Goal: Information Seeking & Learning: Learn about a topic

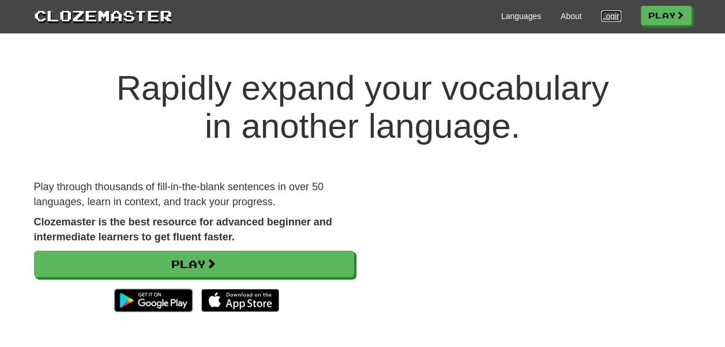
click at [606, 14] on link "Login" at bounding box center [611, 16] width 20 height 12
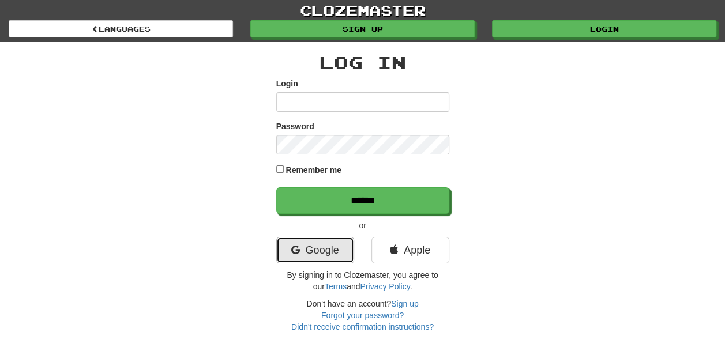
click at [304, 255] on link "Google" at bounding box center [315, 250] width 78 height 27
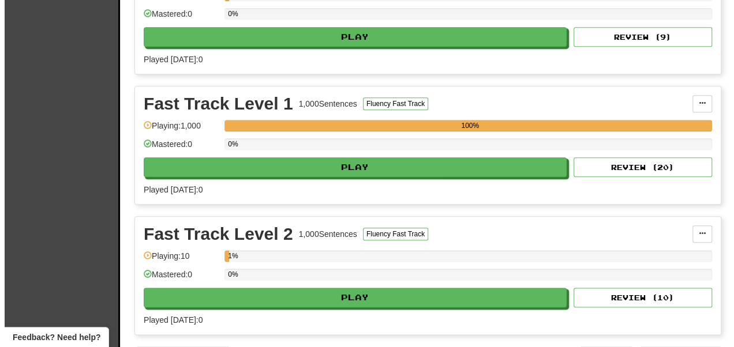
scroll to position [635, 0]
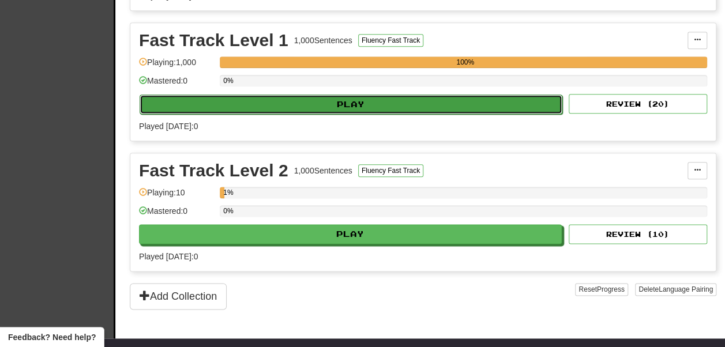
click at [344, 99] on button "Play" at bounding box center [351, 105] width 423 height 20
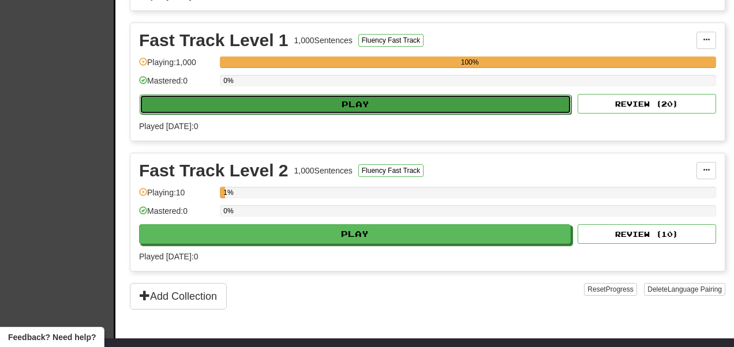
select select "**"
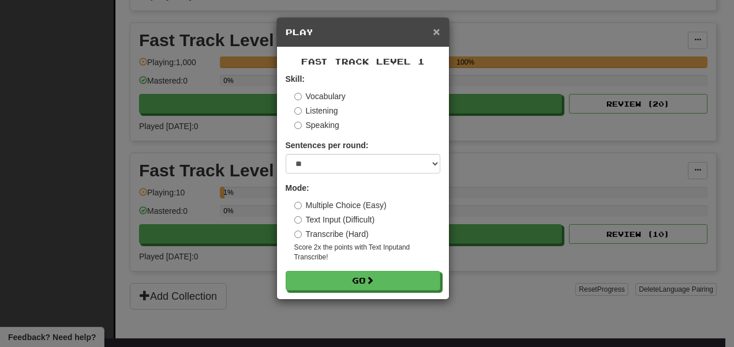
click at [436, 32] on span "×" at bounding box center [436, 31] width 7 height 13
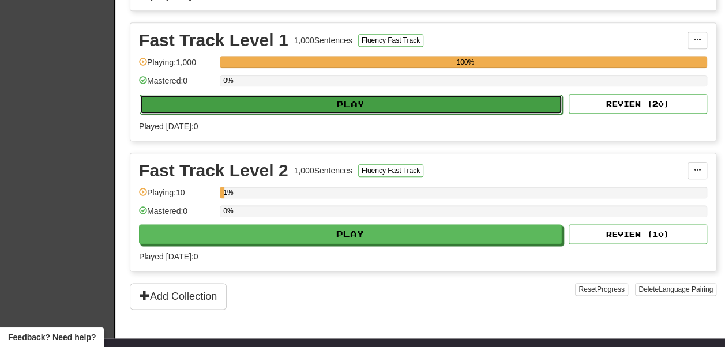
click at [305, 103] on button "Play" at bounding box center [351, 105] width 423 height 20
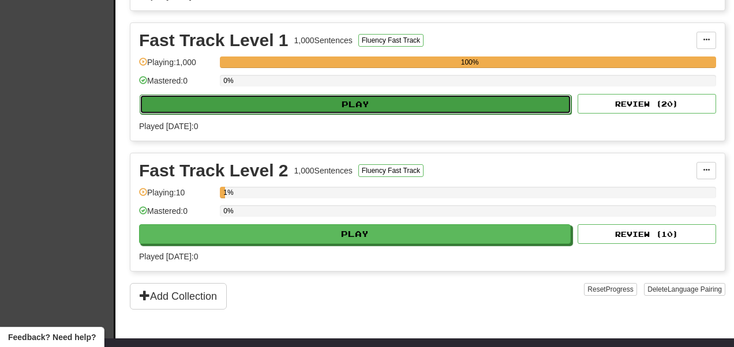
select select "**"
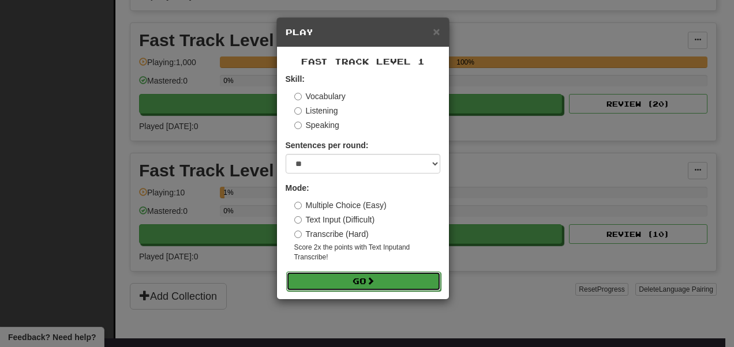
click at [358, 277] on button "Go" at bounding box center [363, 282] width 155 height 20
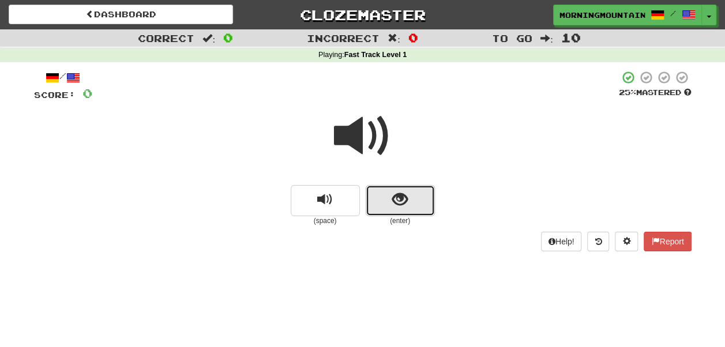
click at [382, 205] on button "show sentence" at bounding box center [400, 200] width 69 height 31
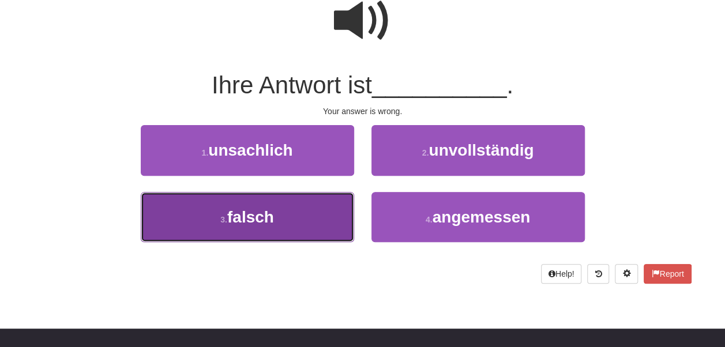
click at [293, 221] on button "3 . falsch" at bounding box center [248, 217] width 214 height 50
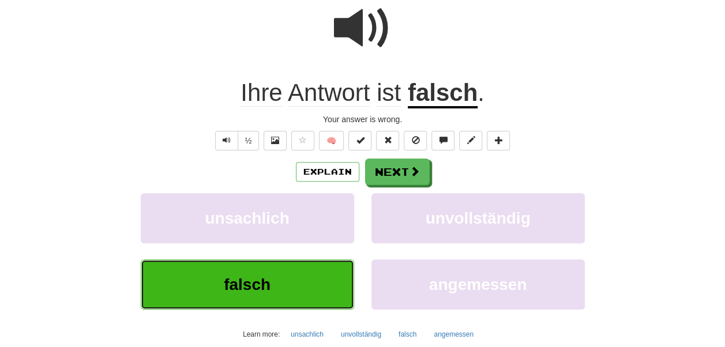
scroll to position [123, 0]
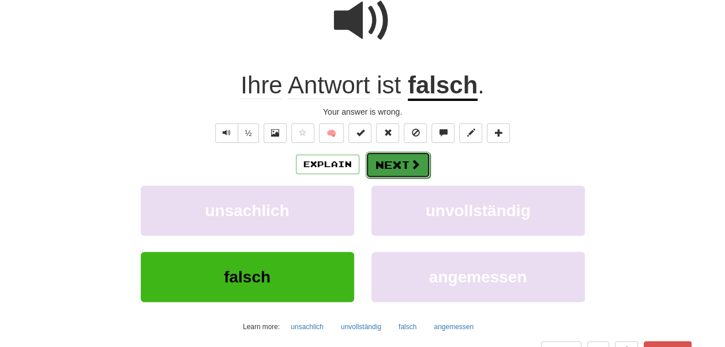
click at [392, 174] on button "Next" at bounding box center [398, 165] width 65 height 27
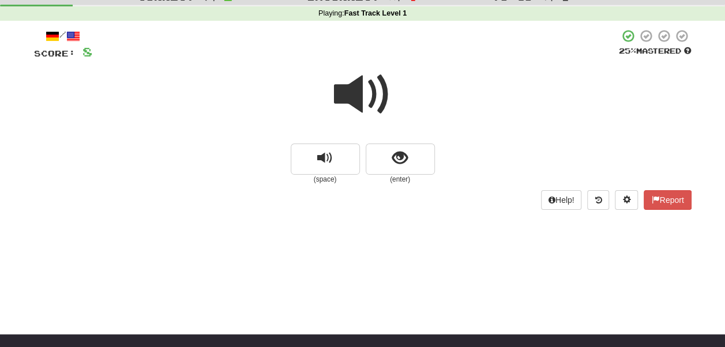
scroll to position [58, 0]
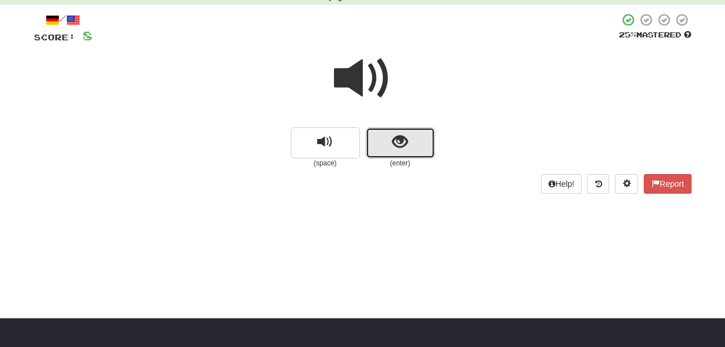
click at [410, 135] on button "show sentence" at bounding box center [400, 143] width 69 height 31
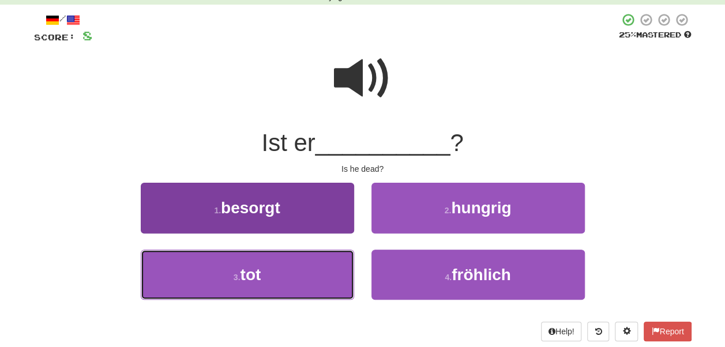
click at [263, 264] on button "3 . tot" at bounding box center [248, 275] width 214 height 50
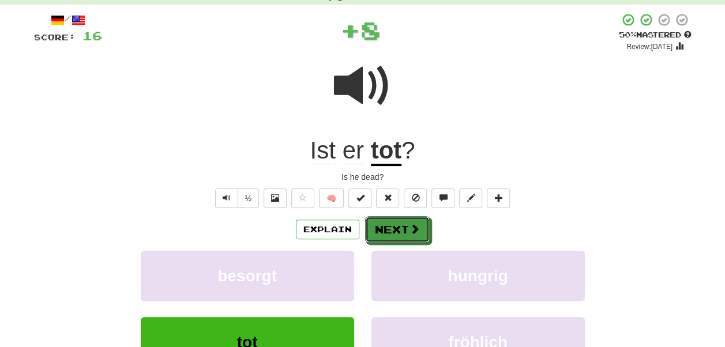
click at [373, 230] on button "Next" at bounding box center [397, 229] width 65 height 27
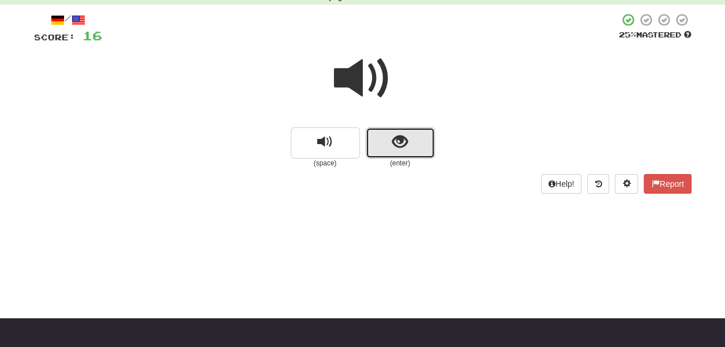
click at [402, 156] on button "show sentence" at bounding box center [400, 143] width 69 height 31
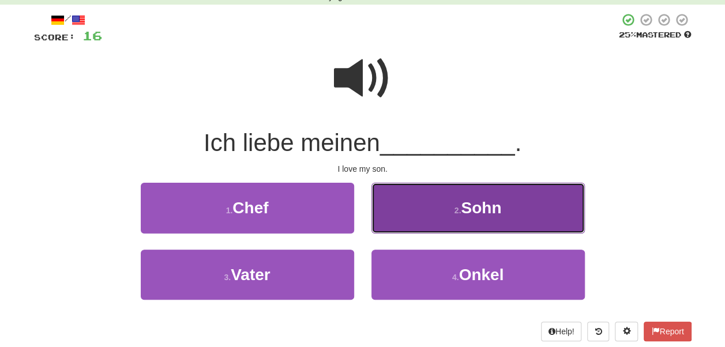
click at [481, 211] on span "Sohn" at bounding box center [481, 208] width 40 height 18
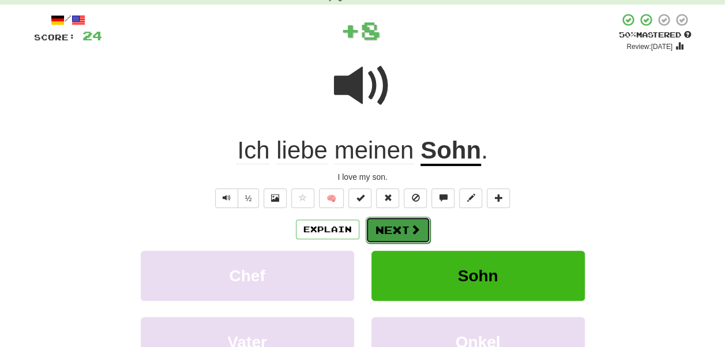
click at [404, 226] on button "Next" at bounding box center [398, 230] width 65 height 27
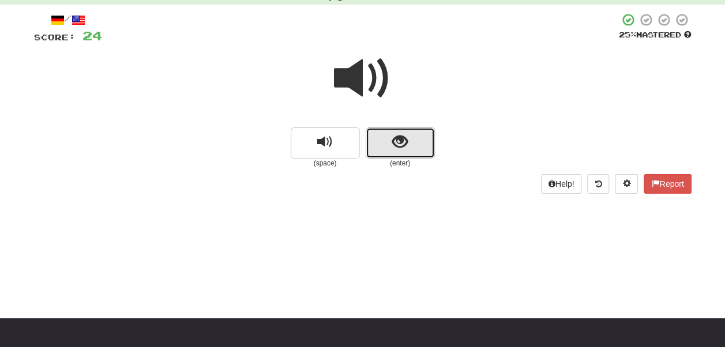
click at [396, 151] on button "show sentence" at bounding box center [400, 143] width 69 height 31
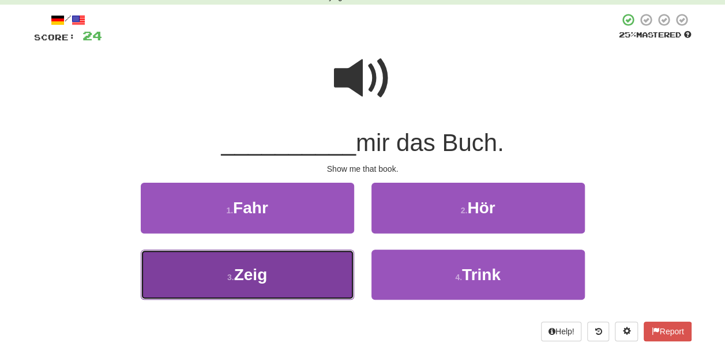
click at [296, 278] on button "3 . Zeig" at bounding box center [248, 275] width 214 height 50
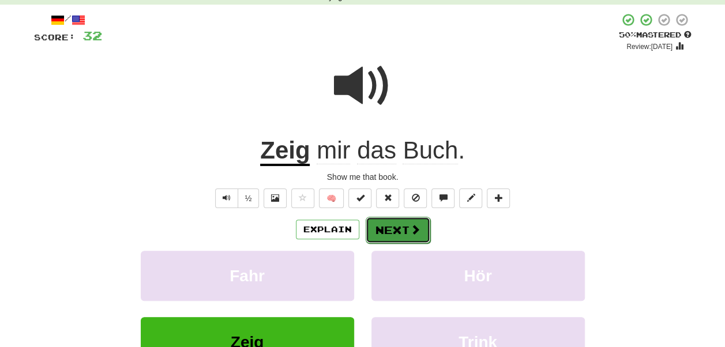
click at [405, 234] on button "Next" at bounding box center [398, 230] width 65 height 27
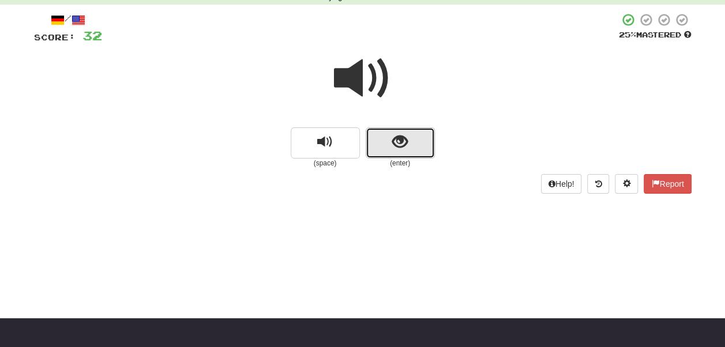
click at [402, 145] on span "show sentence" at bounding box center [400, 142] width 16 height 16
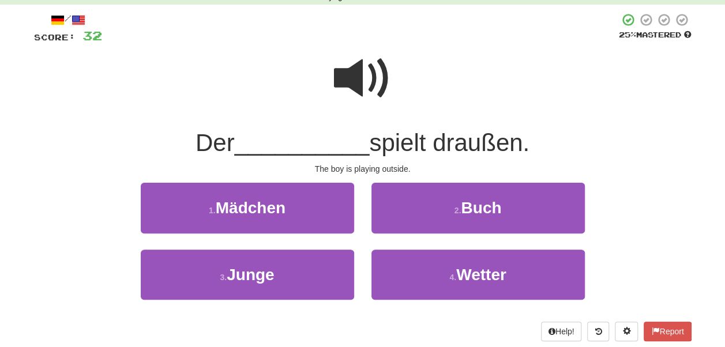
click at [292, 300] on div "3 . Junge" at bounding box center [247, 283] width 231 height 66
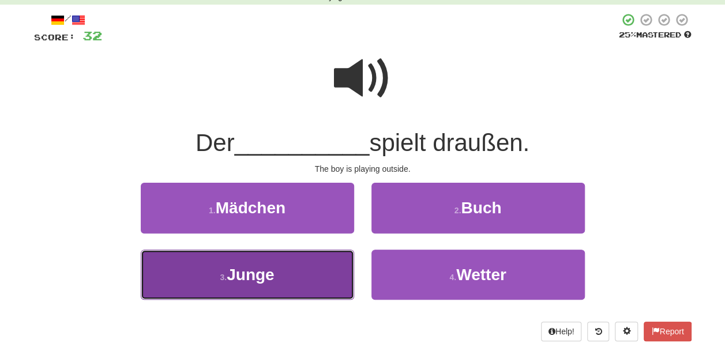
click at [294, 281] on button "3 . Junge" at bounding box center [248, 275] width 214 height 50
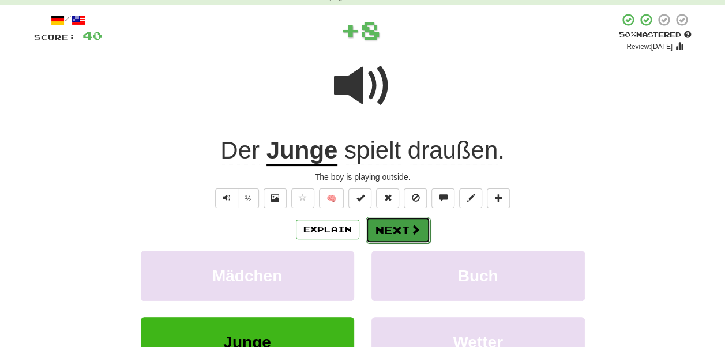
click at [402, 229] on button "Next" at bounding box center [398, 230] width 65 height 27
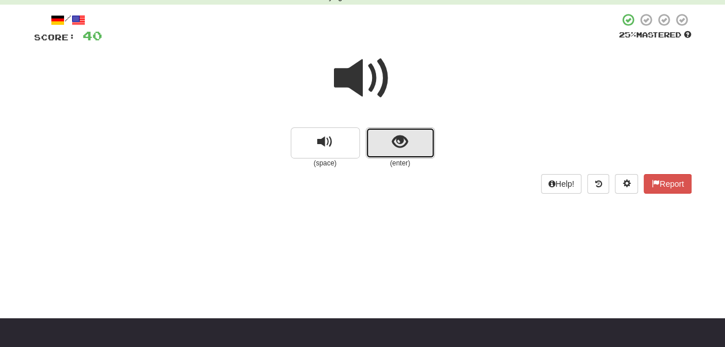
click at [413, 151] on button "show sentence" at bounding box center [400, 143] width 69 height 31
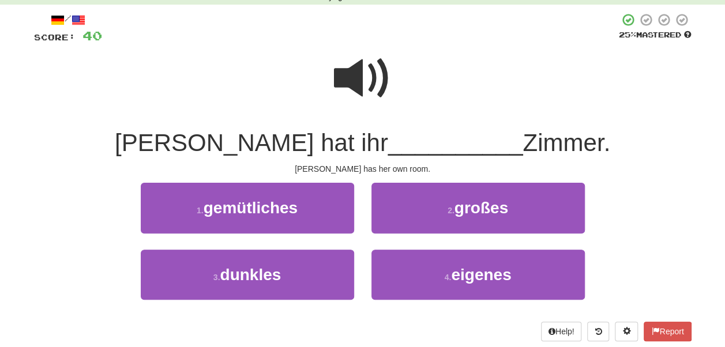
click at [660, 212] on div "1 . gemütliches 2 . großes" at bounding box center [363, 216] width 692 height 66
click at [361, 65] on span at bounding box center [363, 79] width 58 height 58
click at [645, 177] on div "/ Score: 40 25 % Mastered Sarah hat ihr __________ Zimmer. Sarah has her own ro…" at bounding box center [363, 177] width 658 height 329
click at [671, 211] on div "1 . gemütliches 2 . großes" at bounding box center [363, 216] width 692 height 66
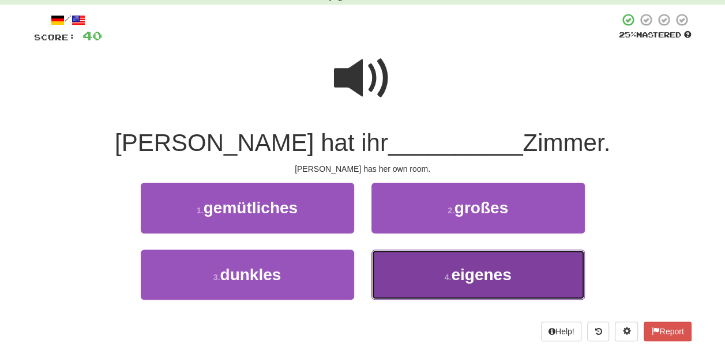
click at [466, 284] on button "4 . eigenes" at bounding box center [479, 275] width 214 height 50
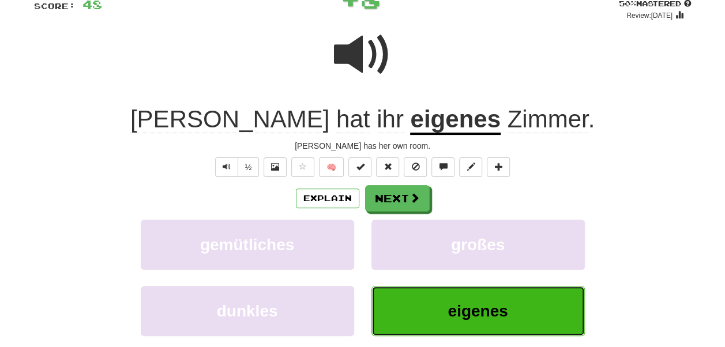
scroll to position [115, 0]
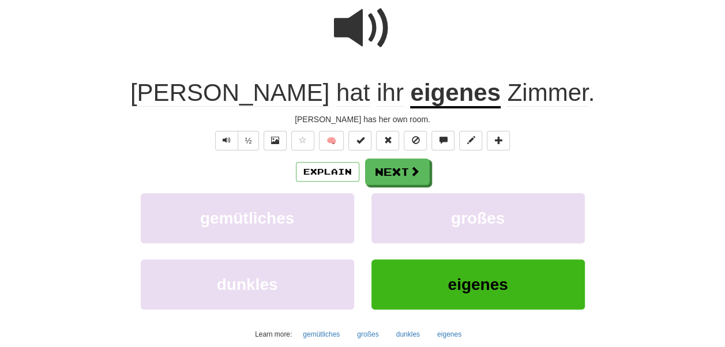
click at [422, 189] on div "Explain Next gemütliches großes dunkles eigenes Learn more: gemütliches großes …" at bounding box center [363, 251] width 658 height 185
click at [417, 164] on button "Next" at bounding box center [398, 172] width 65 height 27
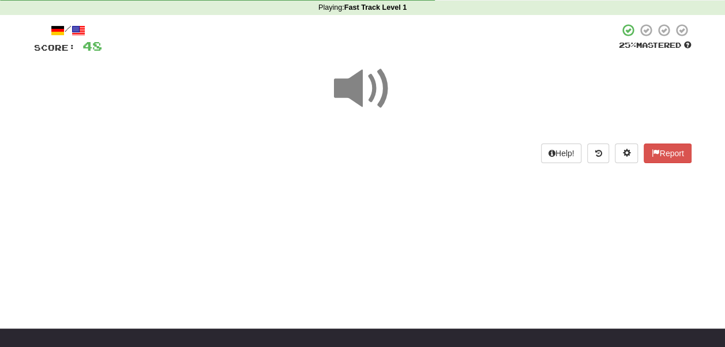
scroll to position [0, 0]
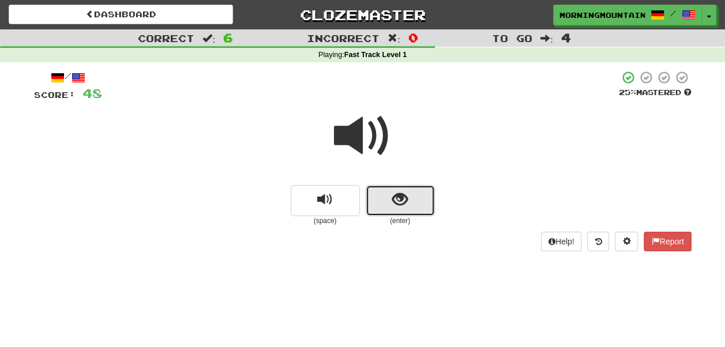
click at [405, 211] on button "show sentence" at bounding box center [400, 200] width 69 height 31
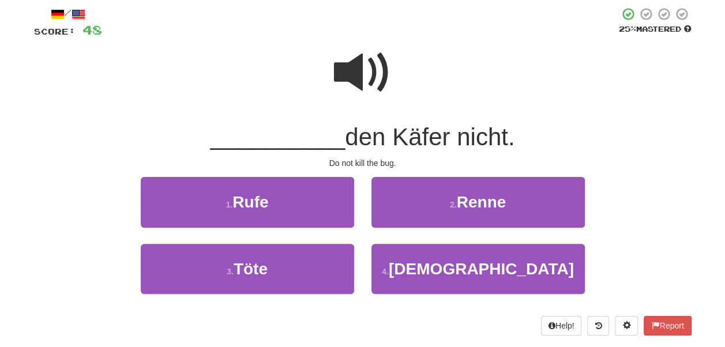
scroll to position [115, 0]
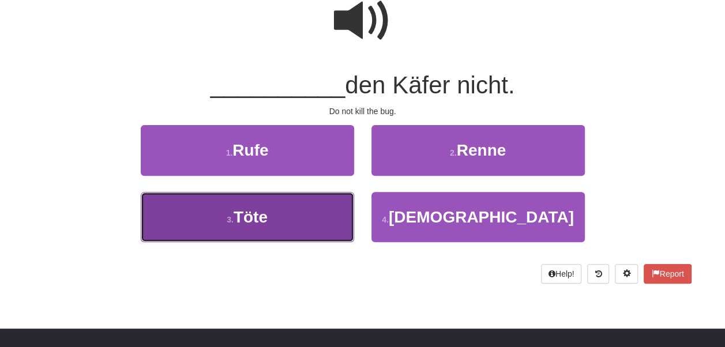
click at [293, 236] on button "3 . Töte" at bounding box center [248, 217] width 214 height 50
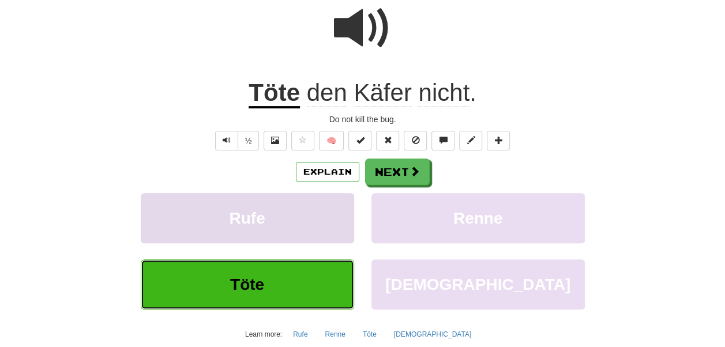
scroll to position [123, 0]
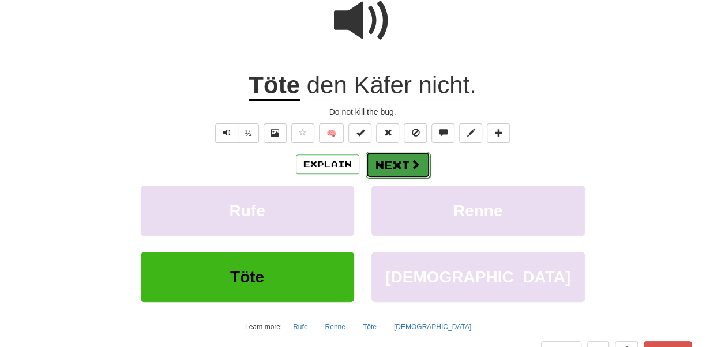
click at [376, 162] on button "Next" at bounding box center [398, 165] width 65 height 27
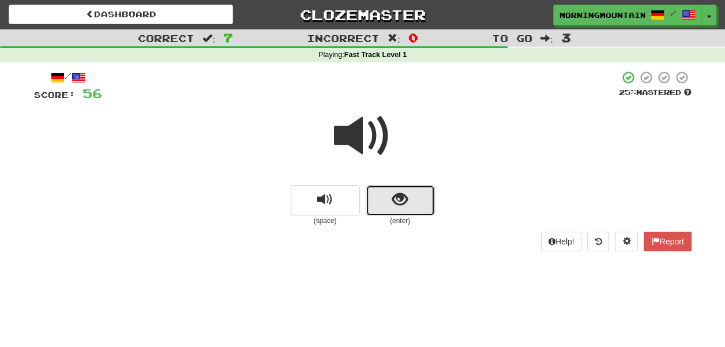
click at [413, 204] on button "show sentence" at bounding box center [400, 200] width 69 height 31
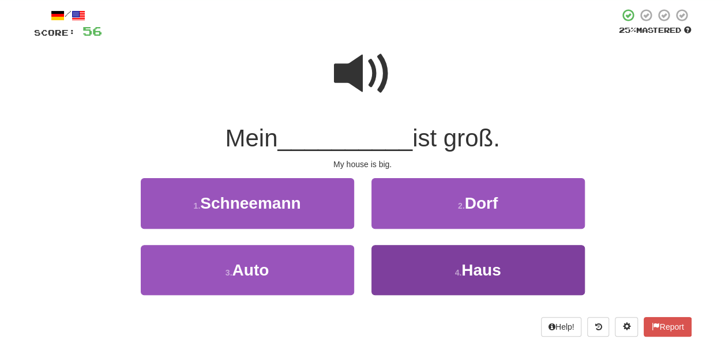
scroll to position [115, 0]
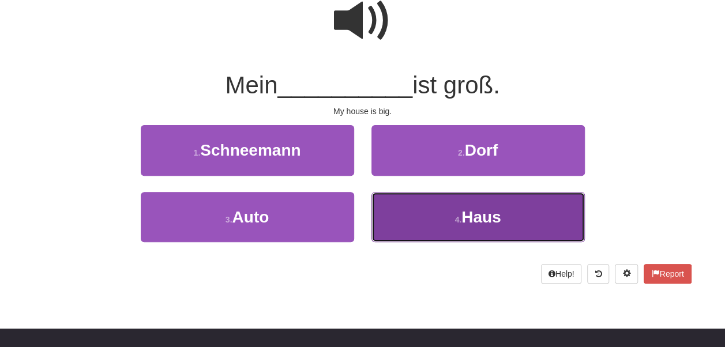
click at [511, 215] on button "4 . Haus" at bounding box center [479, 217] width 214 height 50
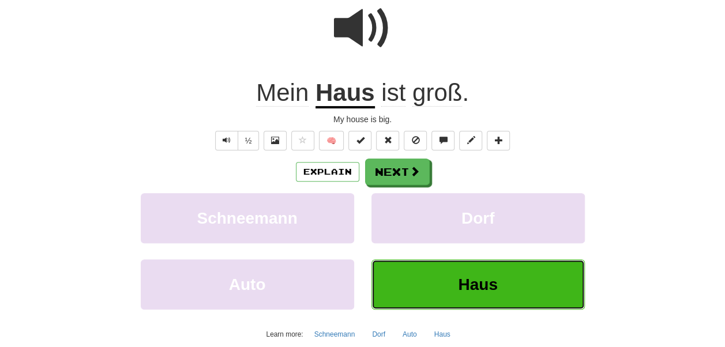
scroll to position [123, 0]
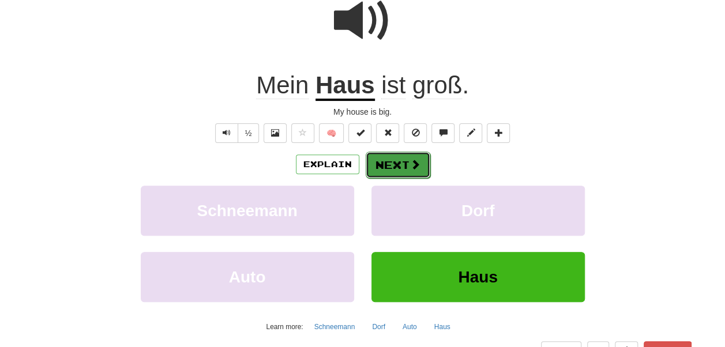
click at [418, 171] on button "Next" at bounding box center [398, 165] width 65 height 27
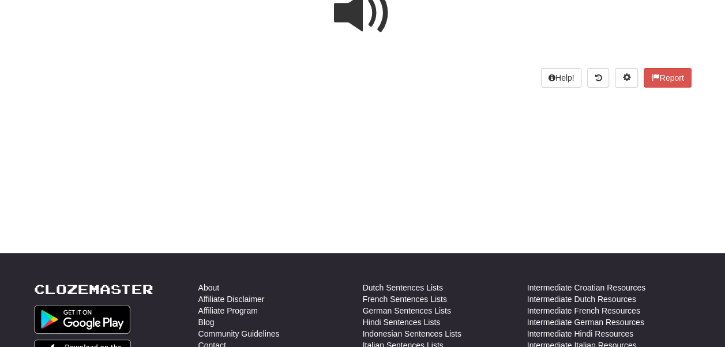
scroll to position [0, 0]
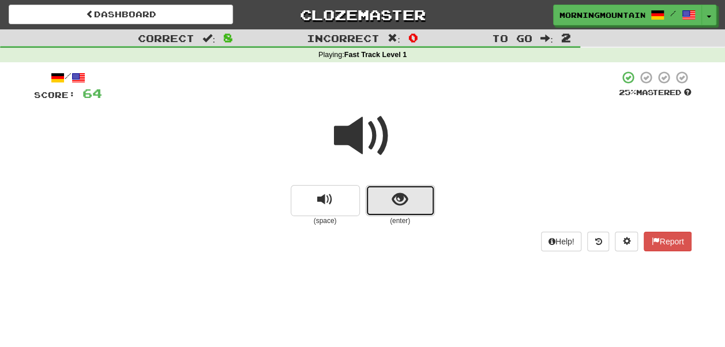
click at [415, 199] on button "show sentence" at bounding box center [400, 200] width 69 height 31
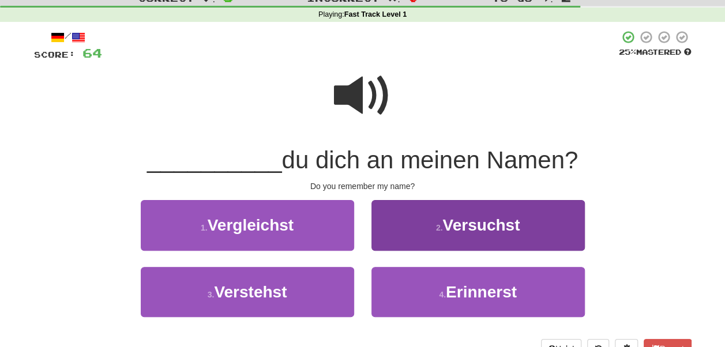
scroll to position [58, 0]
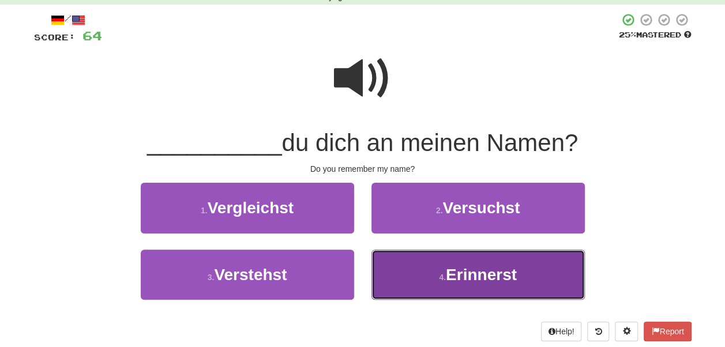
click at [492, 277] on span "Erinnerst" at bounding box center [481, 275] width 71 height 18
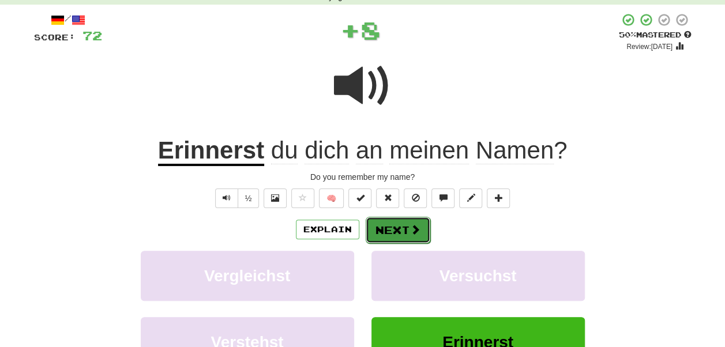
click at [411, 231] on span at bounding box center [415, 229] width 10 height 10
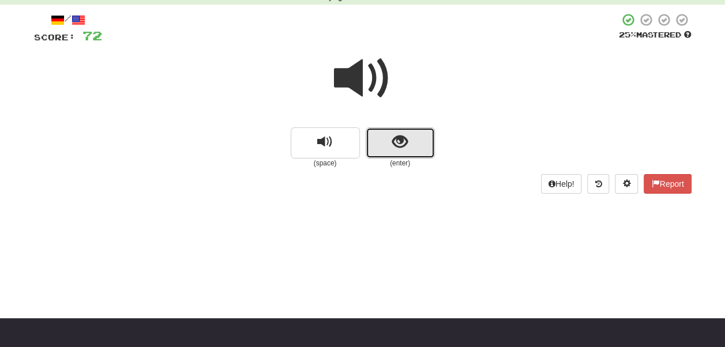
click at [414, 149] on button "show sentence" at bounding box center [400, 143] width 69 height 31
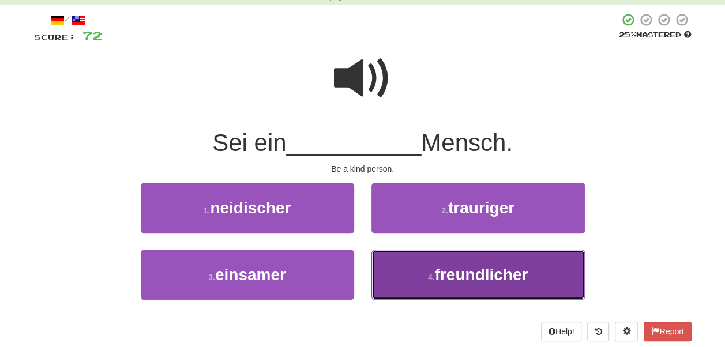
click at [497, 272] on span "freundlicher" at bounding box center [481, 275] width 93 height 18
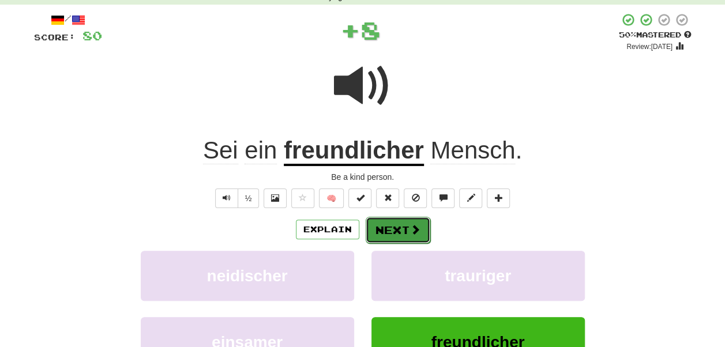
click at [407, 233] on button "Next" at bounding box center [398, 230] width 65 height 27
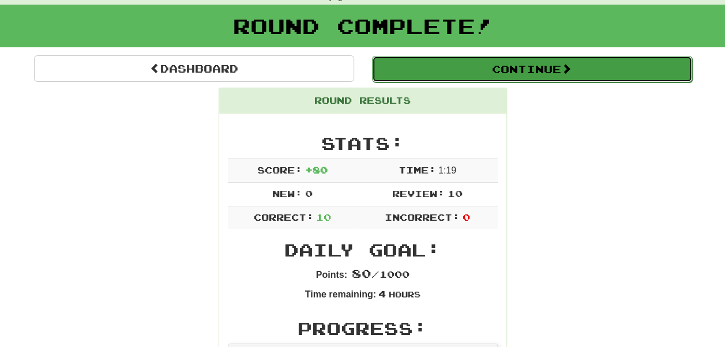
click at [564, 77] on button "Continue" at bounding box center [532, 69] width 320 height 27
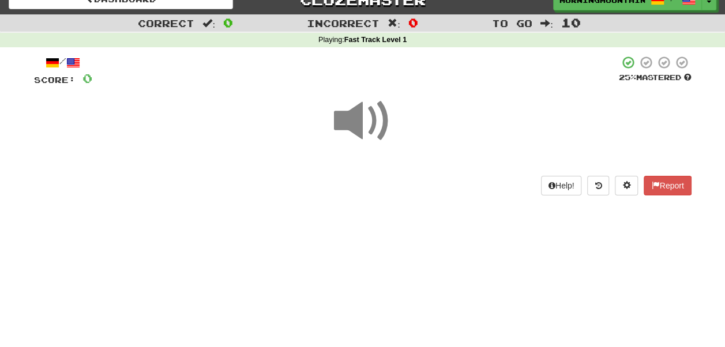
scroll to position [0, 0]
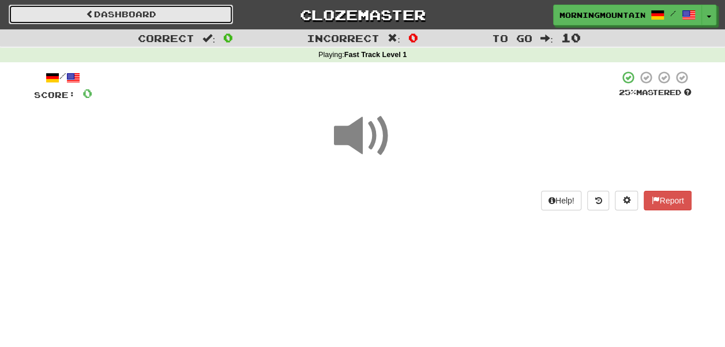
click at [126, 14] on link "Dashboard" at bounding box center [121, 15] width 224 height 20
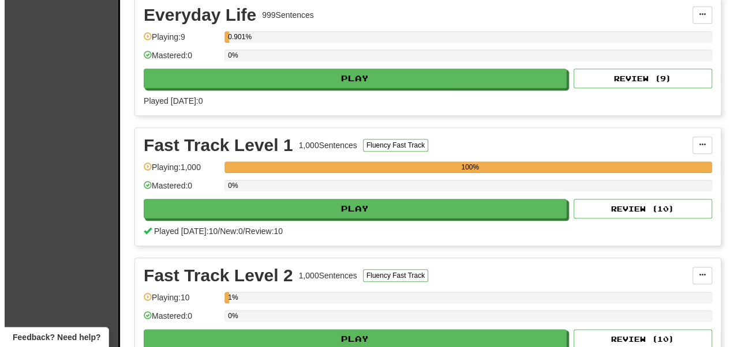
scroll to position [635, 0]
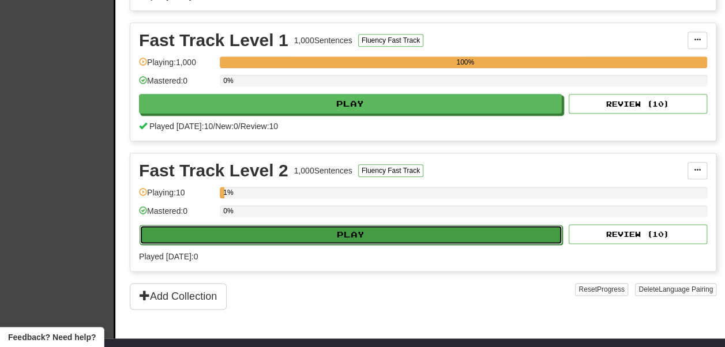
click at [331, 229] on button "Play" at bounding box center [351, 235] width 423 height 20
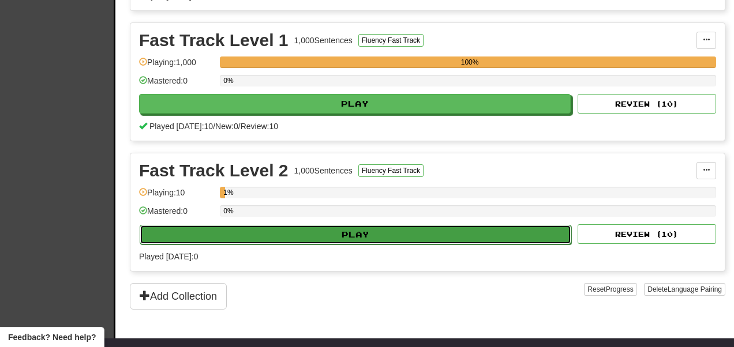
select select "**"
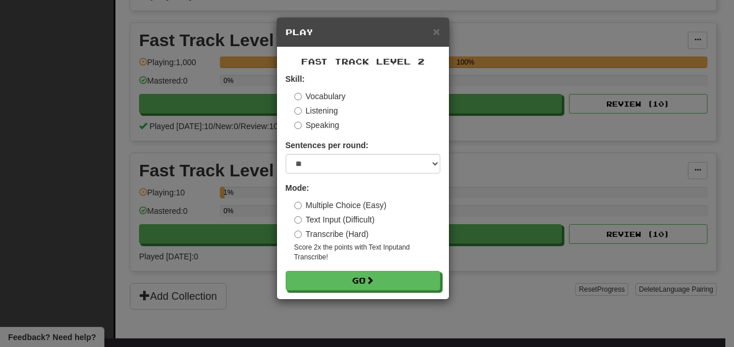
click at [393, 270] on form "Skill: Vocabulary Listening Speaking Sentences per round: * ** ** ** ** ** *** …" at bounding box center [363, 182] width 155 height 218
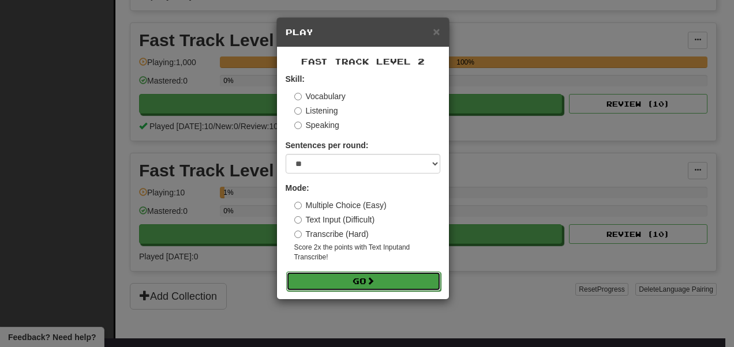
click at [395, 276] on button "Go" at bounding box center [363, 282] width 155 height 20
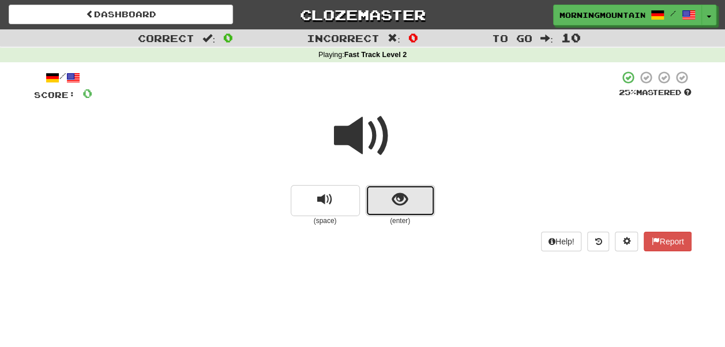
click at [403, 186] on button "show sentence" at bounding box center [400, 200] width 69 height 31
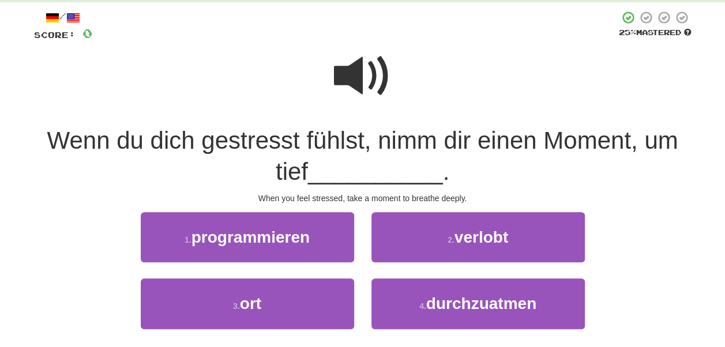
scroll to position [115, 0]
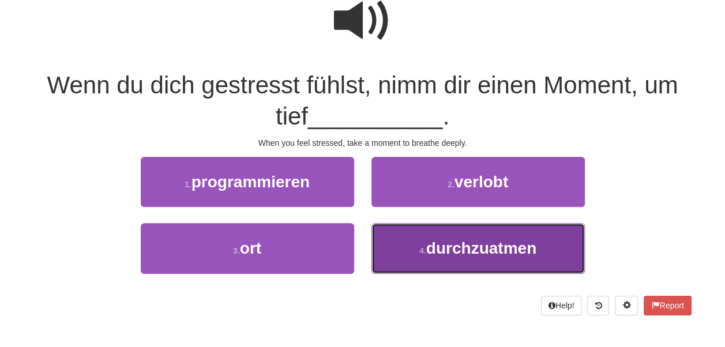
click at [540, 224] on button "4 . durchzuatmen" at bounding box center [479, 248] width 214 height 50
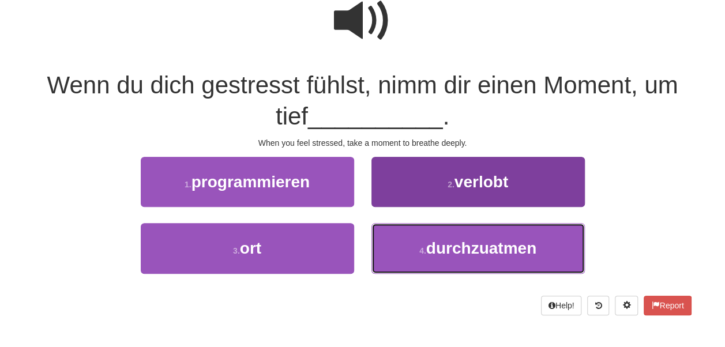
scroll to position [123, 0]
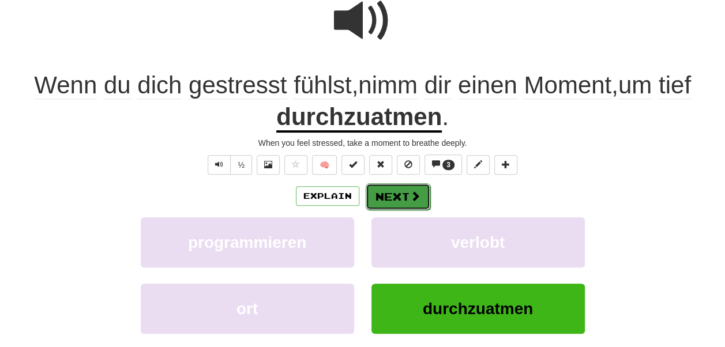
click at [396, 199] on button "Next" at bounding box center [398, 197] width 65 height 27
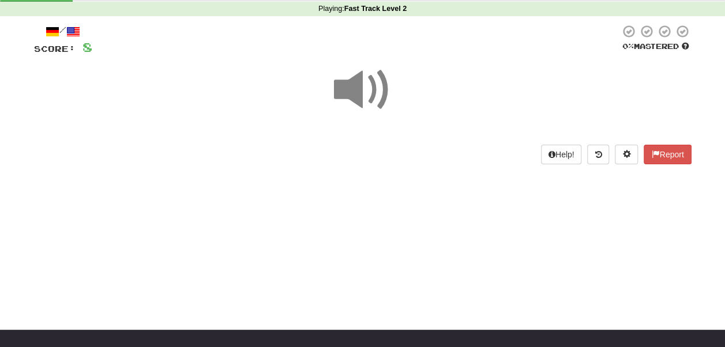
scroll to position [0, 0]
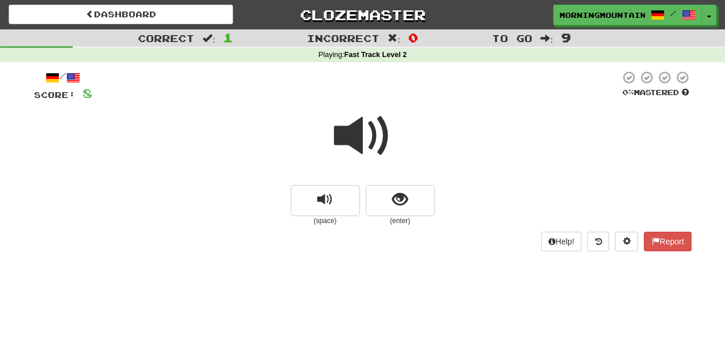
click at [372, 142] on span at bounding box center [363, 136] width 58 height 58
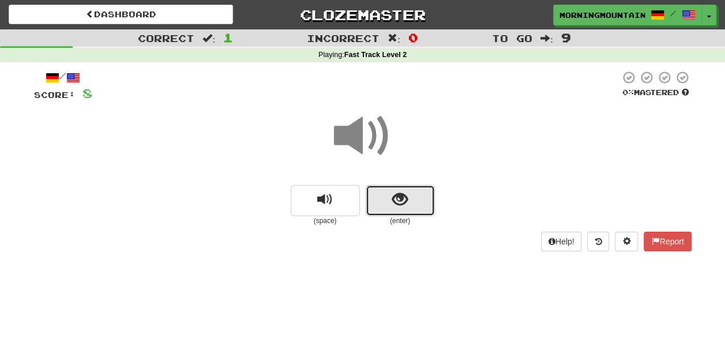
click at [387, 211] on button "show sentence" at bounding box center [400, 200] width 69 height 31
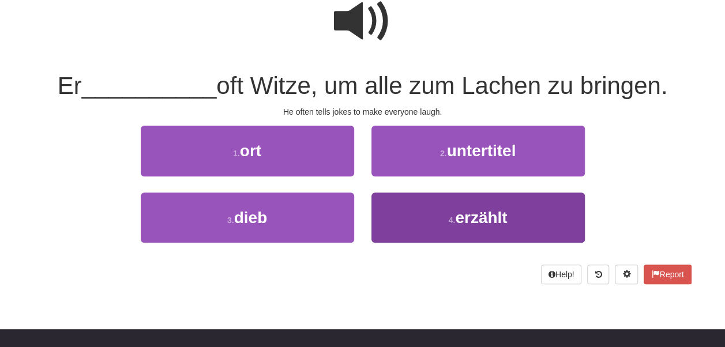
scroll to position [115, 0]
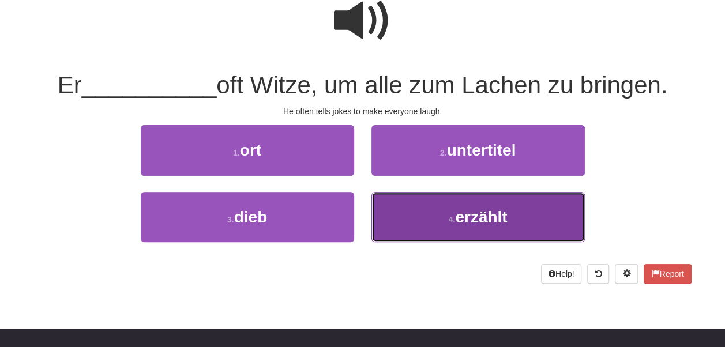
click at [435, 206] on button "4 . erzählt" at bounding box center [479, 217] width 214 height 50
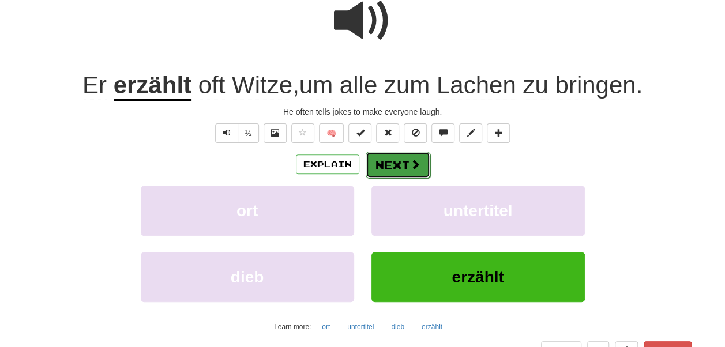
click at [417, 162] on span at bounding box center [415, 164] width 10 height 10
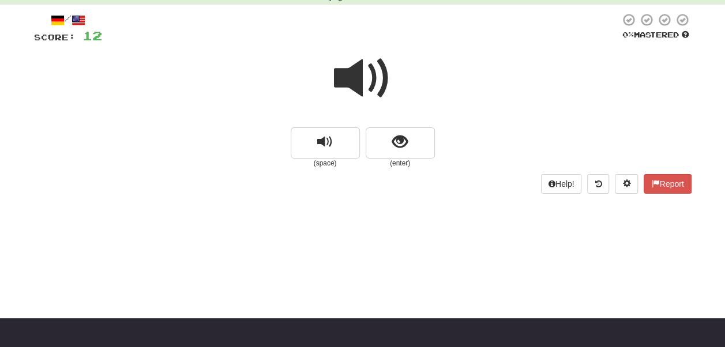
scroll to position [0, 0]
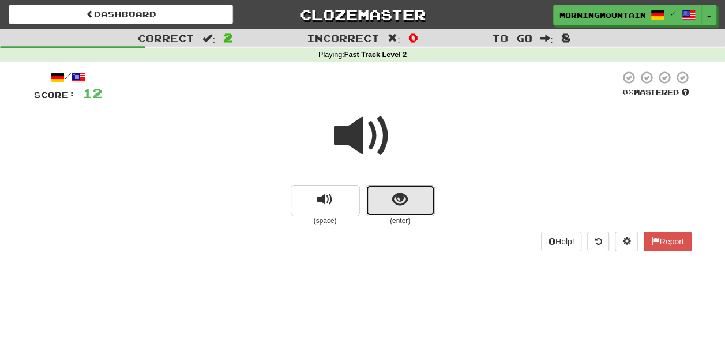
click at [400, 212] on button "show sentence" at bounding box center [400, 200] width 69 height 31
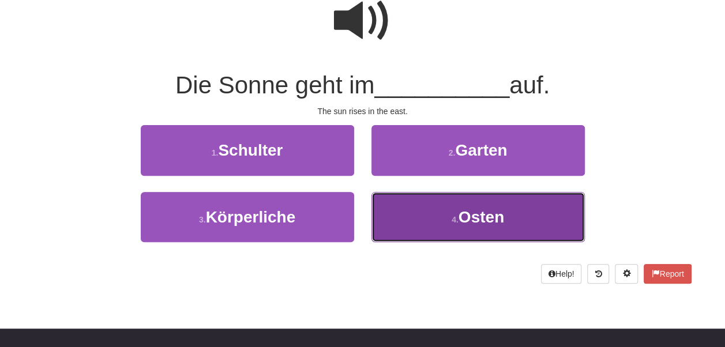
click at [463, 230] on button "4 . Osten" at bounding box center [479, 217] width 214 height 50
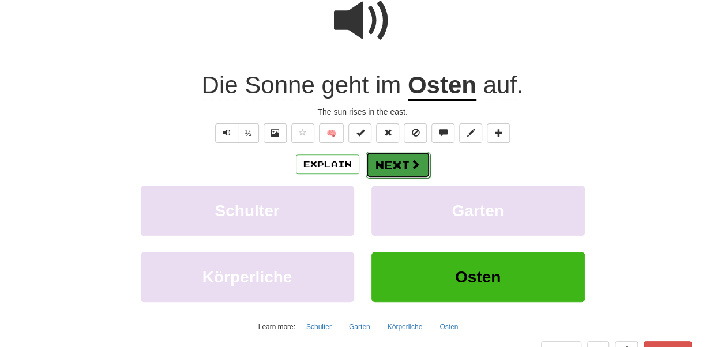
click at [401, 168] on button "Next" at bounding box center [398, 165] width 65 height 27
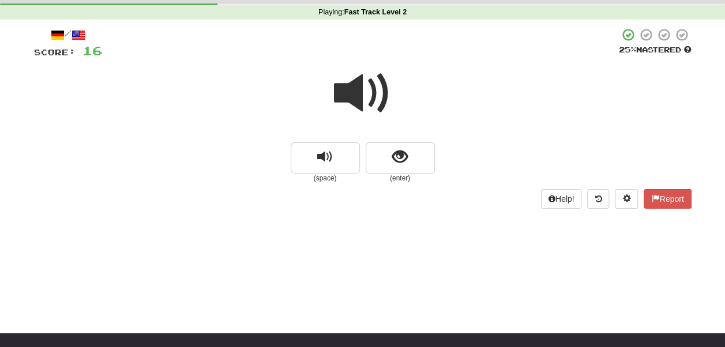
scroll to position [58, 0]
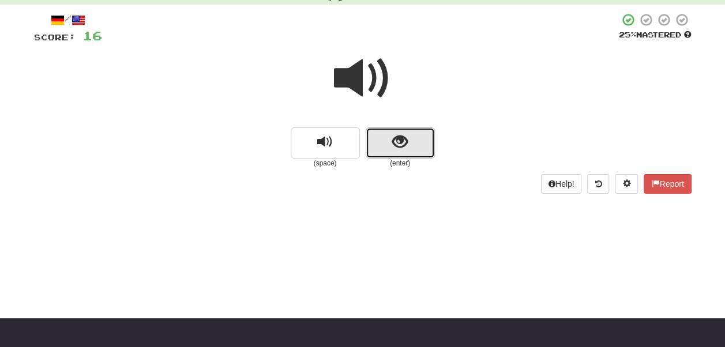
click at [382, 154] on button "show sentence" at bounding box center [400, 143] width 69 height 31
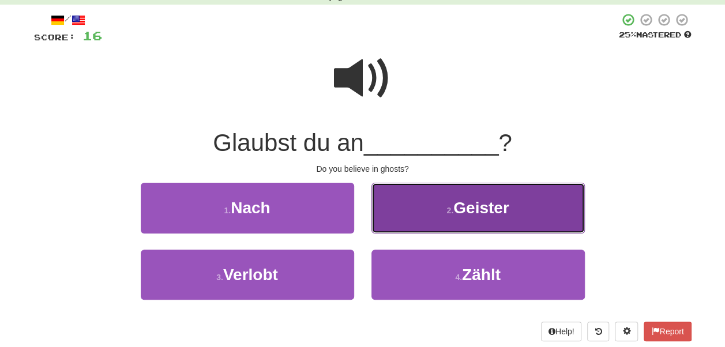
click at [463, 205] on span "Geister" at bounding box center [482, 208] width 56 height 18
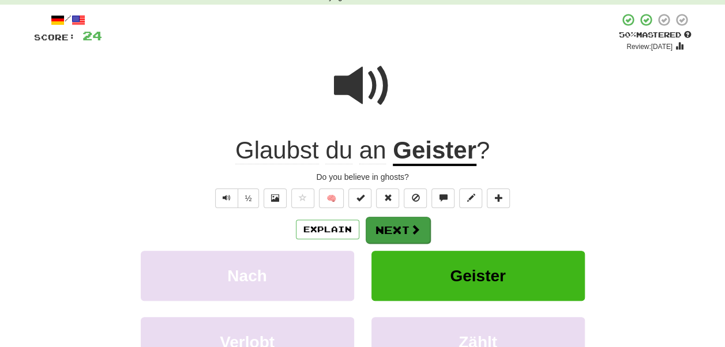
click at [432, 228] on div "Explain Next" at bounding box center [363, 229] width 658 height 27
click at [411, 228] on span at bounding box center [415, 229] width 10 height 10
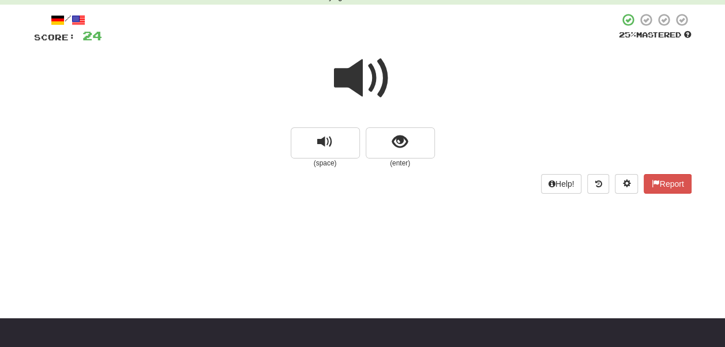
click at [378, 72] on span at bounding box center [363, 79] width 58 height 58
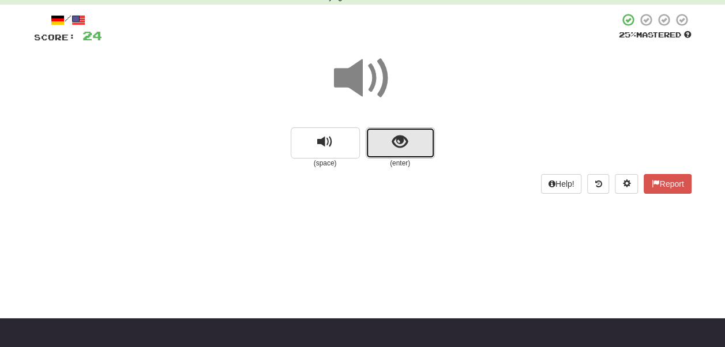
click at [413, 138] on button "show sentence" at bounding box center [400, 143] width 69 height 31
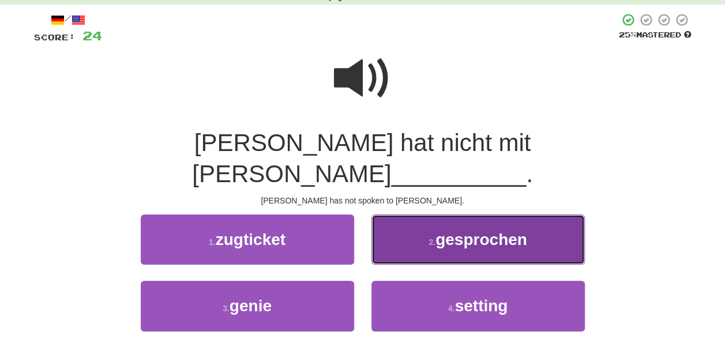
click at [451, 231] on span "gesprochen" at bounding box center [482, 240] width 92 height 18
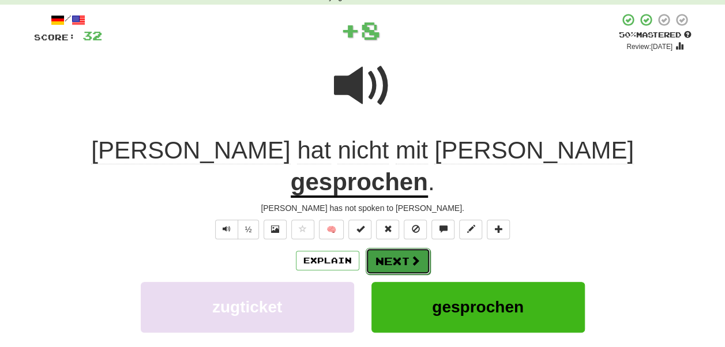
click at [387, 248] on button "Next" at bounding box center [398, 261] width 65 height 27
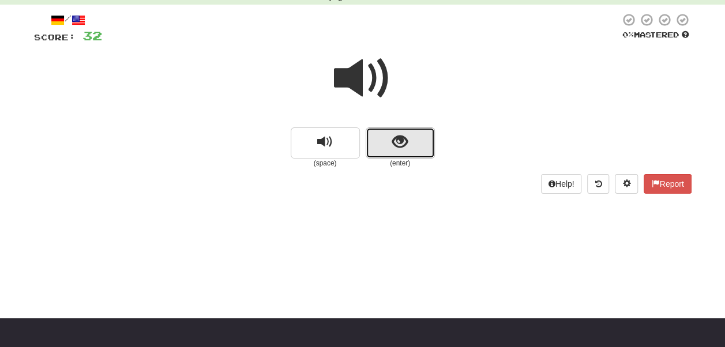
click at [391, 141] on button "show sentence" at bounding box center [400, 143] width 69 height 31
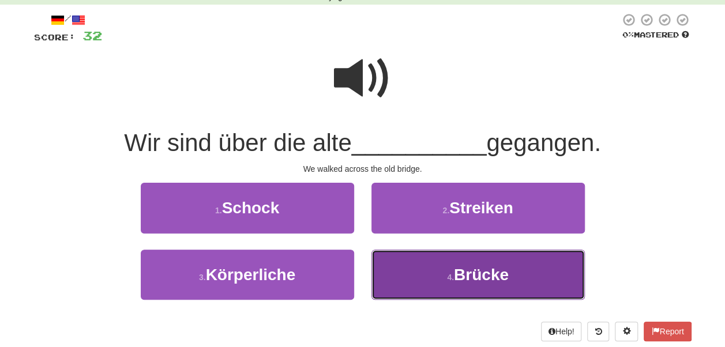
click at [532, 271] on button "4 . Brücke" at bounding box center [479, 275] width 214 height 50
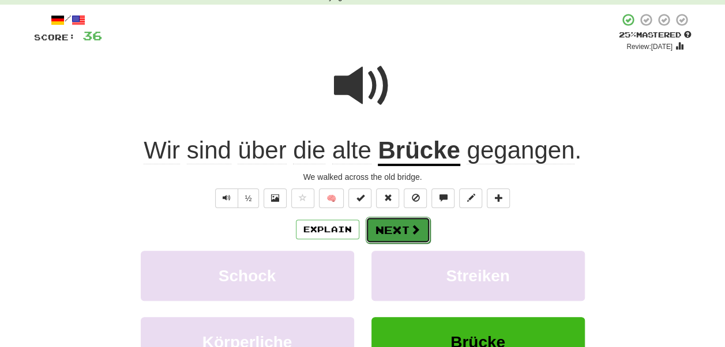
click at [415, 227] on span at bounding box center [415, 229] width 10 height 10
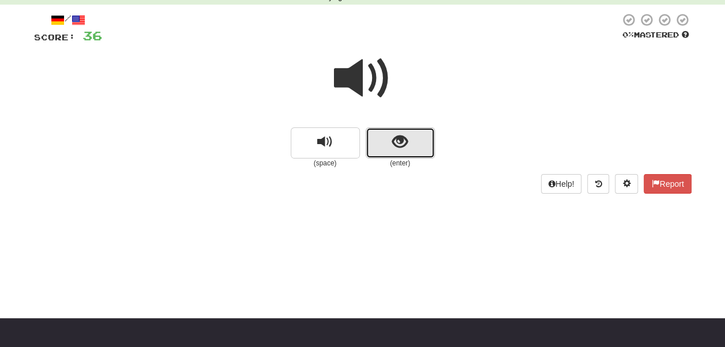
click at [402, 144] on span "show sentence" at bounding box center [400, 142] width 16 height 16
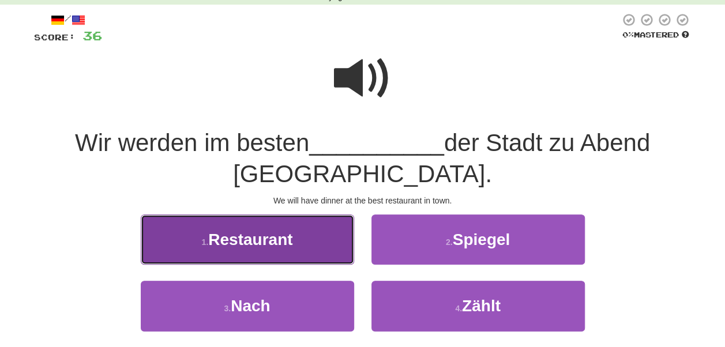
click at [294, 248] on button "1 . Restaurant" at bounding box center [248, 240] width 214 height 50
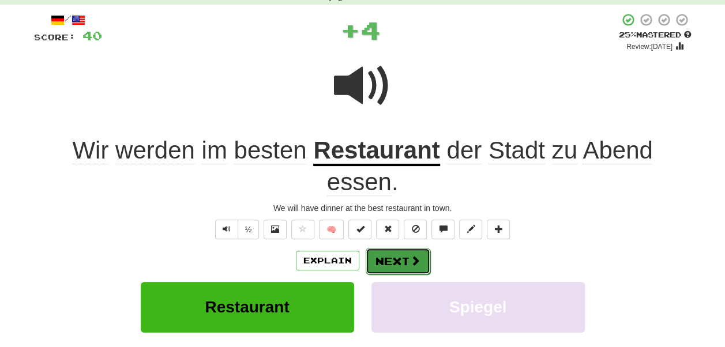
click at [395, 255] on button "Next" at bounding box center [398, 261] width 65 height 27
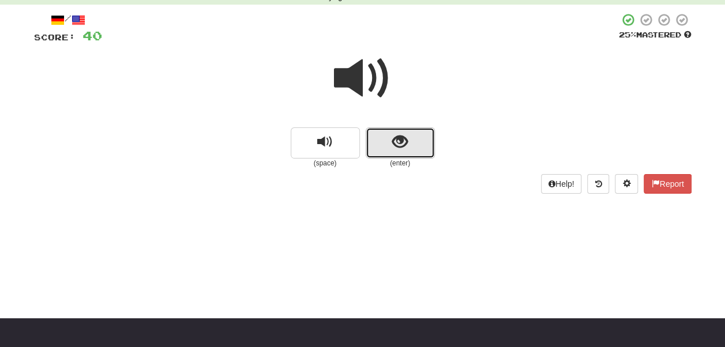
click at [422, 150] on button "show sentence" at bounding box center [400, 143] width 69 height 31
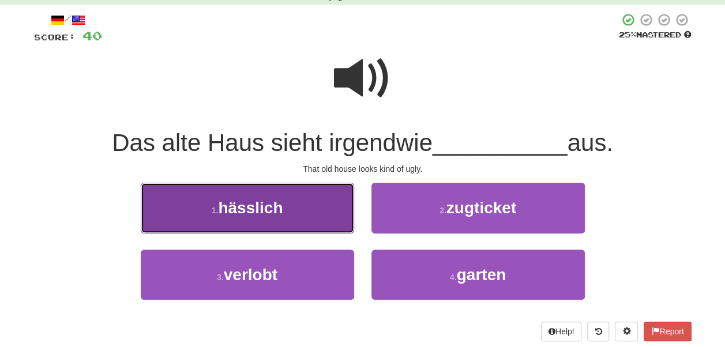
click at [264, 219] on button "1 . hässlich" at bounding box center [248, 208] width 214 height 50
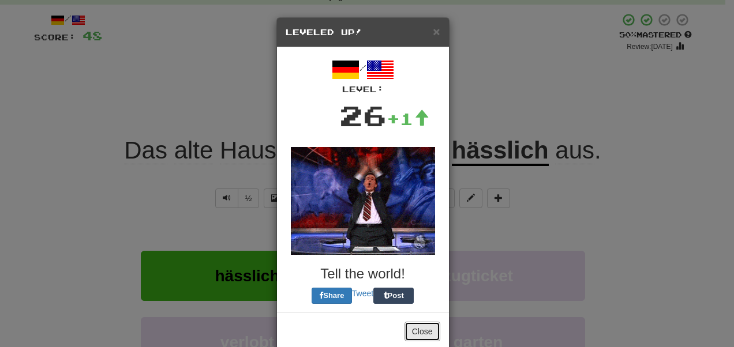
click at [417, 229] on div "× Leveled Up! / Level: 26 +1 Tell the world! Share Tweet Post Close" at bounding box center [362, 184] width 173 height 334
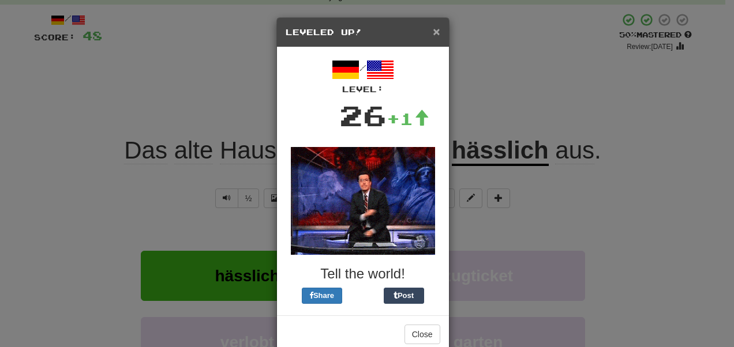
click at [435, 31] on span "×" at bounding box center [436, 31] width 7 height 13
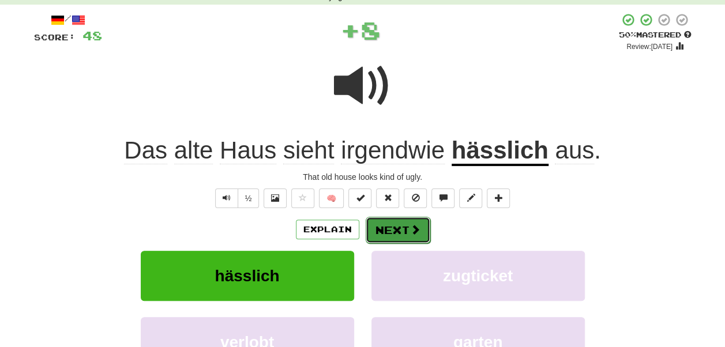
click at [402, 235] on button "Next" at bounding box center [398, 230] width 65 height 27
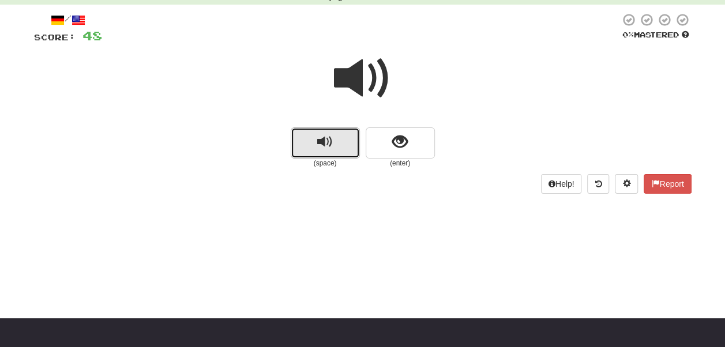
click at [332, 145] on span "replay audio" at bounding box center [325, 142] width 16 height 16
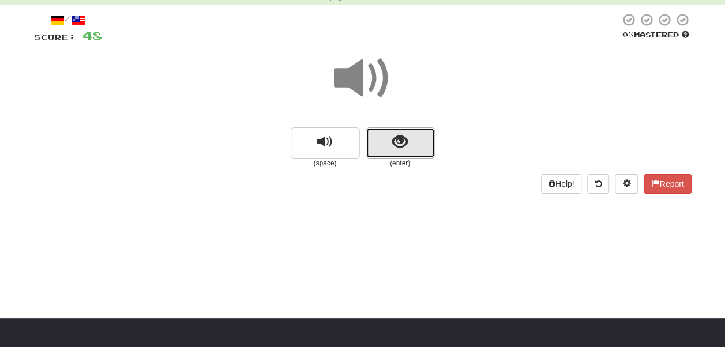
click at [412, 143] on button "show sentence" at bounding box center [400, 143] width 69 height 31
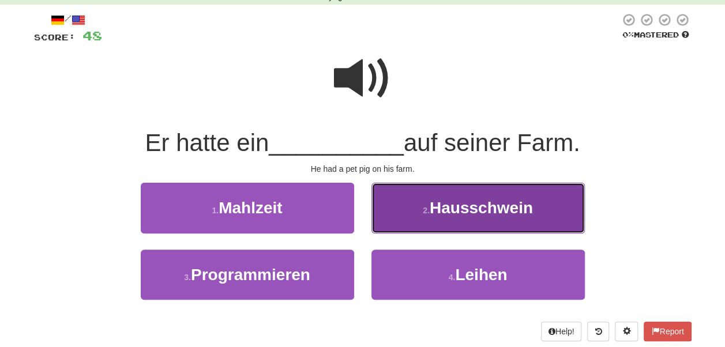
click at [524, 209] on span "Hausschwein" at bounding box center [481, 208] width 103 height 18
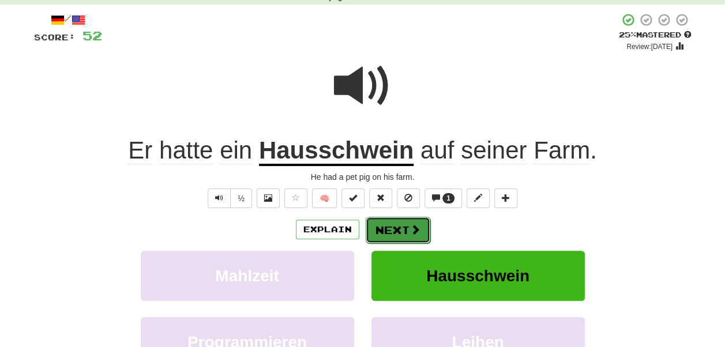
click at [402, 231] on button "Next" at bounding box center [398, 230] width 65 height 27
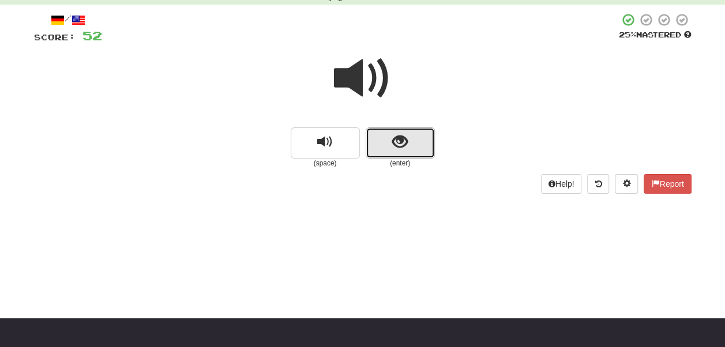
click at [423, 148] on button "show sentence" at bounding box center [400, 143] width 69 height 31
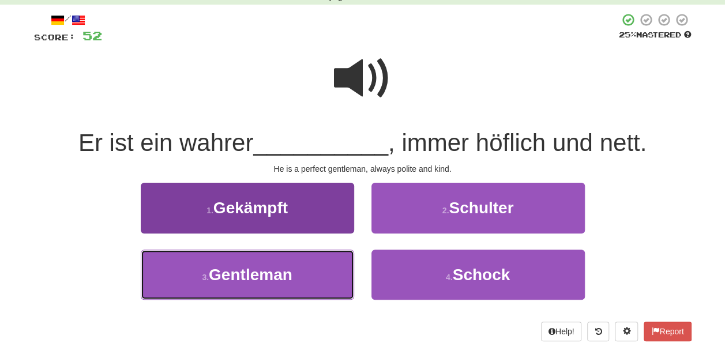
click at [302, 282] on button "3 . Gentleman" at bounding box center [248, 275] width 214 height 50
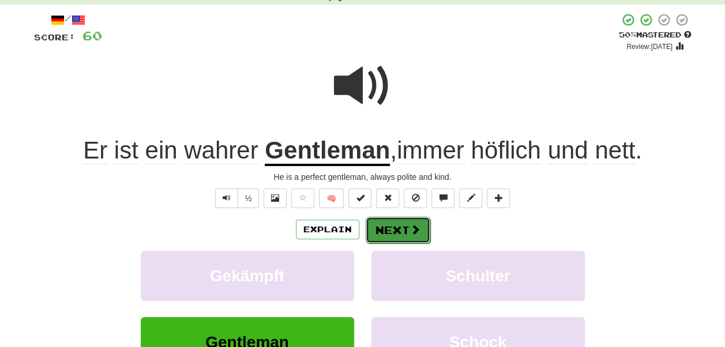
click at [397, 234] on button "Next" at bounding box center [398, 230] width 65 height 27
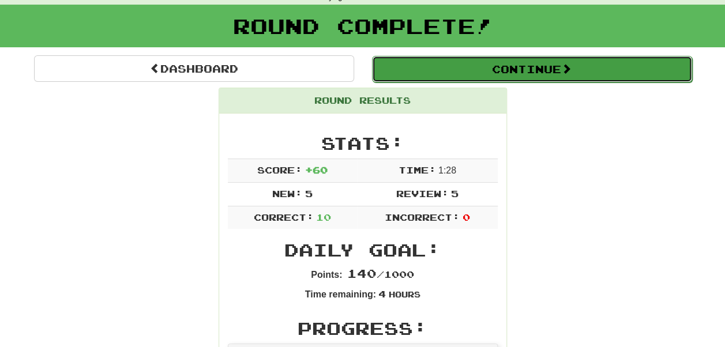
click at [556, 63] on button "Continue" at bounding box center [532, 69] width 320 height 27
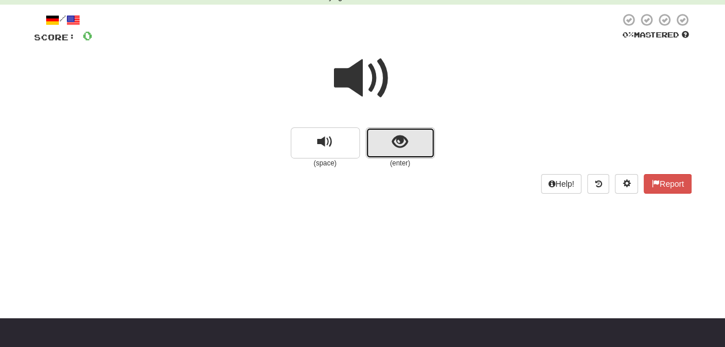
click at [417, 137] on button "show sentence" at bounding box center [400, 143] width 69 height 31
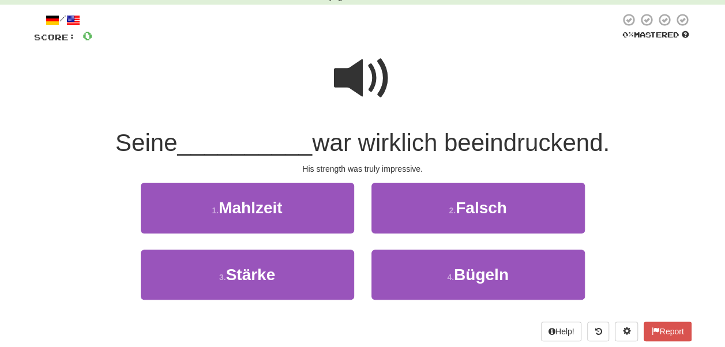
click at [270, 242] on div "1 . Mahlzeit" at bounding box center [247, 216] width 231 height 66
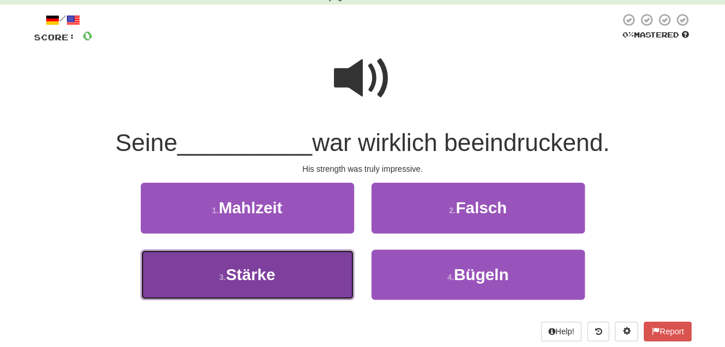
click at [280, 275] on button "3 . Stärke" at bounding box center [248, 275] width 214 height 50
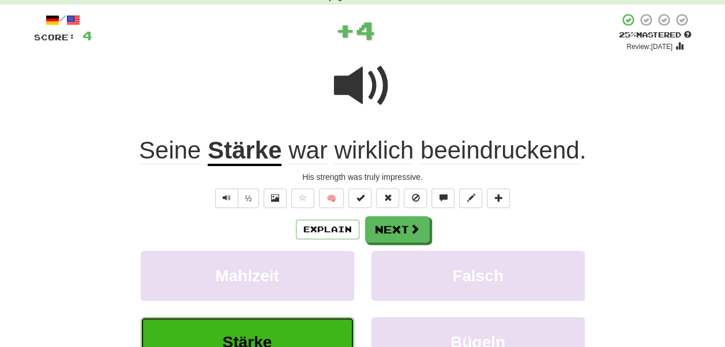
scroll to position [115, 0]
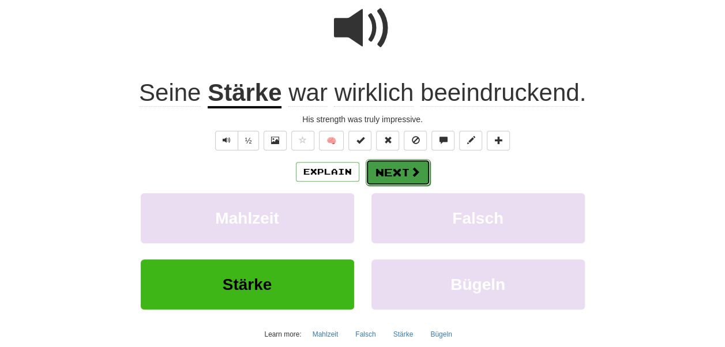
click at [411, 160] on button "Next" at bounding box center [398, 172] width 65 height 27
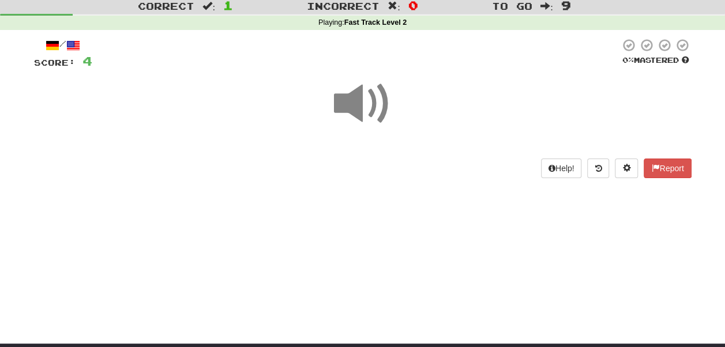
scroll to position [58, 0]
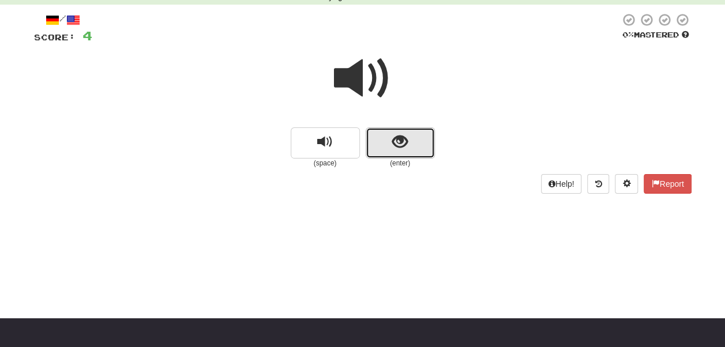
click at [415, 143] on button "show sentence" at bounding box center [400, 143] width 69 height 31
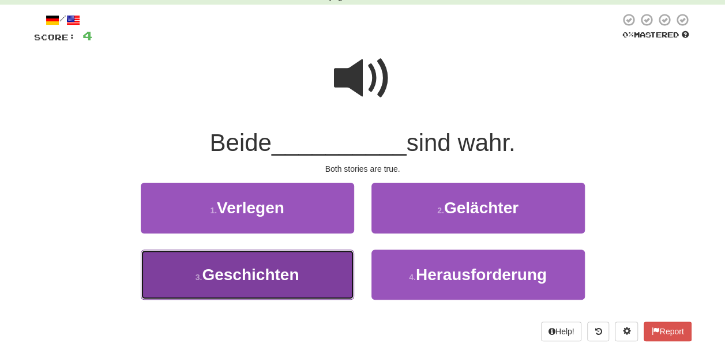
click at [291, 283] on span "Geschichten" at bounding box center [250, 275] width 97 height 18
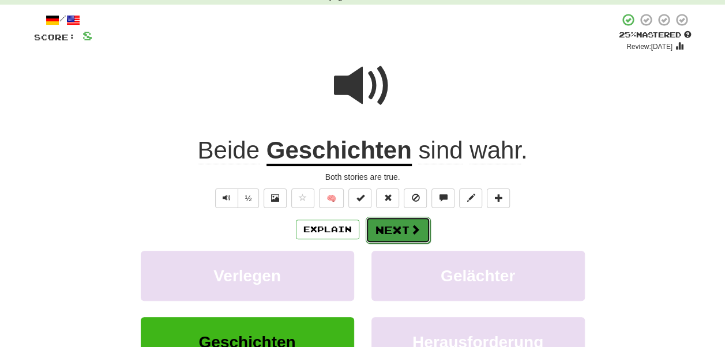
click at [391, 233] on button "Next" at bounding box center [398, 230] width 65 height 27
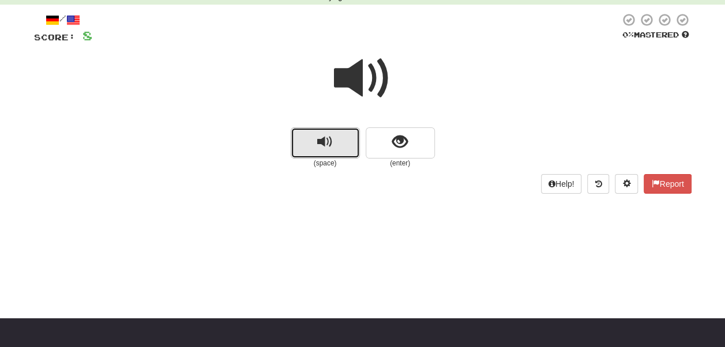
click at [344, 153] on button "replay audio" at bounding box center [325, 143] width 69 height 31
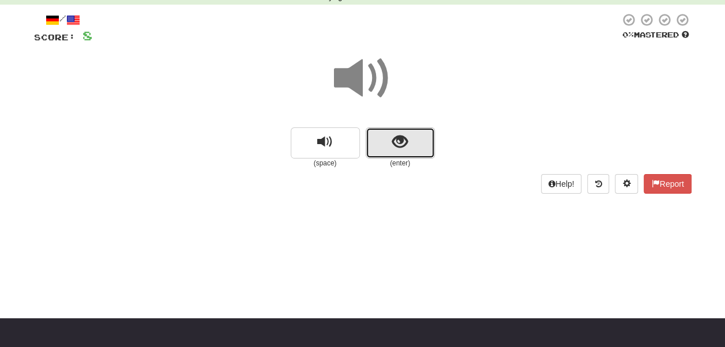
click at [398, 145] on span "show sentence" at bounding box center [400, 142] width 16 height 16
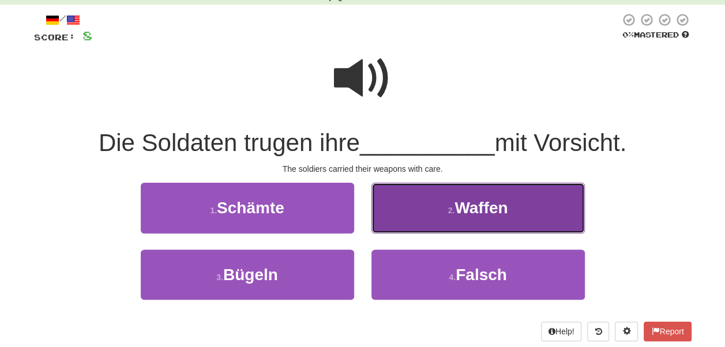
click at [484, 219] on button "2 . Waffen" at bounding box center [479, 208] width 214 height 50
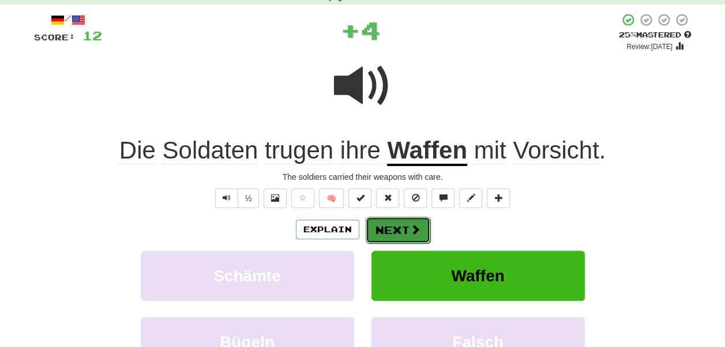
click at [405, 233] on button "Next" at bounding box center [398, 230] width 65 height 27
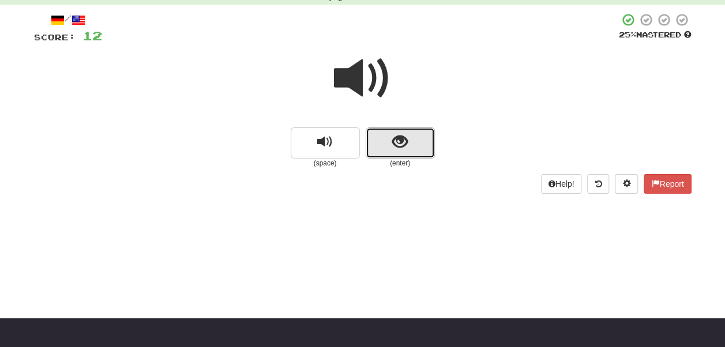
click at [402, 150] on span "show sentence" at bounding box center [400, 142] width 16 height 16
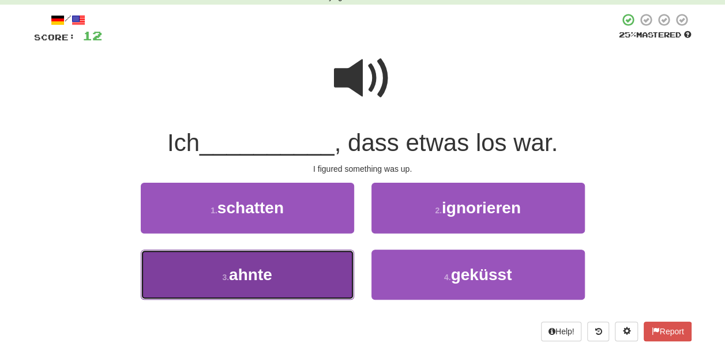
click at [290, 284] on button "3 . ahnte" at bounding box center [248, 275] width 214 height 50
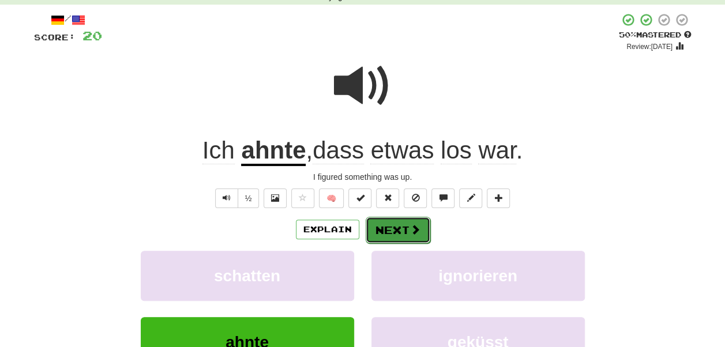
click at [406, 229] on button "Next" at bounding box center [398, 230] width 65 height 27
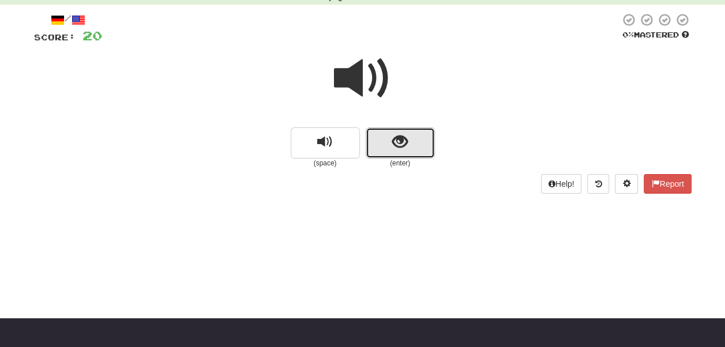
click at [420, 133] on button "show sentence" at bounding box center [400, 143] width 69 height 31
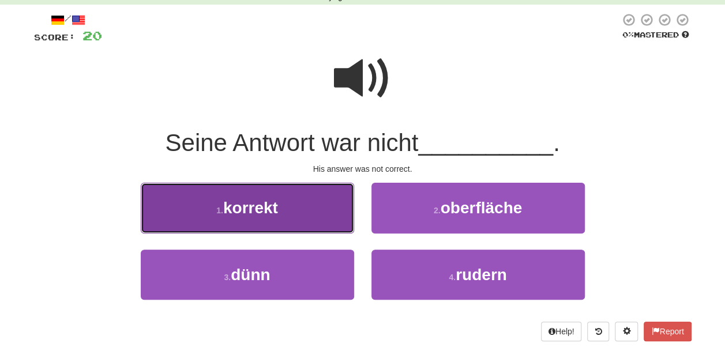
click at [290, 217] on button "1 . korrekt" at bounding box center [248, 208] width 214 height 50
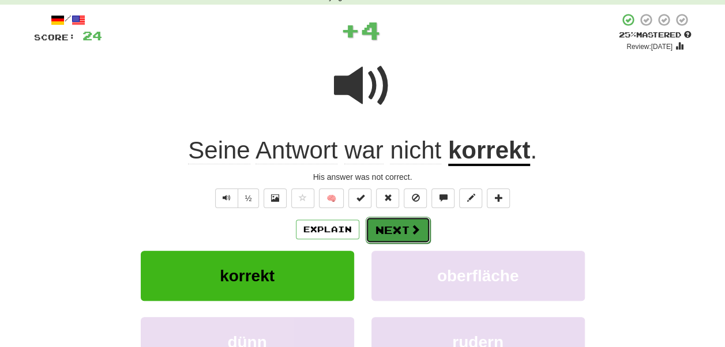
click at [412, 224] on span at bounding box center [415, 229] width 10 height 10
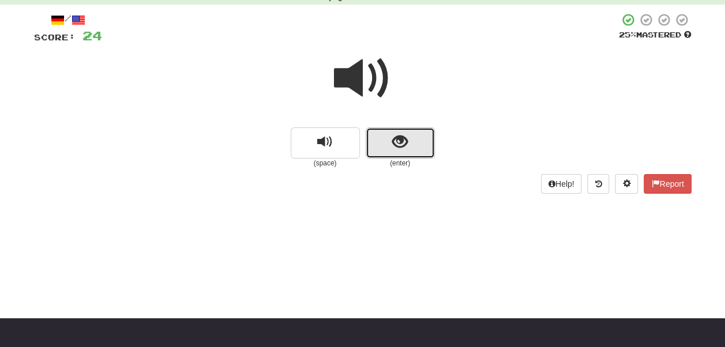
click at [403, 155] on button "show sentence" at bounding box center [400, 143] width 69 height 31
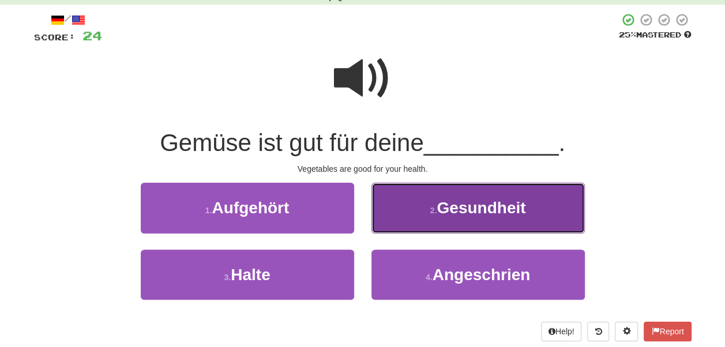
click at [436, 219] on button "2 . Gesundheit" at bounding box center [479, 208] width 214 height 50
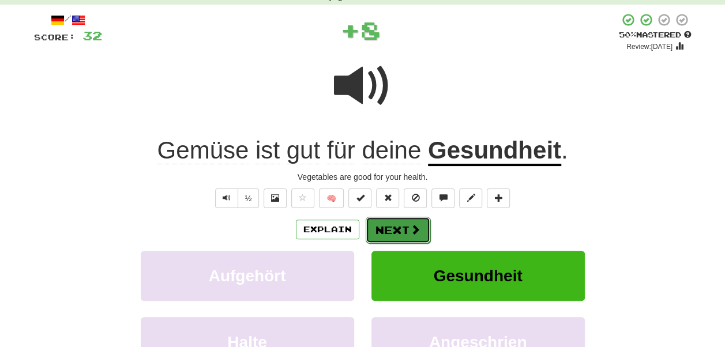
click at [377, 226] on button "Next" at bounding box center [398, 230] width 65 height 27
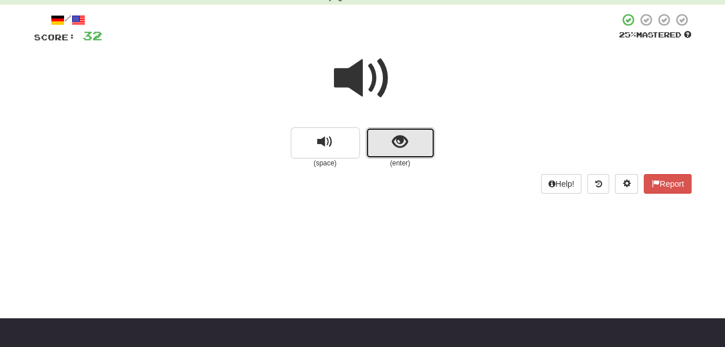
click at [418, 149] on button "show sentence" at bounding box center [400, 143] width 69 height 31
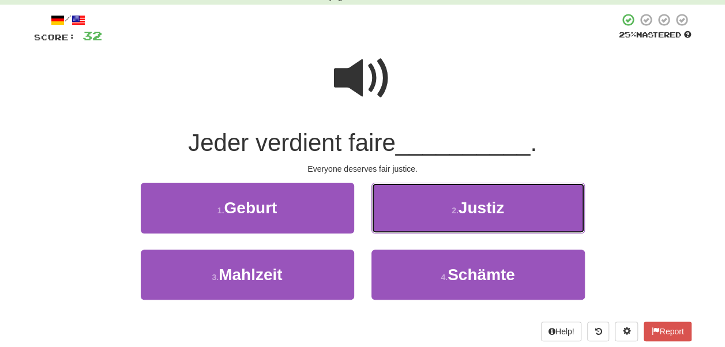
click at [465, 211] on span "Justiz" at bounding box center [482, 208] width 46 height 18
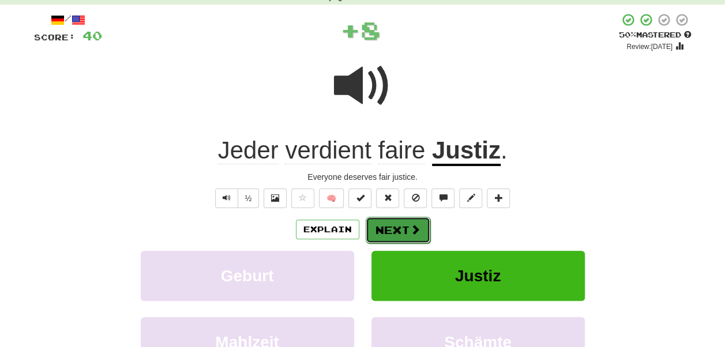
click at [407, 234] on button "Next" at bounding box center [398, 230] width 65 height 27
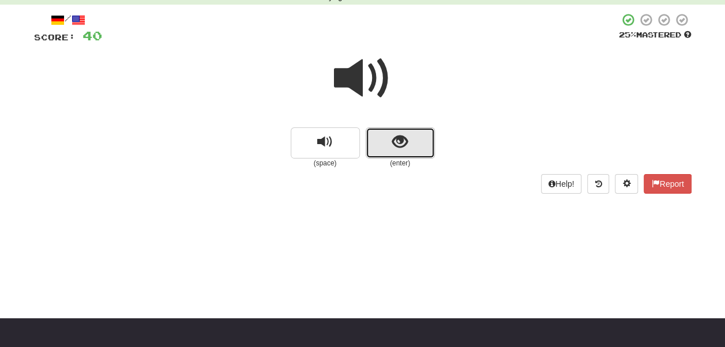
click at [405, 151] on button "show sentence" at bounding box center [400, 143] width 69 height 31
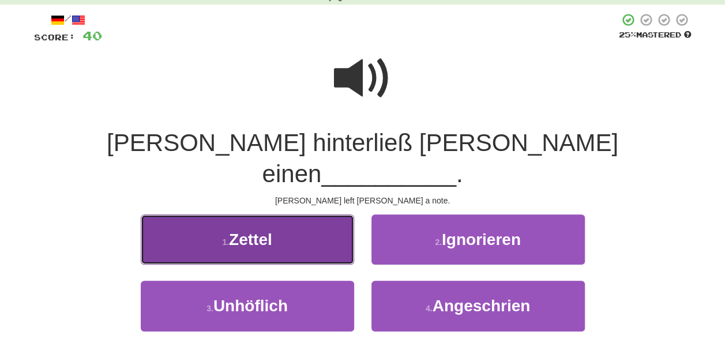
click at [316, 216] on button "1 . Zettel" at bounding box center [248, 240] width 214 height 50
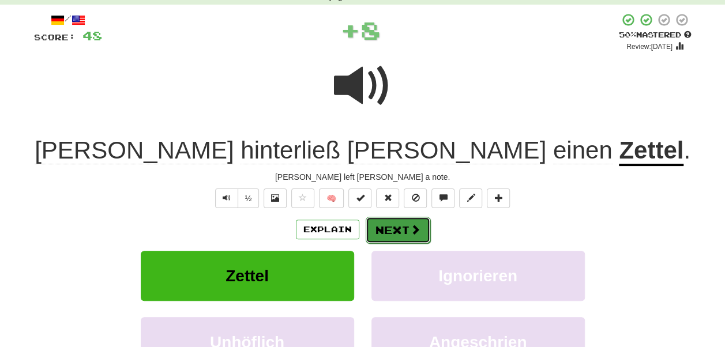
click at [378, 224] on button "Next" at bounding box center [398, 230] width 65 height 27
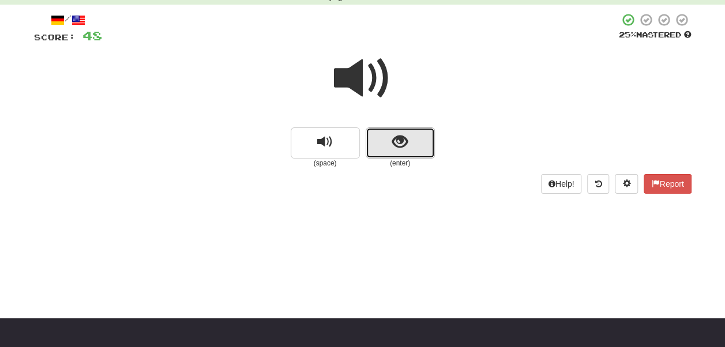
click at [430, 136] on button "show sentence" at bounding box center [400, 143] width 69 height 31
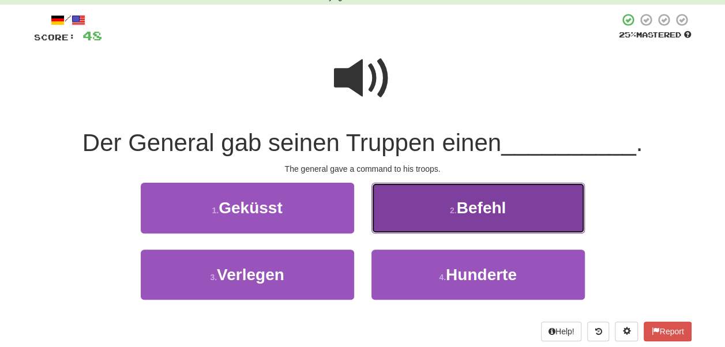
click at [484, 200] on span "Befehl" at bounding box center [482, 208] width 50 height 18
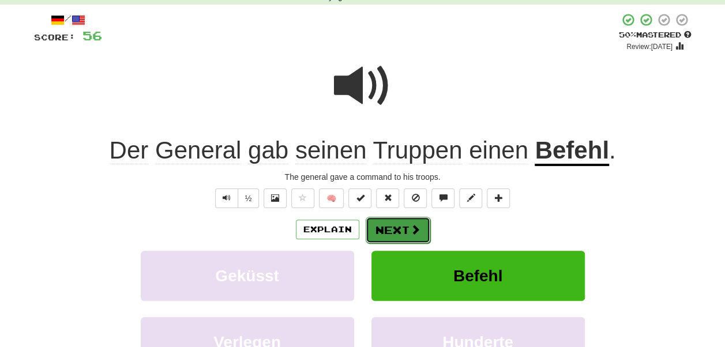
click at [389, 224] on button "Next" at bounding box center [398, 230] width 65 height 27
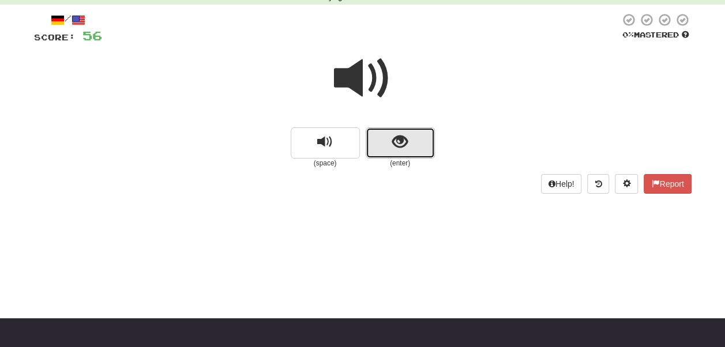
click at [390, 136] on button "show sentence" at bounding box center [400, 143] width 69 height 31
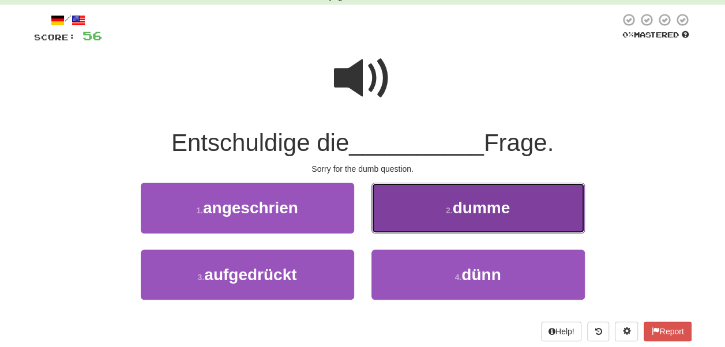
click at [509, 222] on button "2 . dumme" at bounding box center [479, 208] width 214 height 50
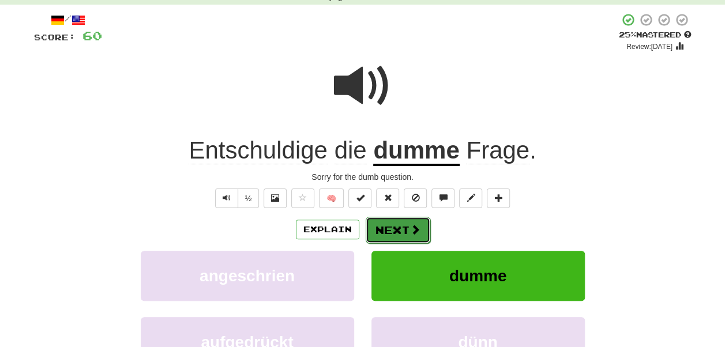
click at [395, 231] on button "Next" at bounding box center [398, 230] width 65 height 27
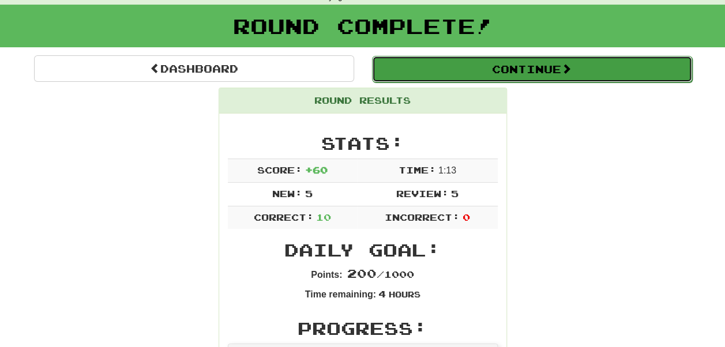
click at [596, 78] on button "Continue" at bounding box center [532, 69] width 320 height 27
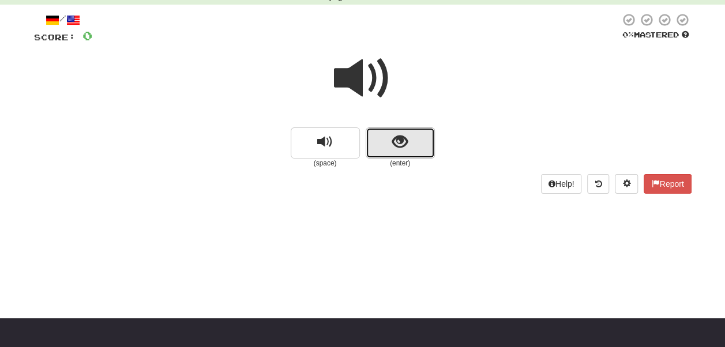
click at [412, 147] on button "show sentence" at bounding box center [400, 143] width 69 height 31
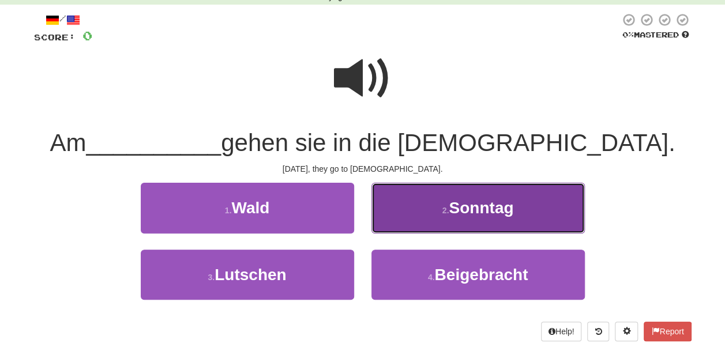
click at [538, 222] on button "2 . Sonntag" at bounding box center [479, 208] width 214 height 50
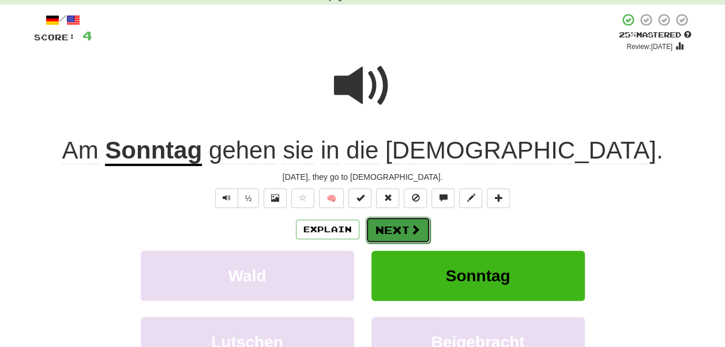
click at [417, 224] on span at bounding box center [415, 229] width 10 height 10
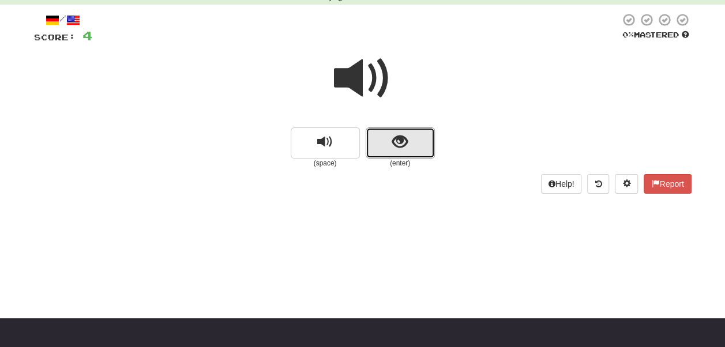
click at [406, 134] on span "show sentence" at bounding box center [400, 142] width 16 height 16
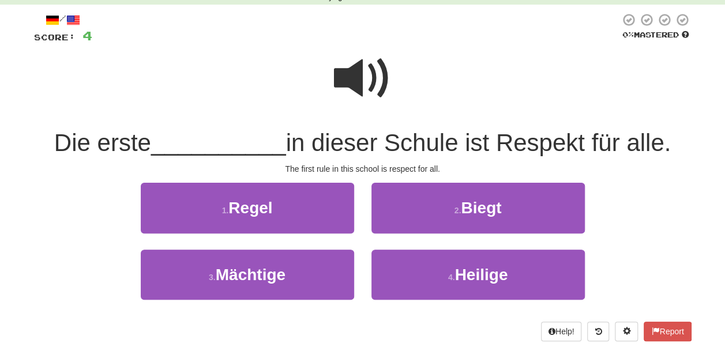
click at [361, 75] on span at bounding box center [363, 79] width 58 height 58
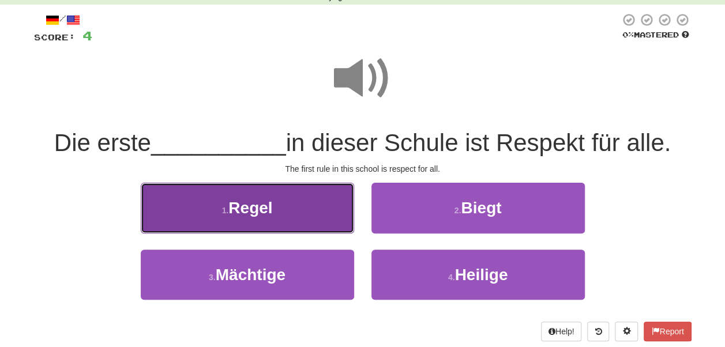
click at [311, 216] on button "1 . Regel" at bounding box center [248, 208] width 214 height 50
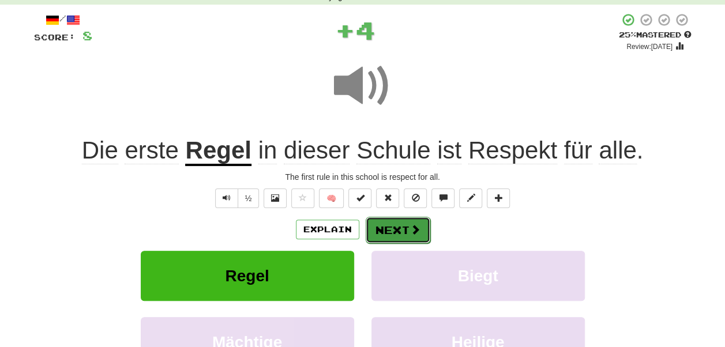
click at [426, 227] on button "Next" at bounding box center [398, 230] width 65 height 27
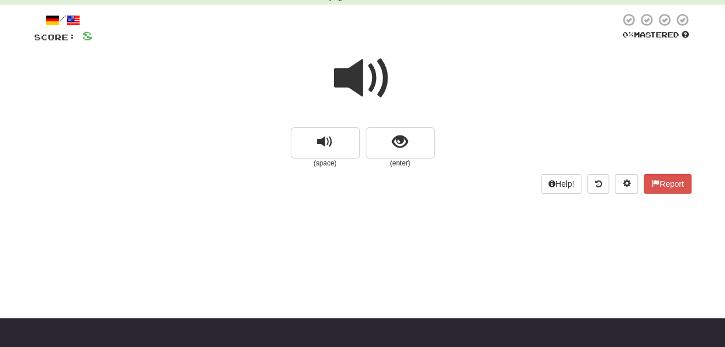
click at [413, 160] on small "(enter)" at bounding box center [400, 164] width 69 height 10
click at [413, 152] on button "show sentence" at bounding box center [400, 143] width 69 height 31
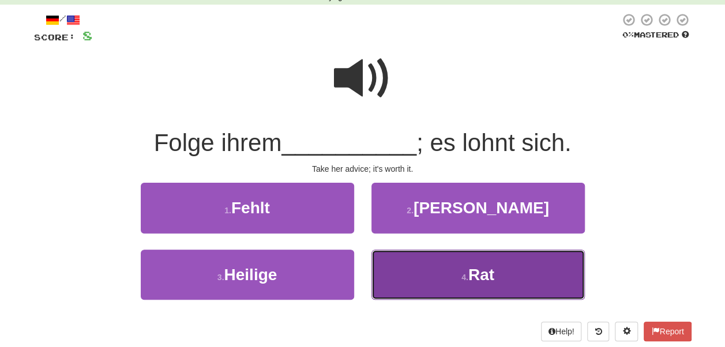
click at [467, 286] on button "4 . Rat" at bounding box center [479, 275] width 214 height 50
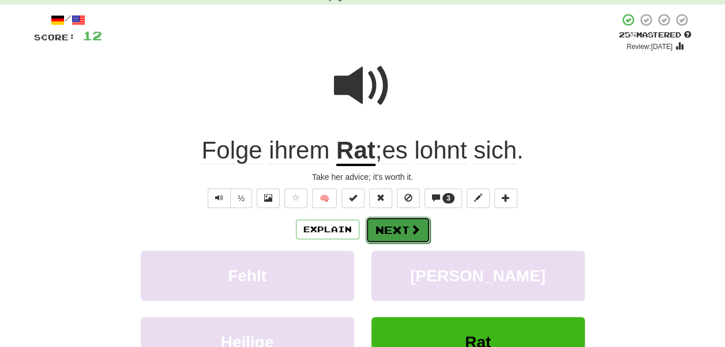
click at [414, 234] on span at bounding box center [415, 229] width 10 height 10
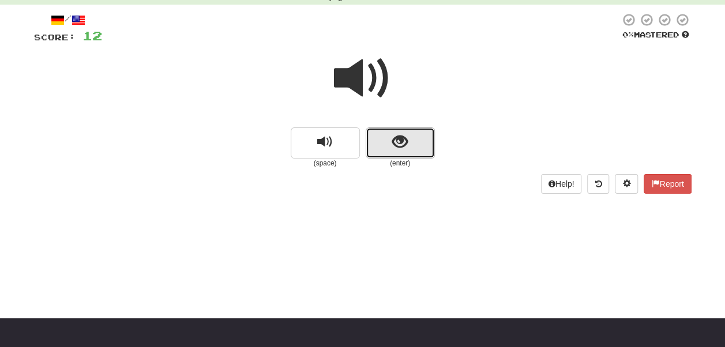
click at [400, 149] on span "show sentence" at bounding box center [400, 142] width 16 height 16
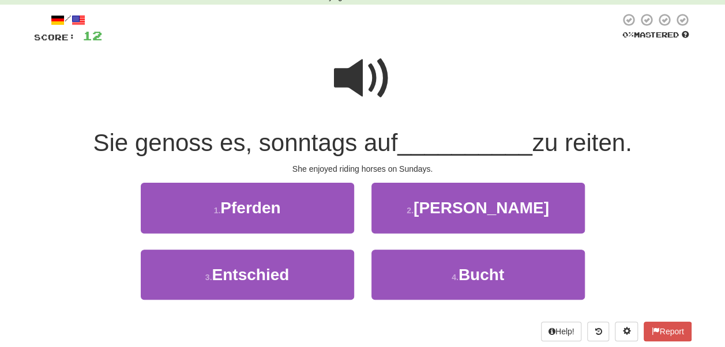
click at [350, 90] on span at bounding box center [363, 79] width 58 height 58
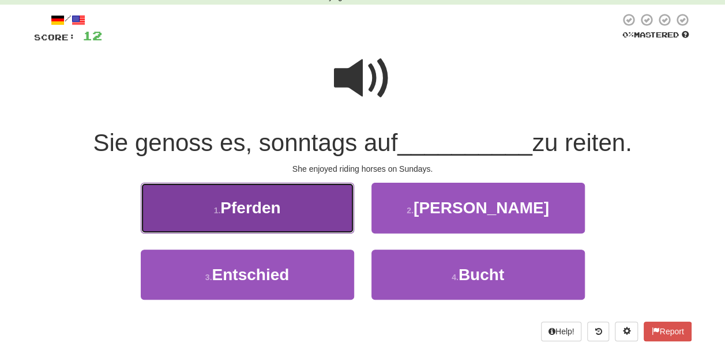
click at [324, 211] on button "1 . Pferden" at bounding box center [248, 208] width 214 height 50
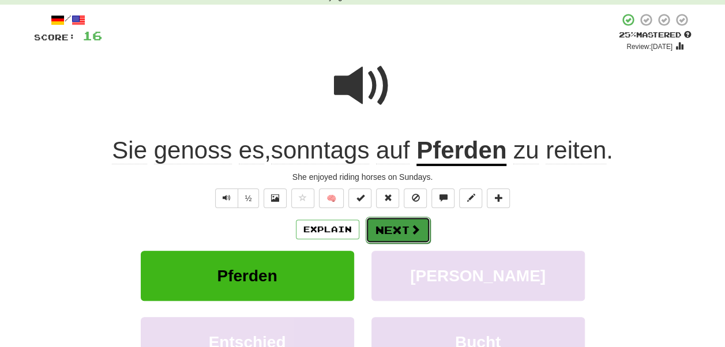
click at [406, 222] on button "Next" at bounding box center [398, 230] width 65 height 27
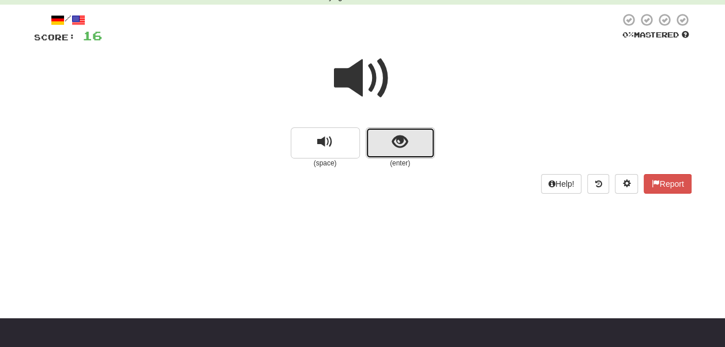
click at [413, 158] on button "show sentence" at bounding box center [400, 143] width 69 height 31
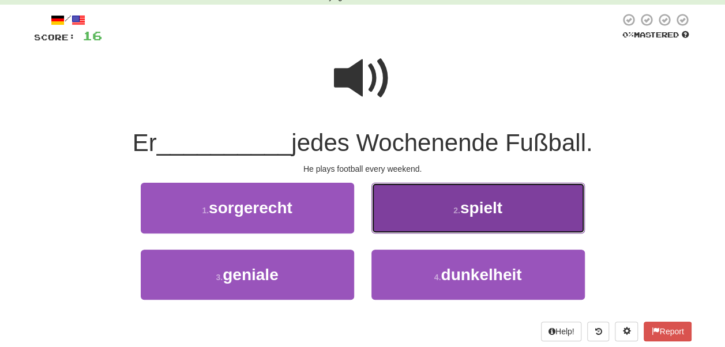
click at [482, 203] on span "spielt" at bounding box center [481, 208] width 42 height 18
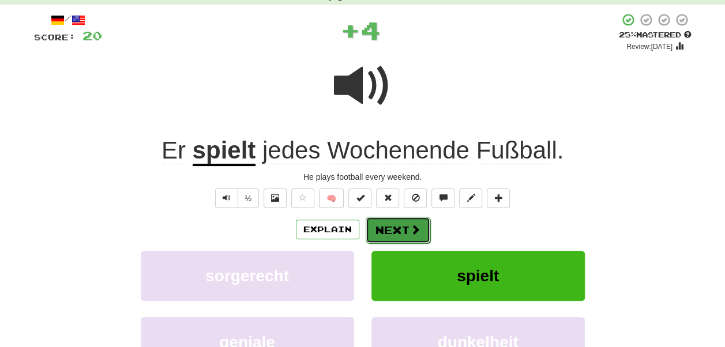
click at [387, 235] on button "Next" at bounding box center [398, 230] width 65 height 27
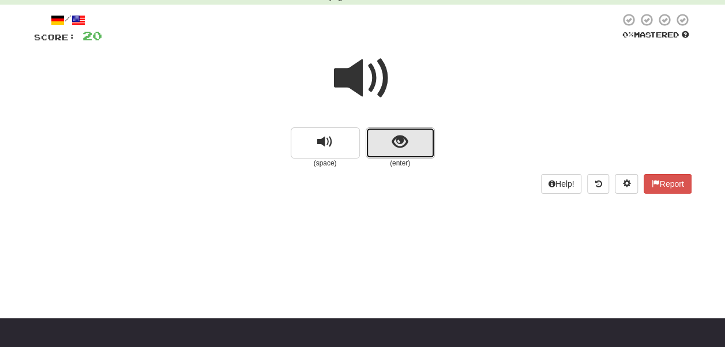
click at [414, 147] on button "show sentence" at bounding box center [400, 143] width 69 height 31
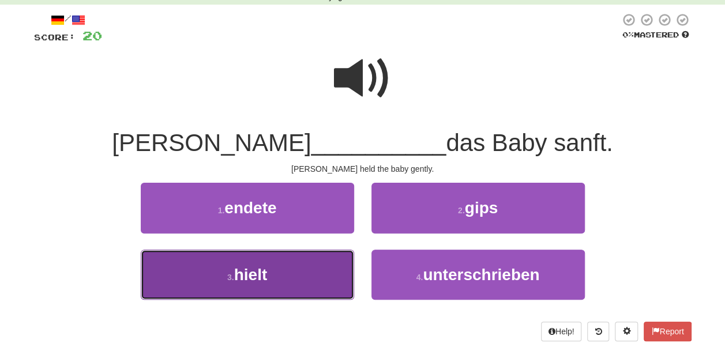
click at [293, 285] on button "3 . hielt" at bounding box center [248, 275] width 214 height 50
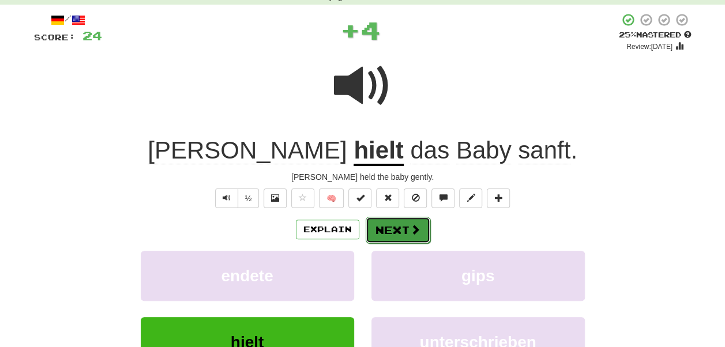
click at [414, 236] on button "Next" at bounding box center [398, 230] width 65 height 27
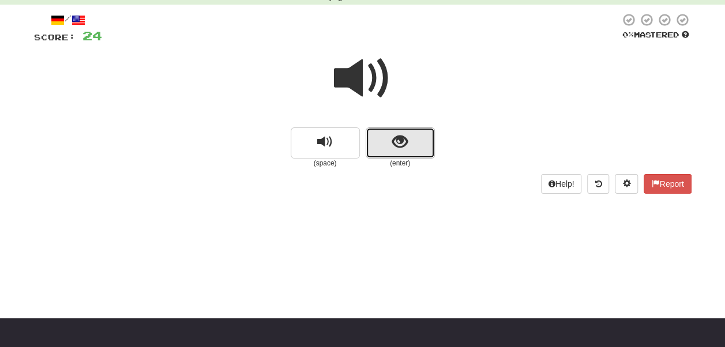
click at [414, 140] on button "show sentence" at bounding box center [400, 143] width 69 height 31
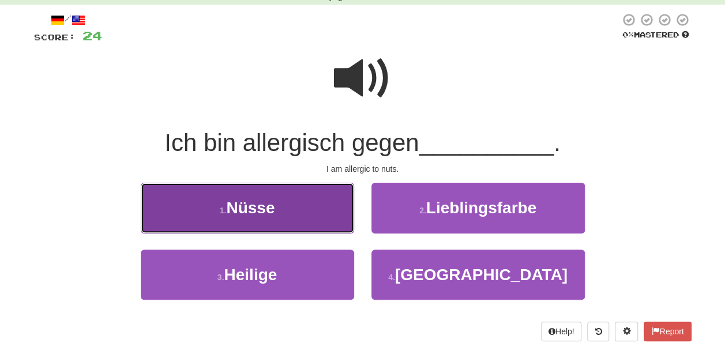
click at [279, 192] on button "1 . Nüsse" at bounding box center [248, 208] width 214 height 50
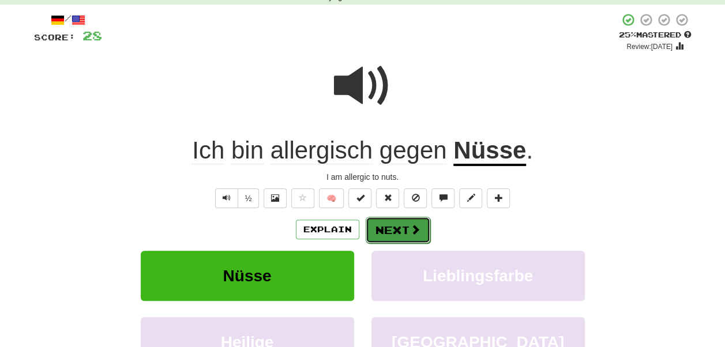
click at [411, 240] on button "Next" at bounding box center [398, 230] width 65 height 27
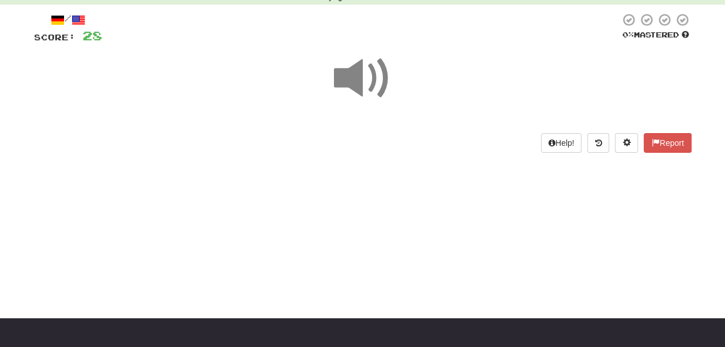
scroll to position [0, 0]
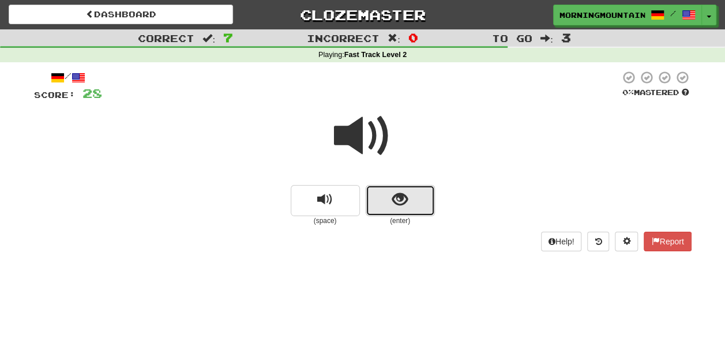
click at [417, 201] on button "show sentence" at bounding box center [400, 200] width 69 height 31
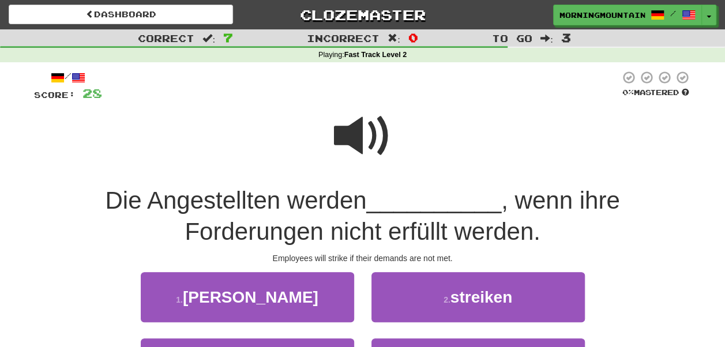
scroll to position [115, 0]
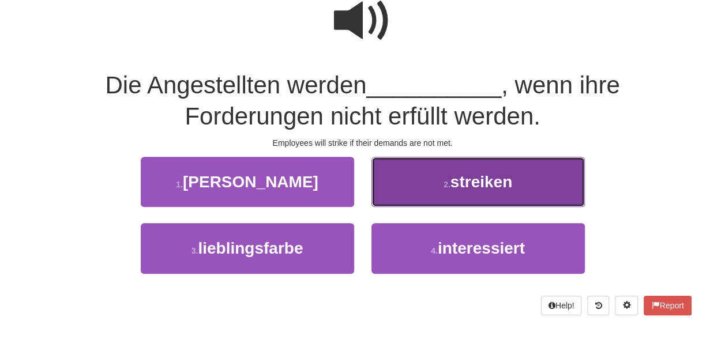
click at [507, 183] on span "streiken" at bounding box center [482, 182] width 62 height 18
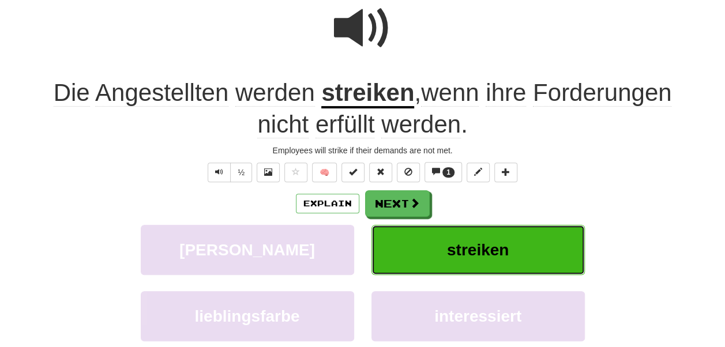
scroll to position [123, 0]
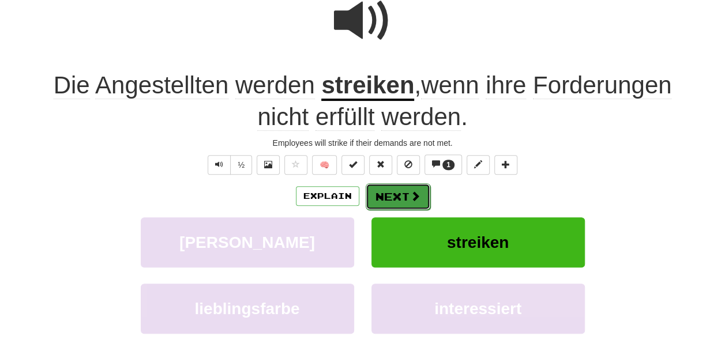
click at [400, 197] on button "Next" at bounding box center [398, 197] width 65 height 27
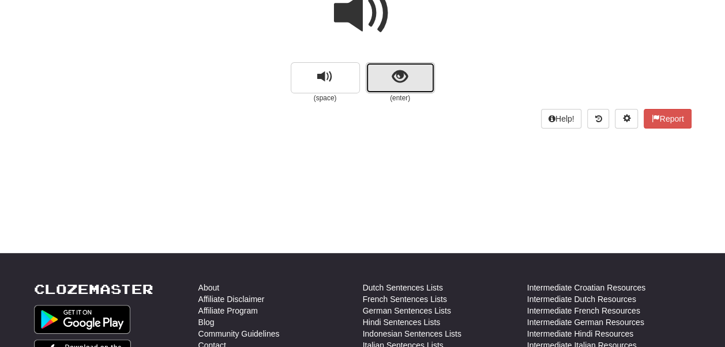
click at [402, 86] on button "show sentence" at bounding box center [400, 77] width 69 height 31
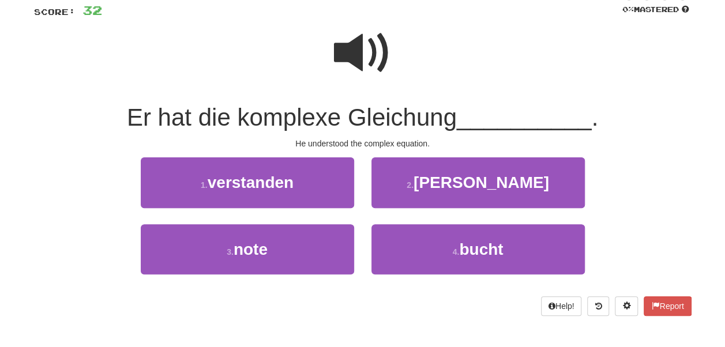
scroll to position [65, 0]
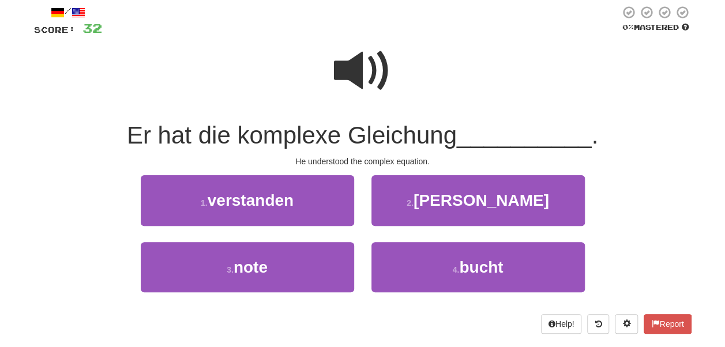
click at [388, 72] on span at bounding box center [363, 71] width 58 height 58
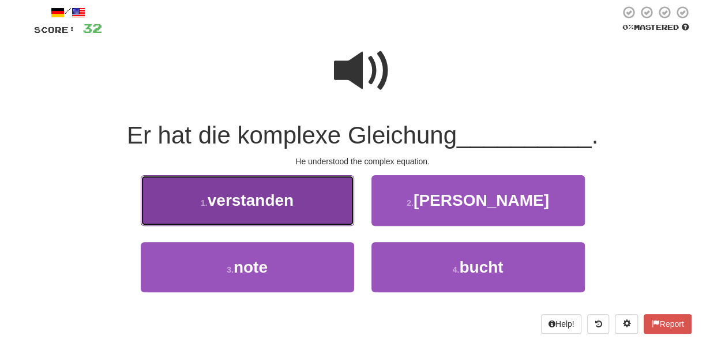
click at [297, 209] on button "1 . verstanden" at bounding box center [248, 200] width 214 height 50
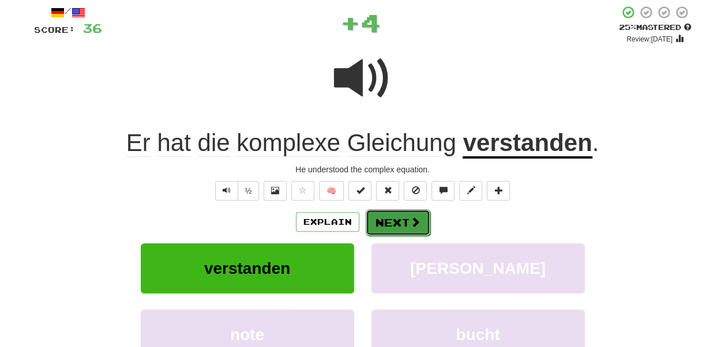
click at [392, 217] on button "Next" at bounding box center [398, 222] width 65 height 27
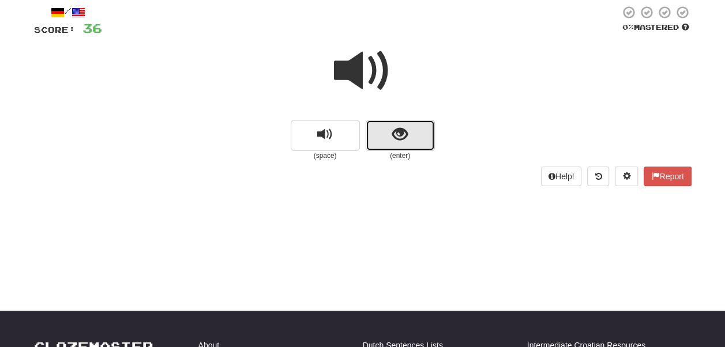
click at [412, 140] on button "show sentence" at bounding box center [400, 135] width 69 height 31
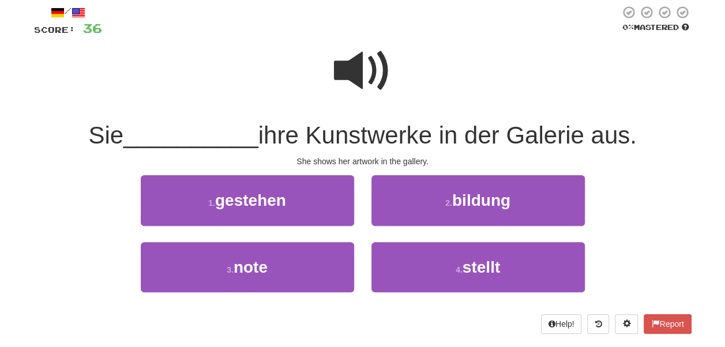
click at [366, 75] on span at bounding box center [363, 71] width 58 height 58
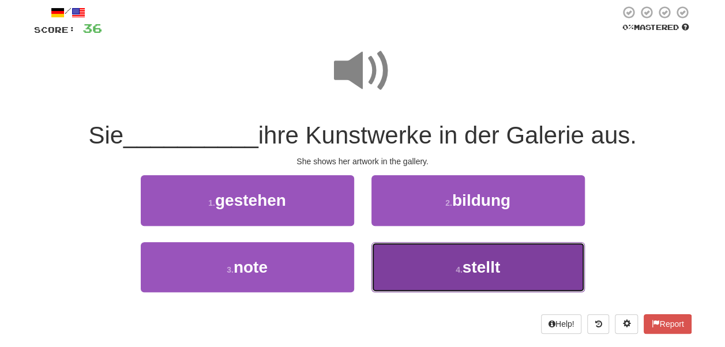
click at [494, 272] on span "stellt" at bounding box center [482, 268] width 38 height 18
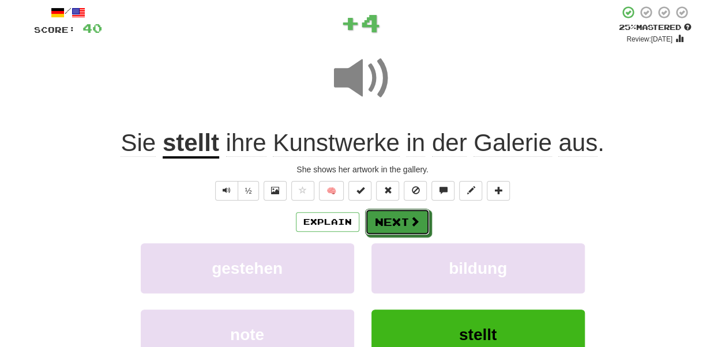
click at [394, 223] on button "Next" at bounding box center [397, 222] width 65 height 27
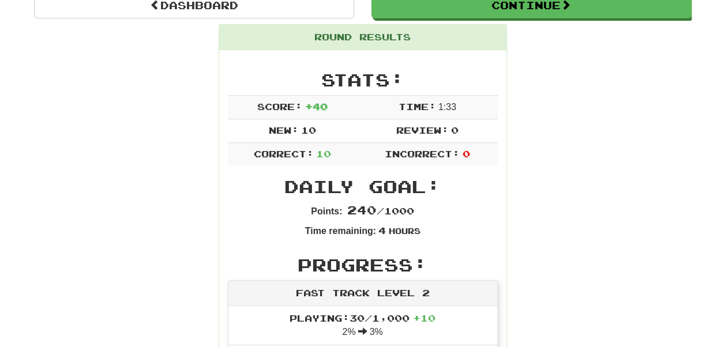
scroll to position [115, 0]
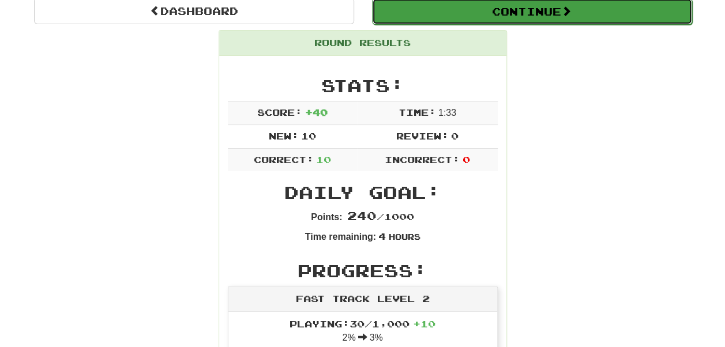
click at [606, 9] on button "Continue" at bounding box center [532, 11] width 320 height 27
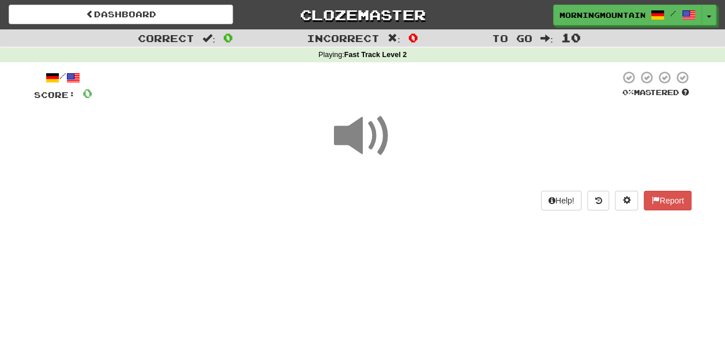
scroll to position [58, 0]
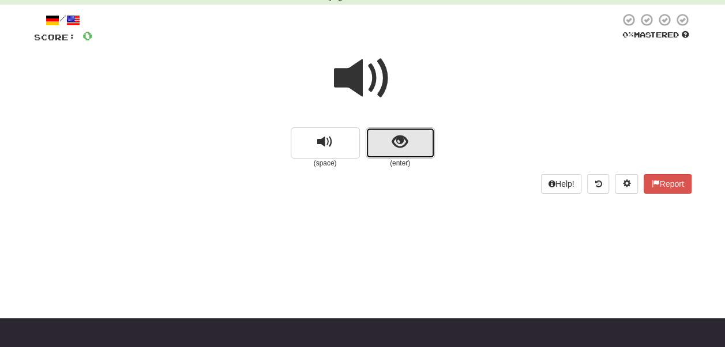
click at [425, 140] on button "show sentence" at bounding box center [400, 143] width 69 height 31
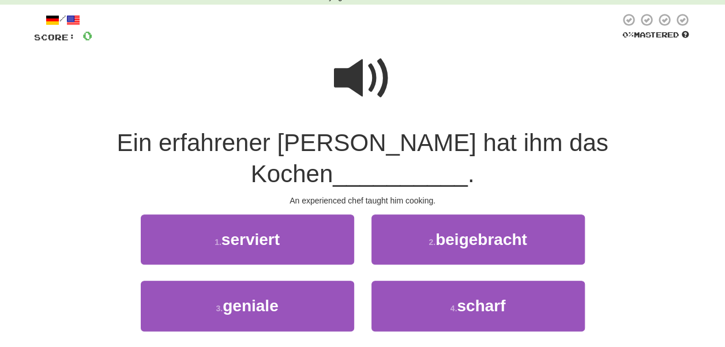
click at [364, 76] on span at bounding box center [363, 79] width 58 height 58
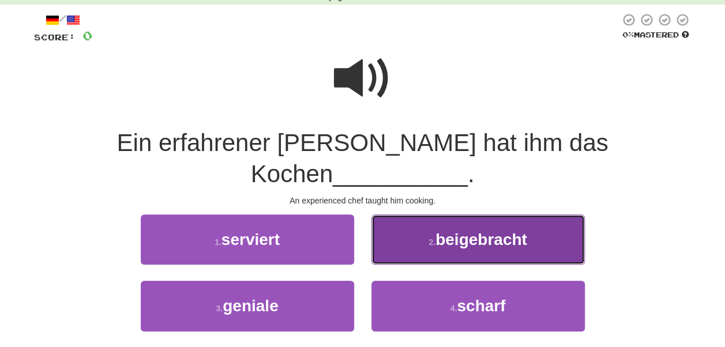
click at [445, 225] on button "2 . beigebracht" at bounding box center [479, 240] width 214 height 50
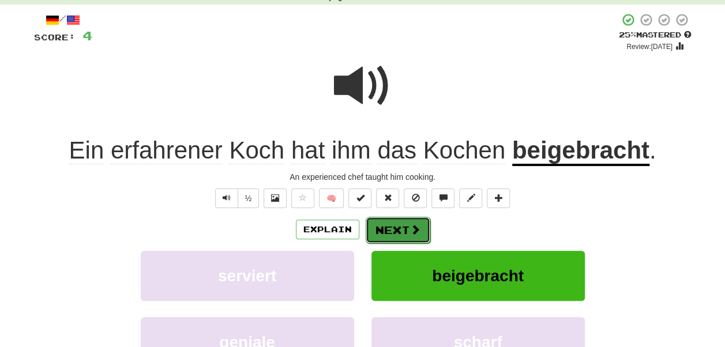
click at [398, 232] on button "Next" at bounding box center [398, 230] width 65 height 27
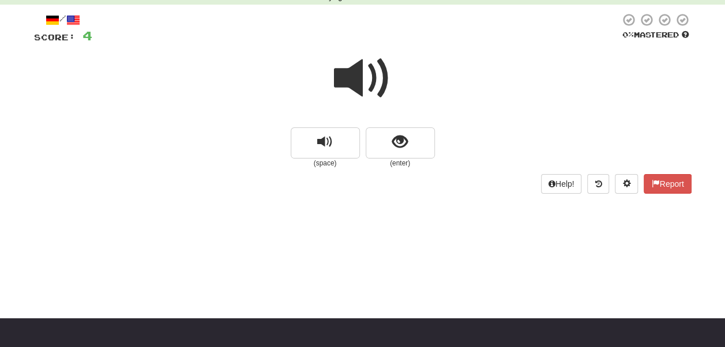
click at [381, 91] on span at bounding box center [363, 79] width 58 height 58
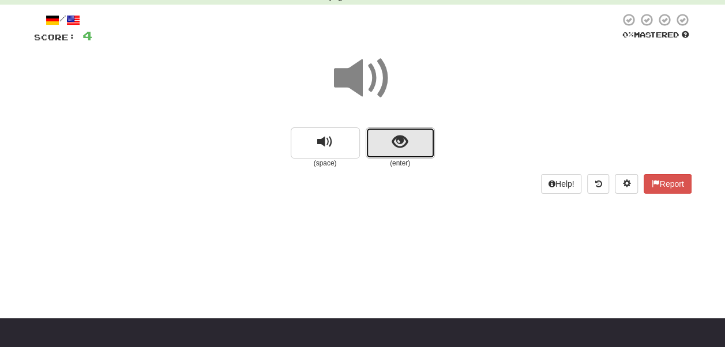
click at [406, 151] on button "show sentence" at bounding box center [400, 143] width 69 height 31
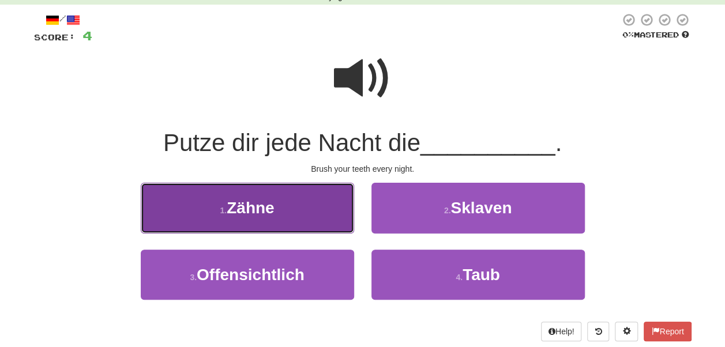
click at [267, 193] on button "1 . Zähne" at bounding box center [248, 208] width 214 height 50
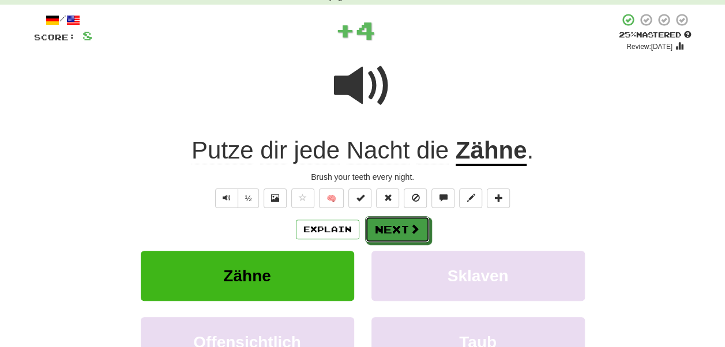
click at [383, 236] on button "Next" at bounding box center [397, 229] width 65 height 27
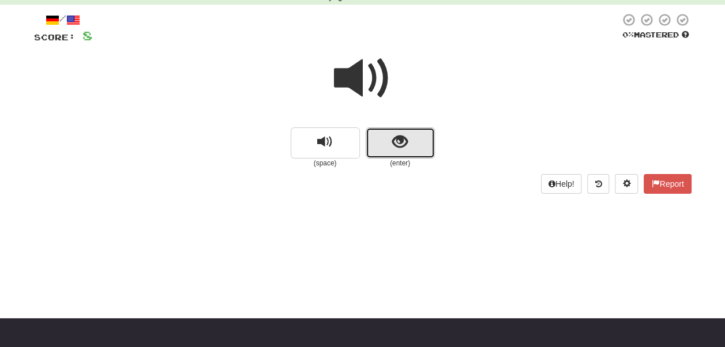
click at [407, 140] on span "show sentence" at bounding box center [400, 142] width 16 height 16
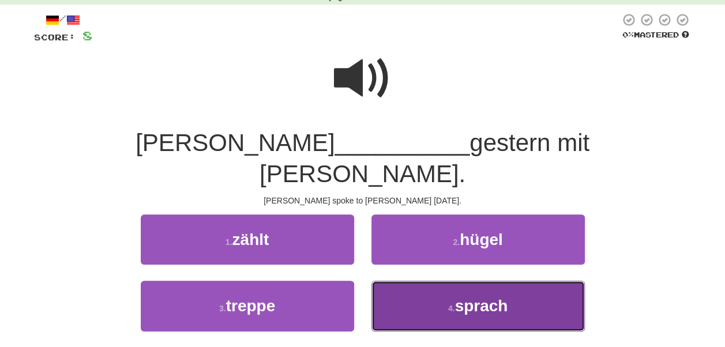
click at [517, 281] on button "4 . sprach" at bounding box center [479, 306] width 214 height 50
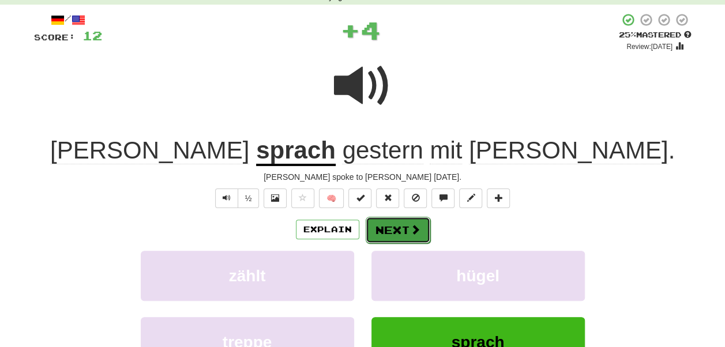
click at [390, 238] on button "Next" at bounding box center [398, 230] width 65 height 27
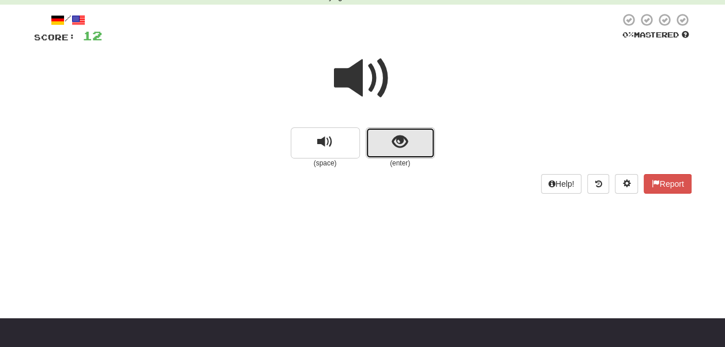
click at [403, 137] on span "show sentence" at bounding box center [400, 142] width 16 height 16
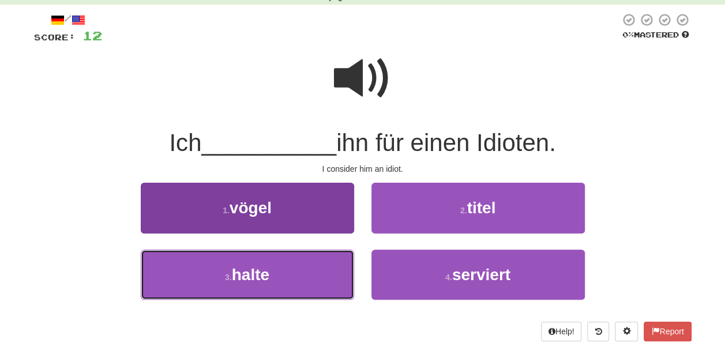
click at [287, 289] on button "3 . halte" at bounding box center [248, 275] width 214 height 50
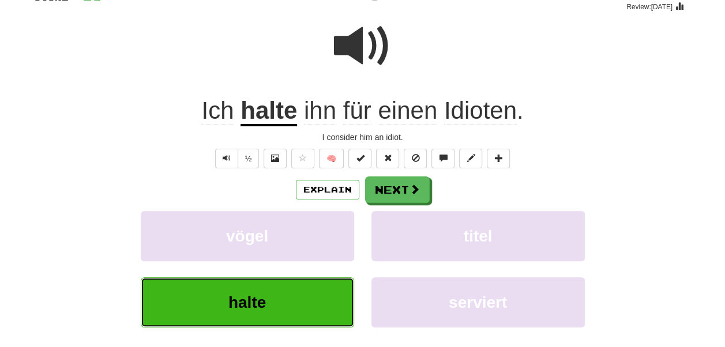
scroll to position [115, 0]
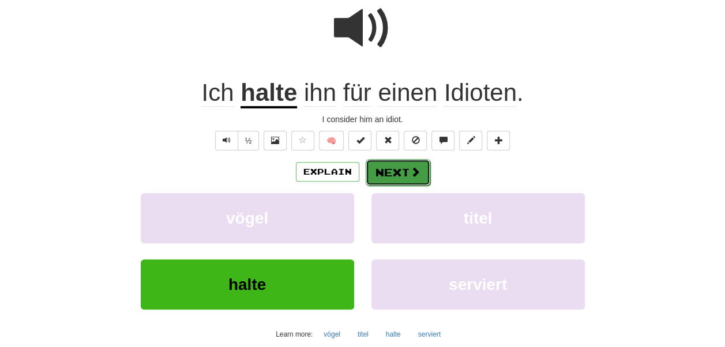
click at [406, 173] on button "Next" at bounding box center [398, 172] width 65 height 27
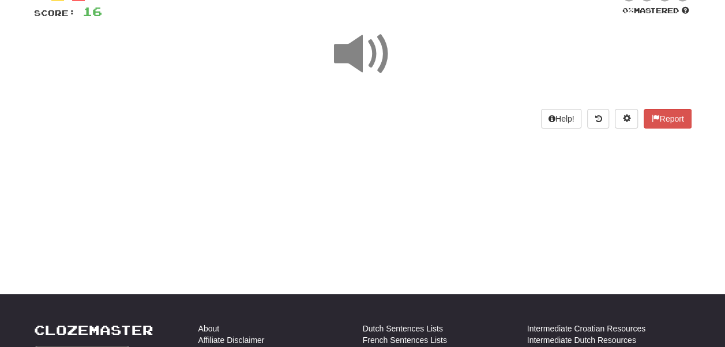
scroll to position [58, 0]
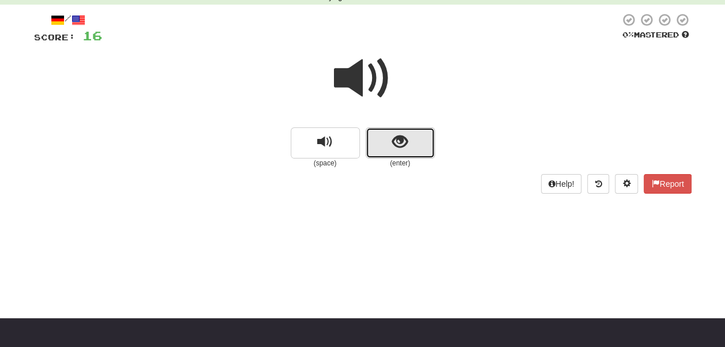
click at [415, 144] on button "show sentence" at bounding box center [400, 143] width 69 height 31
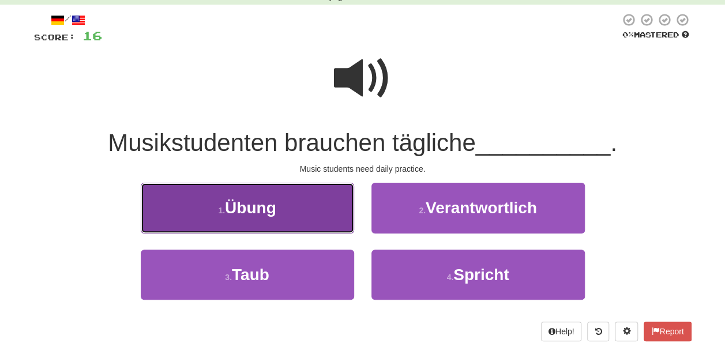
click at [299, 195] on button "1 . Übung" at bounding box center [248, 208] width 214 height 50
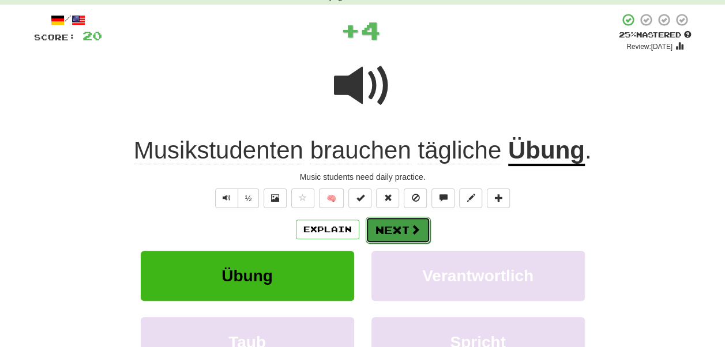
click at [427, 234] on button "Next" at bounding box center [398, 230] width 65 height 27
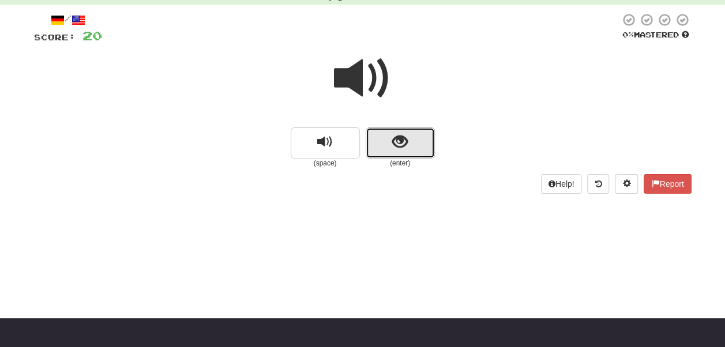
click at [398, 145] on span "show sentence" at bounding box center [400, 142] width 16 height 16
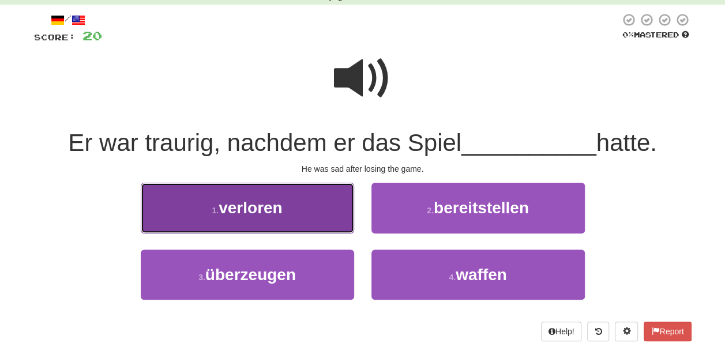
click at [274, 211] on span "verloren" at bounding box center [251, 208] width 64 height 18
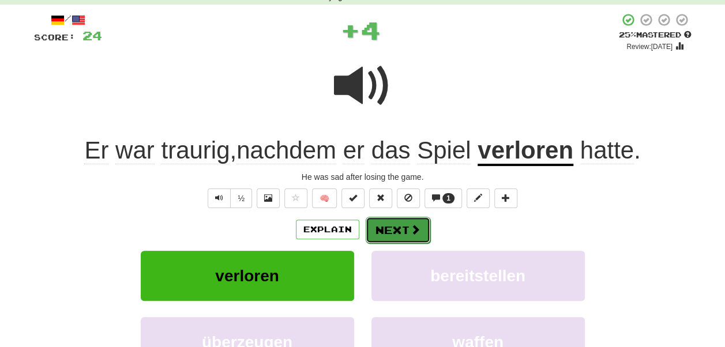
click at [397, 228] on button "Next" at bounding box center [398, 230] width 65 height 27
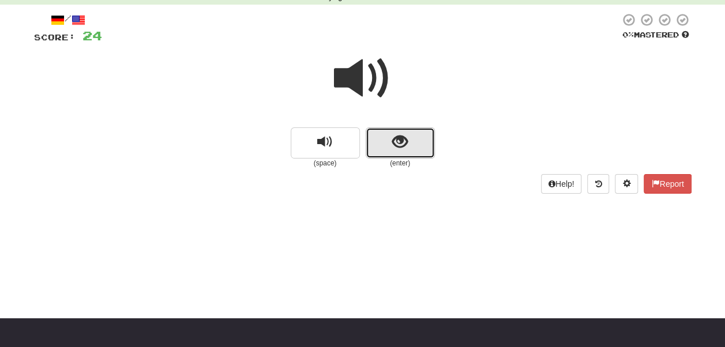
click at [401, 149] on span "show sentence" at bounding box center [400, 142] width 16 height 16
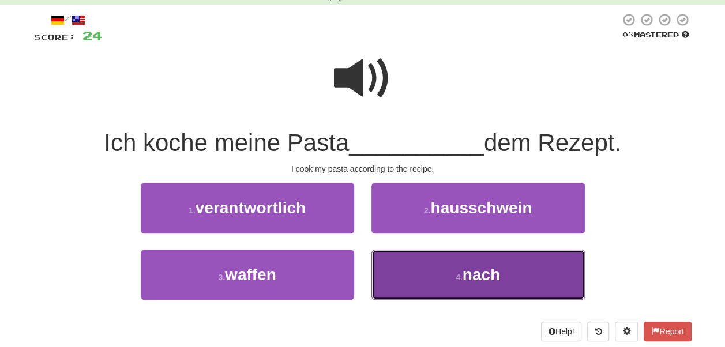
click at [464, 266] on span "nach" at bounding box center [482, 275] width 38 height 18
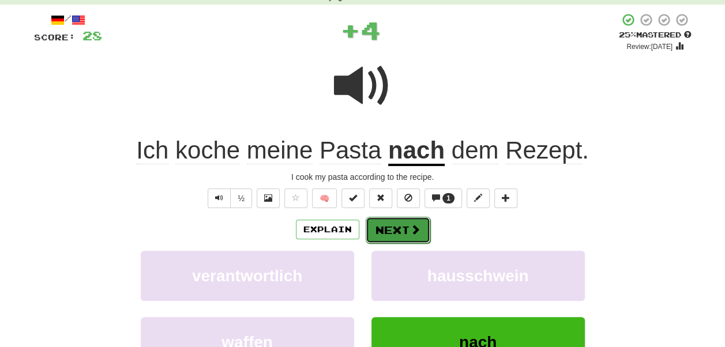
click at [407, 229] on button "Next" at bounding box center [398, 230] width 65 height 27
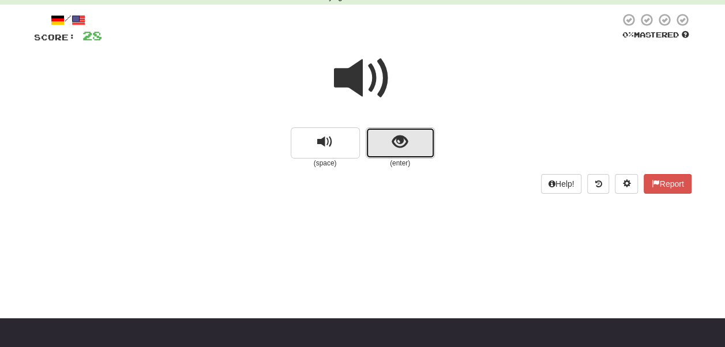
click at [405, 134] on span "show sentence" at bounding box center [400, 142] width 16 height 16
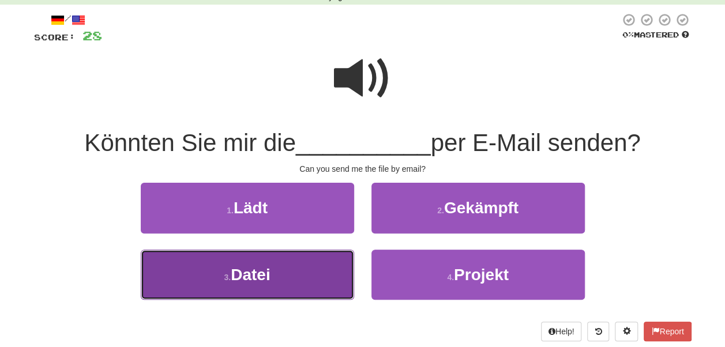
click at [329, 279] on button "3 . Datei" at bounding box center [248, 275] width 214 height 50
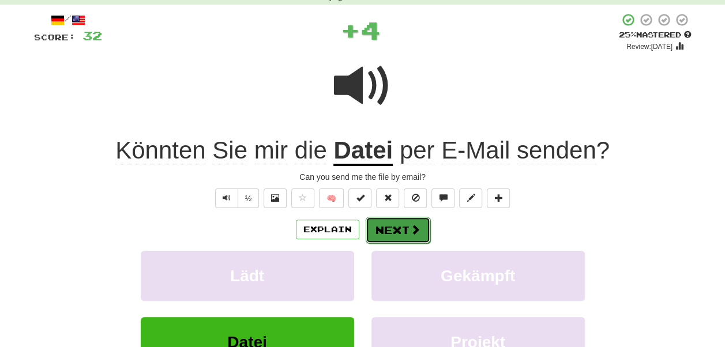
click at [414, 224] on span at bounding box center [415, 229] width 10 height 10
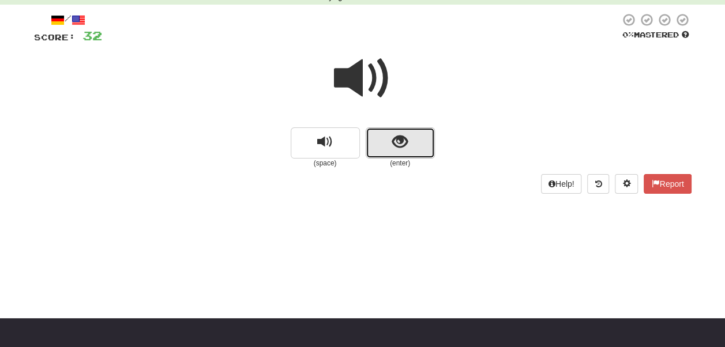
click at [398, 146] on span "show sentence" at bounding box center [400, 142] width 16 height 16
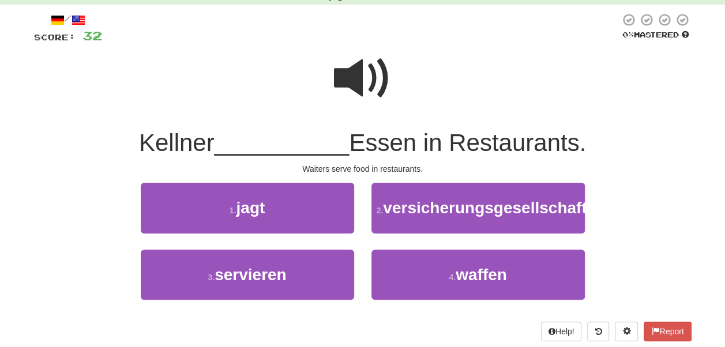
click at [362, 80] on span at bounding box center [363, 79] width 58 height 58
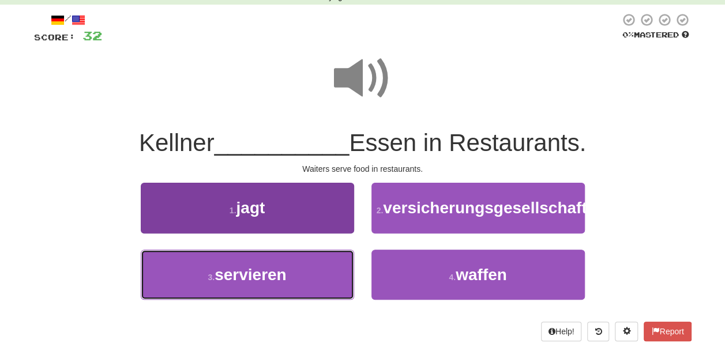
drag, startPoint x: 286, startPoint y: 300, endPoint x: 291, endPoint y: 291, distance: 10.1
click at [285, 284] on span "servieren" at bounding box center [251, 275] width 72 height 18
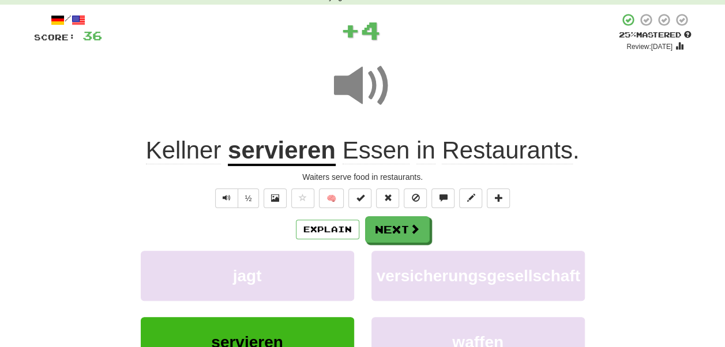
click at [399, 214] on div "/ Score: 36 + 4 25 % Mastered Review: 2025-09-18 Kellner servieren Essen in Res…" at bounding box center [363, 220] width 658 height 414
click at [411, 228] on span at bounding box center [415, 229] width 10 height 10
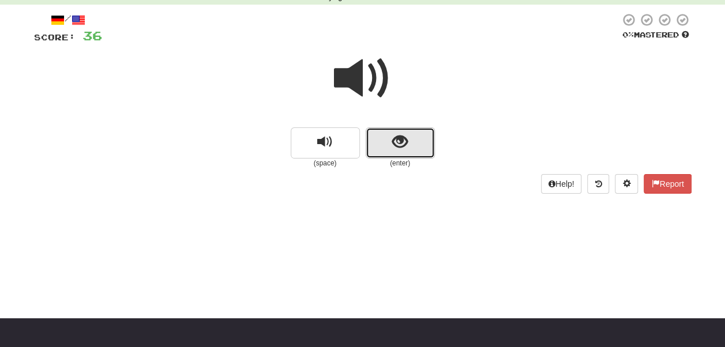
click at [407, 144] on span "show sentence" at bounding box center [400, 142] width 16 height 16
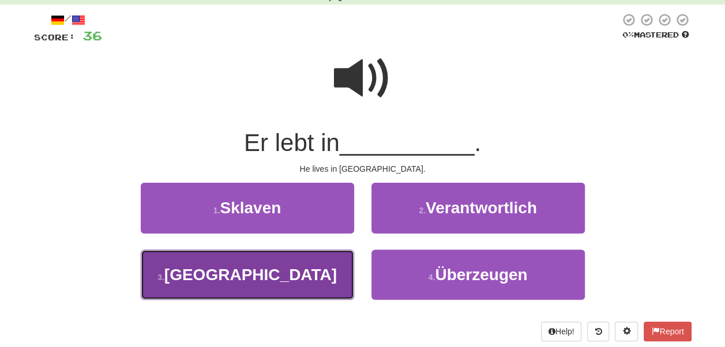
click at [334, 276] on button "3 . England" at bounding box center [248, 275] width 214 height 50
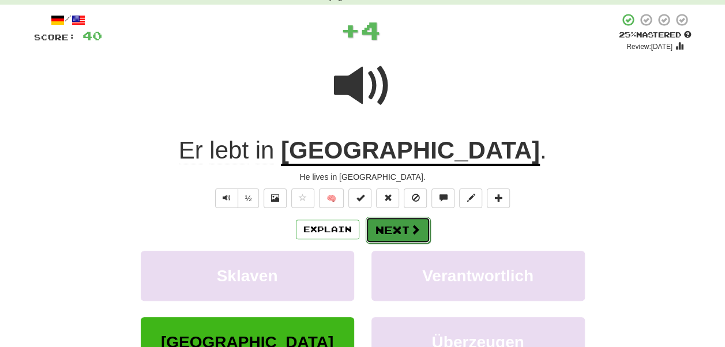
click at [398, 229] on button "Next" at bounding box center [398, 230] width 65 height 27
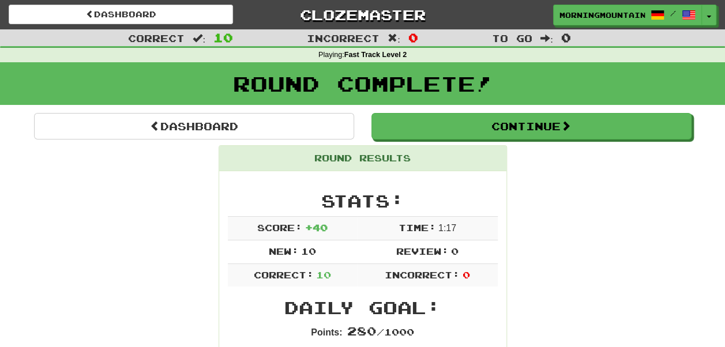
scroll to position [0, 0]
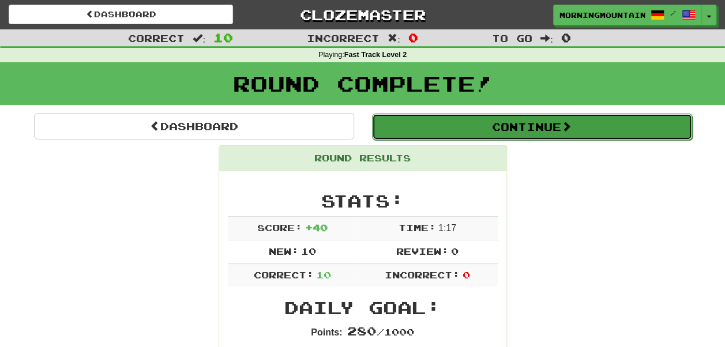
click at [522, 130] on button "Continue" at bounding box center [532, 127] width 320 height 27
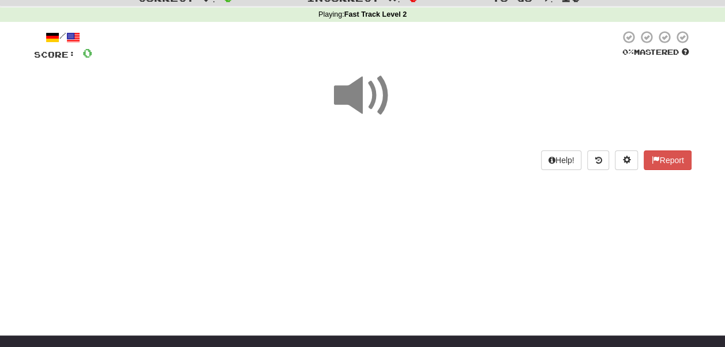
scroll to position [58, 0]
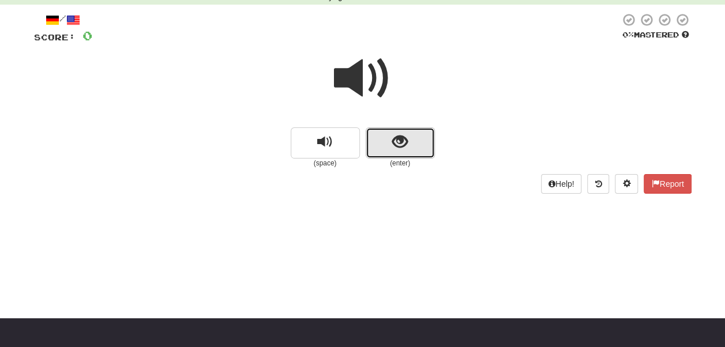
click at [400, 142] on span "show sentence" at bounding box center [400, 142] width 16 height 16
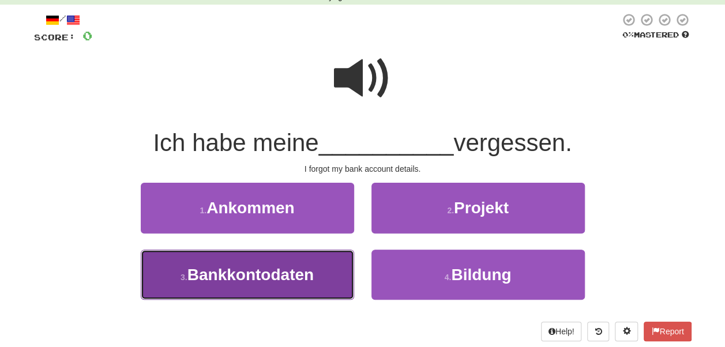
click at [283, 279] on span "Bankkontodaten" at bounding box center [251, 275] width 126 height 18
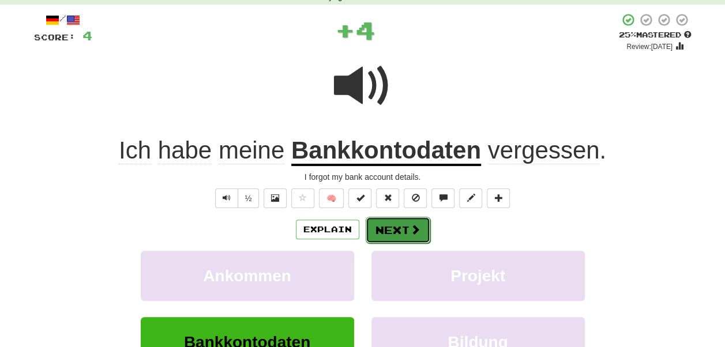
click at [415, 224] on span at bounding box center [415, 229] width 10 height 10
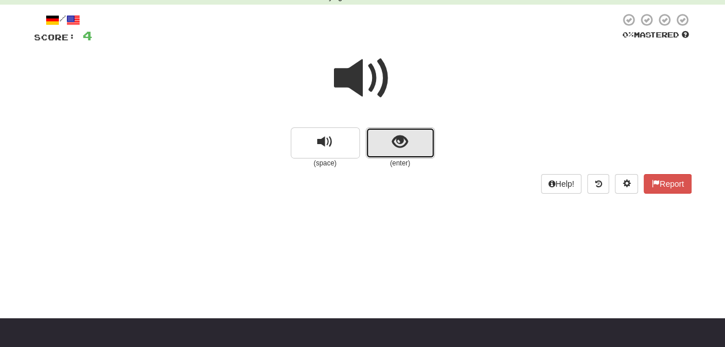
click at [420, 149] on button "show sentence" at bounding box center [400, 143] width 69 height 31
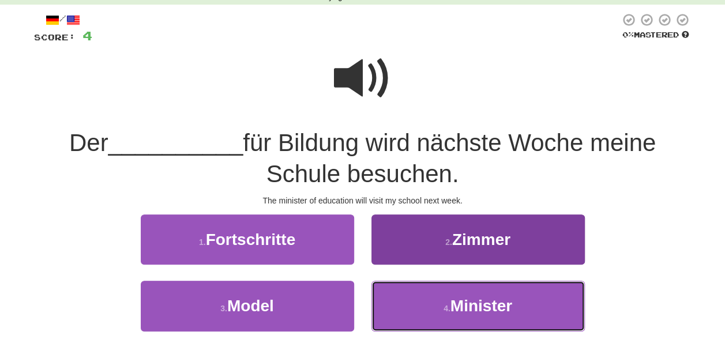
click at [425, 297] on button "4 . Minister" at bounding box center [479, 306] width 214 height 50
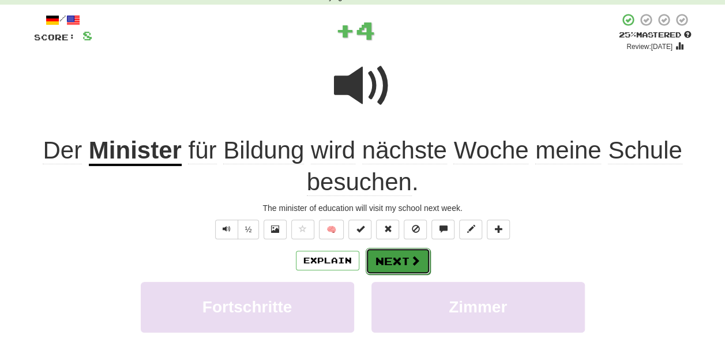
click at [392, 261] on button "Next" at bounding box center [398, 261] width 65 height 27
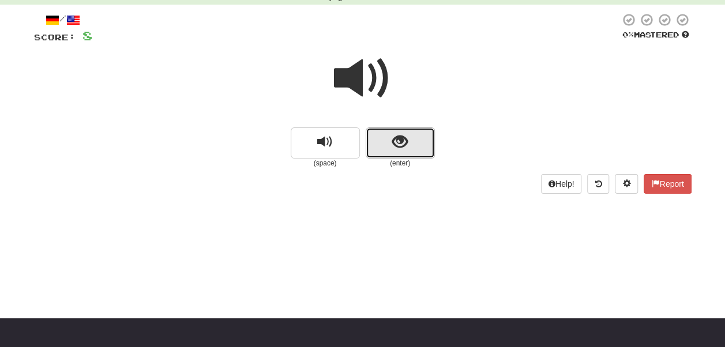
click at [418, 144] on button "show sentence" at bounding box center [400, 143] width 69 height 31
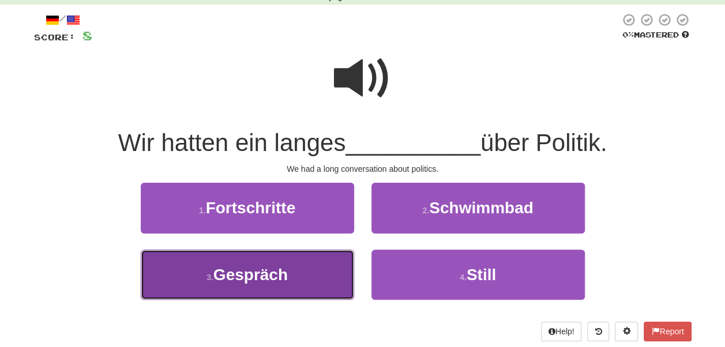
click at [308, 284] on button "3 . Gespräch" at bounding box center [248, 275] width 214 height 50
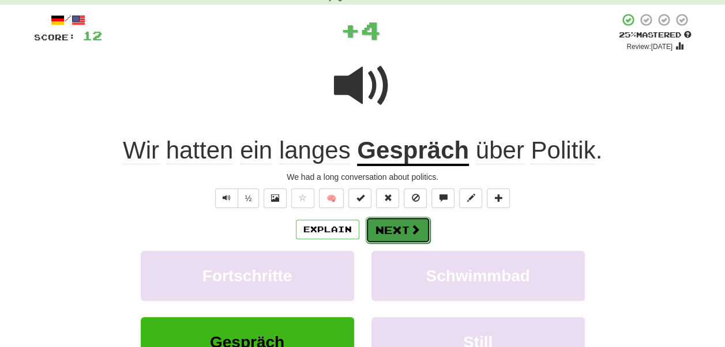
click at [403, 224] on button "Next" at bounding box center [398, 230] width 65 height 27
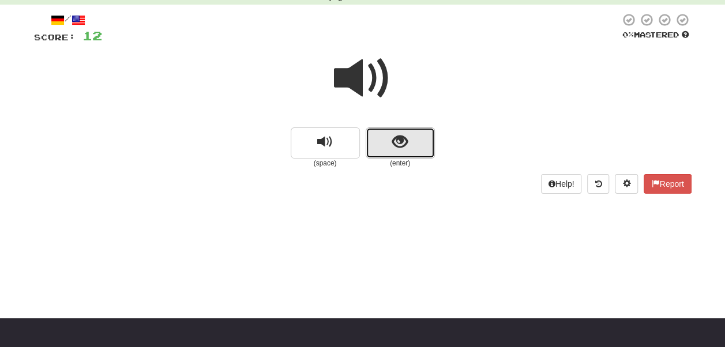
click at [394, 156] on button "show sentence" at bounding box center [400, 143] width 69 height 31
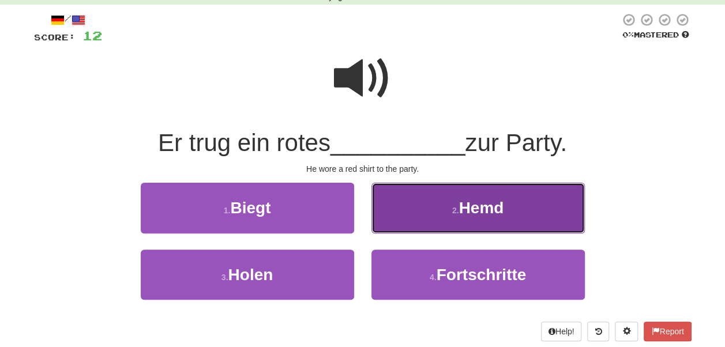
click at [474, 206] on span "Hemd" at bounding box center [481, 208] width 45 height 18
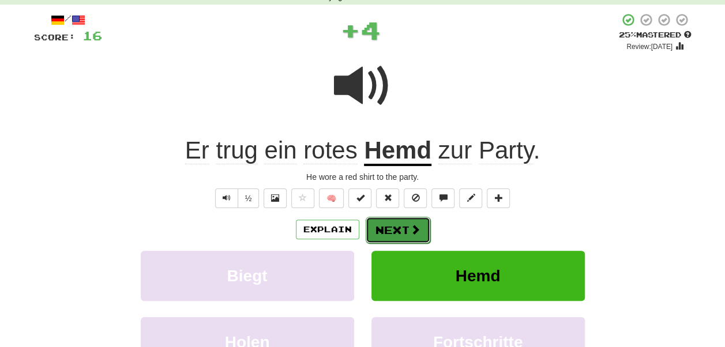
click at [405, 229] on button "Next" at bounding box center [398, 230] width 65 height 27
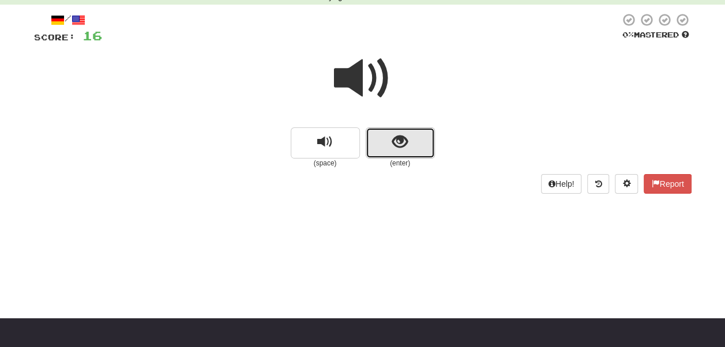
click at [396, 148] on span "show sentence" at bounding box center [400, 142] width 16 height 16
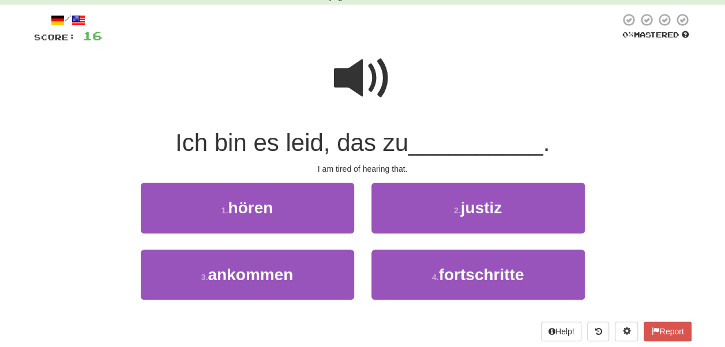
click at [507, 324] on div "Help! Report" at bounding box center [363, 332] width 658 height 20
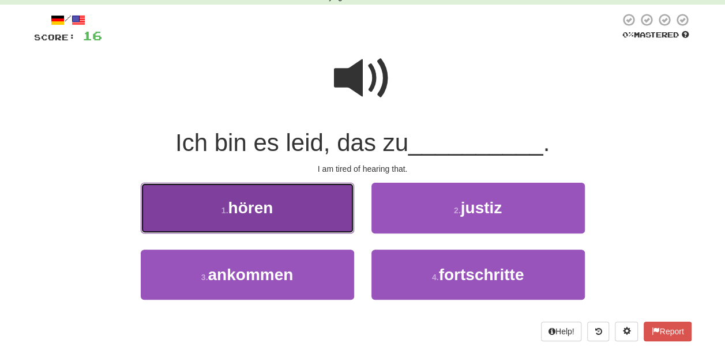
click at [319, 203] on button "1 . hören" at bounding box center [248, 208] width 214 height 50
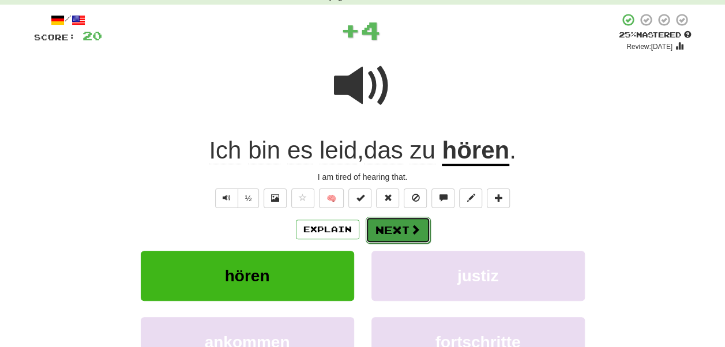
click at [412, 235] on button "Next" at bounding box center [398, 230] width 65 height 27
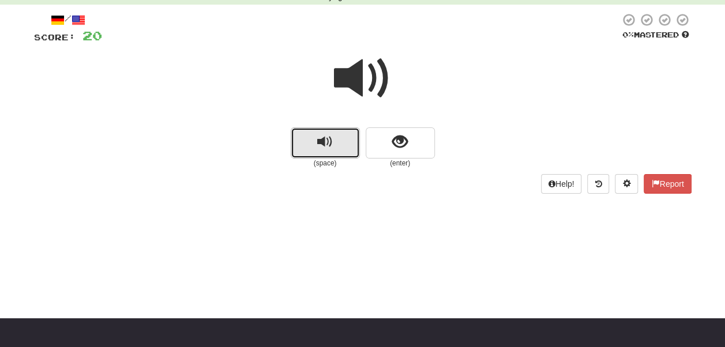
click at [320, 141] on span "replay audio" at bounding box center [325, 142] width 16 height 16
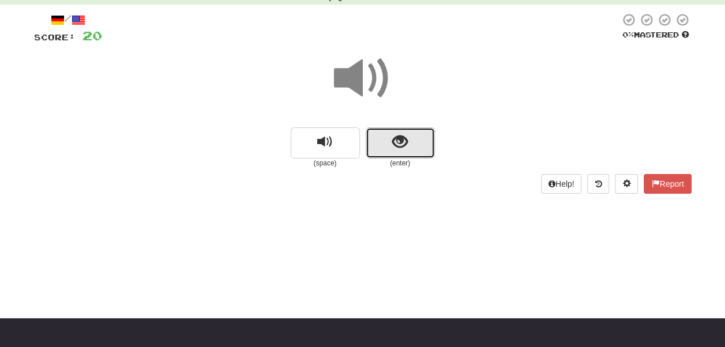
click at [404, 140] on span "show sentence" at bounding box center [400, 142] width 16 height 16
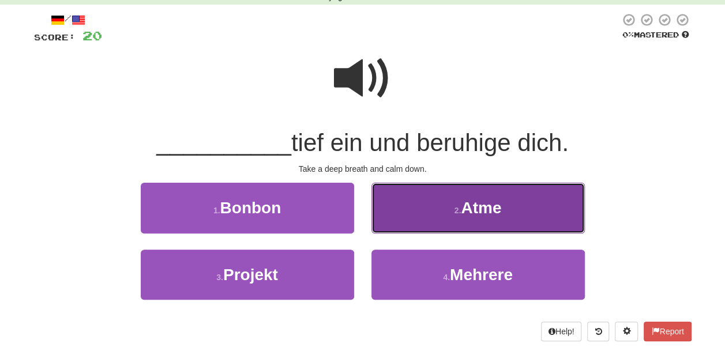
click at [500, 214] on span "Atme" at bounding box center [481, 208] width 40 height 18
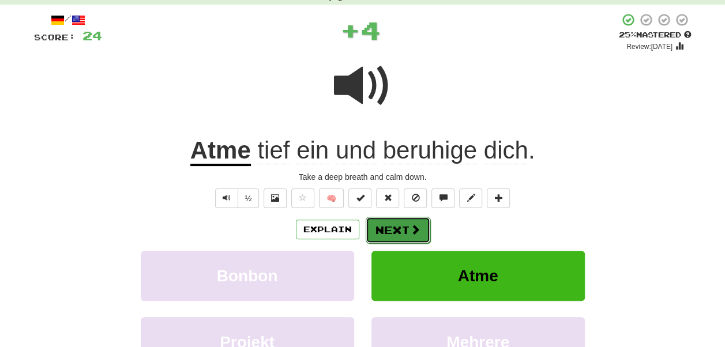
click at [406, 226] on button "Next" at bounding box center [398, 230] width 65 height 27
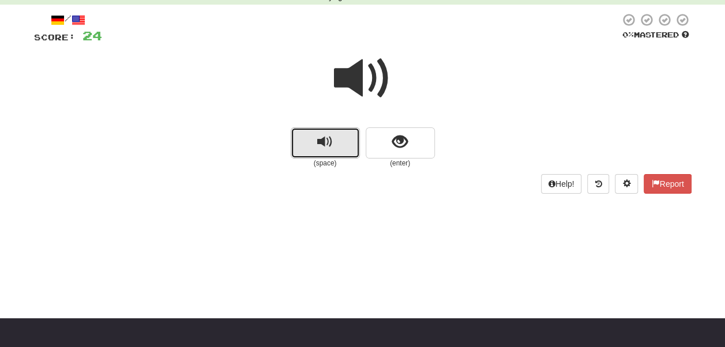
click at [336, 153] on button "replay audio" at bounding box center [325, 143] width 69 height 31
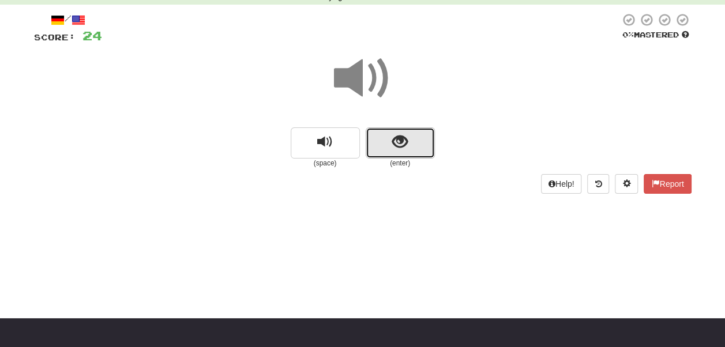
click at [399, 144] on span "show sentence" at bounding box center [400, 142] width 16 height 16
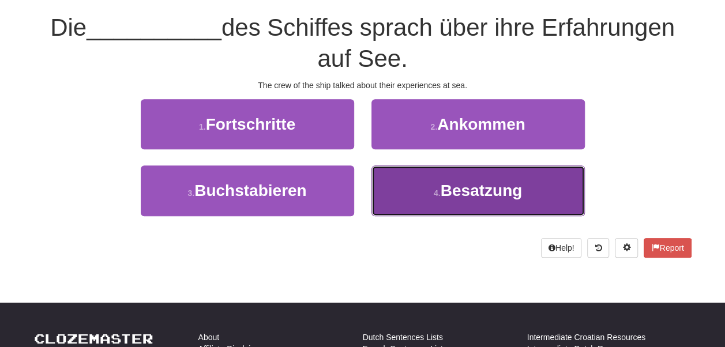
click at [466, 201] on button "4 . Besatzung" at bounding box center [479, 191] width 214 height 50
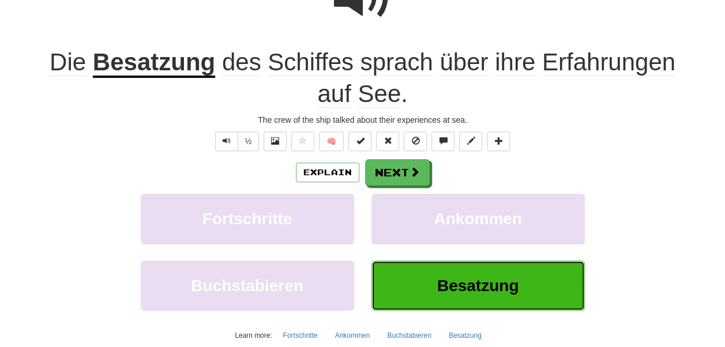
scroll to position [122, 0]
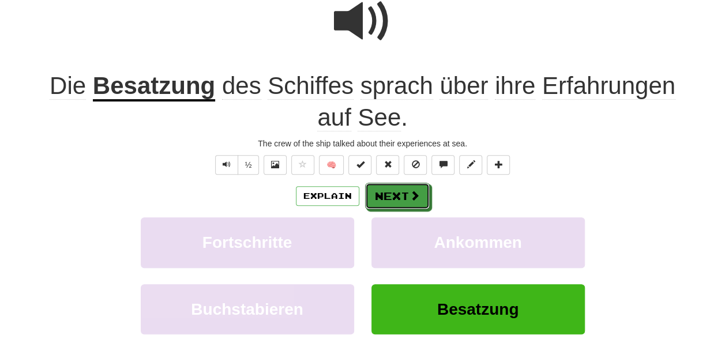
click at [396, 192] on button "Next" at bounding box center [397, 196] width 65 height 27
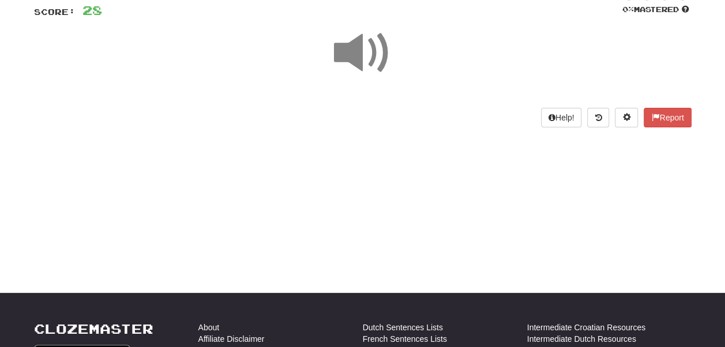
scroll to position [65, 0]
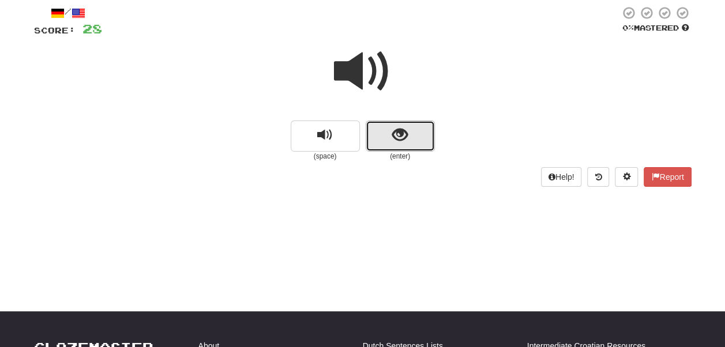
click at [390, 123] on button "show sentence" at bounding box center [400, 136] width 69 height 31
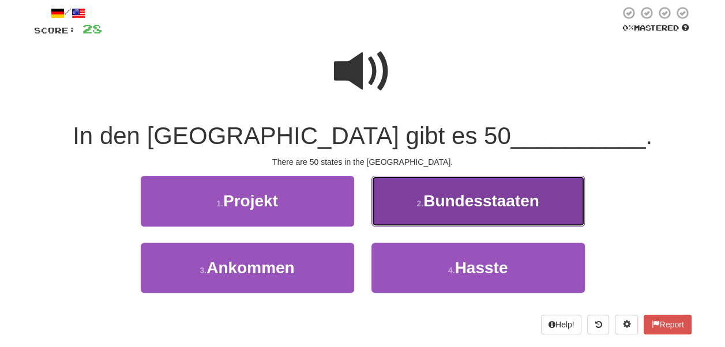
click at [464, 219] on button "2 . Bundesstaaten" at bounding box center [479, 201] width 214 height 50
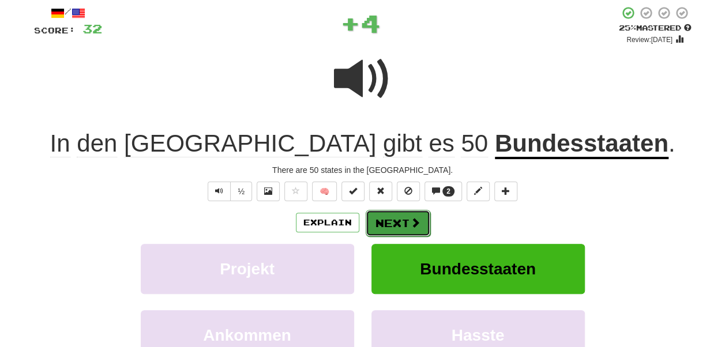
click at [415, 226] on span at bounding box center [415, 223] width 10 height 10
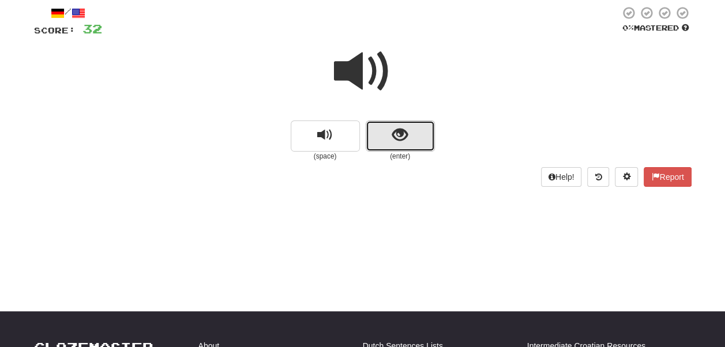
click at [398, 135] on span "show sentence" at bounding box center [400, 136] width 16 height 16
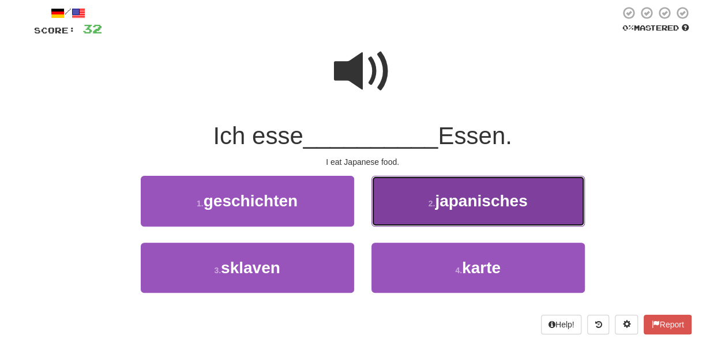
click at [443, 221] on button "2 . japanisches" at bounding box center [479, 201] width 214 height 50
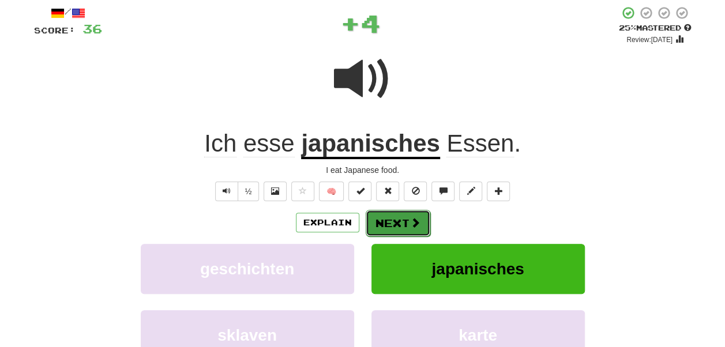
click at [421, 220] on button "Next" at bounding box center [398, 223] width 65 height 27
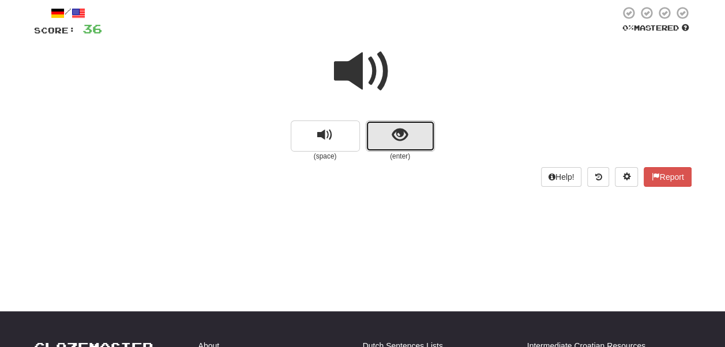
click at [417, 132] on button "show sentence" at bounding box center [400, 136] width 69 height 31
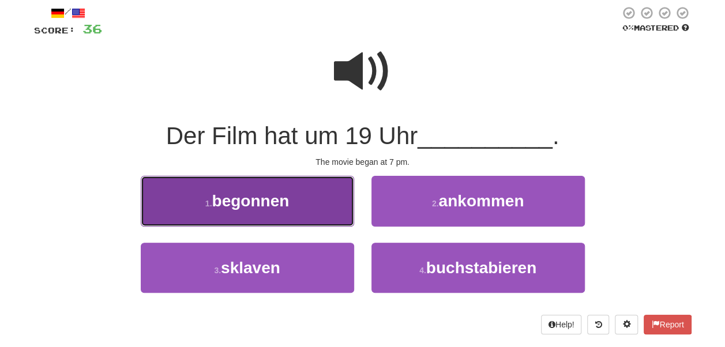
click at [294, 205] on button "1 . begonnen" at bounding box center [248, 201] width 214 height 50
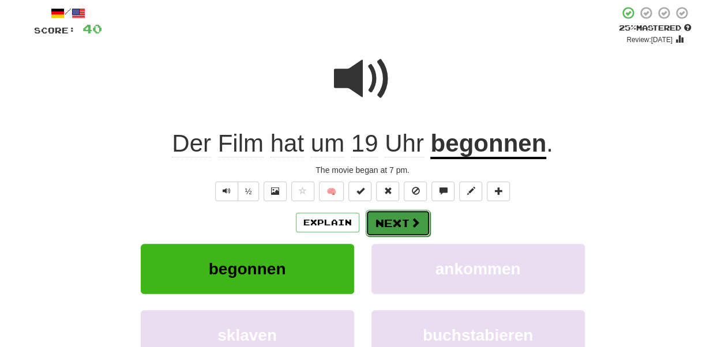
click at [403, 226] on button "Next" at bounding box center [398, 223] width 65 height 27
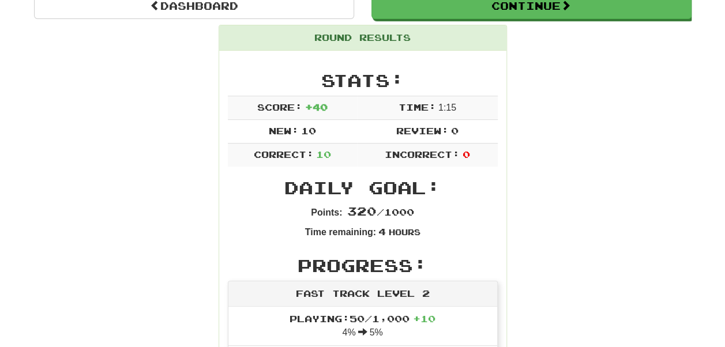
scroll to position [115, 0]
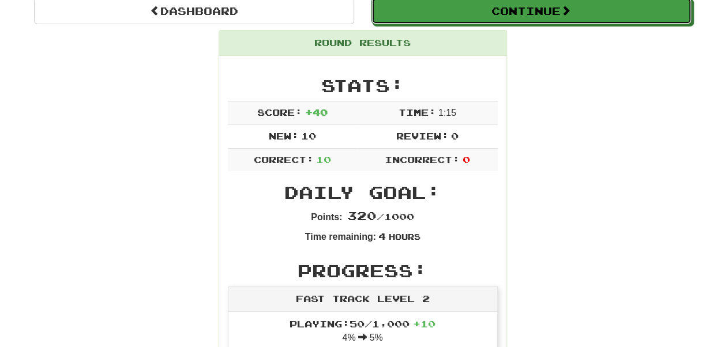
click at [465, 19] on button "Continue" at bounding box center [532, 11] width 320 height 27
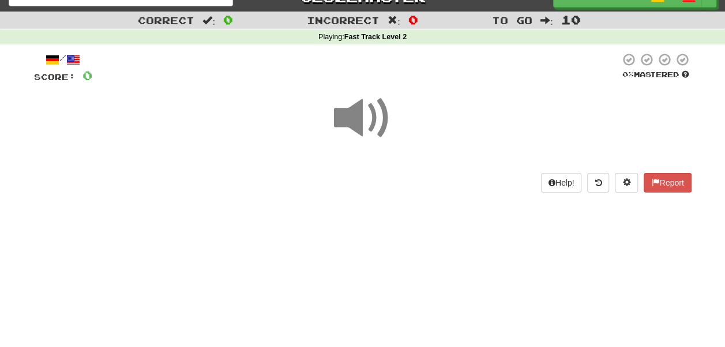
scroll to position [0, 0]
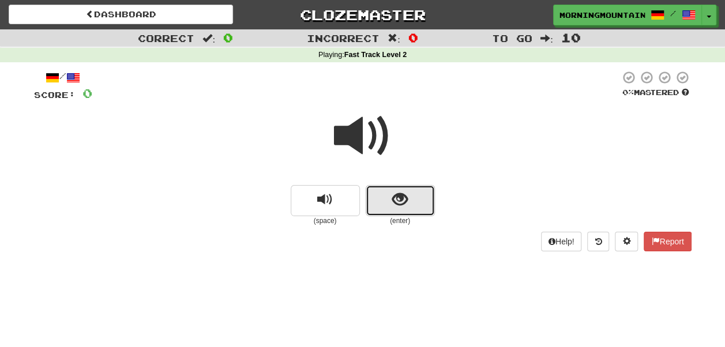
click at [420, 202] on button "show sentence" at bounding box center [400, 200] width 69 height 31
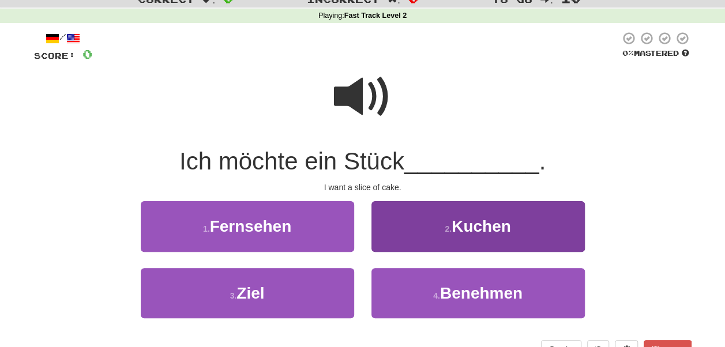
scroll to position [58, 0]
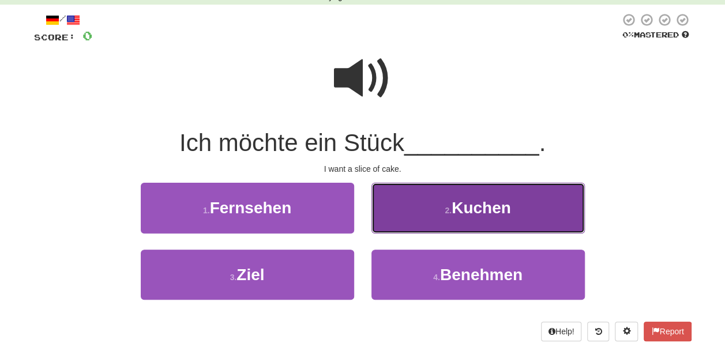
click at [500, 194] on button "2 . Kuchen" at bounding box center [479, 208] width 214 height 50
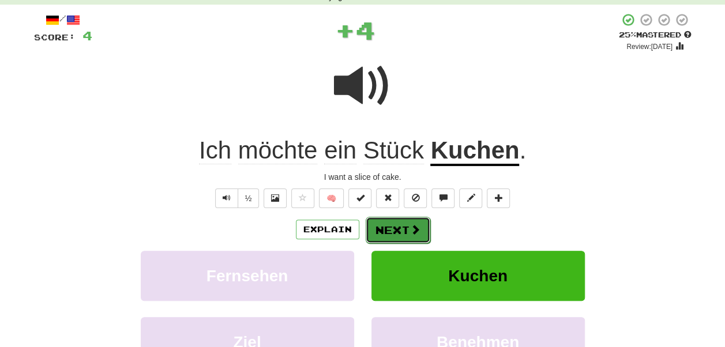
click at [418, 234] on span at bounding box center [415, 229] width 10 height 10
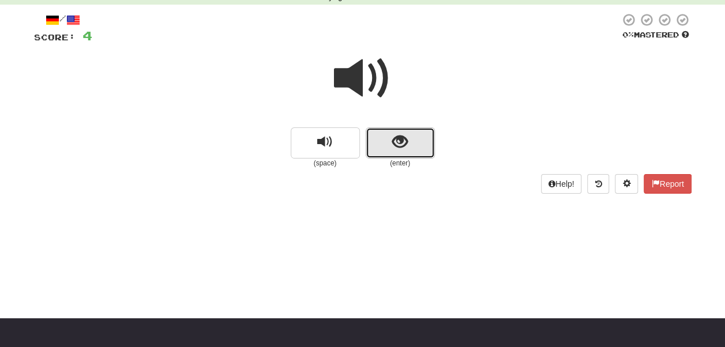
click at [414, 149] on button "show sentence" at bounding box center [400, 143] width 69 height 31
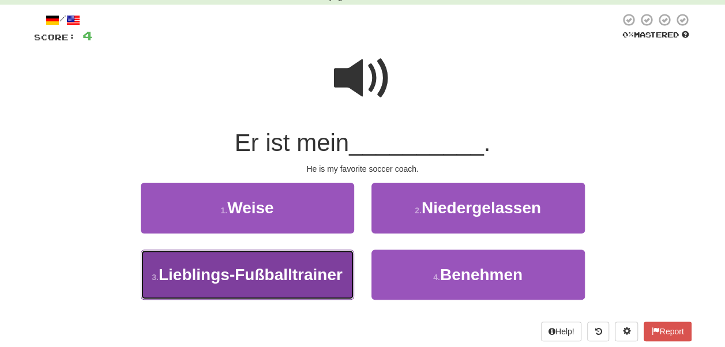
click at [289, 268] on span "Lieblings-Fußballtrainer" at bounding box center [251, 275] width 184 height 18
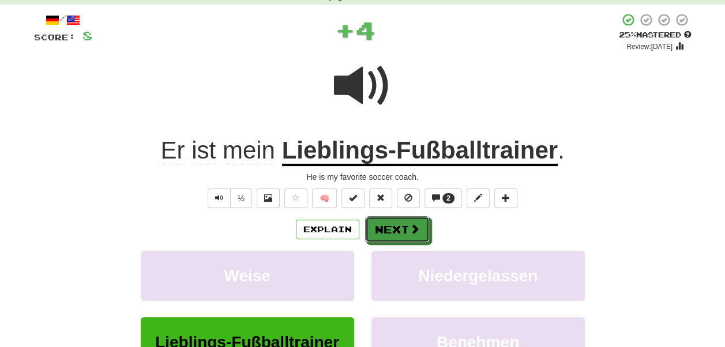
click at [417, 230] on span at bounding box center [415, 229] width 10 height 10
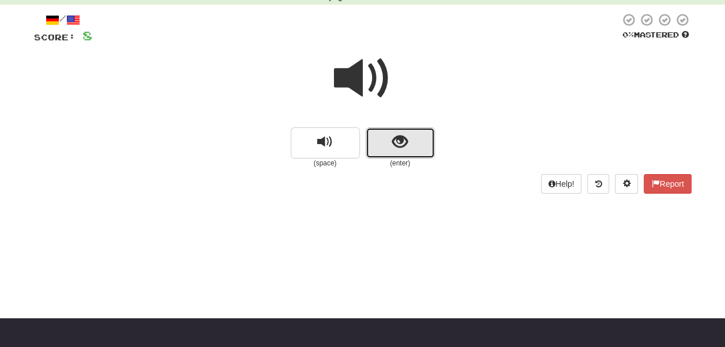
click at [411, 148] on button "show sentence" at bounding box center [400, 143] width 69 height 31
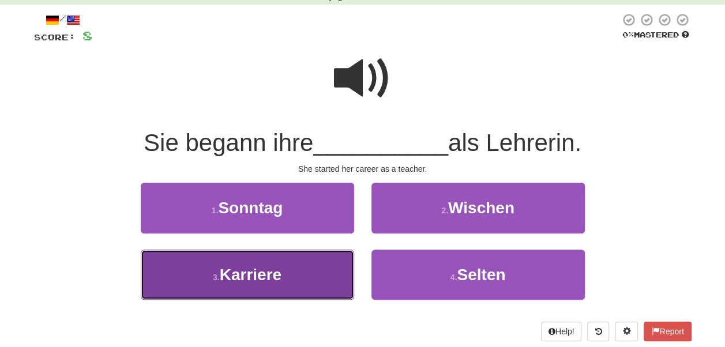
click at [277, 275] on span "Karriere" at bounding box center [251, 275] width 62 height 18
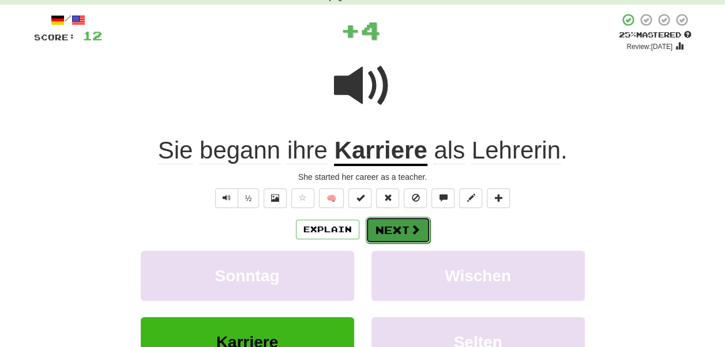
click at [367, 229] on button "Next" at bounding box center [398, 230] width 65 height 27
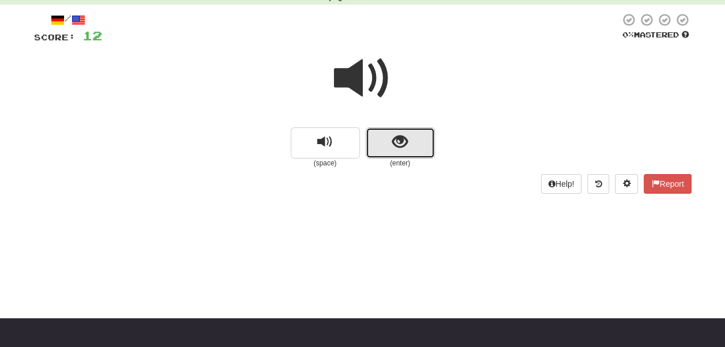
click at [387, 133] on button "show sentence" at bounding box center [400, 143] width 69 height 31
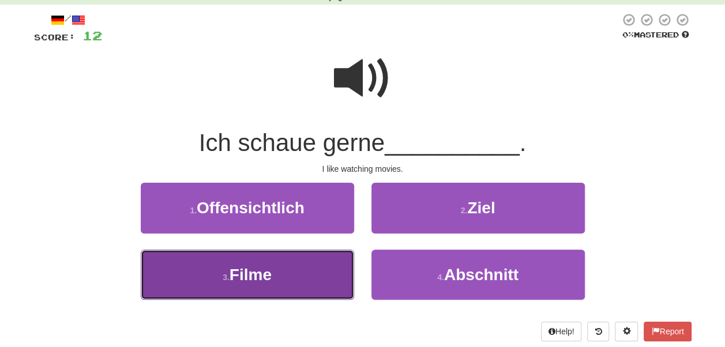
click at [335, 279] on button "3 . Filme" at bounding box center [248, 275] width 214 height 50
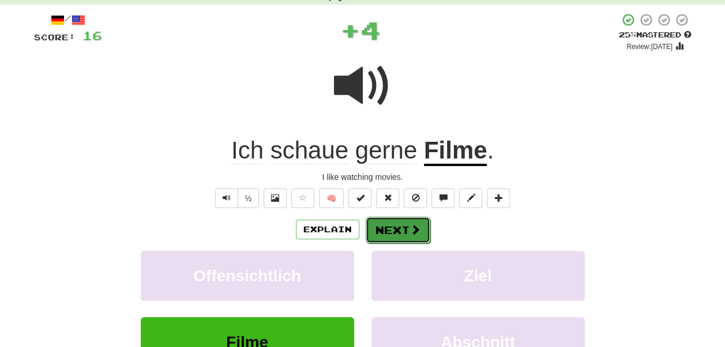
click at [397, 231] on button "Next" at bounding box center [398, 230] width 65 height 27
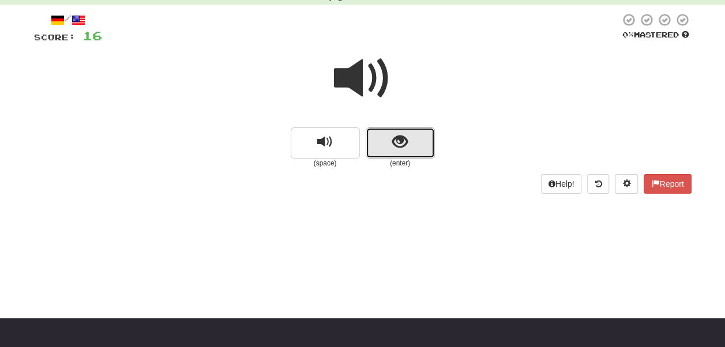
click at [394, 148] on span "show sentence" at bounding box center [400, 142] width 16 height 16
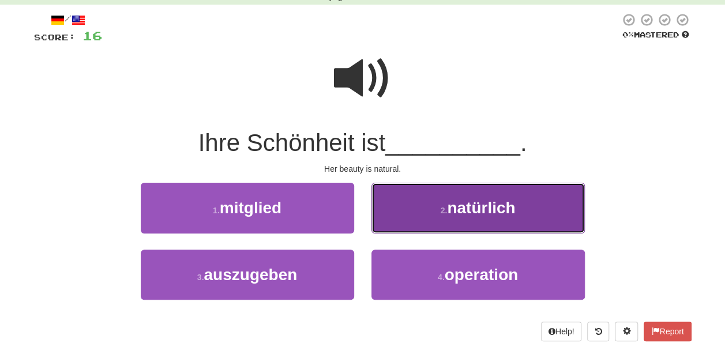
click at [460, 217] on span "natürlich" at bounding box center [481, 208] width 68 height 18
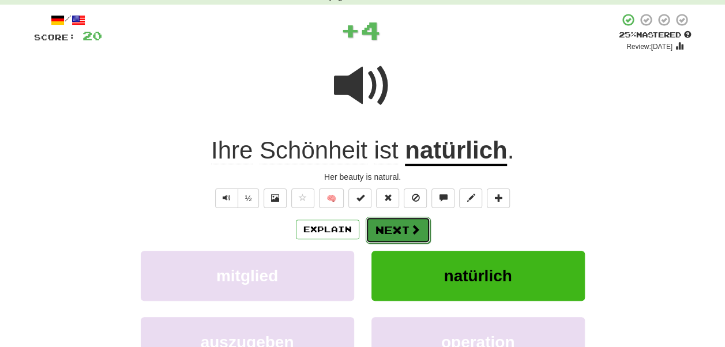
click at [414, 229] on span at bounding box center [415, 229] width 10 height 10
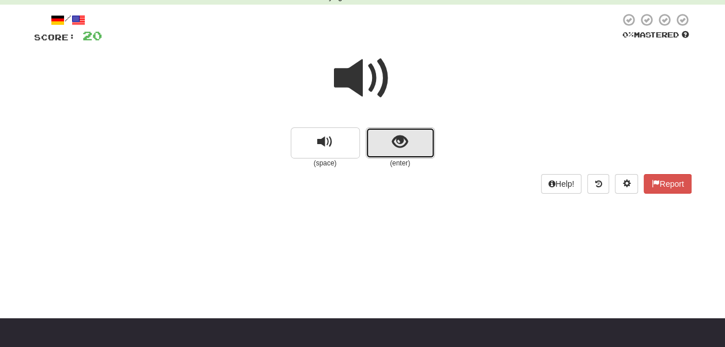
click at [407, 153] on button "show sentence" at bounding box center [400, 143] width 69 height 31
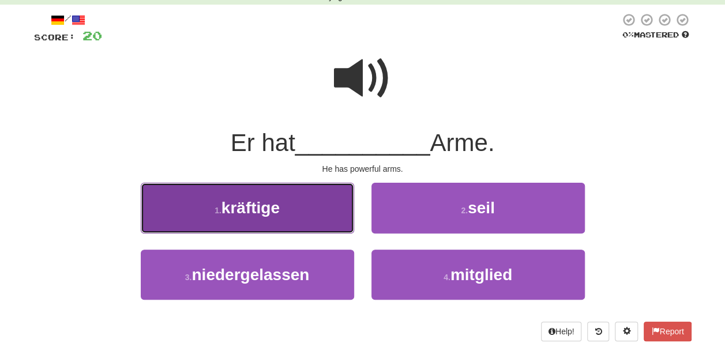
click at [298, 219] on button "1 . kräftige" at bounding box center [248, 208] width 214 height 50
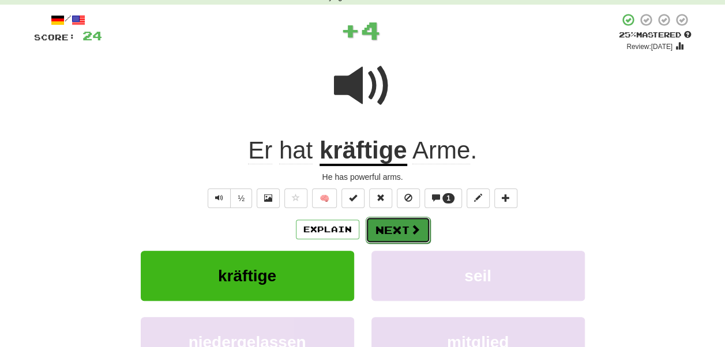
click at [418, 234] on span at bounding box center [415, 229] width 10 height 10
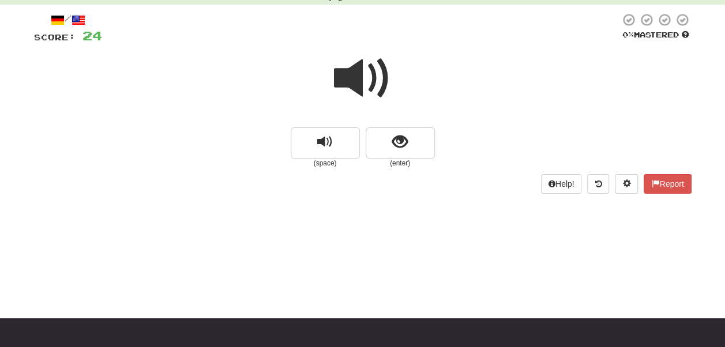
click at [373, 87] on span at bounding box center [363, 79] width 58 height 58
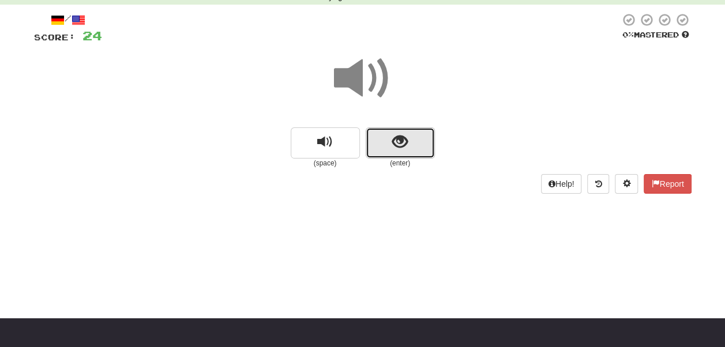
click at [415, 153] on button "show sentence" at bounding box center [400, 143] width 69 height 31
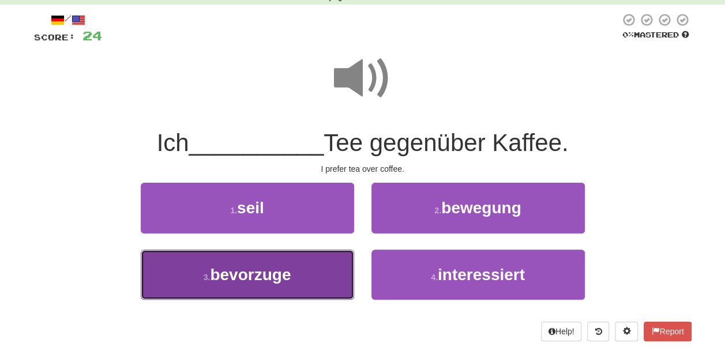
click at [309, 280] on button "3 . bevorzuge" at bounding box center [248, 275] width 214 height 50
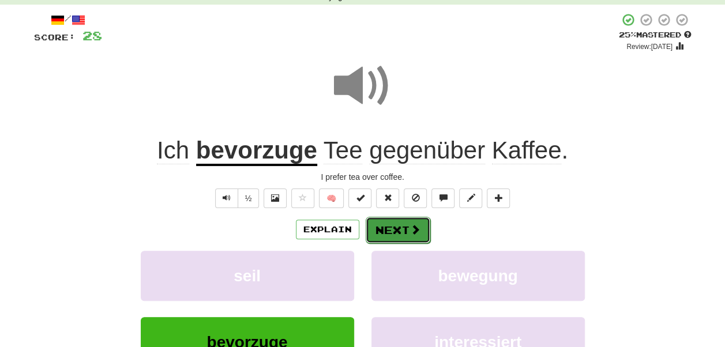
click at [403, 226] on button "Next" at bounding box center [398, 230] width 65 height 27
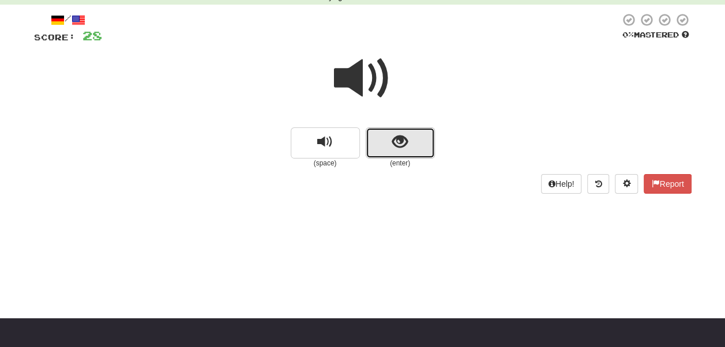
click at [421, 142] on button "show sentence" at bounding box center [400, 143] width 69 height 31
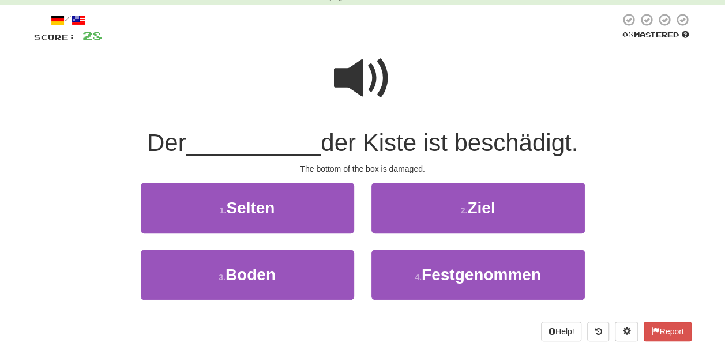
click at [379, 87] on span at bounding box center [363, 79] width 58 height 58
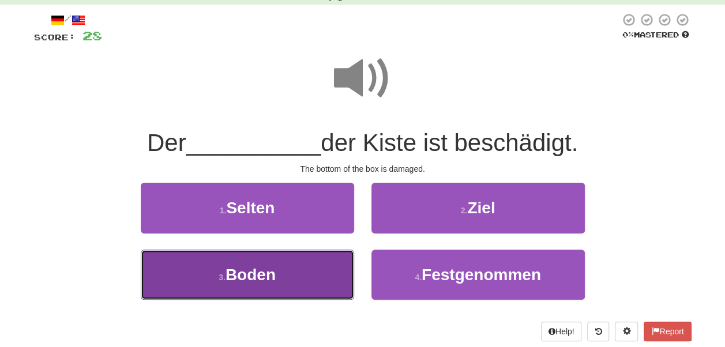
click at [294, 269] on button "3 . Boden" at bounding box center [248, 275] width 214 height 50
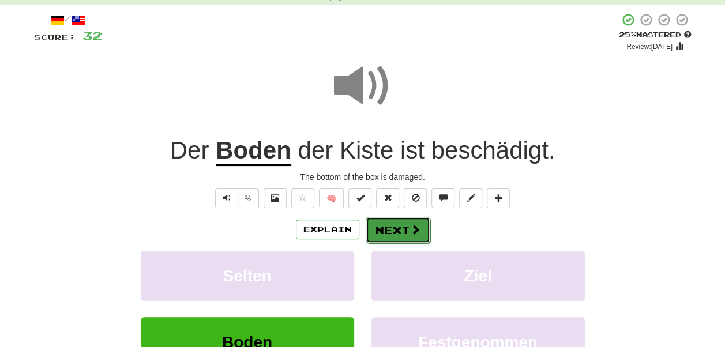
click at [397, 231] on button "Next" at bounding box center [398, 230] width 65 height 27
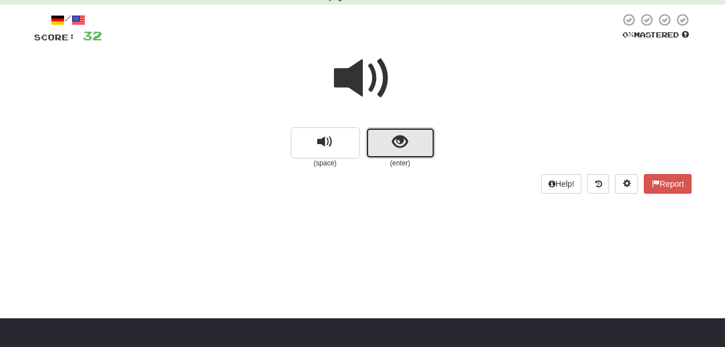
click at [402, 146] on span "show sentence" at bounding box center [400, 142] width 16 height 16
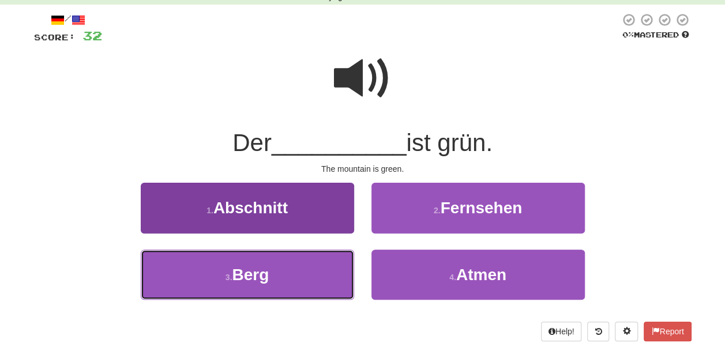
click at [279, 293] on button "3 . Berg" at bounding box center [248, 275] width 214 height 50
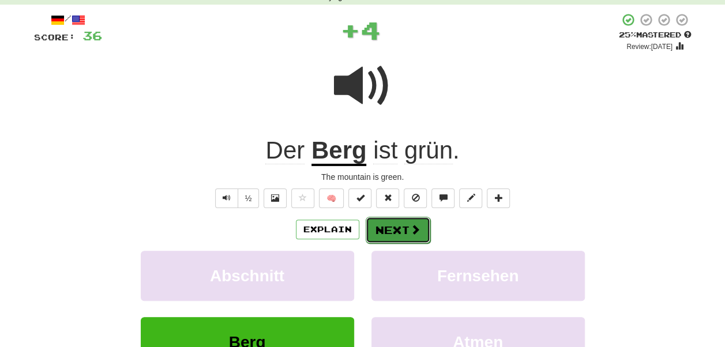
click at [391, 229] on button "Next" at bounding box center [398, 230] width 65 height 27
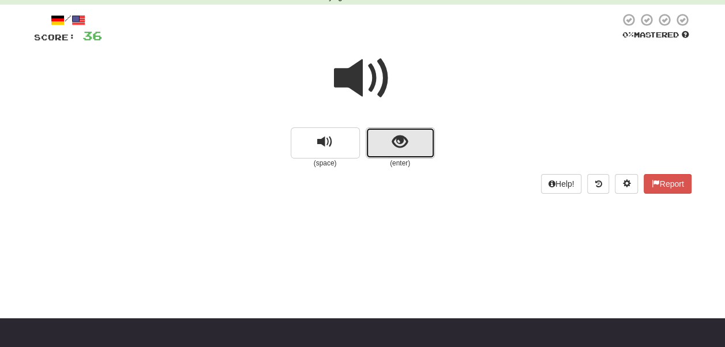
click at [409, 143] on button "show sentence" at bounding box center [400, 143] width 69 height 31
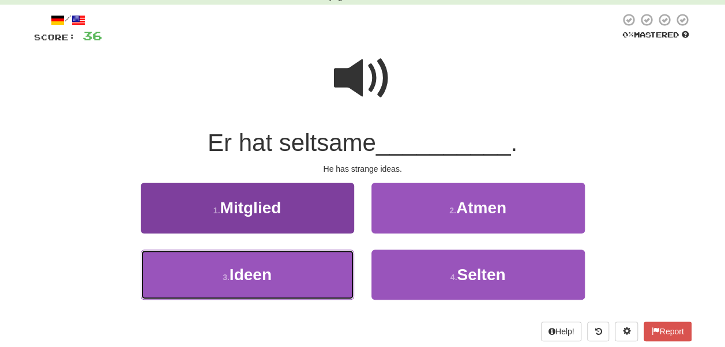
click at [272, 285] on button "3 . Ideen" at bounding box center [248, 275] width 214 height 50
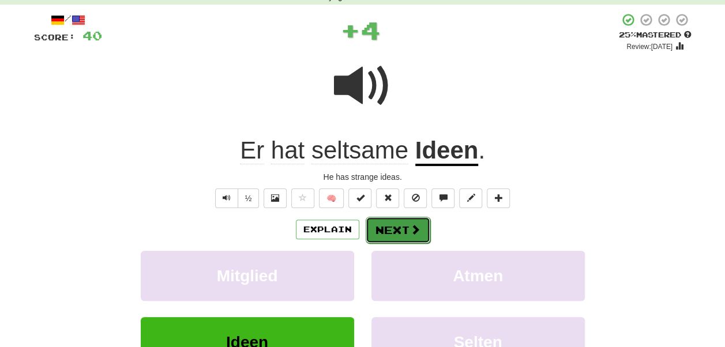
click at [406, 234] on button "Next" at bounding box center [398, 230] width 65 height 27
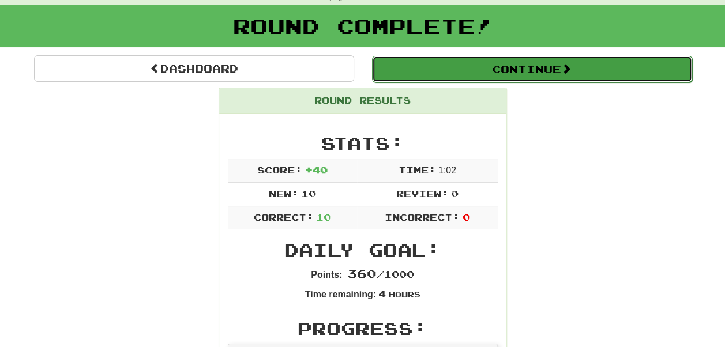
click at [572, 66] on span at bounding box center [566, 68] width 10 height 10
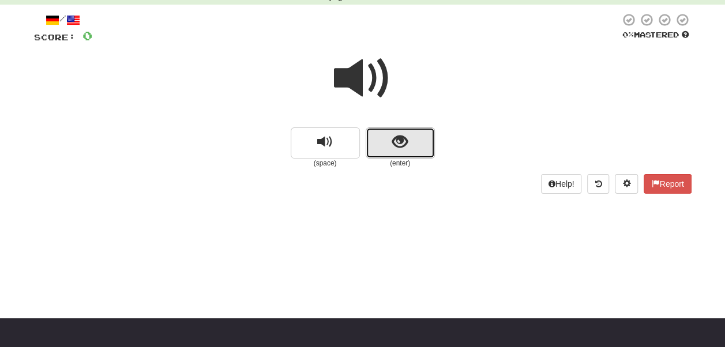
click at [399, 147] on span "show sentence" at bounding box center [400, 142] width 16 height 16
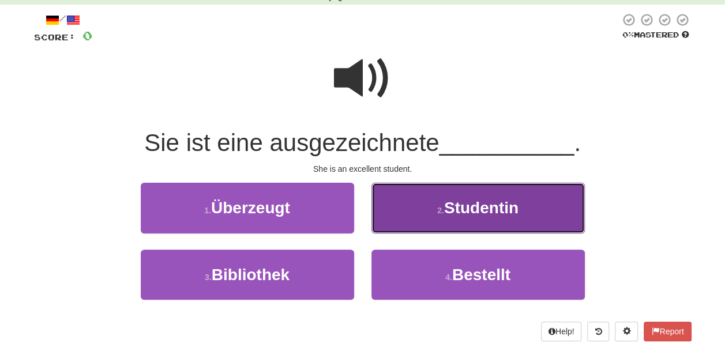
click at [502, 199] on span "Studentin" at bounding box center [481, 208] width 74 height 18
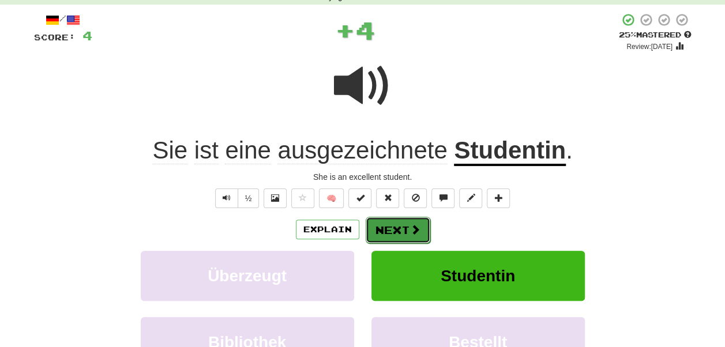
click at [407, 235] on button "Next" at bounding box center [398, 230] width 65 height 27
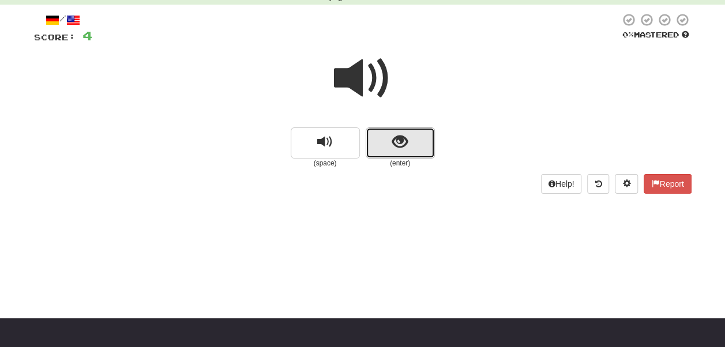
click at [422, 153] on button "show sentence" at bounding box center [400, 143] width 69 height 31
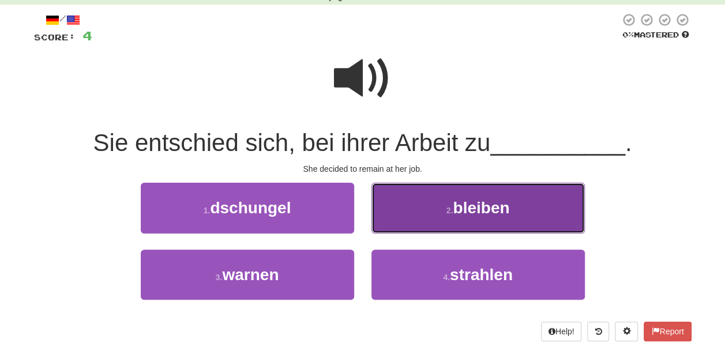
click at [403, 216] on button "2 . bleiben" at bounding box center [479, 208] width 214 height 50
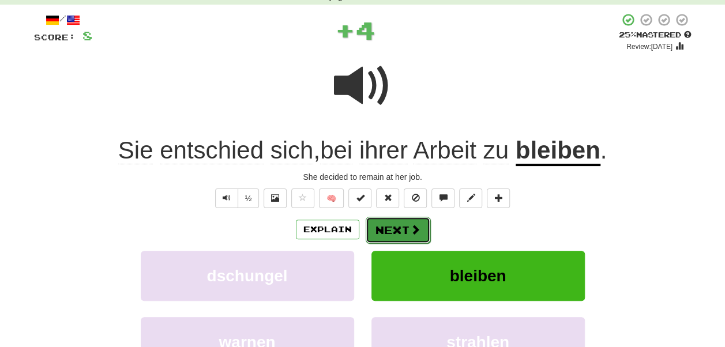
click at [419, 235] on button "Next" at bounding box center [398, 230] width 65 height 27
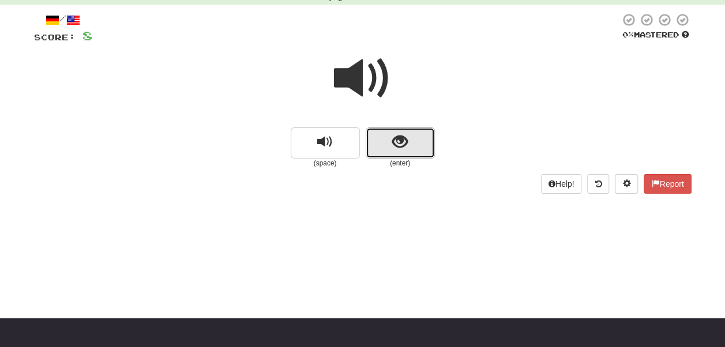
click at [420, 147] on button "show sentence" at bounding box center [400, 143] width 69 height 31
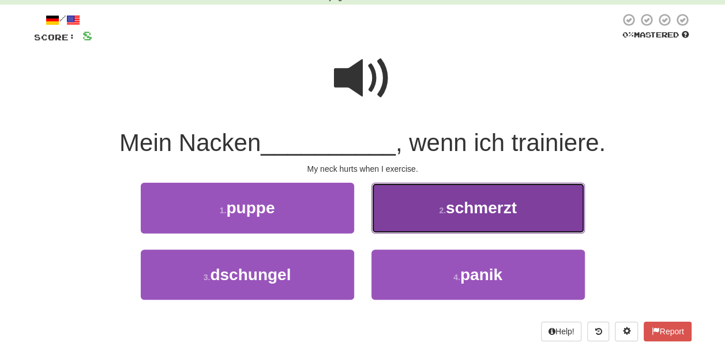
click at [458, 215] on span "schmerzt" at bounding box center [481, 208] width 71 height 18
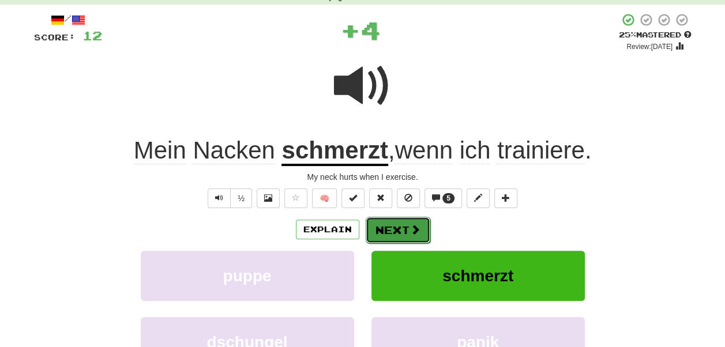
click at [401, 229] on button "Next" at bounding box center [398, 230] width 65 height 27
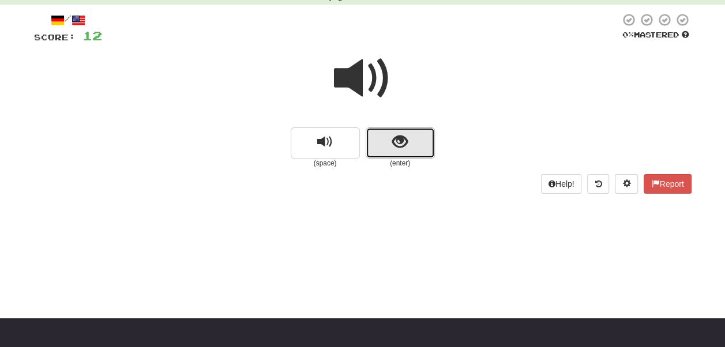
click at [418, 141] on button "show sentence" at bounding box center [400, 143] width 69 height 31
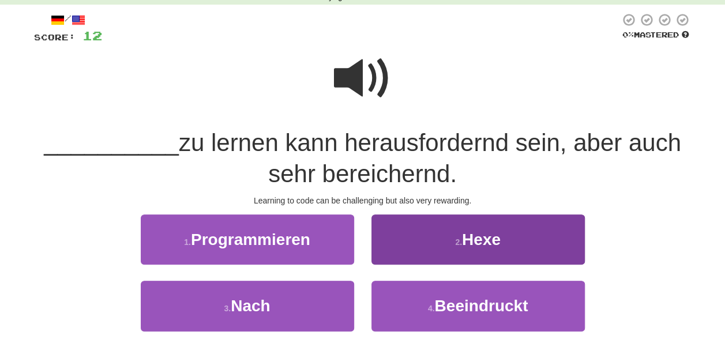
scroll to position [115, 0]
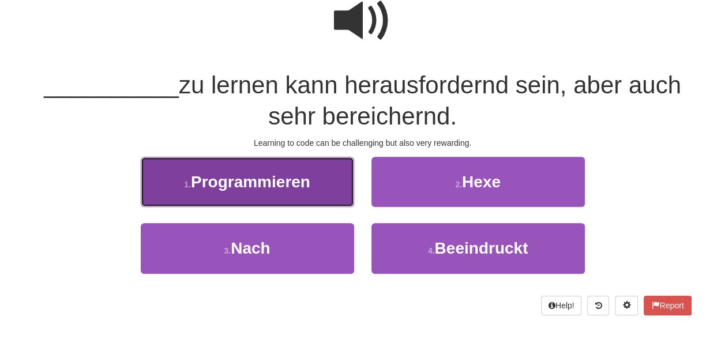
click at [307, 193] on button "1 . Programmieren" at bounding box center [248, 182] width 214 height 50
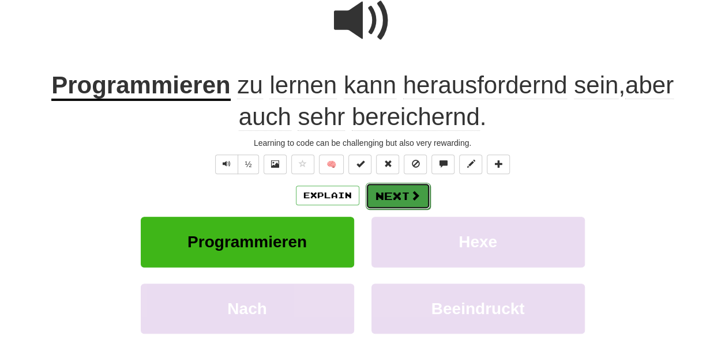
click at [390, 204] on button "Next" at bounding box center [398, 196] width 65 height 27
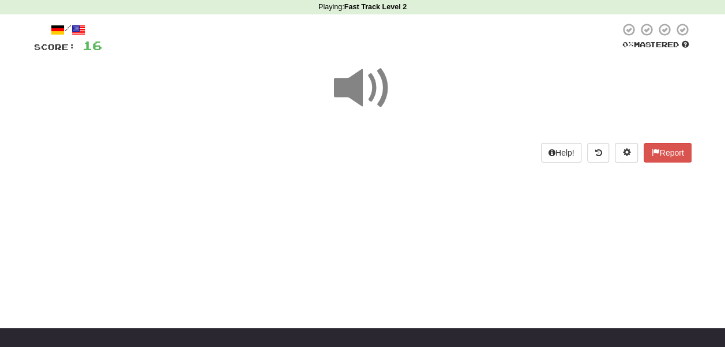
scroll to position [65, 0]
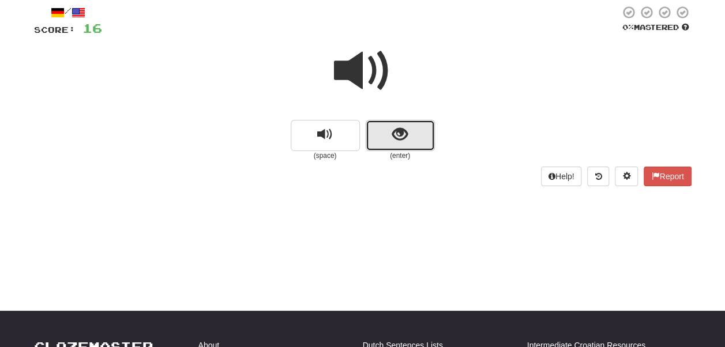
click at [413, 141] on button "show sentence" at bounding box center [400, 135] width 69 height 31
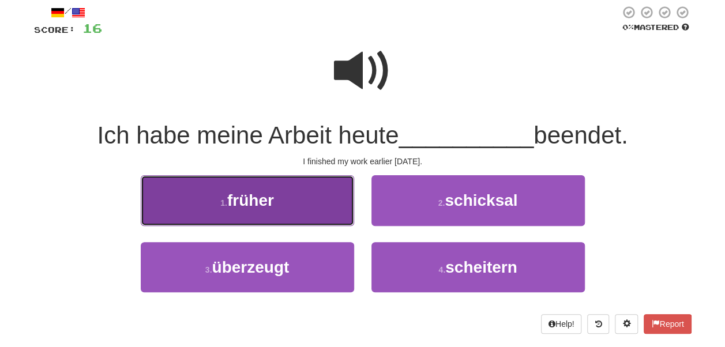
click at [303, 207] on button "1 . früher" at bounding box center [248, 200] width 214 height 50
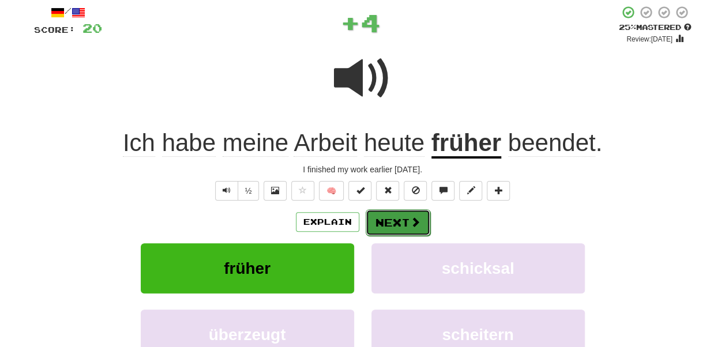
click at [420, 211] on button "Next" at bounding box center [398, 222] width 65 height 27
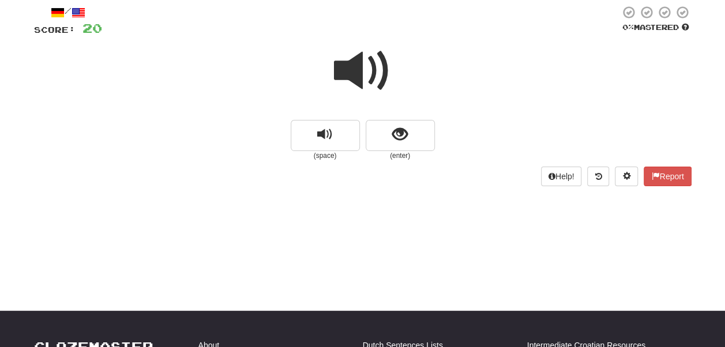
click at [414, 115] on div at bounding box center [363, 79] width 658 height 83
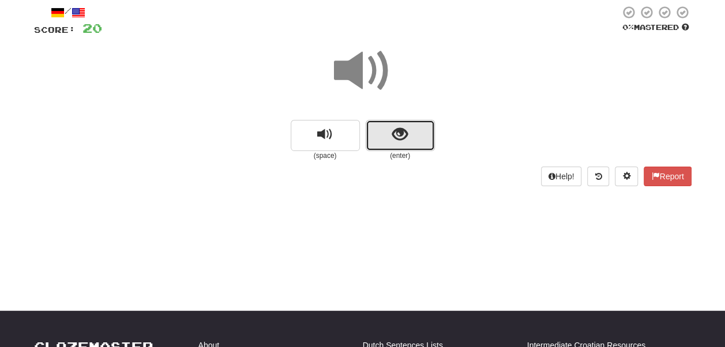
click at [422, 134] on button "show sentence" at bounding box center [400, 135] width 69 height 31
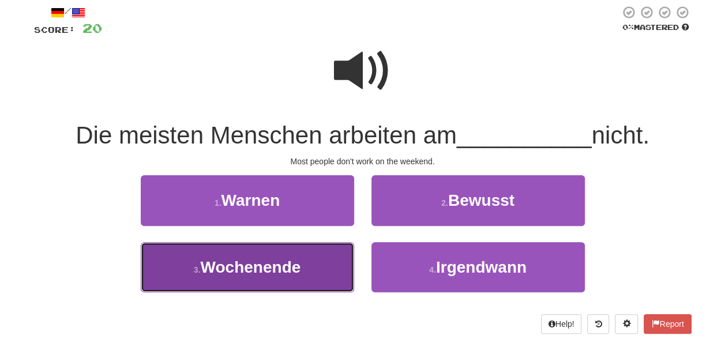
click at [258, 277] on button "3 . Wochenende" at bounding box center [248, 267] width 214 height 50
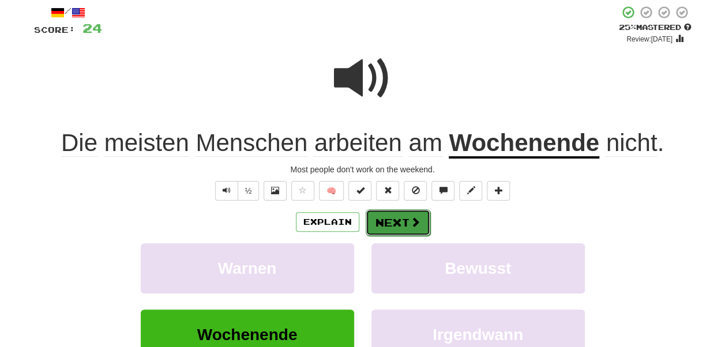
click at [410, 217] on span at bounding box center [415, 222] width 10 height 10
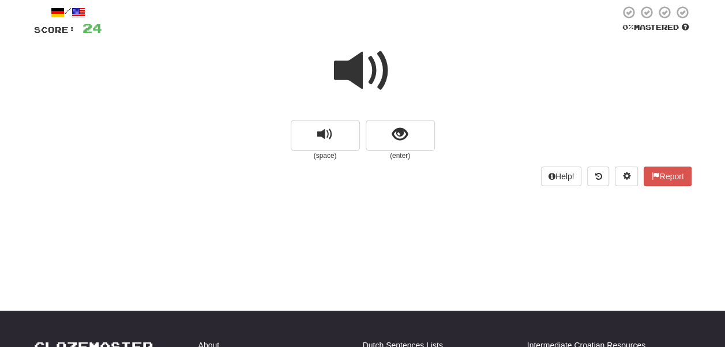
click at [377, 76] on span at bounding box center [363, 71] width 58 height 58
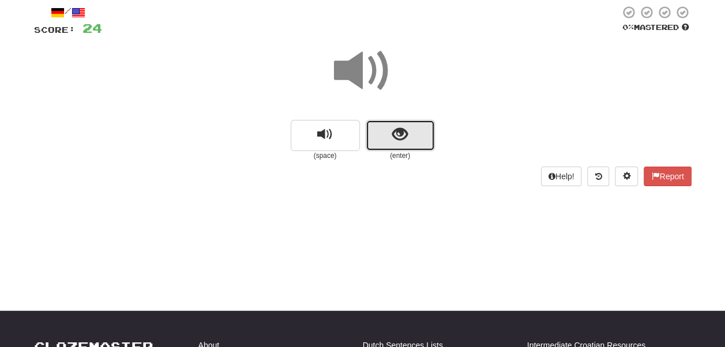
click at [421, 140] on button "show sentence" at bounding box center [400, 135] width 69 height 31
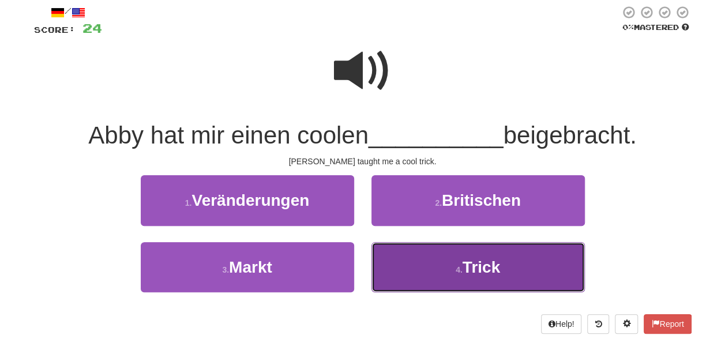
click at [412, 274] on button "4 . Trick" at bounding box center [479, 267] width 214 height 50
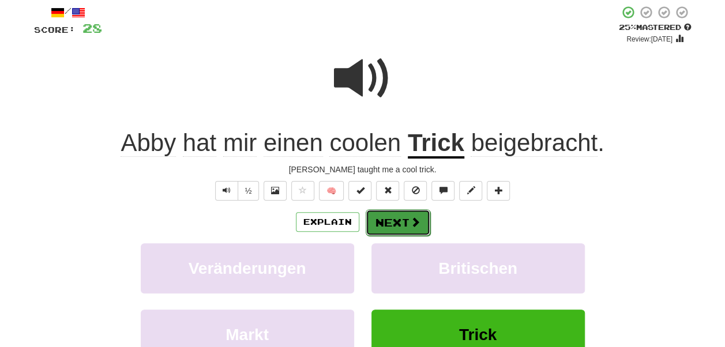
click at [417, 225] on span at bounding box center [415, 222] width 10 height 10
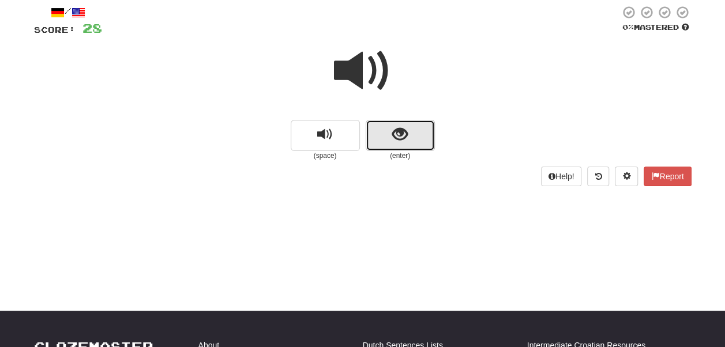
click at [402, 141] on span "show sentence" at bounding box center [400, 135] width 16 height 16
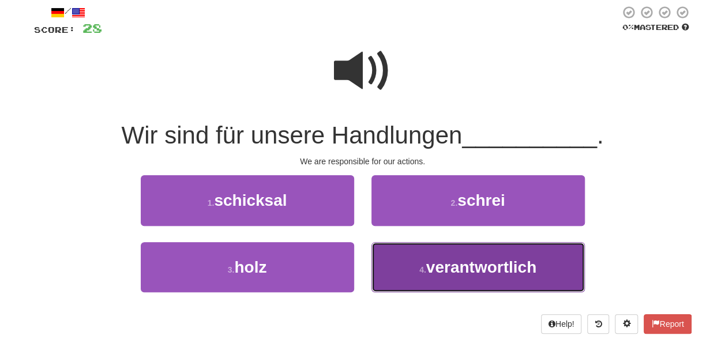
click at [454, 274] on span "verantwortlich" at bounding box center [481, 268] width 110 height 18
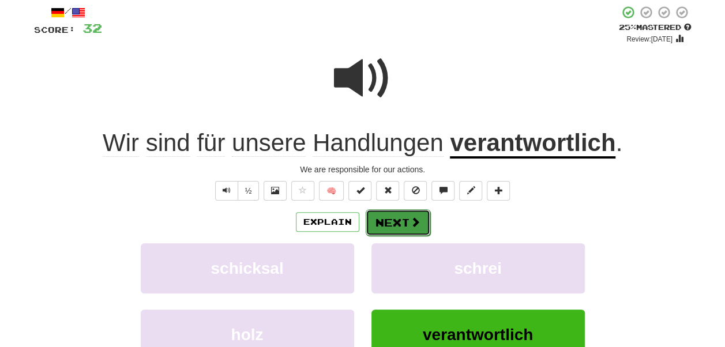
click at [399, 222] on button "Next" at bounding box center [398, 222] width 65 height 27
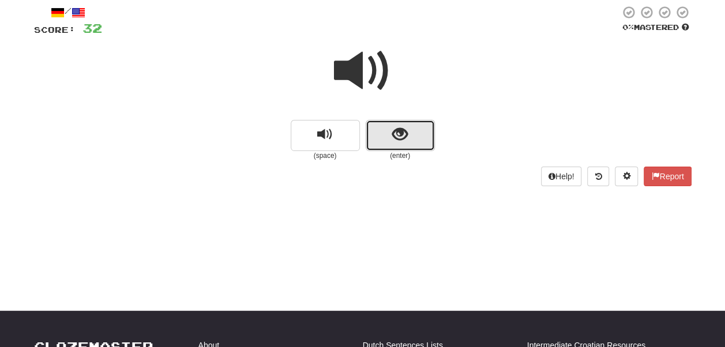
click at [399, 144] on button "show sentence" at bounding box center [400, 135] width 69 height 31
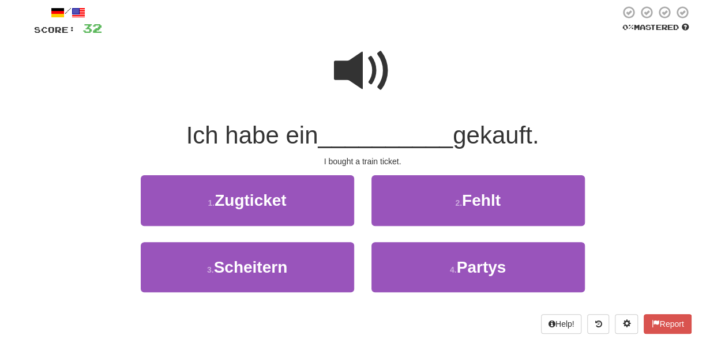
click at [343, 71] on span at bounding box center [363, 71] width 58 height 58
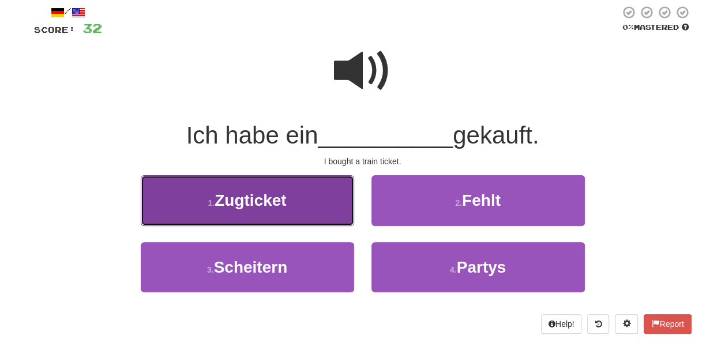
click at [323, 204] on button "1 . Zugticket" at bounding box center [248, 200] width 214 height 50
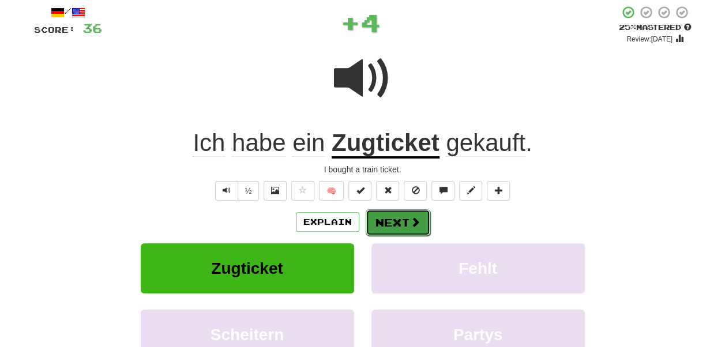
click at [406, 223] on button "Next" at bounding box center [398, 222] width 65 height 27
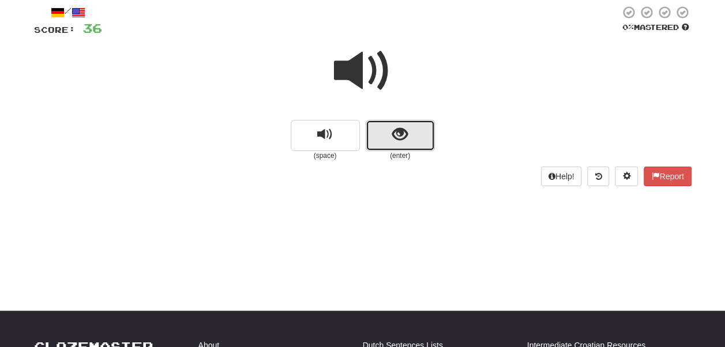
click at [412, 124] on button "show sentence" at bounding box center [400, 135] width 69 height 31
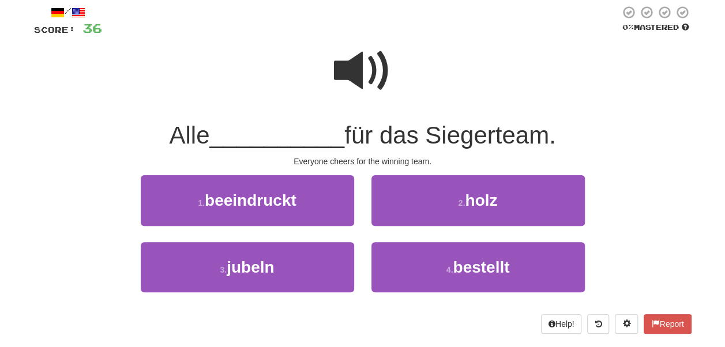
click at [339, 65] on span at bounding box center [363, 71] width 58 height 58
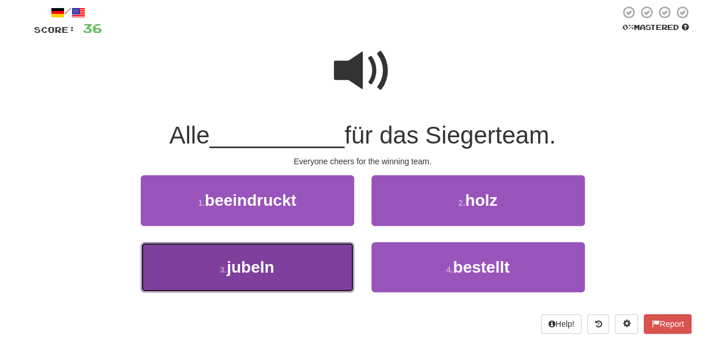
click at [278, 277] on button "3 . jubeln" at bounding box center [248, 267] width 214 height 50
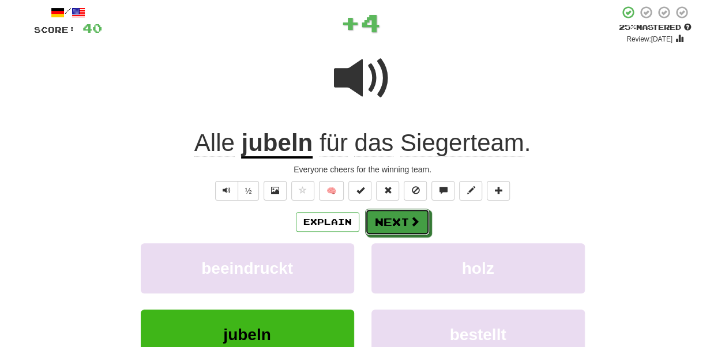
click at [390, 219] on button "Next" at bounding box center [397, 222] width 65 height 27
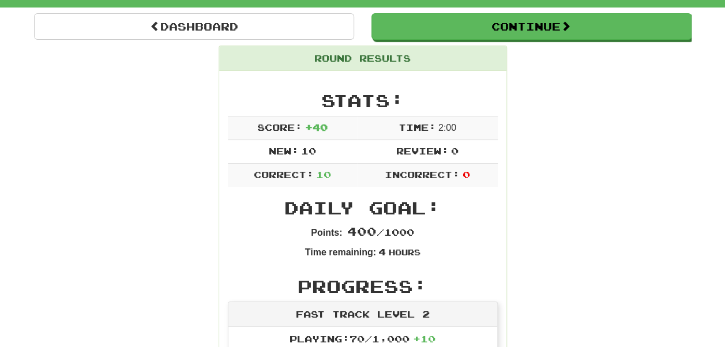
scroll to position [115, 0]
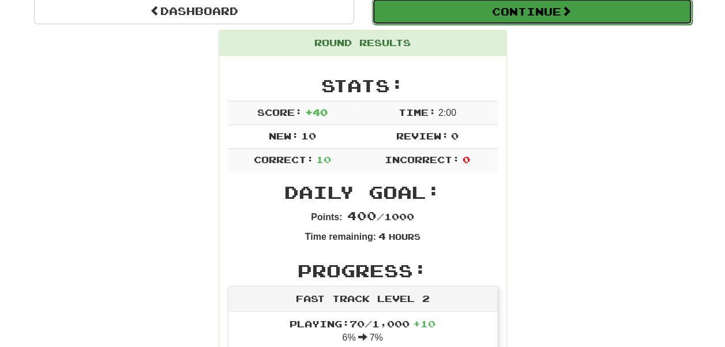
click at [504, 15] on button "Continue" at bounding box center [532, 11] width 320 height 27
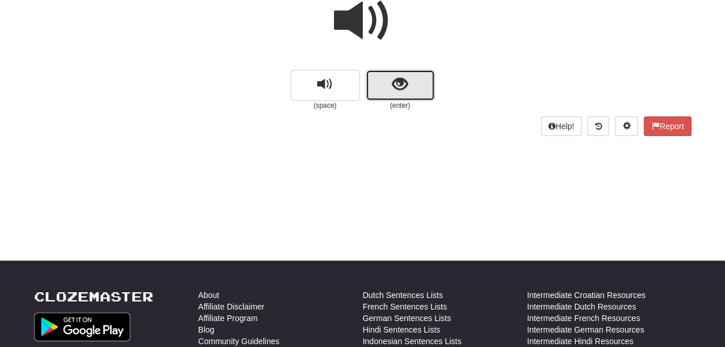
click at [403, 96] on button "show sentence" at bounding box center [400, 85] width 69 height 31
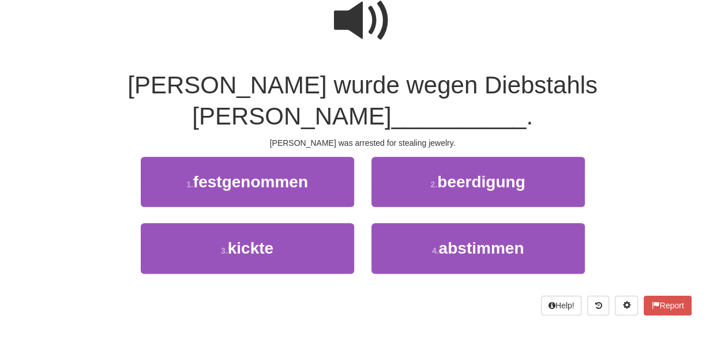
click at [381, 20] on span at bounding box center [363, 21] width 58 height 58
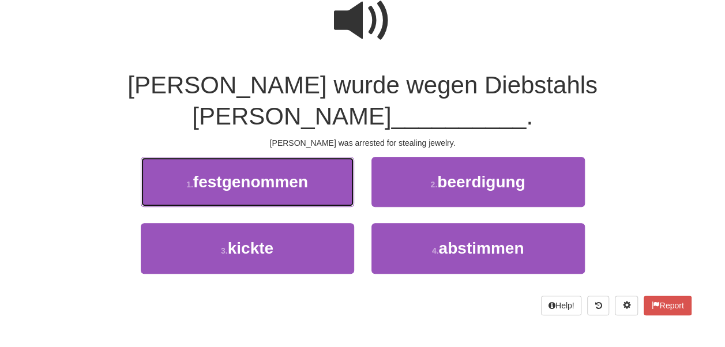
click at [331, 157] on button "1 . festgenommen" at bounding box center [248, 182] width 214 height 50
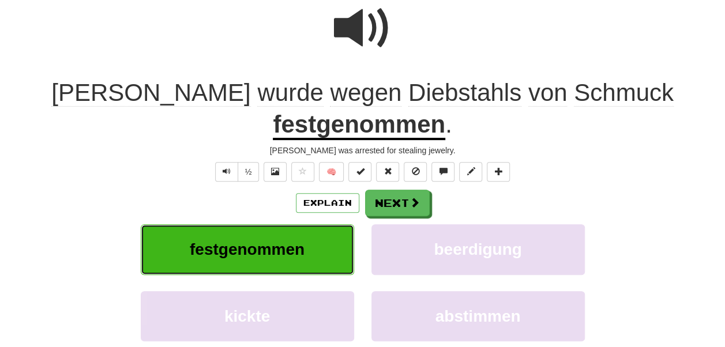
scroll to position [123, 0]
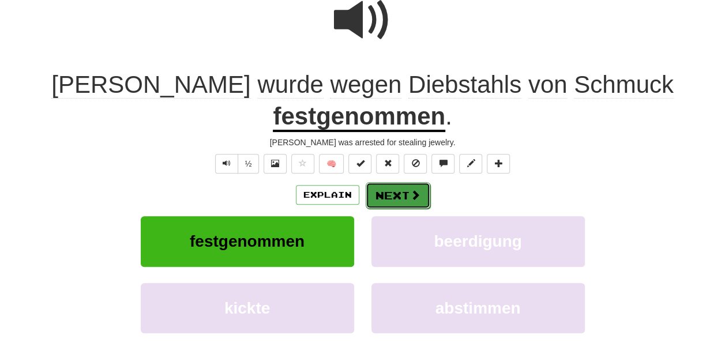
click at [398, 195] on button "Next" at bounding box center [398, 195] width 65 height 27
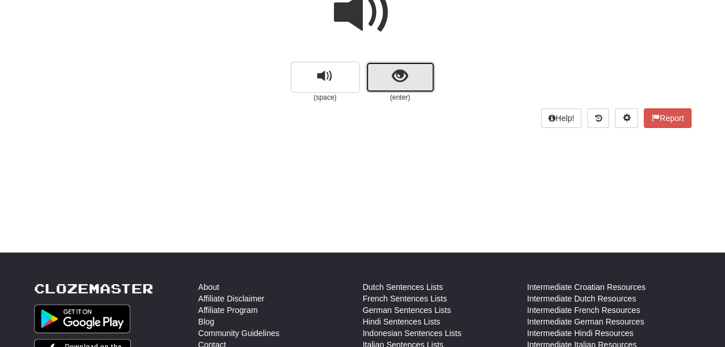
click at [384, 85] on button "show sentence" at bounding box center [400, 77] width 69 height 31
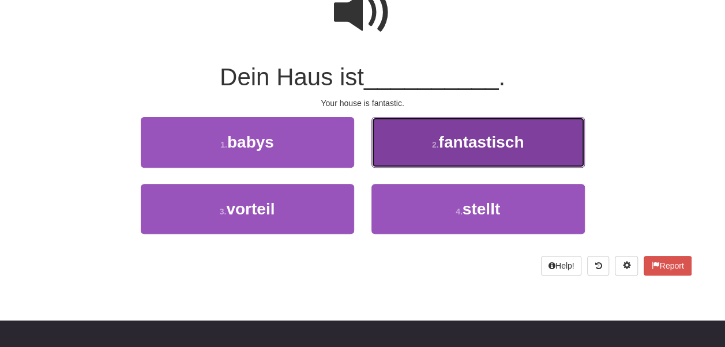
click at [457, 150] on span "fantastisch" at bounding box center [481, 142] width 85 height 18
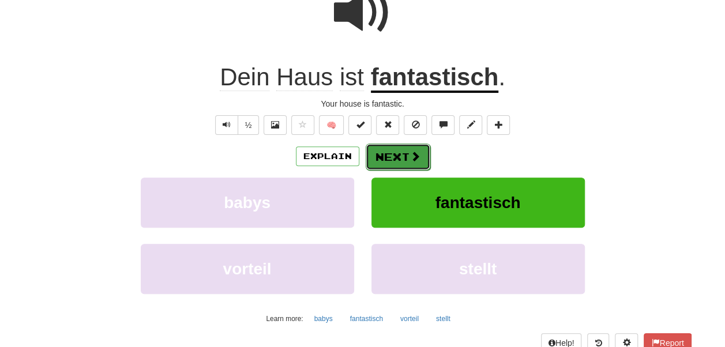
click at [418, 151] on span at bounding box center [415, 156] width 10 height 10
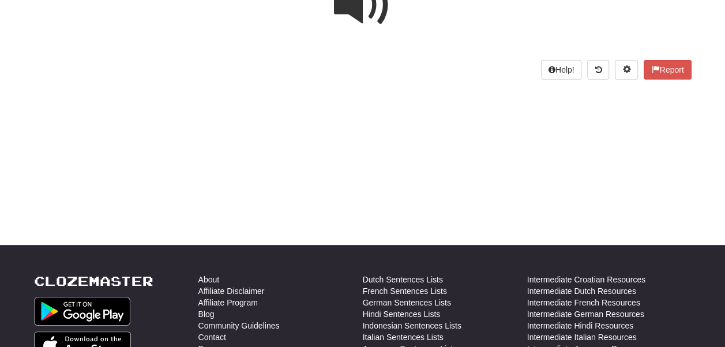
scroll to position [0, 0]
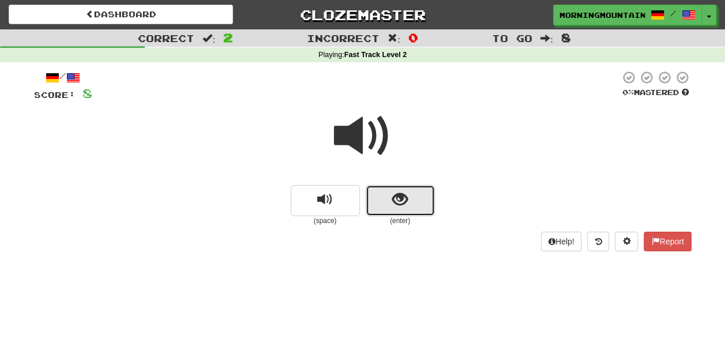
click at [403, 193] on span "show sentence" at bounding box center [400, 200] width 16 height 16
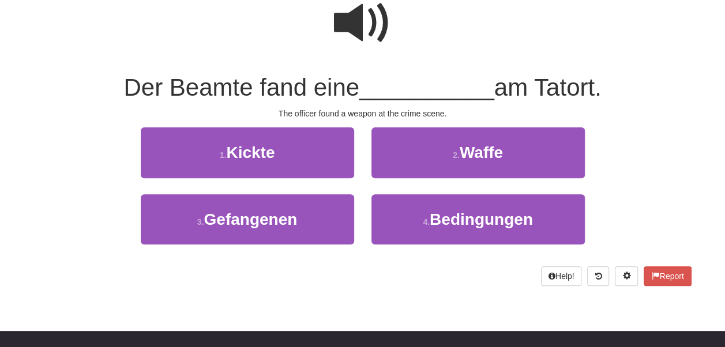
scroll to position [115, 0]
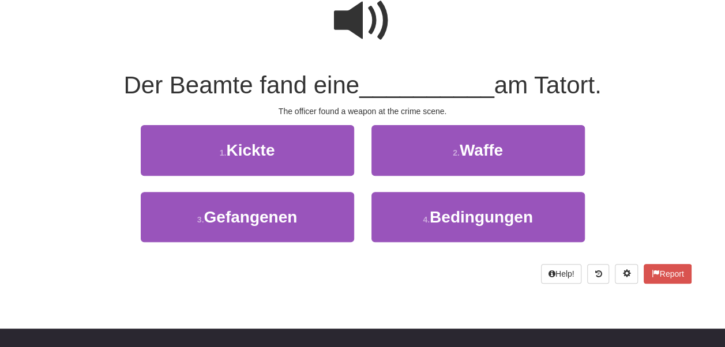
click at [375, 24] on span at bounding box center [363, 21] width 58 height 58
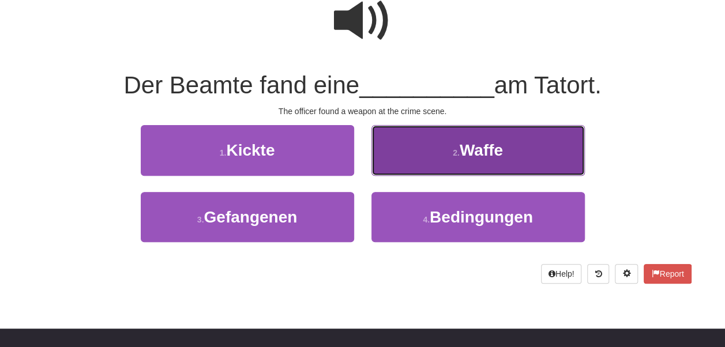
click at [462, 160] on button "2 . Waffe" at bounding box center [479, 150] width 214 height 50
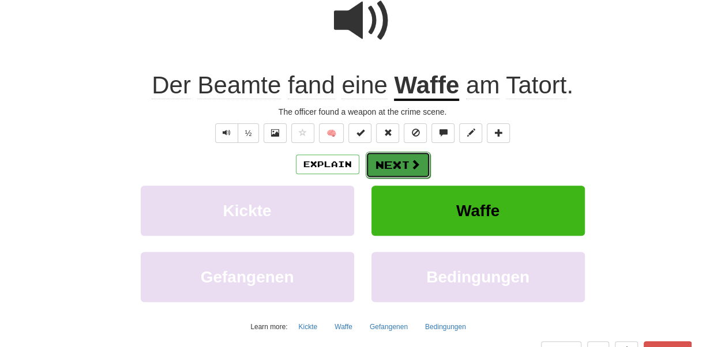
click at [403, 166] on button "Next" at bounding box center [398, 165] width 65 height 27
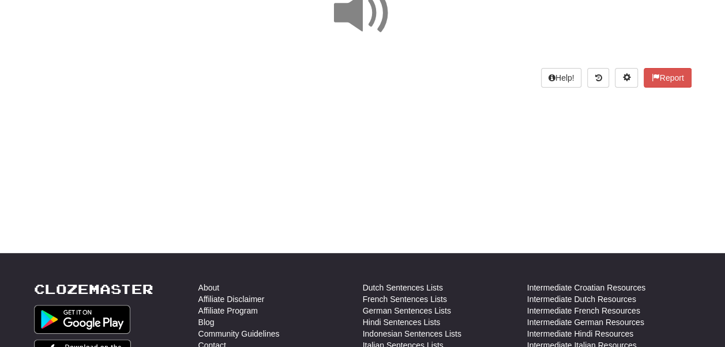
scroll to position [0, 0]
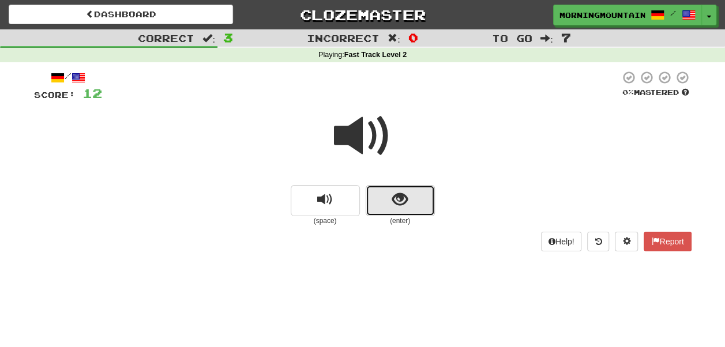
click at [391, 208] on button "show sentence" at bounding box center [400, 200] width 69 height 31
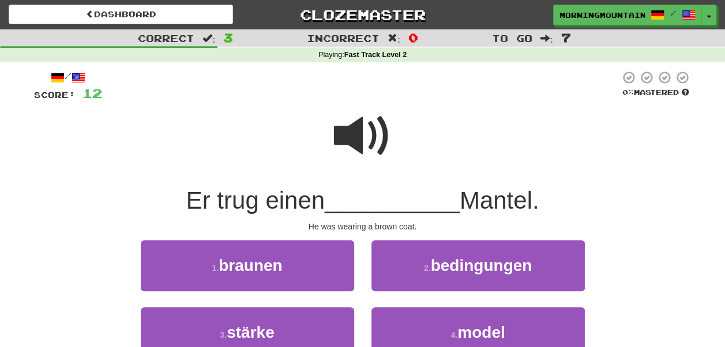
click at [375, 140] on span at bounding box center [363, 136] width 58 height 58
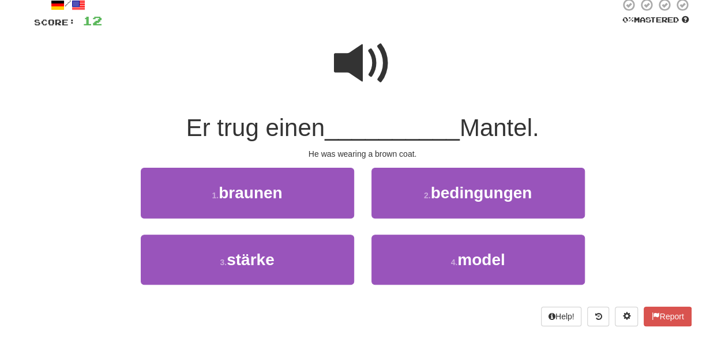
scroll to position [58, 0]
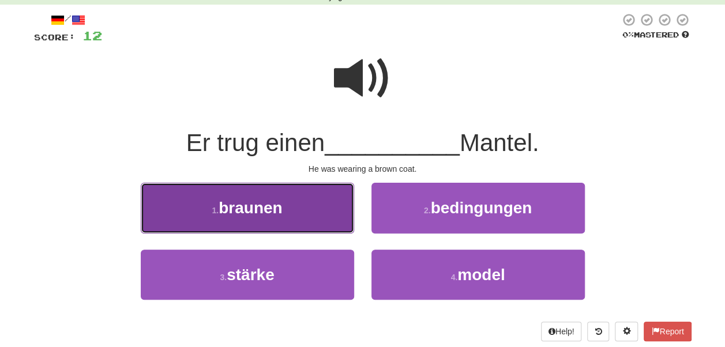
click at [301, 208] on button "1 . braunen" at bounding box center [248, 208] width 214 height 50
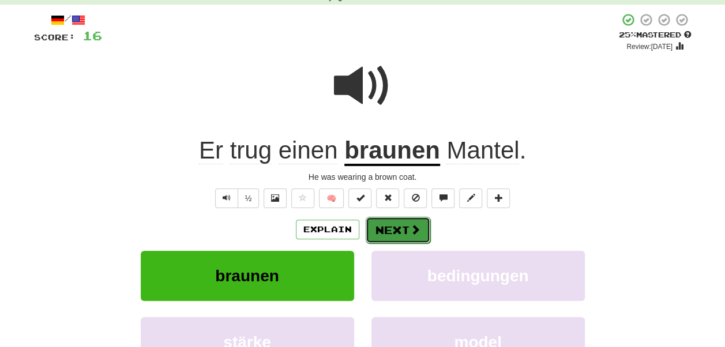
click at [414, 230] on span at bounding box center [415, 229] width 10 height 10
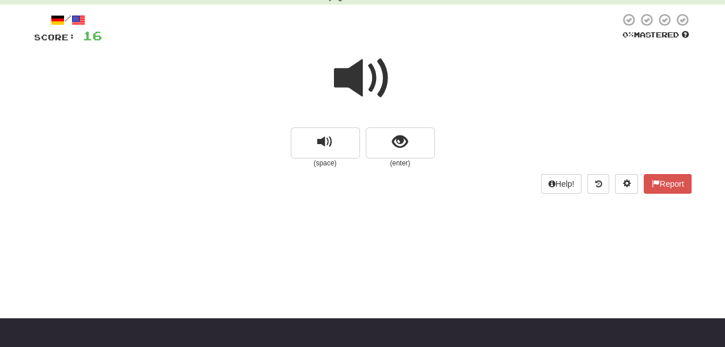
click at [361, 96] on span at bounding box center [363, 79] width 58 height 58
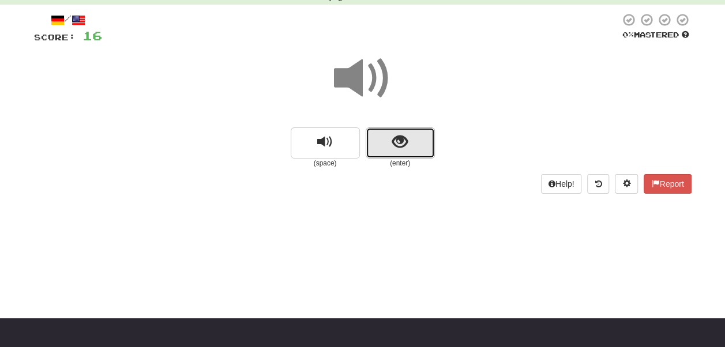
click at [404, 149] on span "show sentence" at bounding box center [400, 142] width 16 height 16
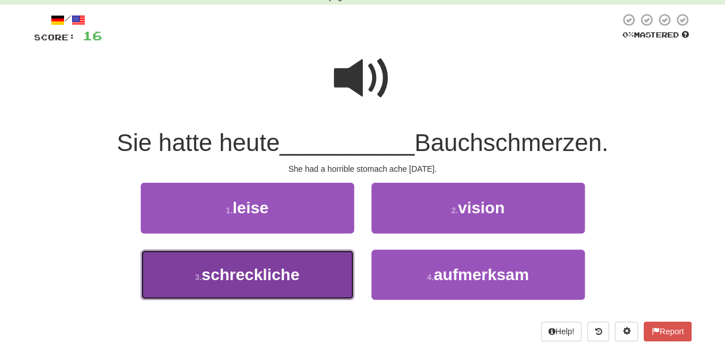
click at [242, 286] on button "3 . schreckliche" at bounding box center [248, 275] width 214 height 50
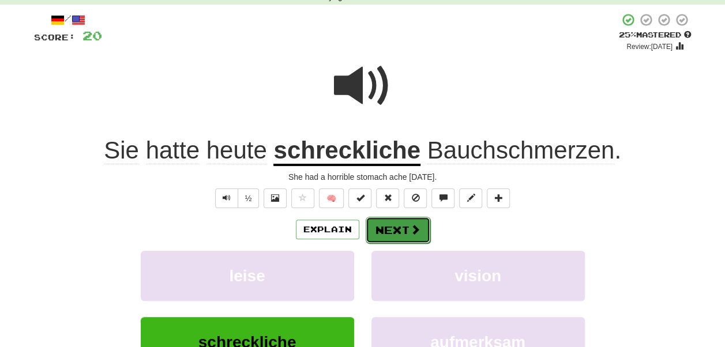
click at [400, 226] on button "Next" at bounding box center [398, 230] width 65 height 27
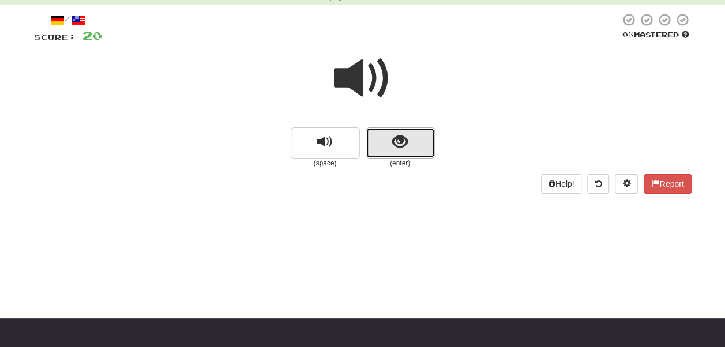
click at [398, 140] on span "show sentence" at bounding box center [400, 142] width 16 height 16
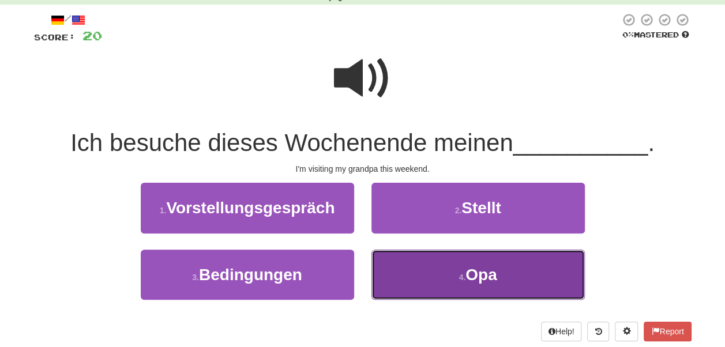
click at [442, 283] on button "4 . Opa" at bounding box center [479, 275] width 214 height 50
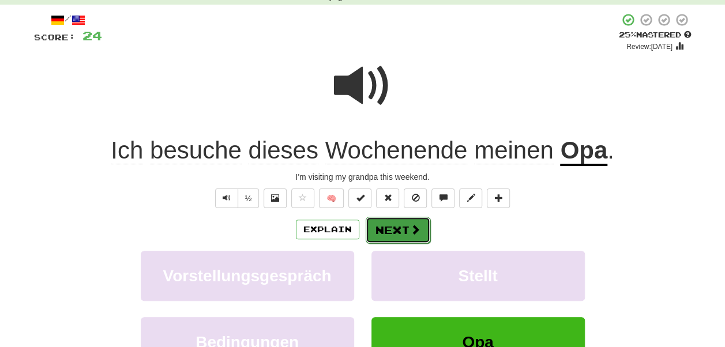
click at [417, 234] on span at bounding box center [415, 229] width 10 height 10
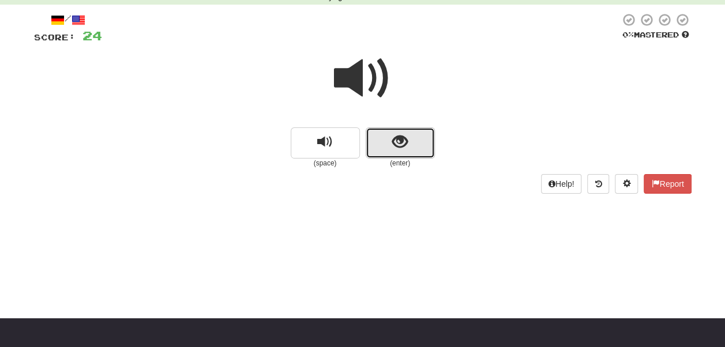
click at [415, 152] on button "show sentence" at bounding box center [400, 143] width 69 height 31
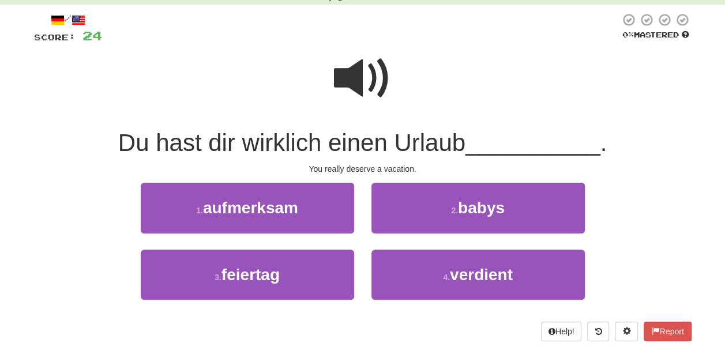
click at [368, 76] on span at bounding box center [363, 79] width 58 height 58
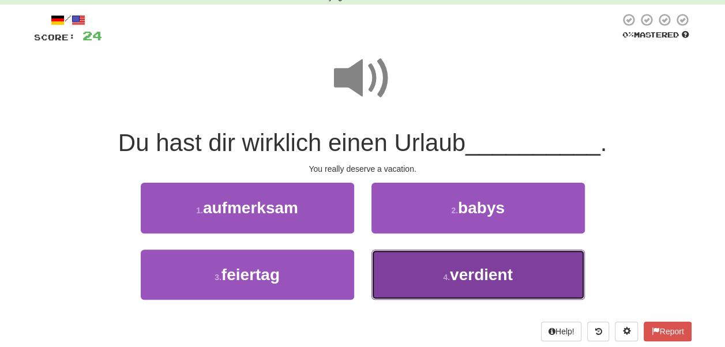
click at [452, 267] on span "verdient" at bounding box center [481, 275] width 63 height 18
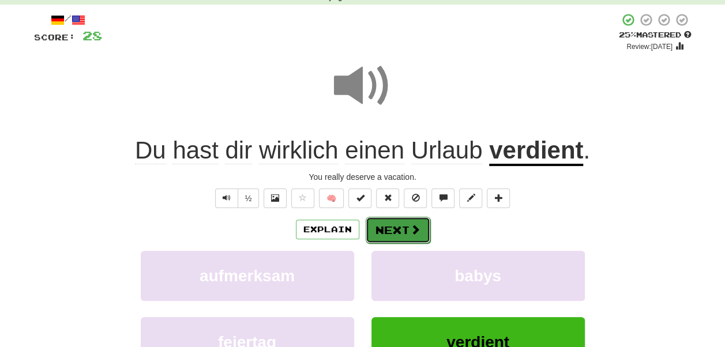
click at [411, 234] on span at bounding box center [415, 229] width 10 height 10
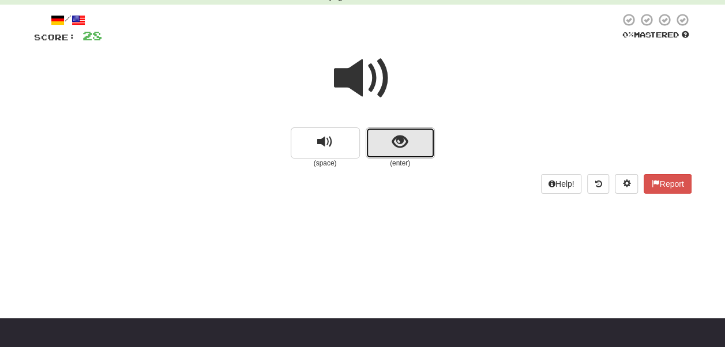
click at [399, 146] on span "show sentence" at bounding box center [400, 142] width 16 height 16
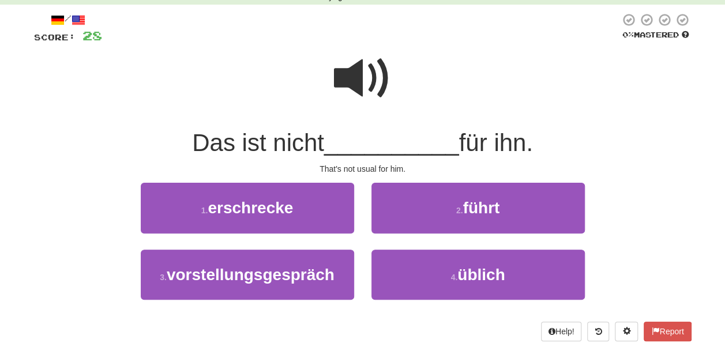
click at [378, 87] on span at bounding box center [363, 79] width 58 height 58
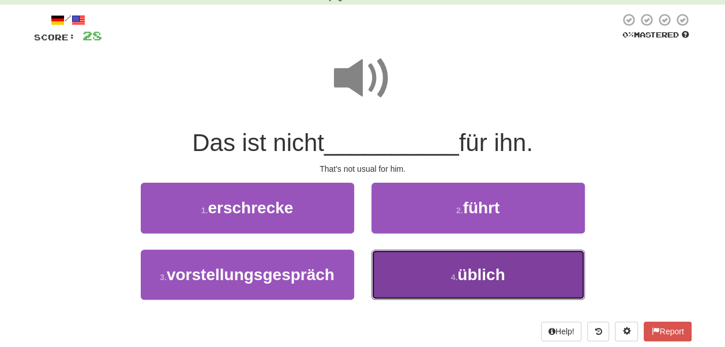
click at [442, 292] on button "4 . üblich" at bounding box center [479, 275] width 214 height 50
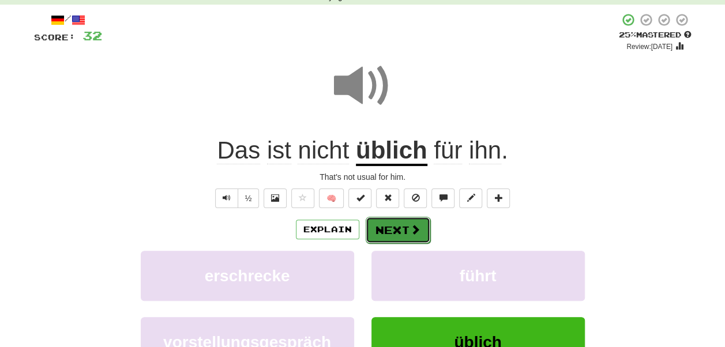
click at [383, 242] on button "Next" at bounding box center [398, 230] width 65 height 27
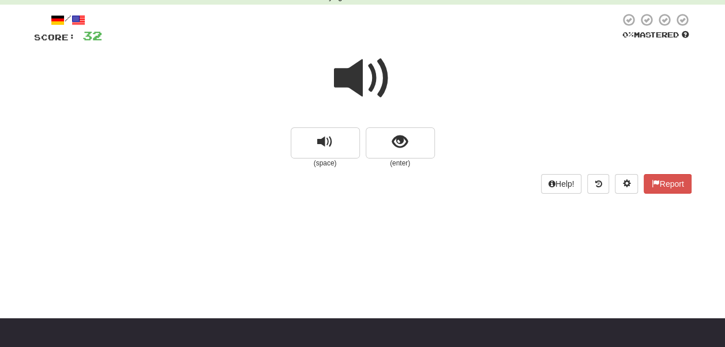
click at [420, 170] on div "/ Score: 32 0 % Mastered (space) (enter) Help! Report" at bounding box center [363, 103] width 658 height 181
click at [419, 154] on button "show sentence" at bounding box center [400, 143] width 69 height 31
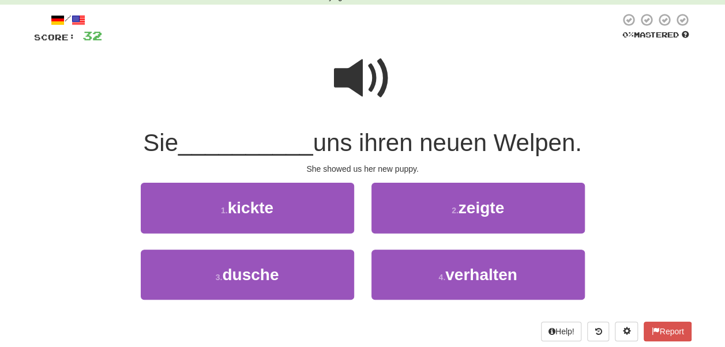
click at [369, 80] on span at bounding box center [363, 79] width 58 height 58
click at [365, 77] on span at bounding box center [363, 79] width 58 height 58
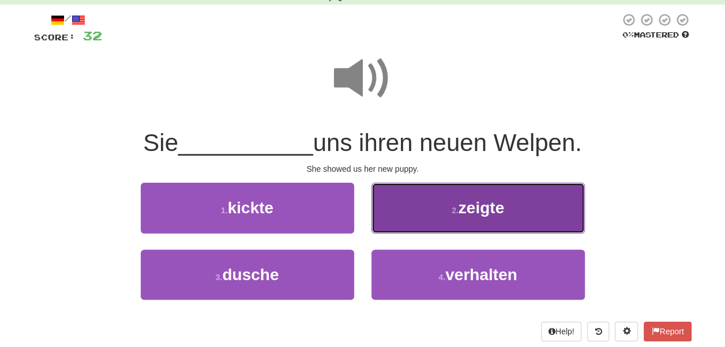
click at [471, 211] on span "zeigte" at bounding box center [482, 208] width 46 height 18
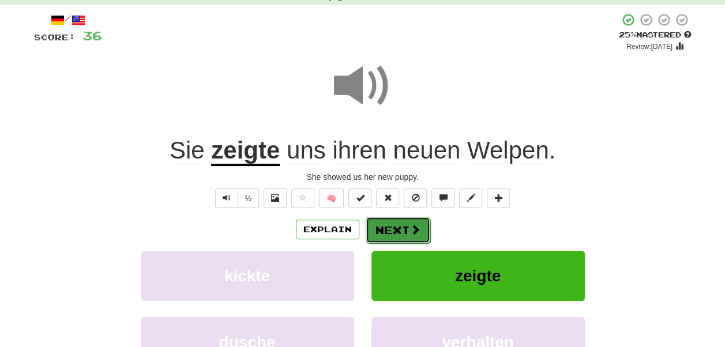
click at [405, 235] on button "Next" at bounding box center [398, 230] width 65 height 27
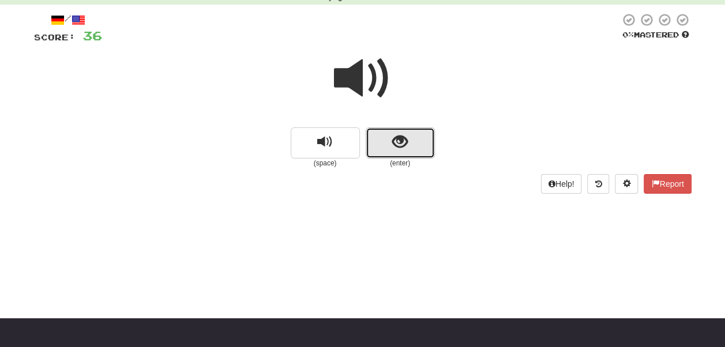
click at [409, 144] on button "show sentence" at bounding box center [400, 143] width 69 height 31
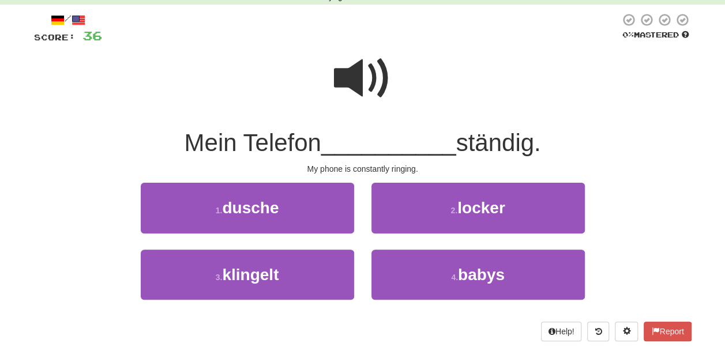
click at [372, 82] on span at bounding box center [363, 79] width 58 height 58
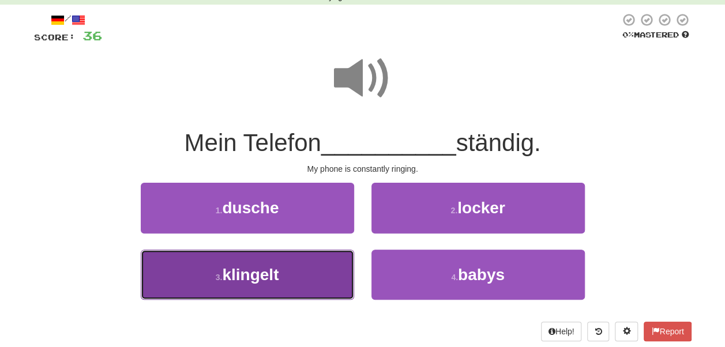
click at [320, 276] on button "3 . klingelt" at bounding box center [248, 275] width 214 height 50
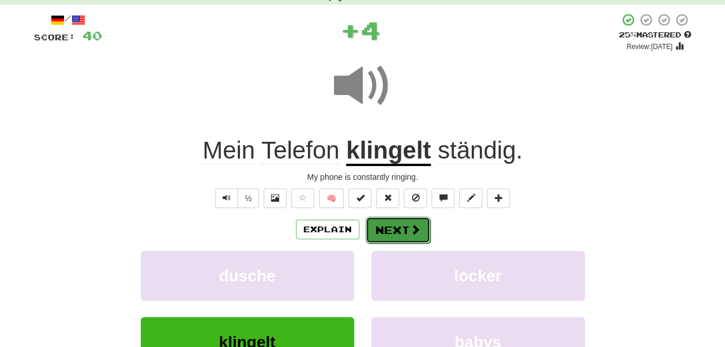
click at [411, 233] on span at bounding box center [415, 229] width 10 height 10
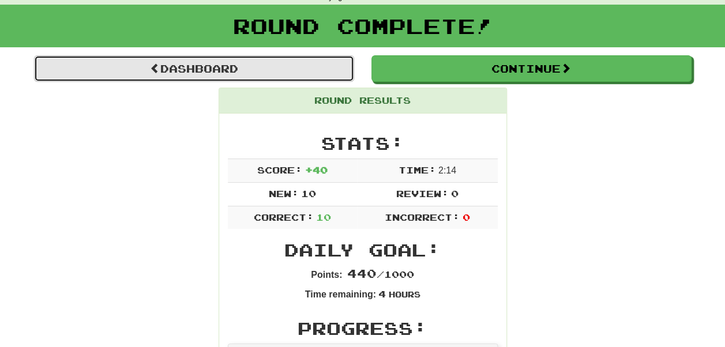
click at [215, 59] on link "Dashboard" at bounding box center [194, 68] width 320 height 27
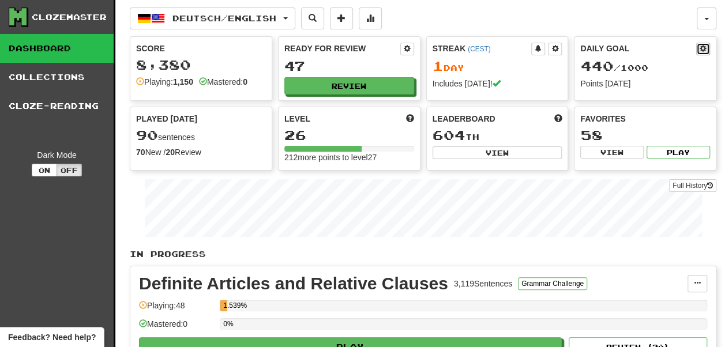
click at [703, 46] on span at bounding box center [703, 48] width 7 height 7
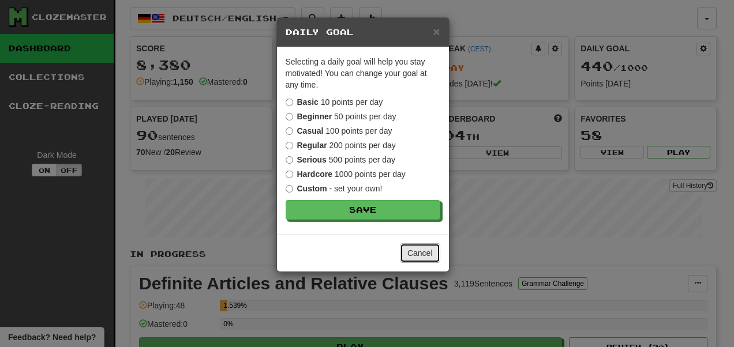
click at [427, 259] on button "Cancel" at bounding box center [420, 254] width 40 height 20
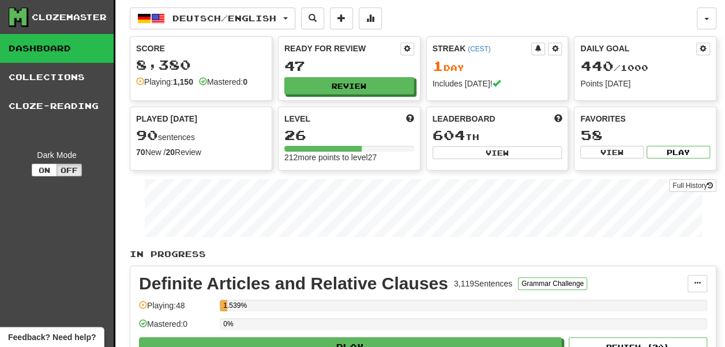
click at [711, 52] on div "Daily Goal 440 / 1000 Points [DATE]" at bounding box center [645, 66] width 141 height 58
click at [701, 49] on span at bounding box center [703, 48] width 7 height 7
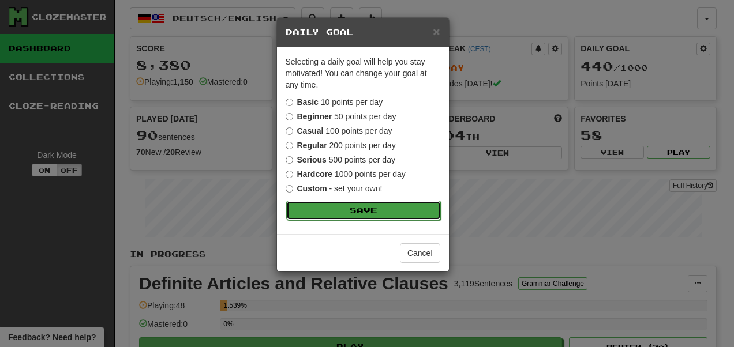
click at [337, 212] on button "Save" at bounding box center [363, 211] width 155 height 20
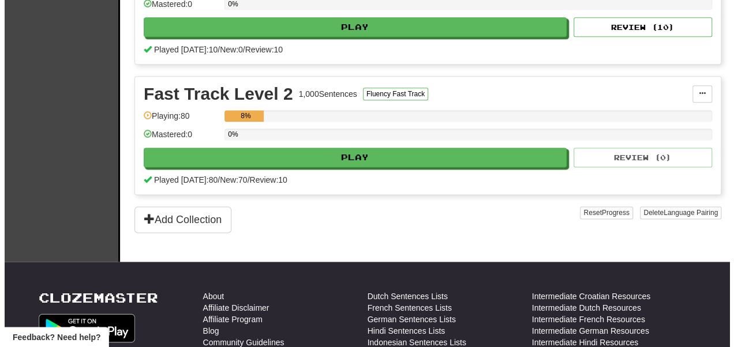
scroll to position [654, 0]
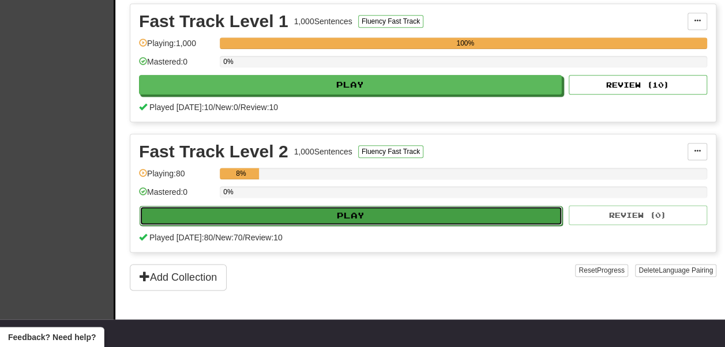
click at [379, 206] on button "Play" at bounding box center [351, 216] width 423 height 20
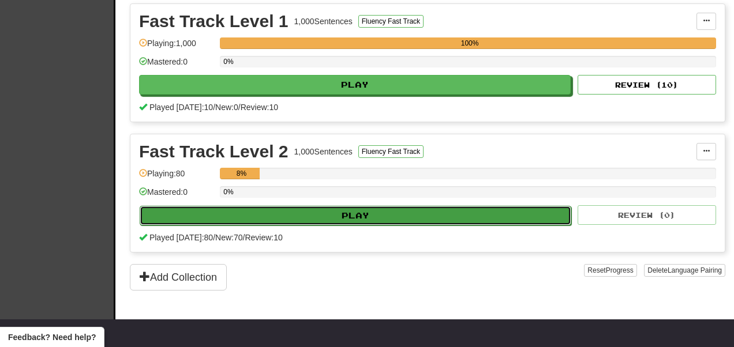
select select "**"
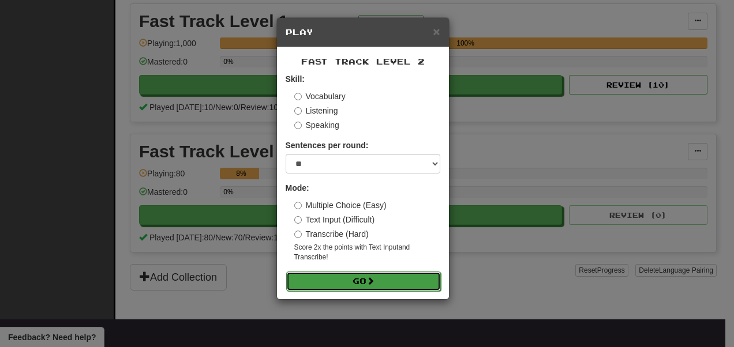
click at [386, 280] on button "Go" at bounding box center [363, 282] width 155 height 20
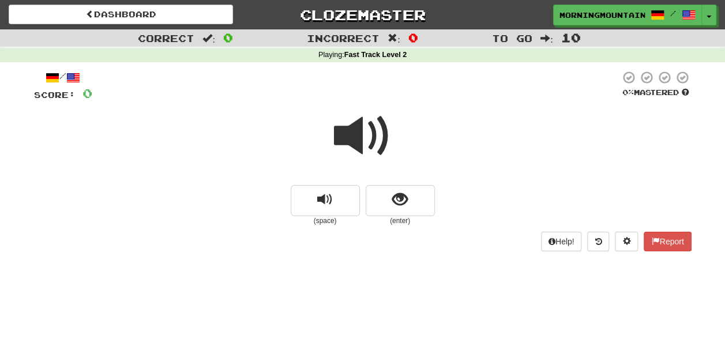
click at [395, 181] on div at bounding box center [363, 144] width 658 height 83
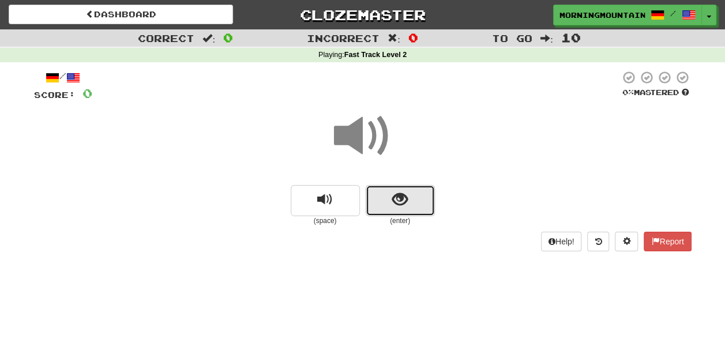
click at [403, 208] on span "show sentence" at bounding box center [400, 200] width 16 height 16
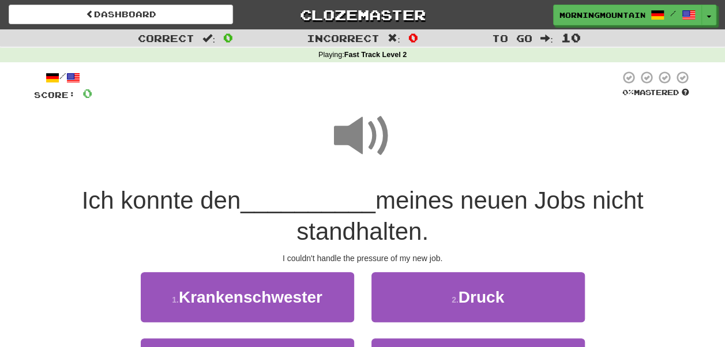
scroll to position [115, 0]
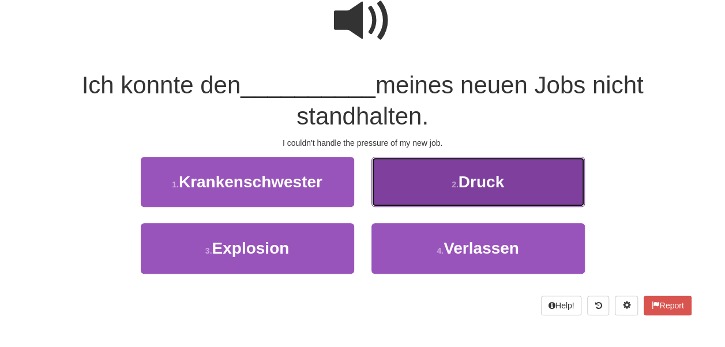
click at [403, 178] on button "2 . Druck" at bounding box center [479, 182] width 214 height 50
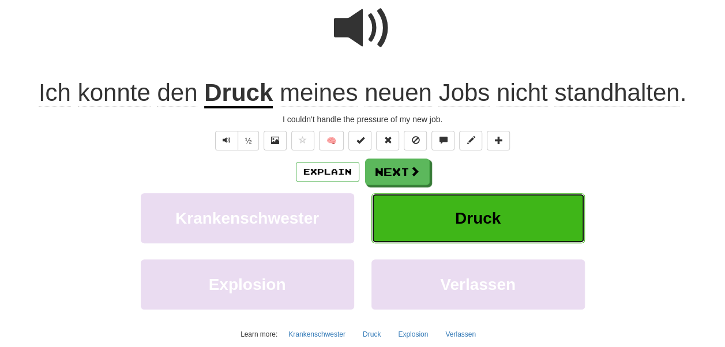
scroll to position [123, 0]
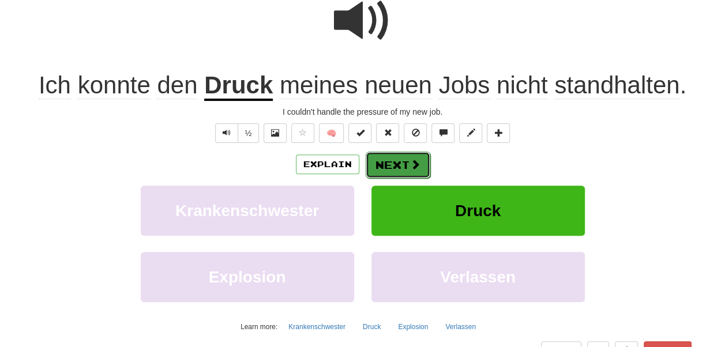
click at [403, 165] on button "Next" at bounding box center [398, 165] width 65 height 27
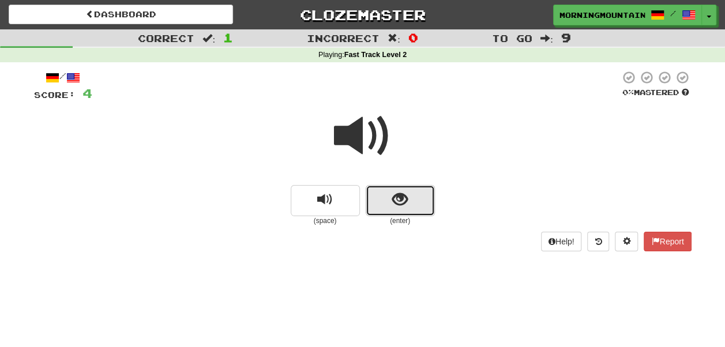
click at [406, 203] on span "show sentence" at bounding box center [400, 200] width 16 height 16
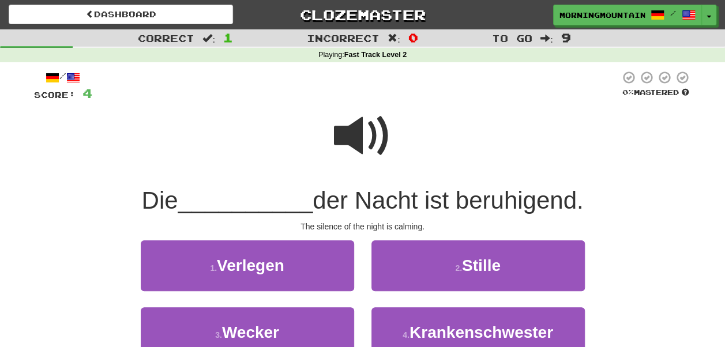
click at [378, 132] on span at bounding box center [363, 136] width 58 height 58
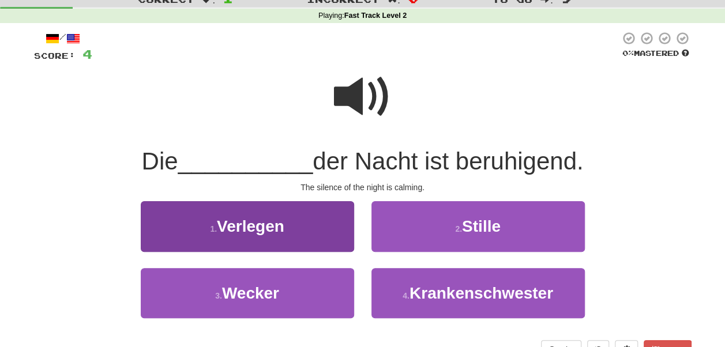
scroll to position [58, 0]
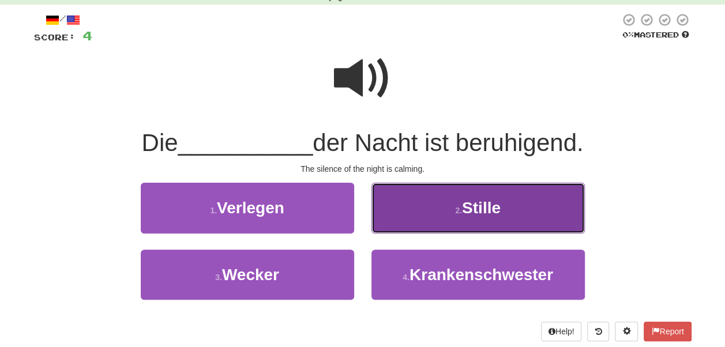
click at [506, 210] on button "2 . Stille" at bounding box center [479, 208] width 214 height 50
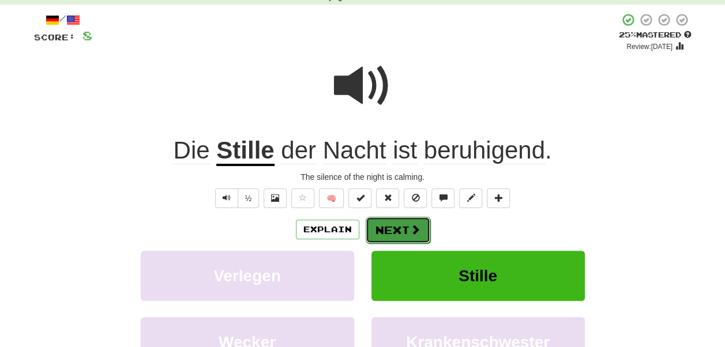
click at [385, 233] on button "Next" at bounding box center [398, 230] width 65 height 27
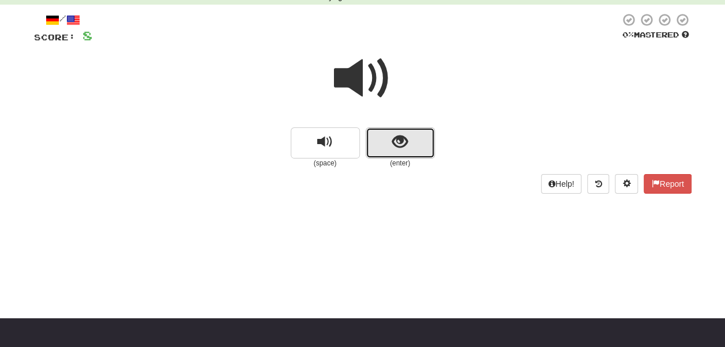
click at [400, 140] on span "show sentence" at bounding box center [400, 142] width 16 height 16
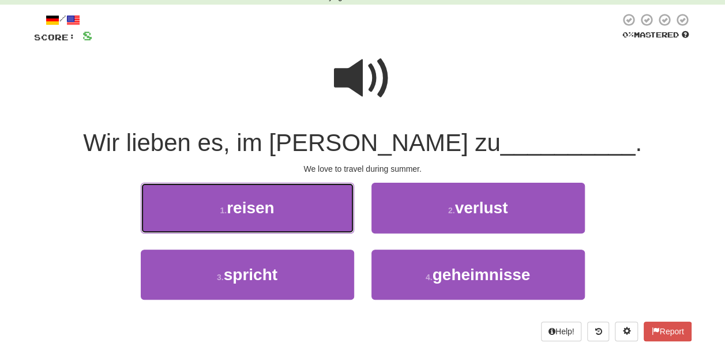
click at [298, 212] on button "1 . reisen" at bounding box center [248, 208] width 214 height 50
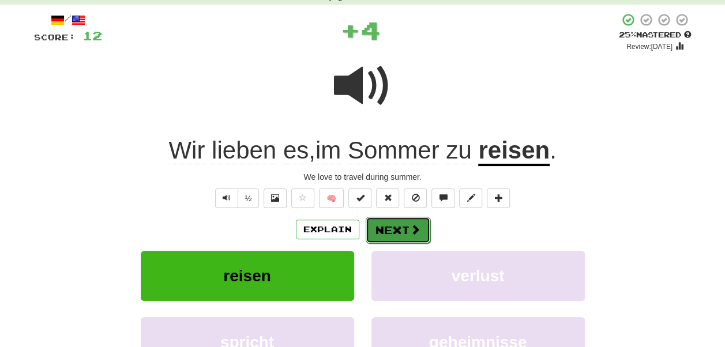
click at [410, 230] on span at bounding box center [415, 229] width 10 height 10
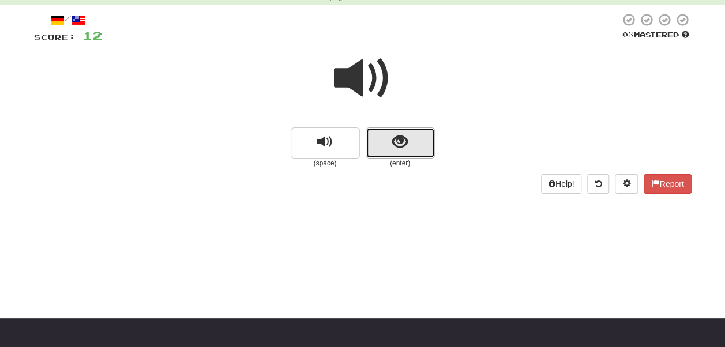
click at [433, 133] on button "show sentence" at bounding box center [400, 143] width 69 height 31
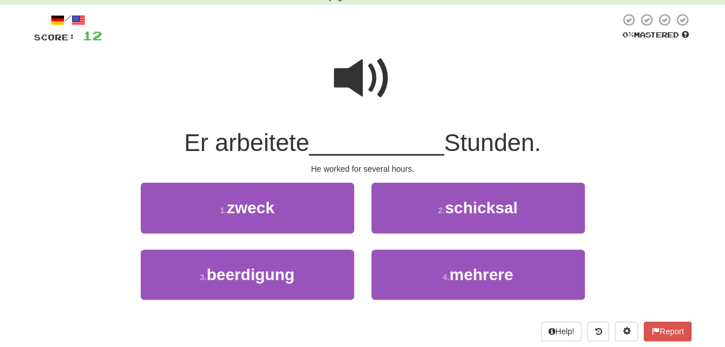
click at [345, 70] on span at bounding box center [363, 79] width 58 height 58
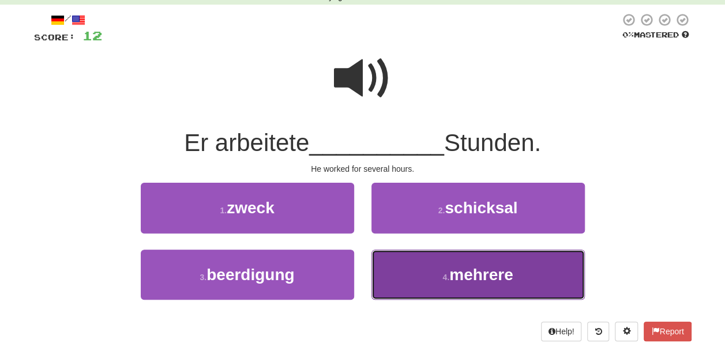
click at [440, 285] on button "4 . mehrere" at bounding box center [479, 275] width 214 height 50
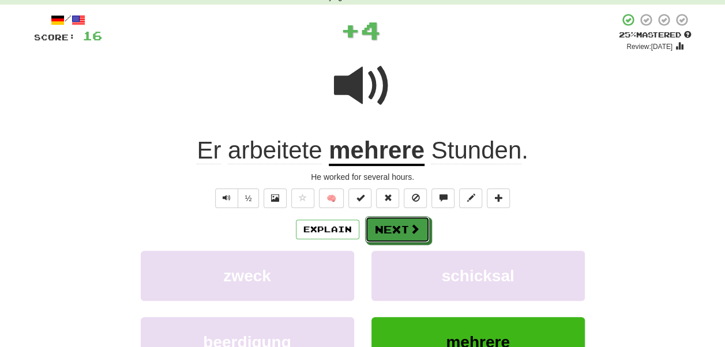
click at [393, 231] on button "Next" at bounding box center [397, 229] width 65 height 27
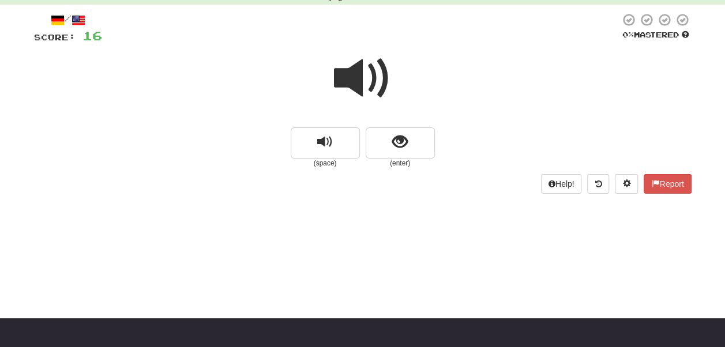
click at [365, 91] on span at bounding box center [363, 79] width 58 height 58
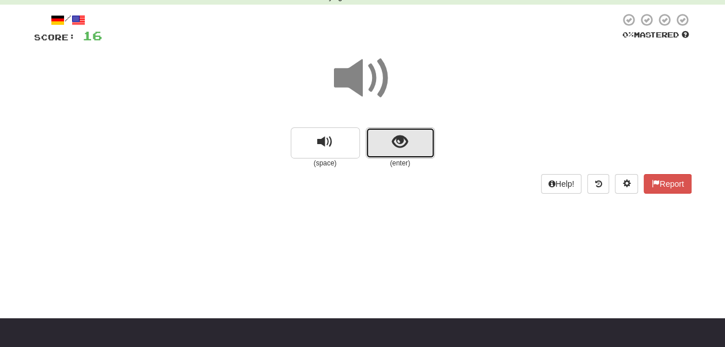
click at [394, 148] on span "show sentence" at bounding box center [400, 142] width 16 height 16
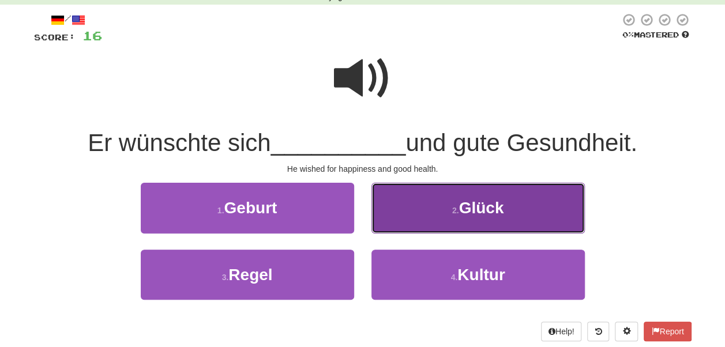
click at [485, 215] on span "Glück" at bounding box center [481, 208] width 45 height 18
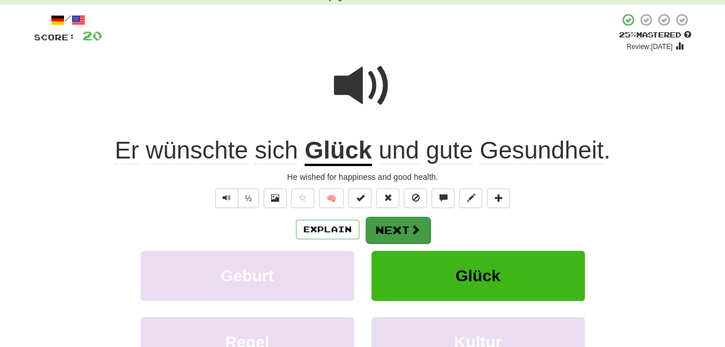
drag, startPoint x: 383, startPoint y: 244, endPoint x: 383, endPoint y: 238, distance: 6.3
click at [383, 238] on div "Explain Next Geburt Glück Regel Kultur Learn more: Geburt Glück Regel Kultur" at bounding box center [363, 308] width 658 height 185
click at [383, 238] on button "Next" at bounding box center [398, 230] width 65 height 27
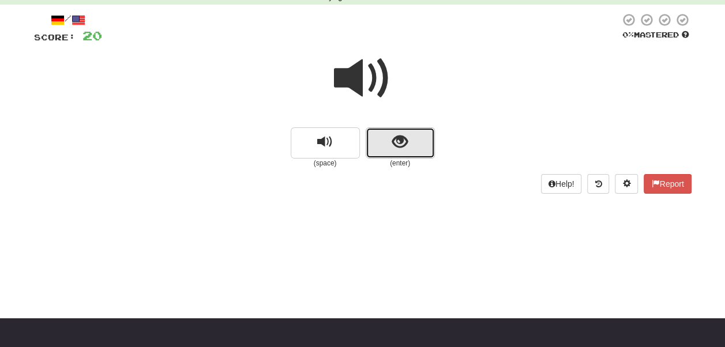
click at [388, 148] on button "show sentence" at bounding box center [400, 143] width 69 height 31
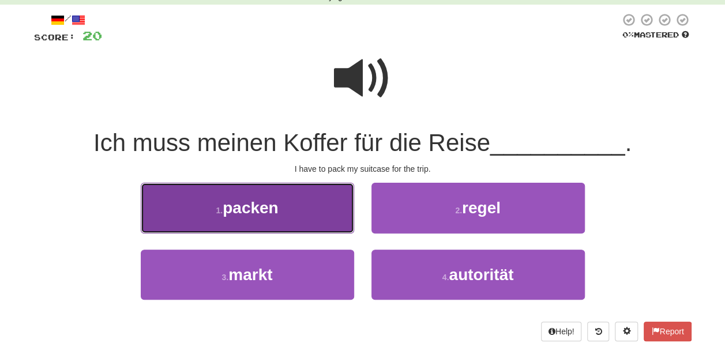
click at [307, 216] on button "1 . packen" at bounding box center [248, 208] width 214 height 50
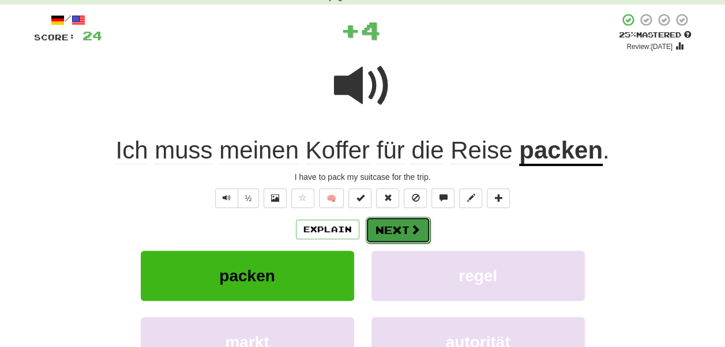
click at [394, 237] on button "Next" at bounding box center [398, 230] width 65 height 27
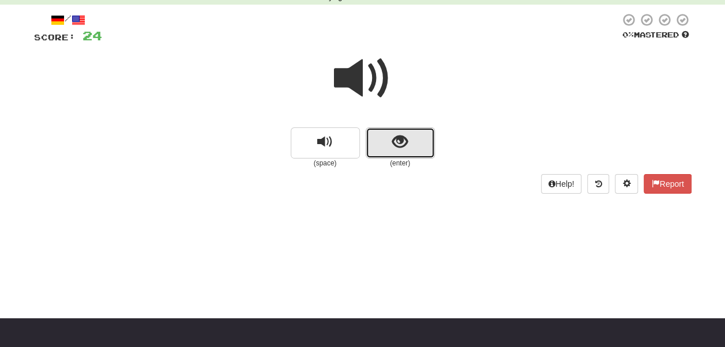
click at [398, 148] on span "show sentence" at bounding box center [400, 142] width 16 height 16
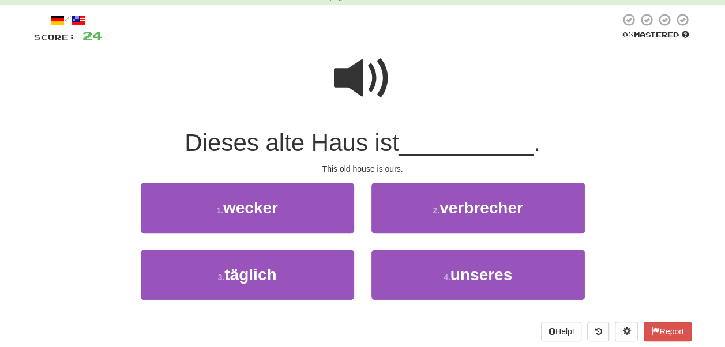
click at [370, 82] on span at bounding box center [363, 79] width 58 height 58
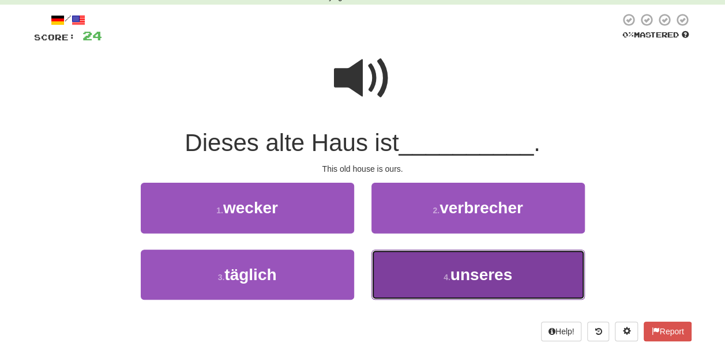
click at [438, 283] on button "4 . unseres" at bounding box center [479, 275] width 214 height 50
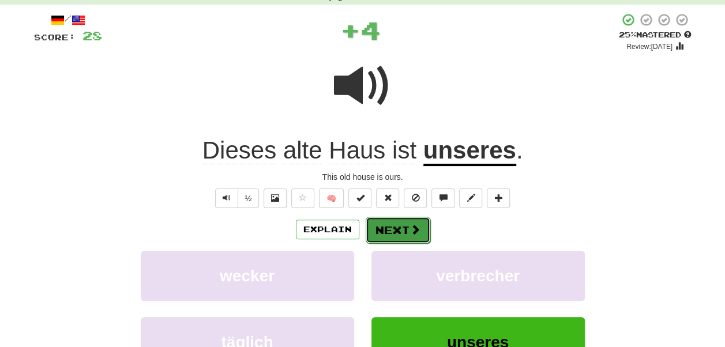
click at [397, 235] on button "Next" at bounding box center [398, 230] width 65 height 27
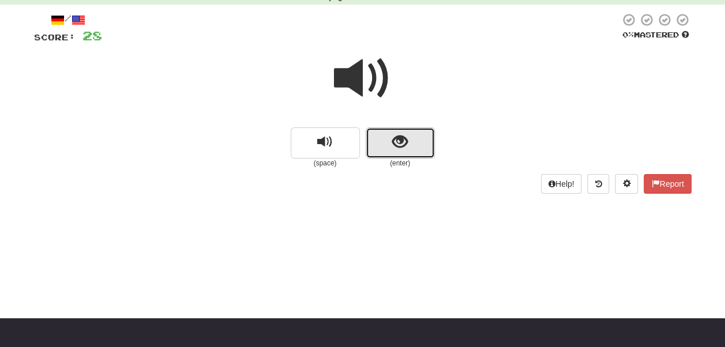
click at [399, 150] on span "show sentence" at bounding box center [400, 142] width 16 height 16
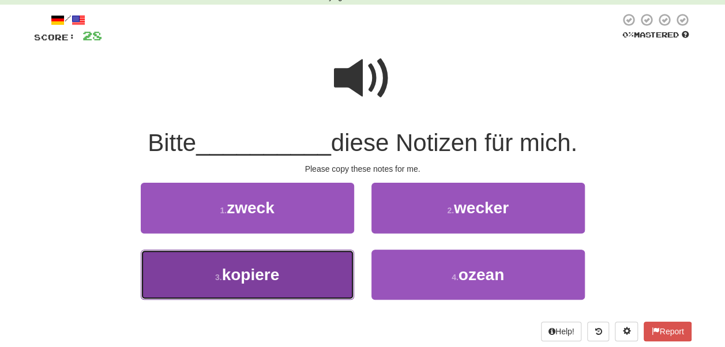
click at [306, 285] on button "3 . kopiere" at bounding box center [248, 275] width 214 height 50
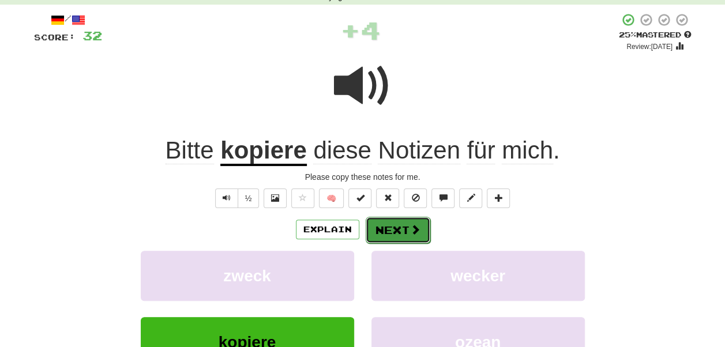
click at [387, 227] on button "Next" at bounding box center [398, 230] width 65 height 27
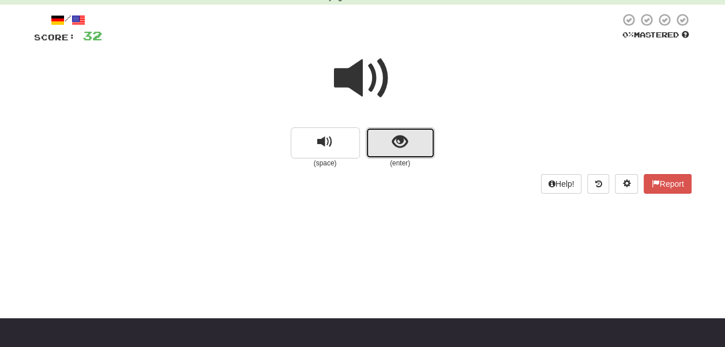
click at [413, 141] on button "show sentence" at bounding box center [400, 143] width 69 height 31
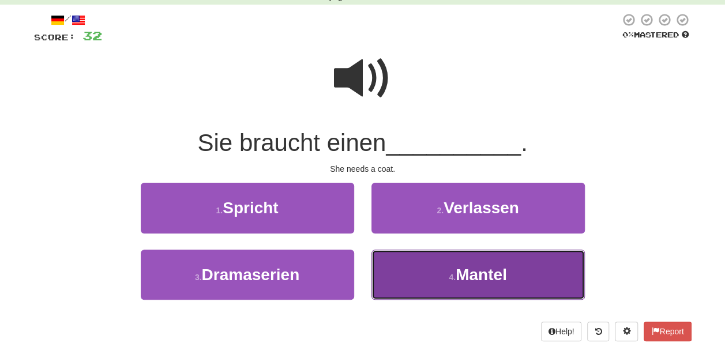
click at [447, 271] on button "4 . Mantel" at bounding box center [479, 275] width 214 height 50
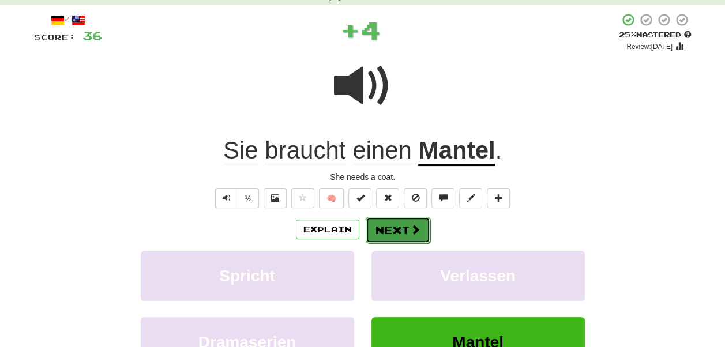
click at [418, 218] on button "Next" at bounding box center [398, 230] width 65 height 27
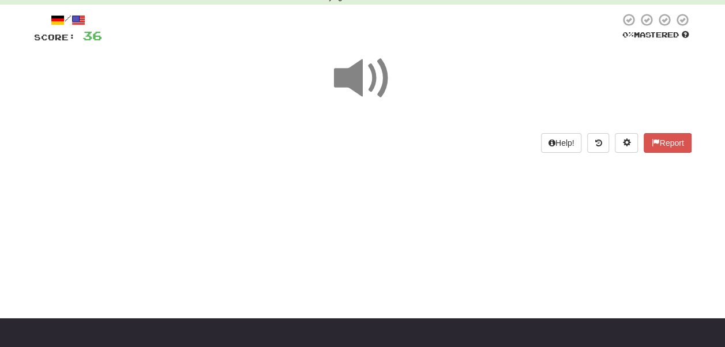
scroll to position [0, 0]
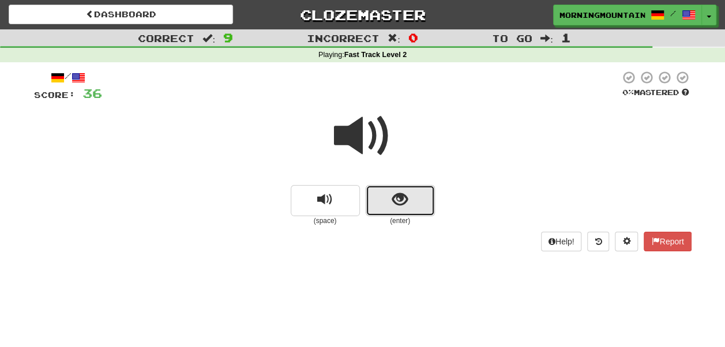
click at [398, 195] on span "show sentence" at bounding box center [400, 200] width 16 height 16
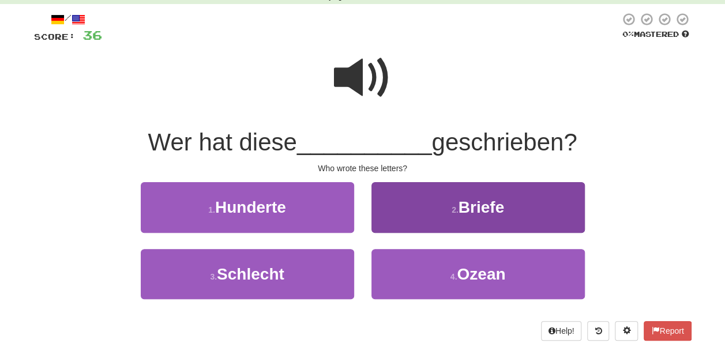
scroll to position [115, 0]
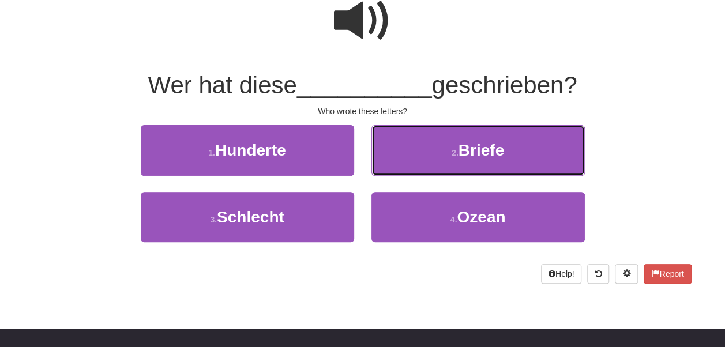
click at [456, 141] on button "2 . Briefe" at bounding box center [479, 150] width 214 height 50
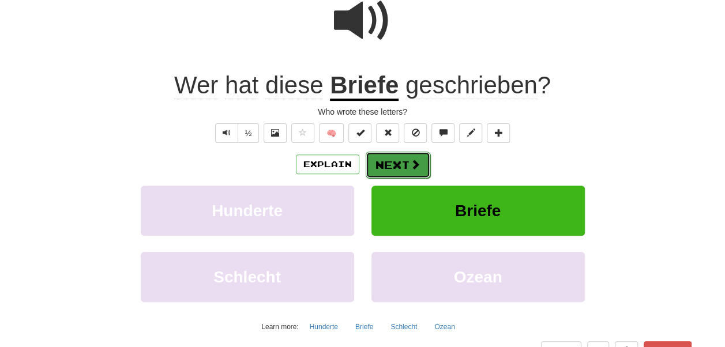
click at [410, 167] on span at bounding box center [415, 164] width 10 height 10
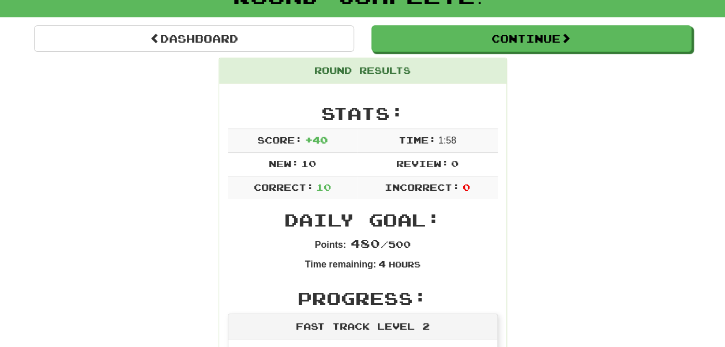
scroll to position [0, 0]
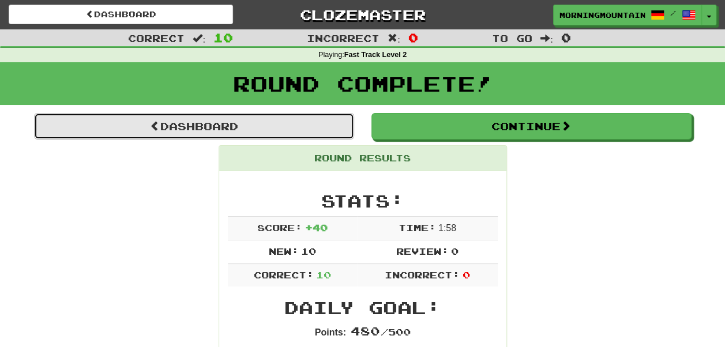
click at [262, 123] on link "Dashboard" at bounding box center [194, 126] width 320 height 27
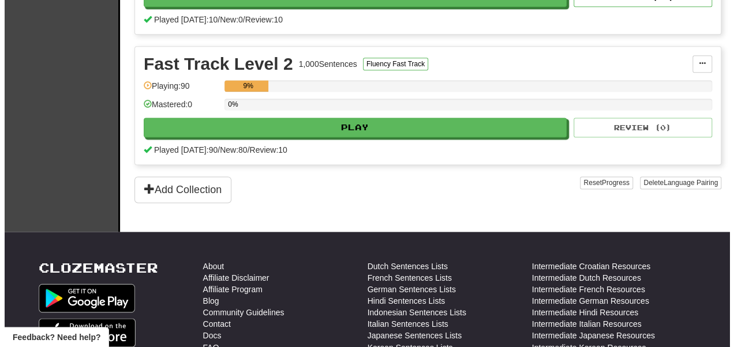
scroll to position [635, 0]
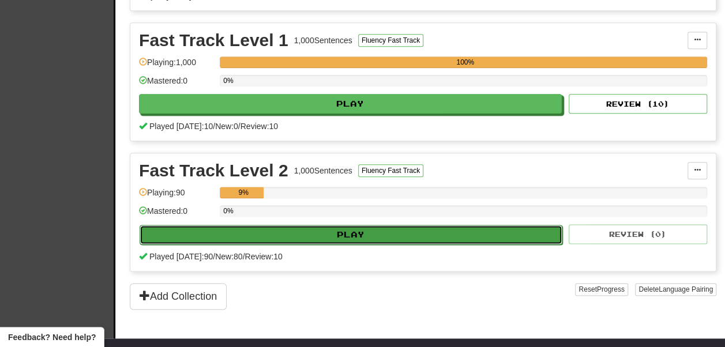
click at [343, 229] on button "Play" at bounding box center [351, 235] width 423 height 20
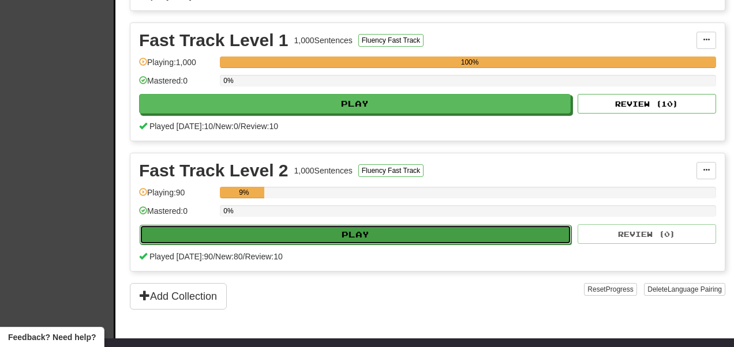
select select "**"
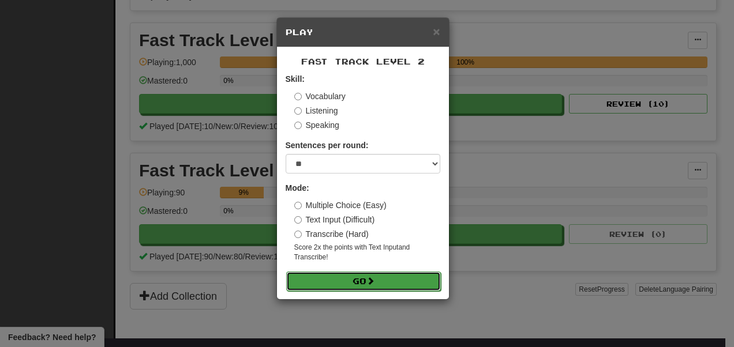
click at [367, 291] on button "Go" at bounding box center [363, 282] width 155 height 20
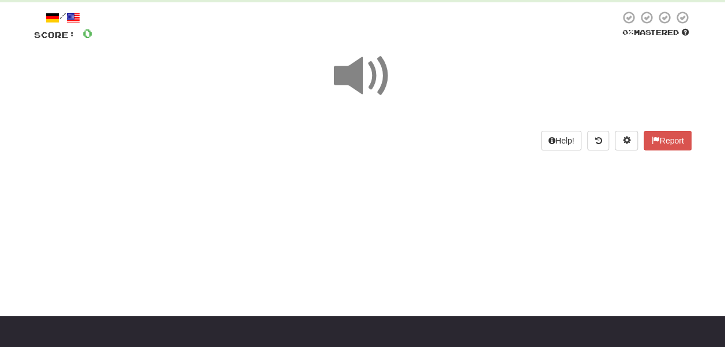
scroll to position [58, 0]
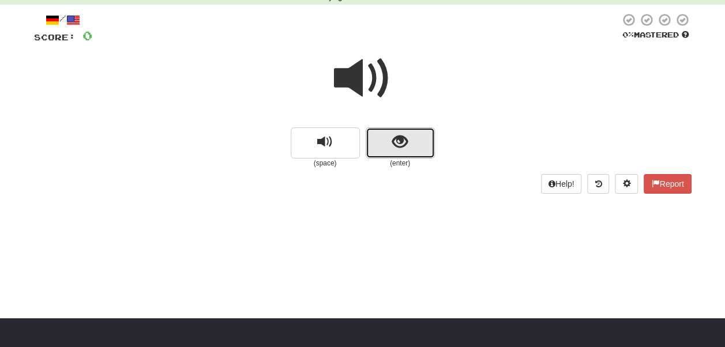
click at [412, 139] on button "show sentence" at bounding box center [400, 143] width 69 height 31
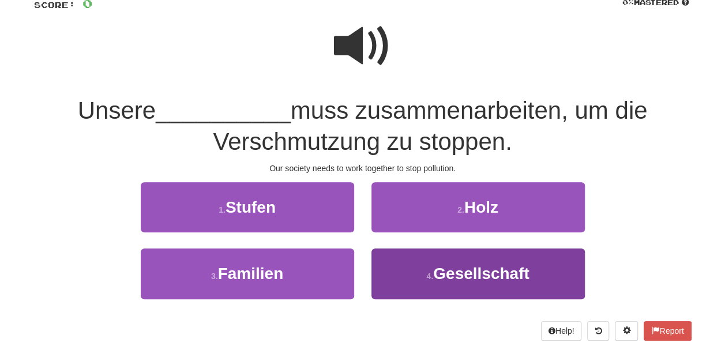
scroll to position [115, 0]
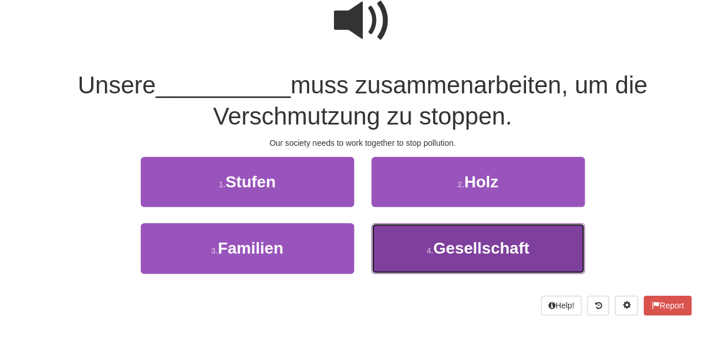
click at [484, 250] on span "Gesellschaft" at bounding box center [481, 248] width 96 height 18
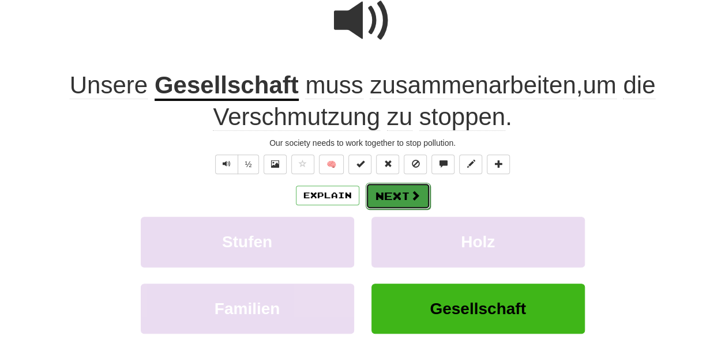
click at [380, 199] on button "Next" at bounding box center [398, 196] width 65 height 27
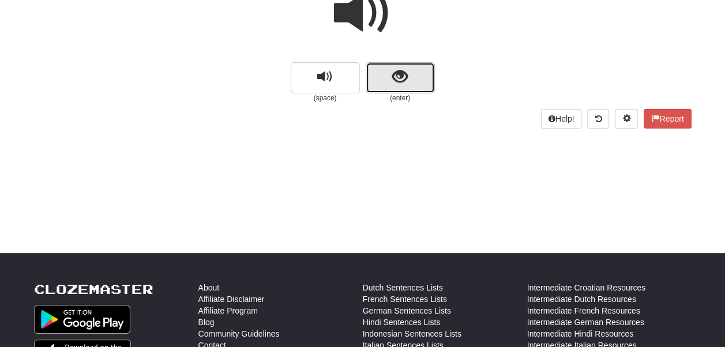
click at [414, 92] on button "show sentence" at bounding box center [400, 77] width 69 height 31
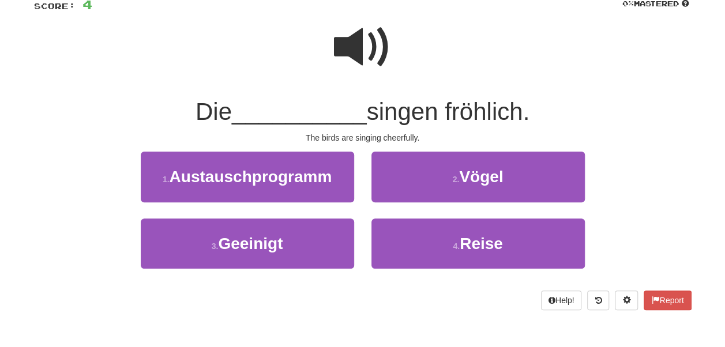
scroll to position [65, 0]
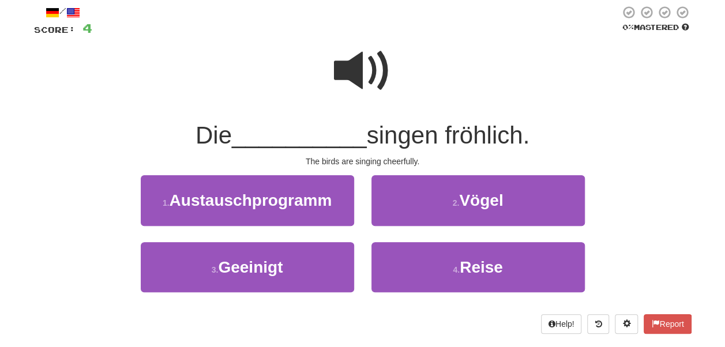
click at [365, 65] on span at bounding box center [363, 71] width 58 height 58
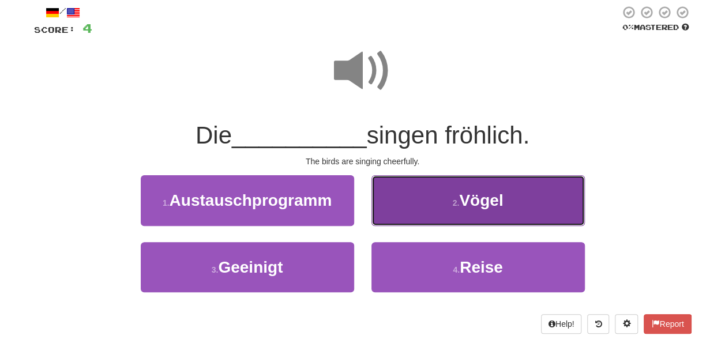
click at [545, 197] on button "2 . Vögel" at bounding box center [479, 200] width 214 height 50
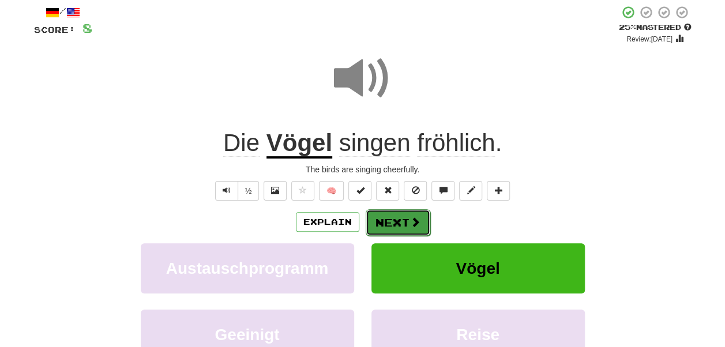
click at [407, 226] on button "Next" at bounding box center [398, 222] width 65 height 27
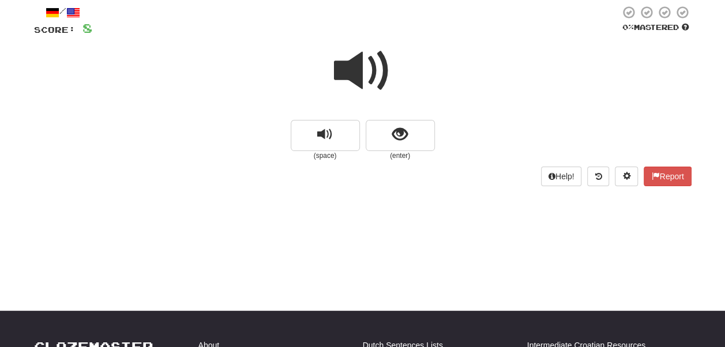
click at [365, 74] on span at bounding box center [363, 71] width 58 height 58
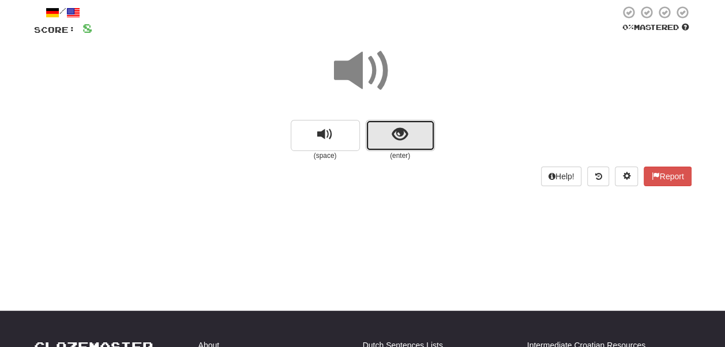
click at [414, 123] on button "show sentence" at bounding box center [400, 135] width 69 height 31
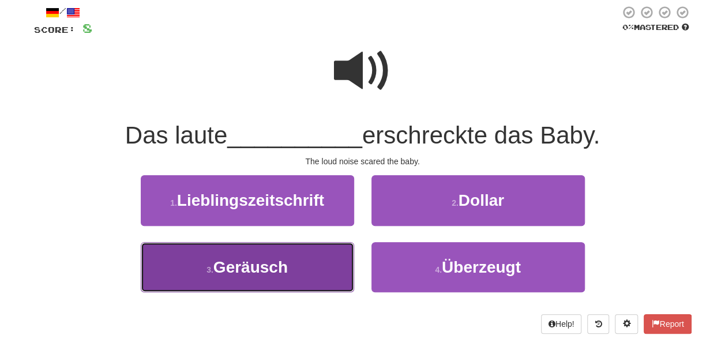
click at [276, 268] on span "Geräusch" at bounding box center [251, 268] width 74 height 18
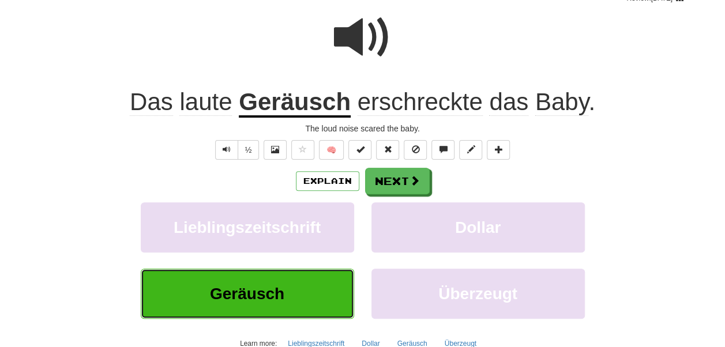
scroll to position [123, 0]
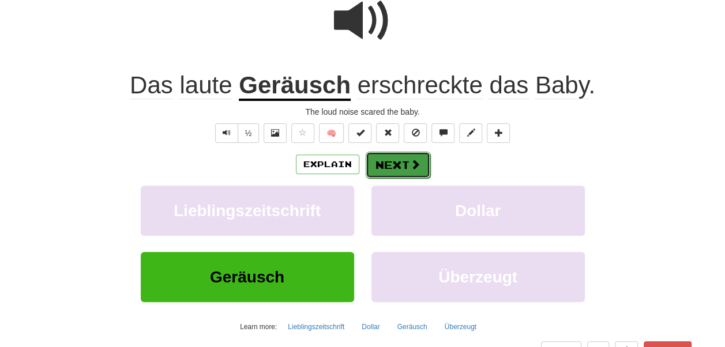
click at [395, 167] on button "Next" at bounding box center [398, 165] width 65 height 27
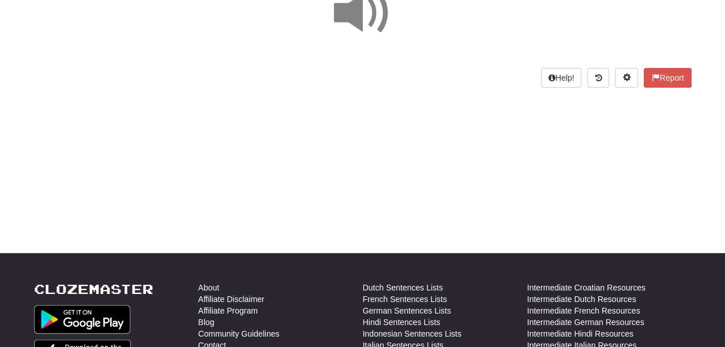
scroll to position [0, 0]
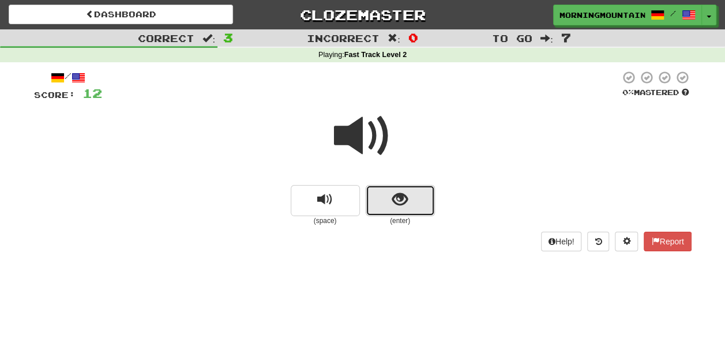
click at [417, 196] on button "show sentence" at bounding box center [400, 200] width 69 height 31
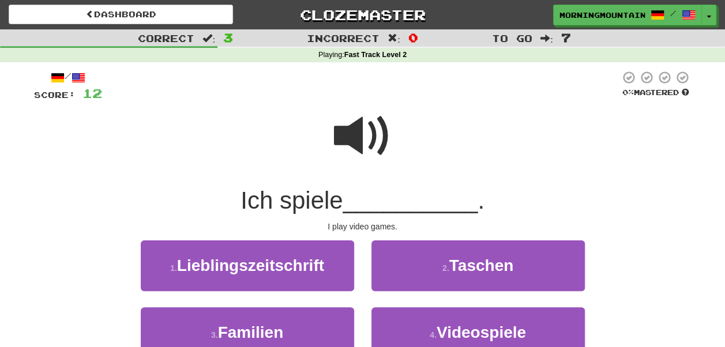
click at [374, 150] on span at bounding box center [363, 136] width 58 height 58
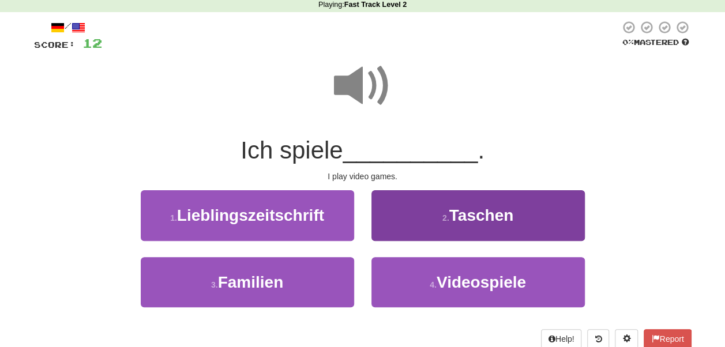
scroll to position [115, 0]
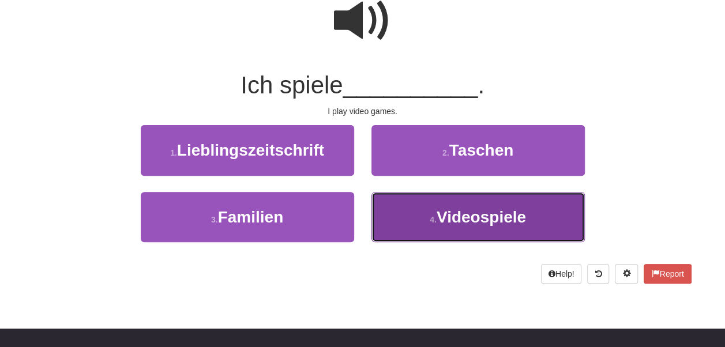
click at [435, 213] on button "4 . Videospiele" at bounding box center [479, 217] width 214 height 50
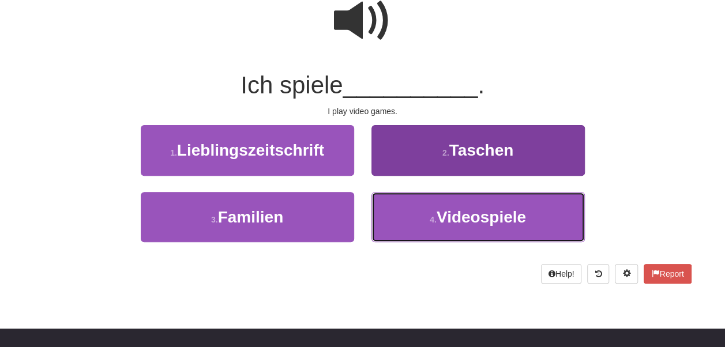
scroll to position [123, 0]
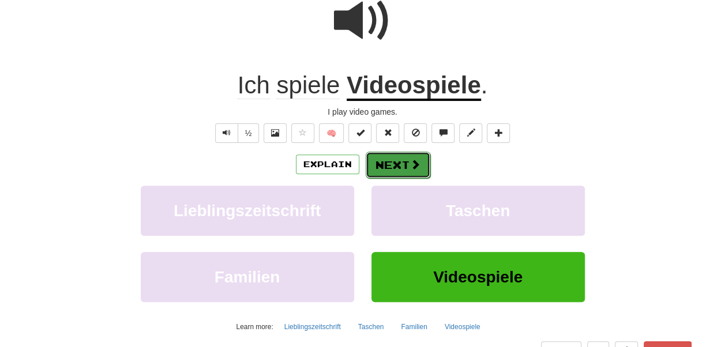
click at [417, 170] on span at bounding box center [415, 164] width 10 height 10
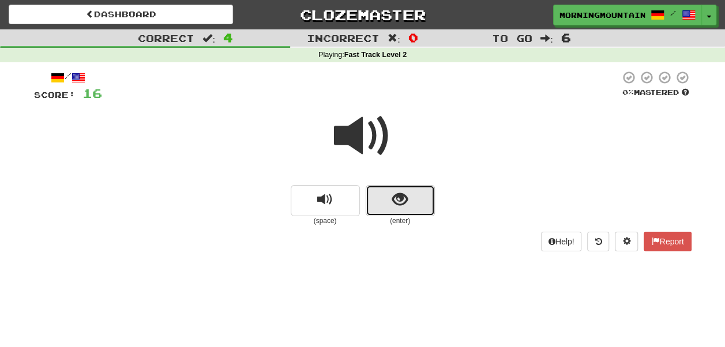
click at [406, 195] on span "show sentence" at bounding box center [400, 200] width 16 height 16
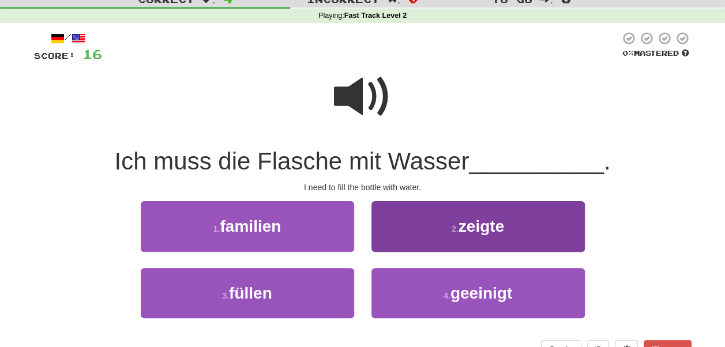
scroll to position [58, 0]
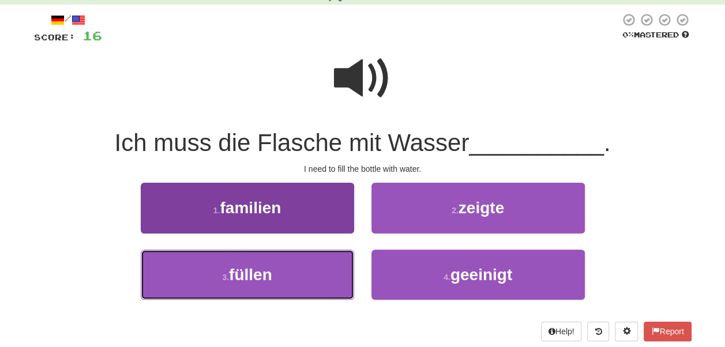
click at [306, 269] on button "3 . füllen" at bounding box center [248, 275] width 214 height 50
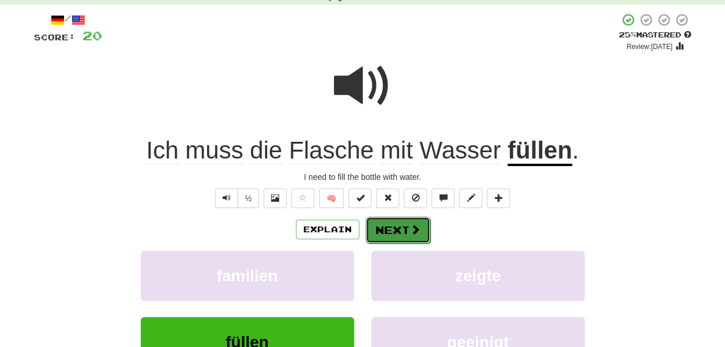
click at [406, 234] on button "Next" at bounding box center [398, 230] width 65 height 27
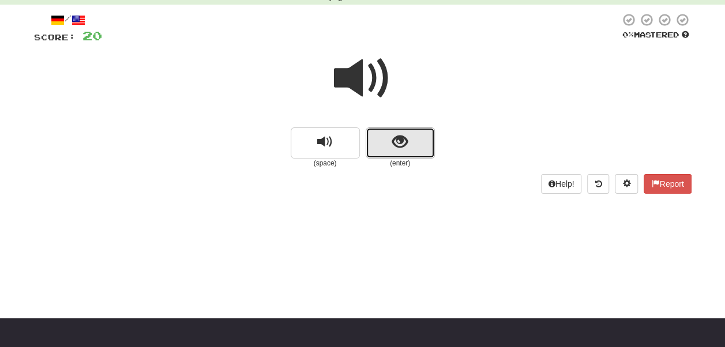
click at [395, 144] on span "show sentence" at bounding box center [400, 142] width 16 height 16
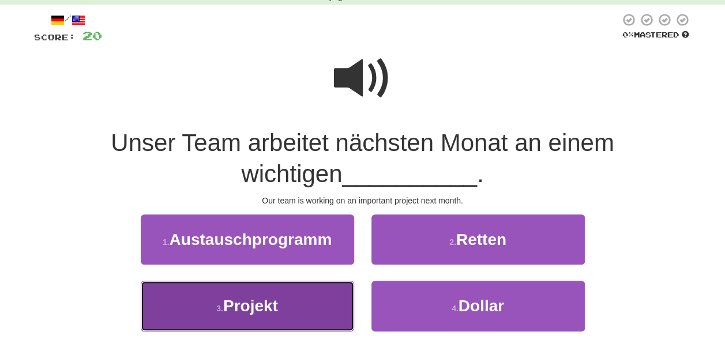
click at [317, 307] on button "3 . Projekt" at bounding box center [248, 306] width 214 height 50
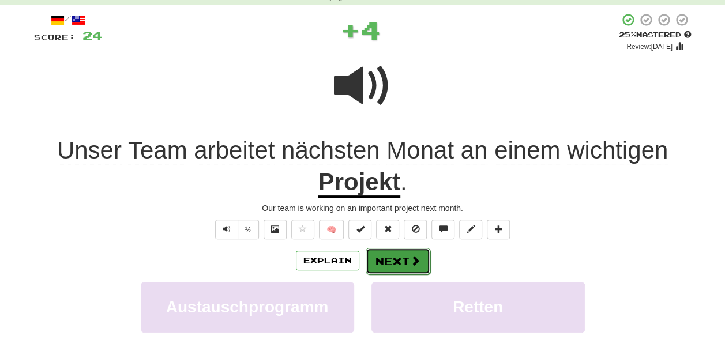
click at [408, 261] on button "Next" at bounding box center [398, 261] width 65 height 27
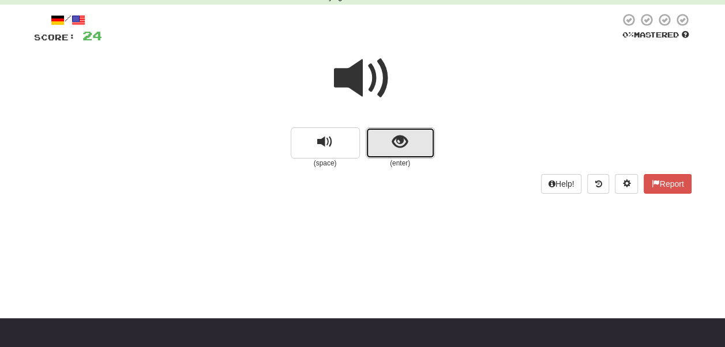
click at [416, 143] on button "show sentence" at bounding box center [400, 143] width 69 height 31
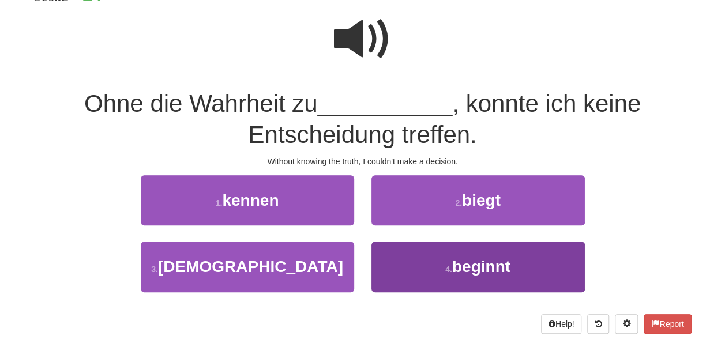
scroll to position [115, 0]
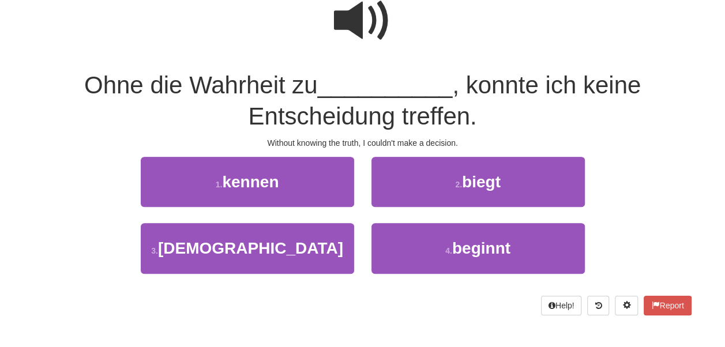
click at [358, 18] on span at bounding box center [363, 21] width 58 height 58
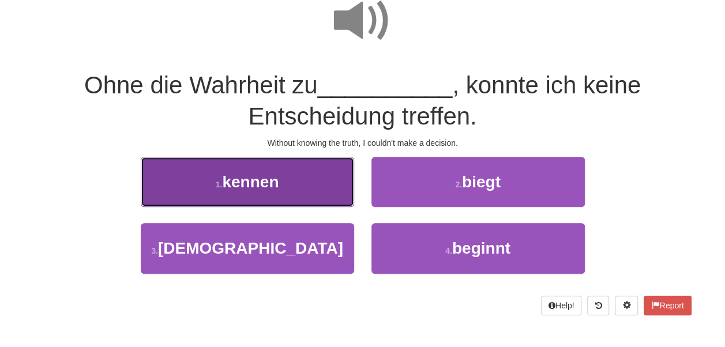
click at [301, 186] on button "1 . kennen" at bounding box center [248, 182] width 214 height 50
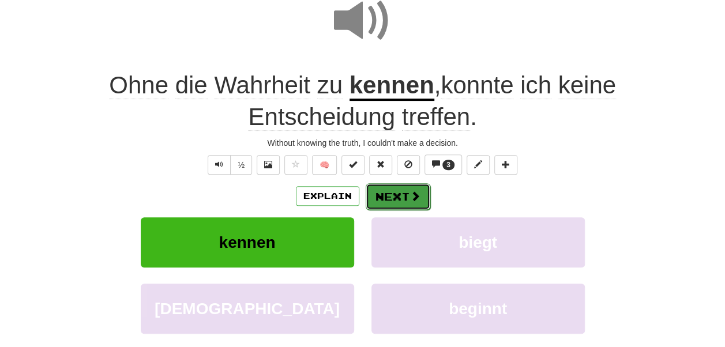
click at [407, 199] on button "Next" at bounding box center [398, 197] width 65 height 27
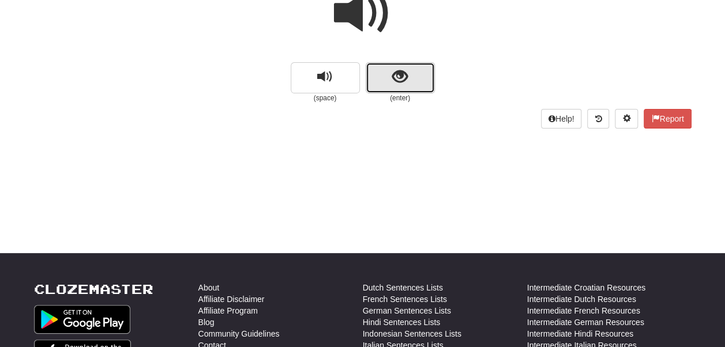
click at [402, 77] on span "show sentence" at bounding box center [400, 77] width 16 height 16
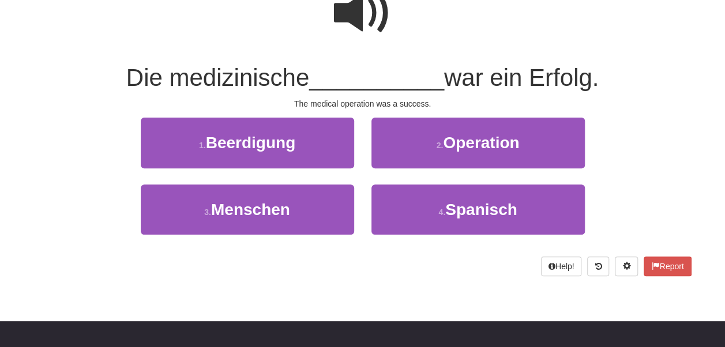
click at [366, 25] on span at bounding box center [363, 13] width 58 height 58
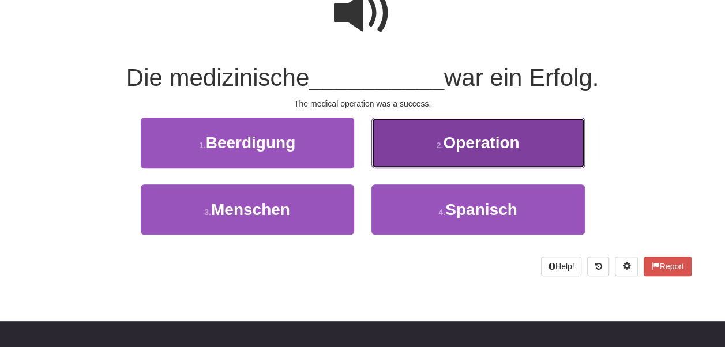
click at [417, 149] on button "2 . Operation" at bounding box center [479, 143] width 214 height 50
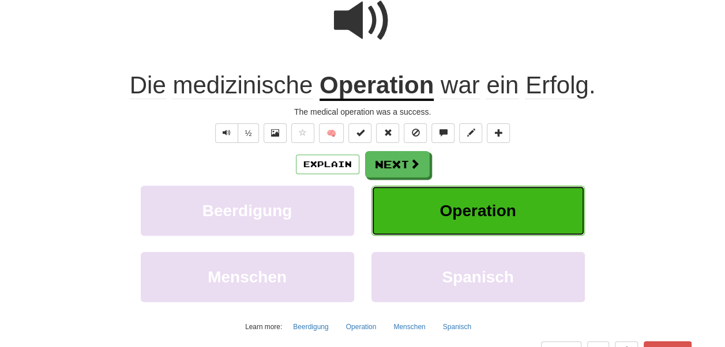
scroll to position [130, 0]
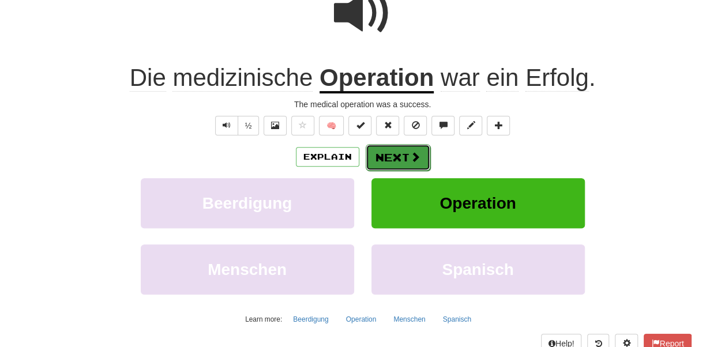
click at [392, 150] on button "Next" at bounding box center [398, 157] width 65 height 27
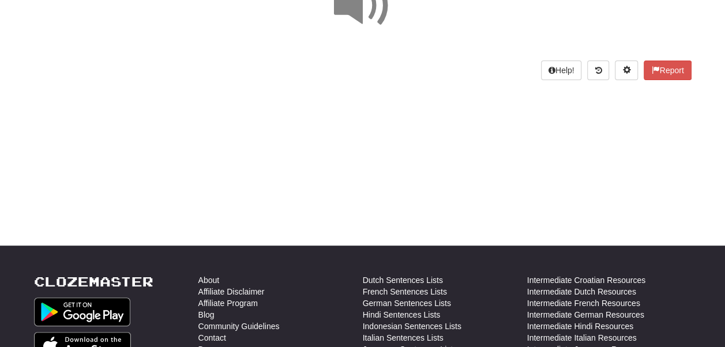
scroll to position [0, 0]
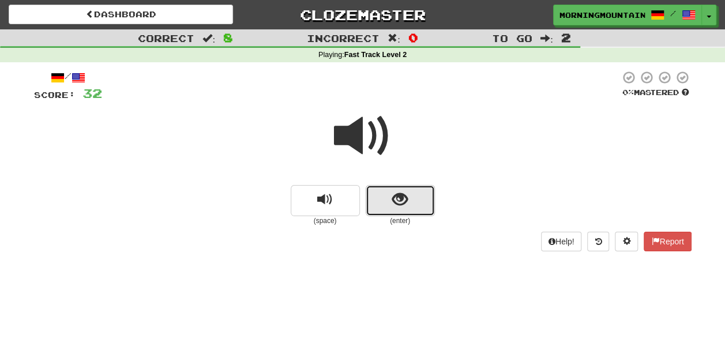
click at [395, 192] on span "show sentence" at bounding box center [400, 200] width 16 height 16
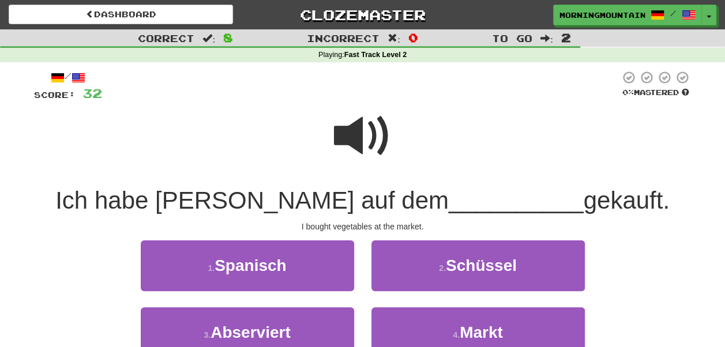
click at [380, 140] on span at bounding box center [363, 136] width 58 height 58
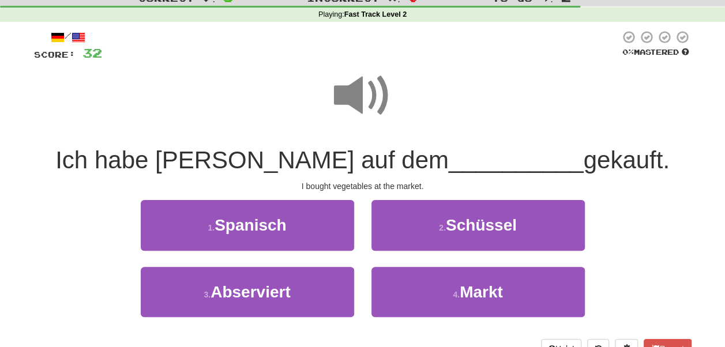
scroll to position [58, 0]
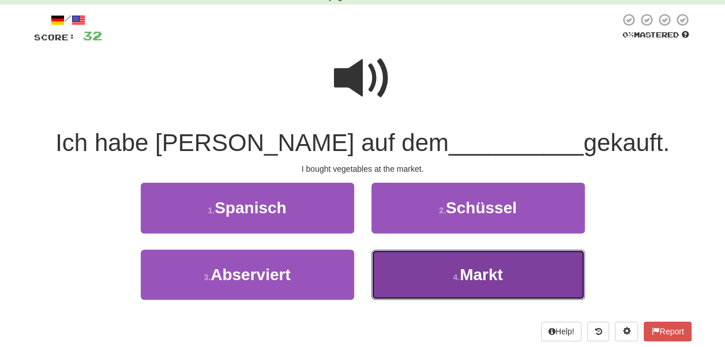
click at [429, 263] on button "4 . Markt" at bounding box center [479, 275] width 214 height 50
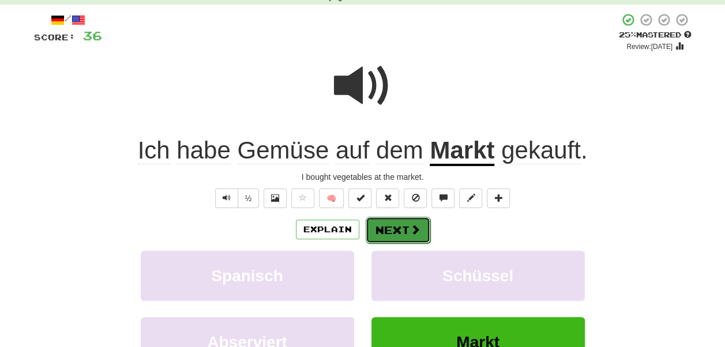
click at [417, 229] on span at bounding box center [415, 229] width 10 height 10
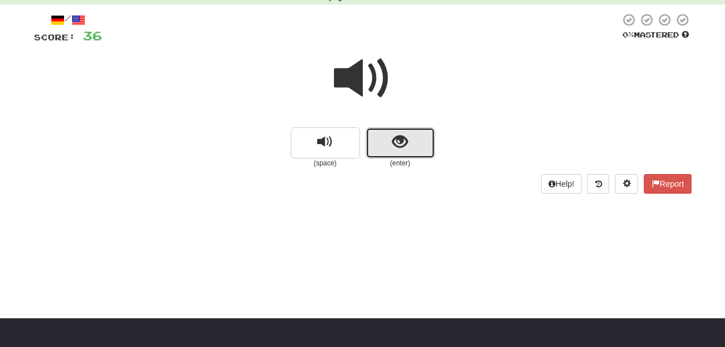
click at [395, 153] on button "show sentence" at bounding box center [400, 143] width 69 height 31
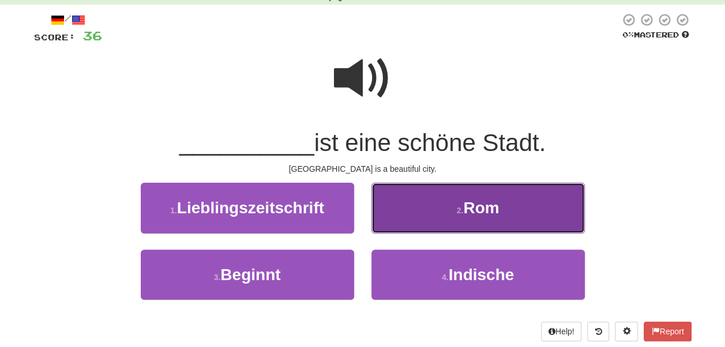
click at [456, 217] on button "2 . Rom" at bounding box center [479, 208] width 214 height 50
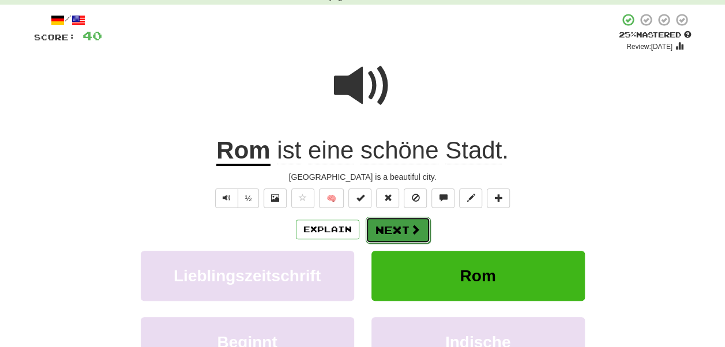
click at [414, 233] on span at bounding box center [415, 229] width 10 height 10
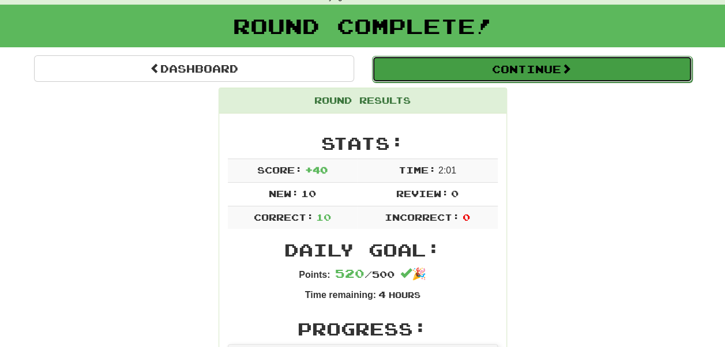
click at [489, 73] on button "Continue" at bounding box center [532, 69] width 320 height 27
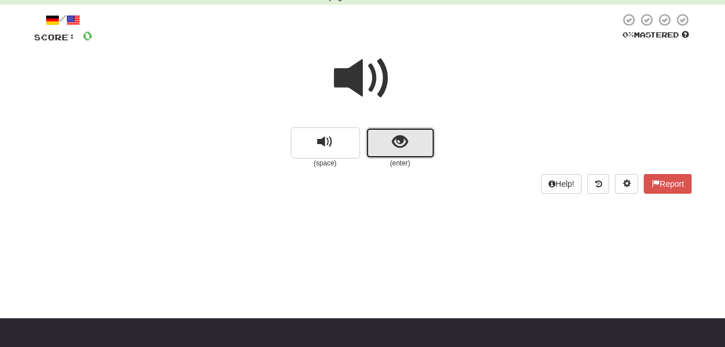
click at [413, 145] on button "show sentence" at bounding box center [400, 143] width 69 height 31
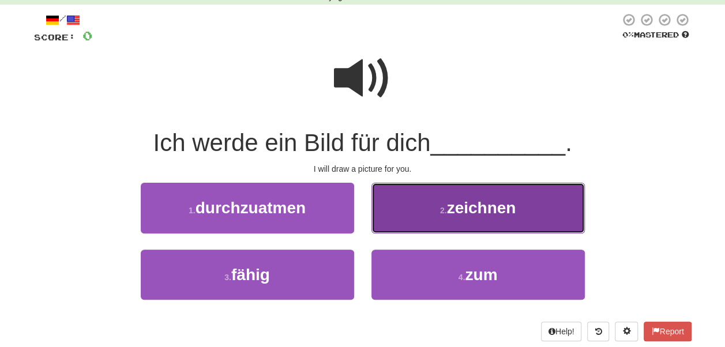
click at [448, 219] on button "2 . zeichnen" at bounding box center [479, 208] width 214 height 50
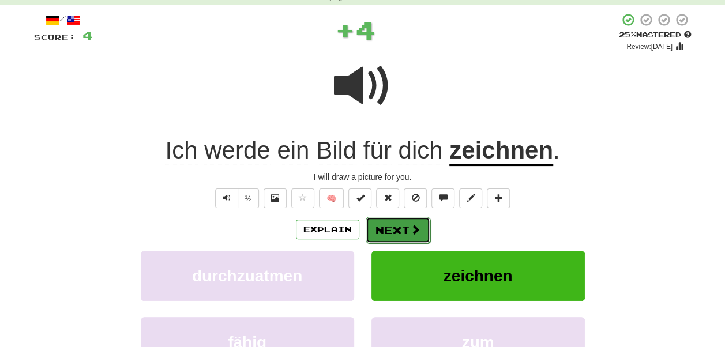
click at [417, 228] on span at bounding box center [415, 229] width 10 height 10
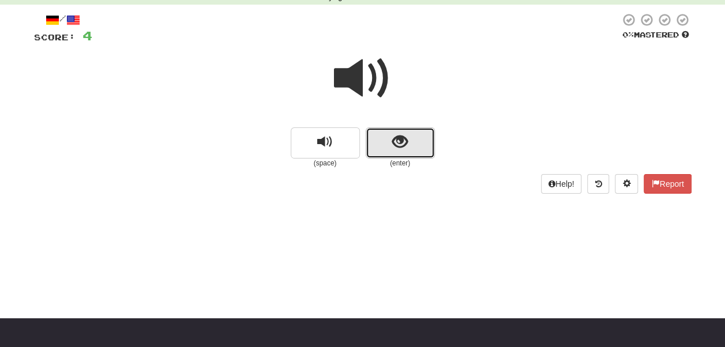
click at [407, 151] on button "show sentence" at bounding box center [400, 143] width 69 height 31
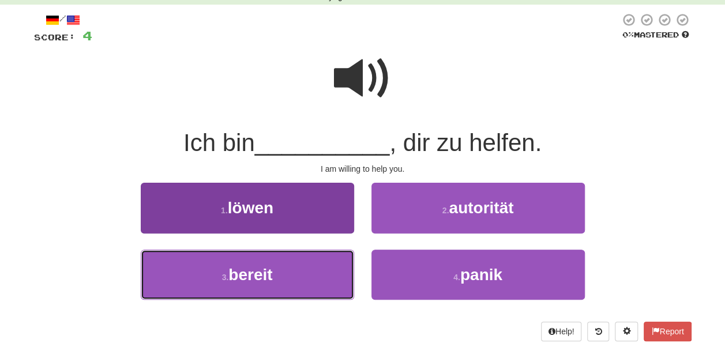
click at [323, 290] on button "3 . bereit" at bounding box center [248, 275] width 214 height 50
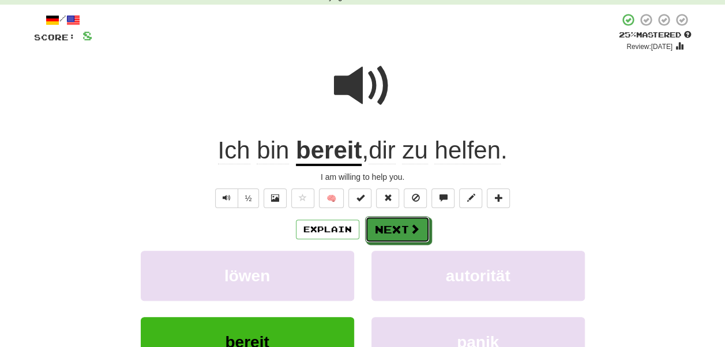
click at [424, 224] on button "Next" at bounding box center [397, 229] width 65 height 27
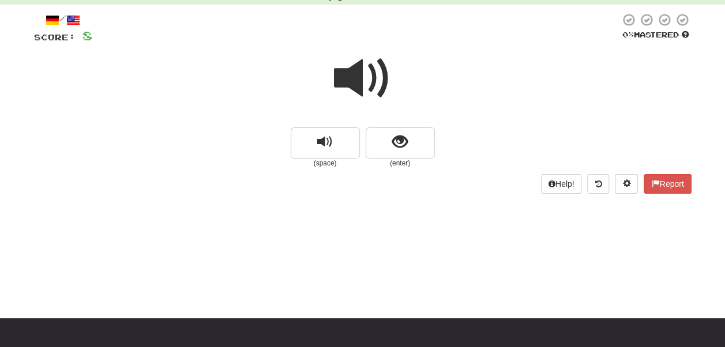
click at [397, 159] on small "(enter)" at bounding box center [400, 164] width 69 height 10
click at [396, 148] on span "show sentence" at bounding box center [400, 142] width 16 height 16
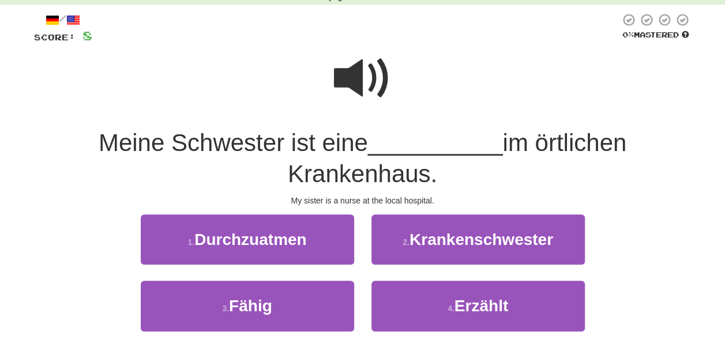
click at [370, 82] on span at bounding box center [363, 79] width 58 height 58
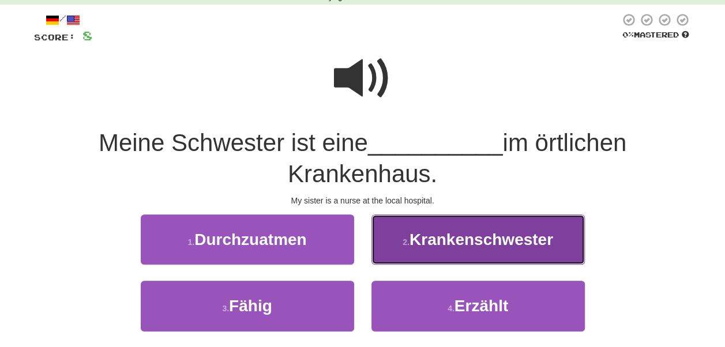
click at [459, 246] on span "Krankenschwester" at bounding box center [482, 240] width 144 height 18
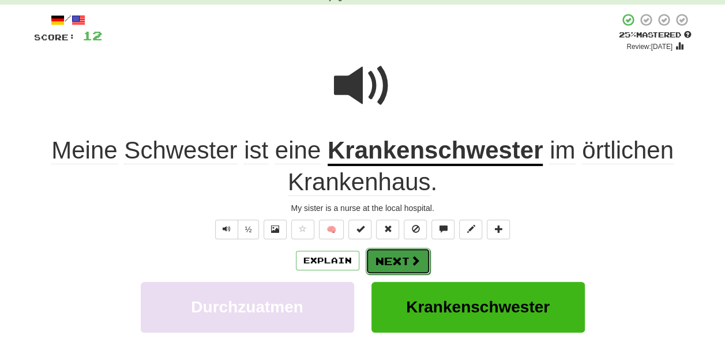
click at [407, 260] on button "Next" at bounding box center [398, 261] width 65 height 27
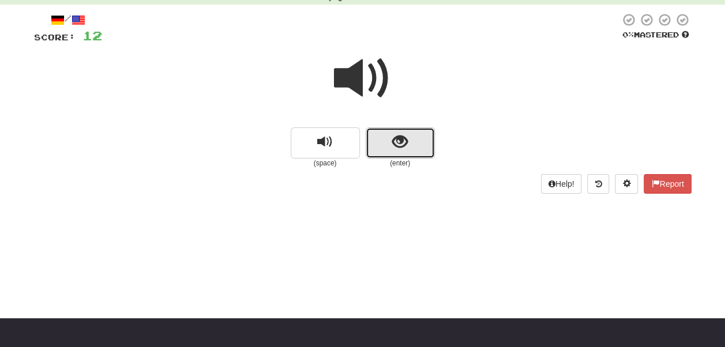
click at [413, 151] on button "show sentence" at bounding box center [400, 143] width 69 height 31
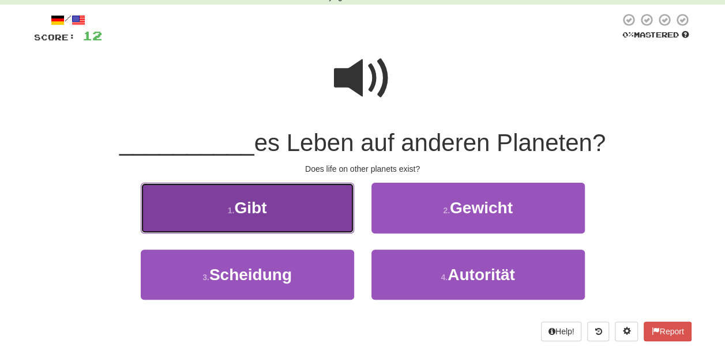
click at [313, 208] on button "1 . Gibt" at bounding box center [248, 208] width 214 height 50
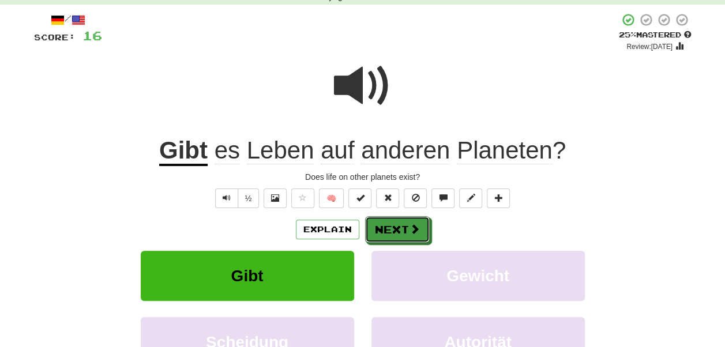
click at [394, 230] on button "Next" at bounding box center [397, 229] width 65 height 27
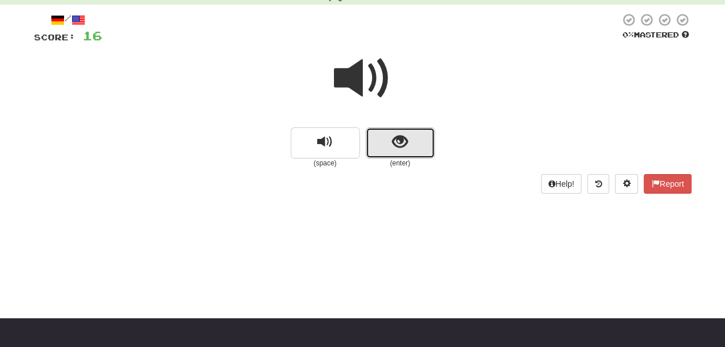
click at [407, 148] on span "show sentence" at bounding box center [400, 142] width 16 height 16
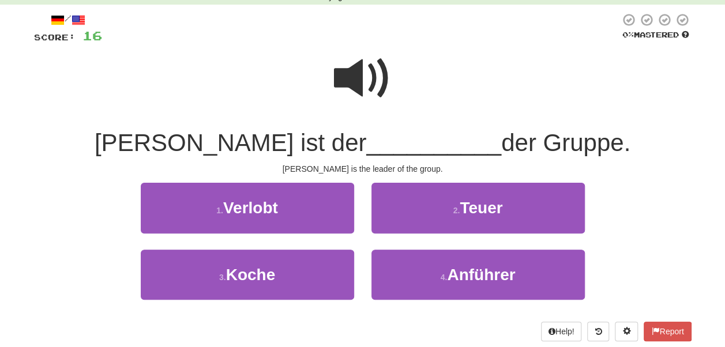
click at [373, 75] on span at bounding box center [363, 79] width 58 height 58
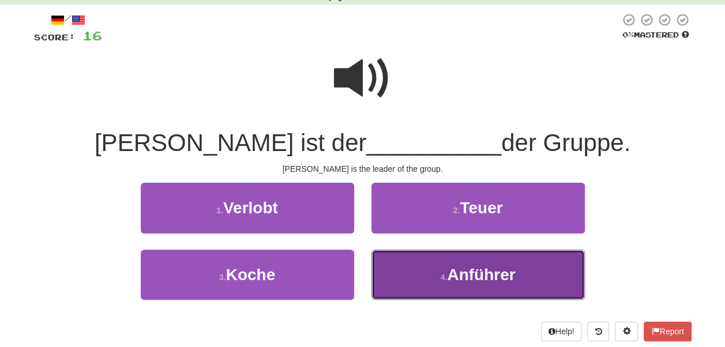
click at [479, 278] on span "Anführer" at bounding box center [481, 275] width 68 height 18
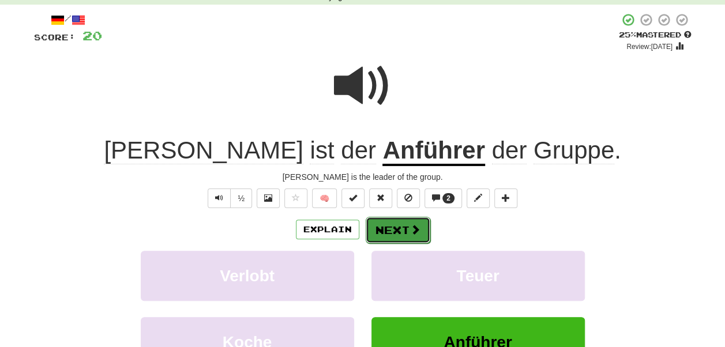
click at [410, 229] on span at bounding box center [415, 229] width 10 height 10
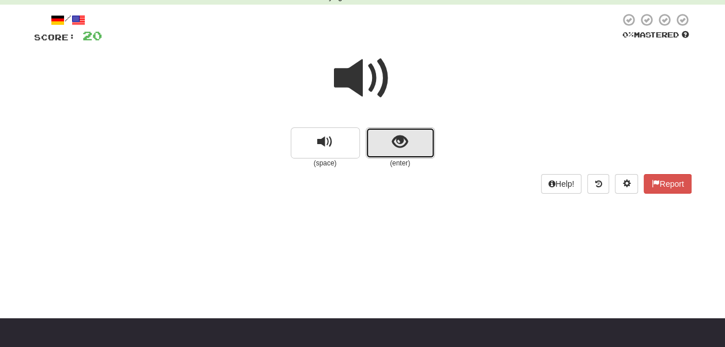
click at [402, 136] on span "show sentence" at bounding box center [400, 142] width 16 height 16
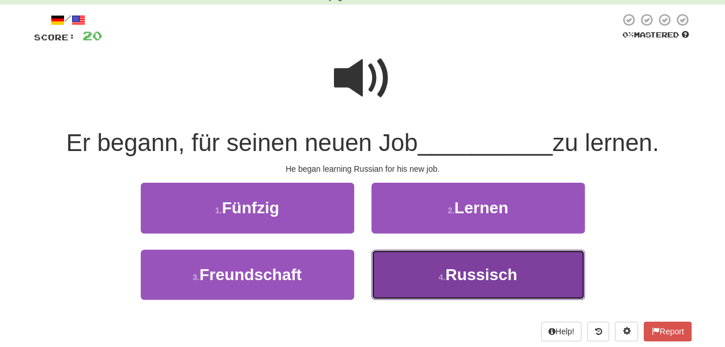
click at [499, 257] on button "4 . Russisch" at bounding box center [479, 275] width 214 height 50
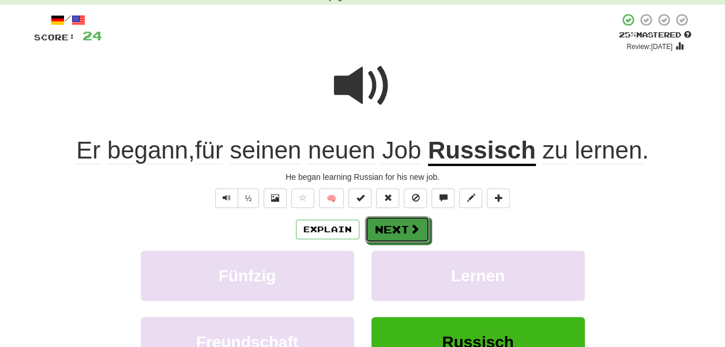
click at [415, 231] on span at bounding box center [415, 229] width 10 height 10
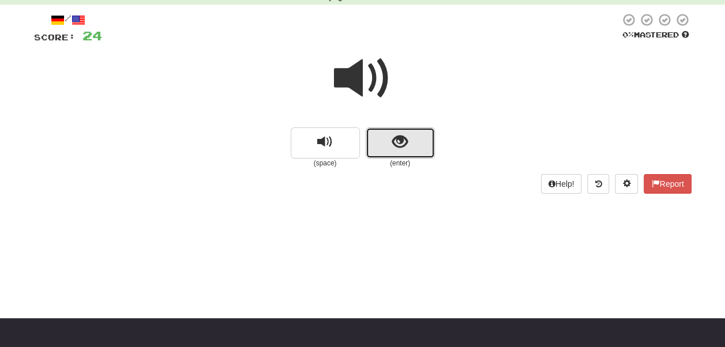
click at [409, 141] on button "show sentence" at bounding box center [400, 143] width 69 height 31
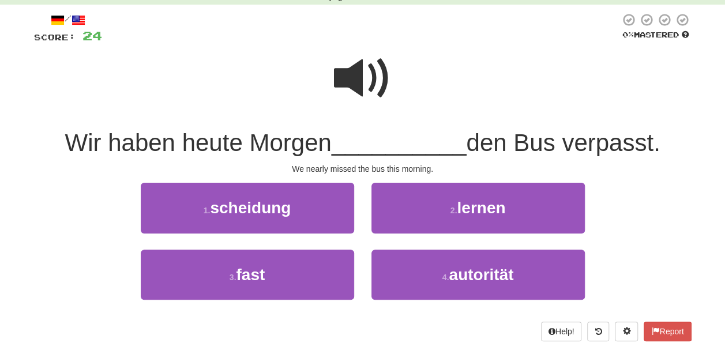
click at [379, 80] on span at bounding box center [363, 79] width 58 height 58
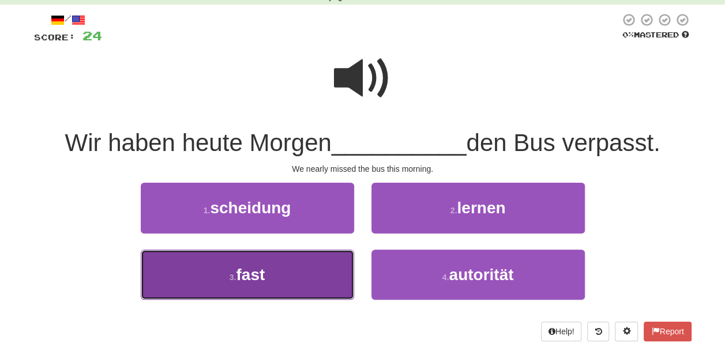
click at [321, 265] on button "3 . fast" at bounding box center [248, 275] width 214 height 50
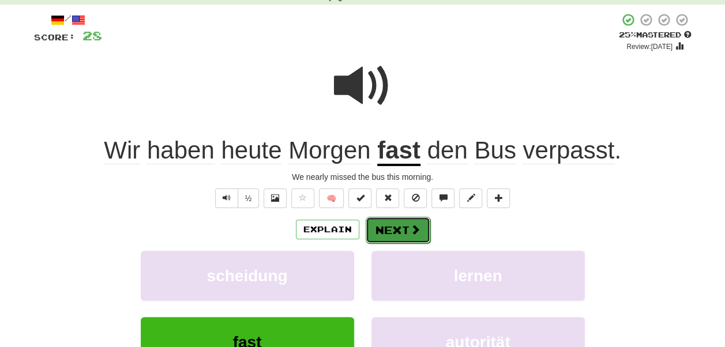
click at [414, 232] on span at bounding box center [415, 229] width 10 height 10
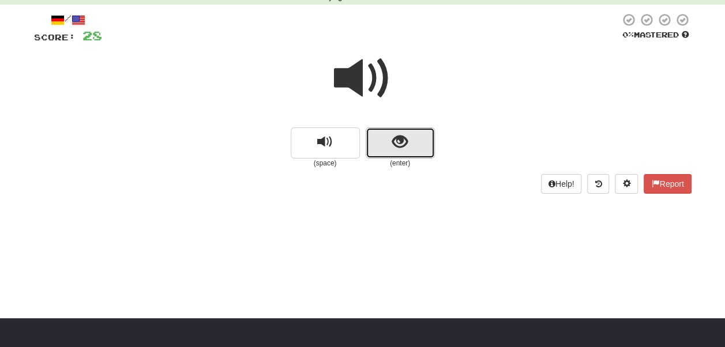
click at [405, 138] on span "show sentence" at bounding box center [400, 142] width 16 height 16
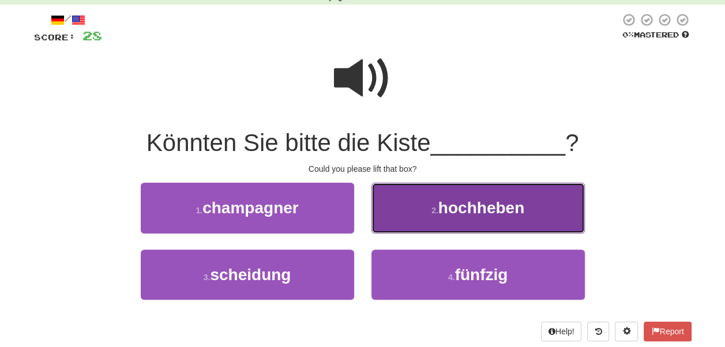
click at [447, 220] on button "2 . hochheben" at bounding box center [479, 208] width 214 height 50
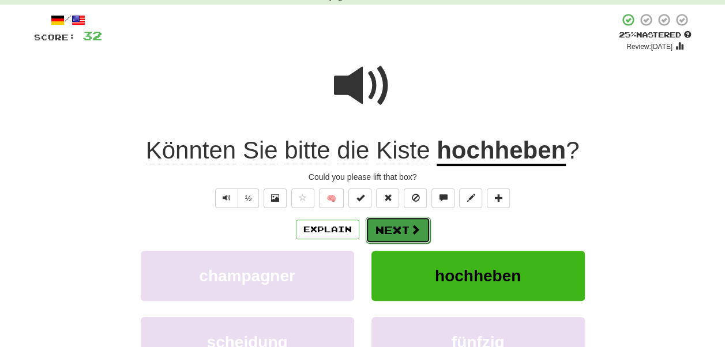
click at [395, 229] on button "Next" at bounding box center [398, 230] width 65 height 27
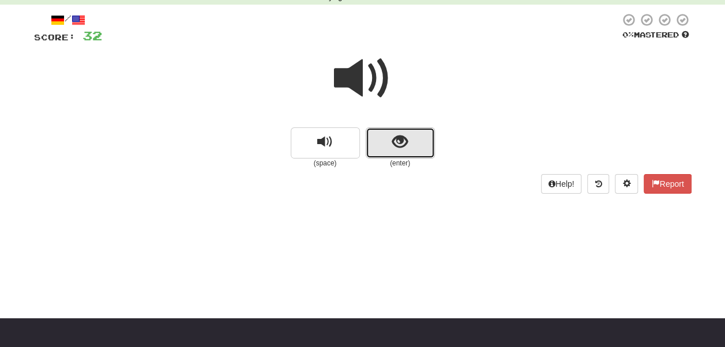
click at [391, 143] on button "show sentence" at bounding box center [400, 143] width 69 height 31
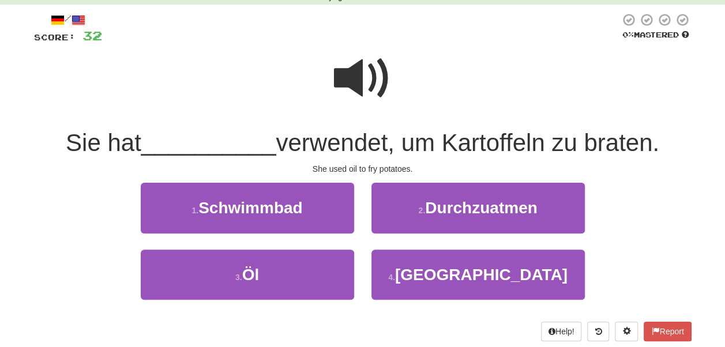
click at [358, 78] on span at bounding box center [363, 79] width 58 height 58
click at [362, 60] on span at bounding box center [363, 79] width 58 height 58
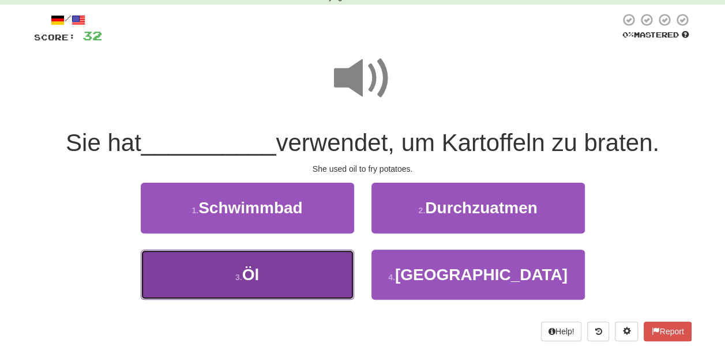
click at [342, 282] on button "3 . Öl" at bounding box center [248, 275] width 214 height 50
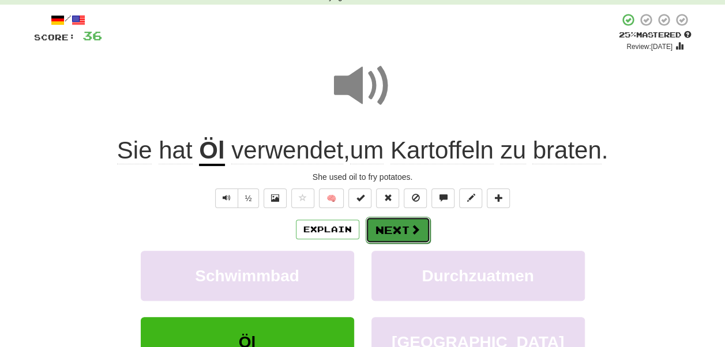
click at [392, 234] on button "Next" at bounding box center [398, 230] width 65 height 27
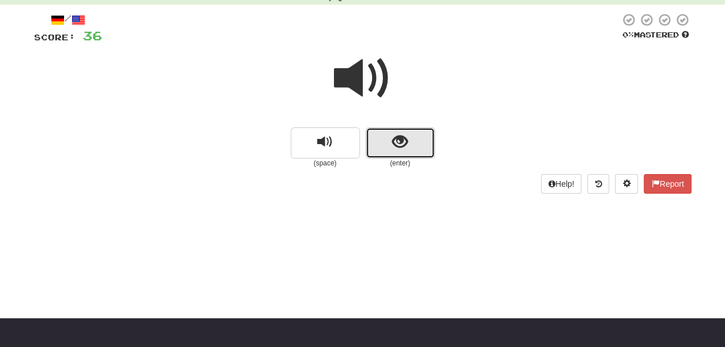
click at [398, 144] on span "show sentence" at bounding box center [400, 142] width 16 height 16
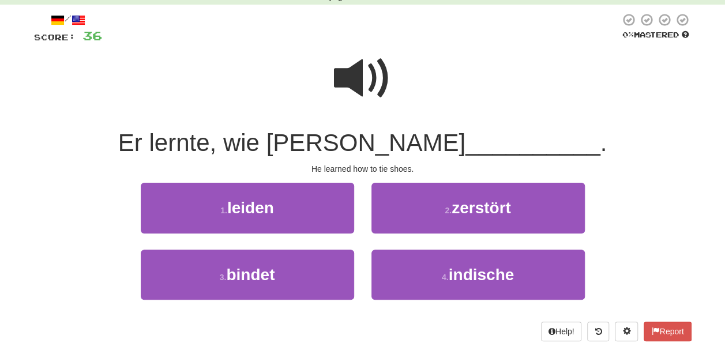
click at [380, 95] on span at bounding box center [363, 79] width 58 height 58
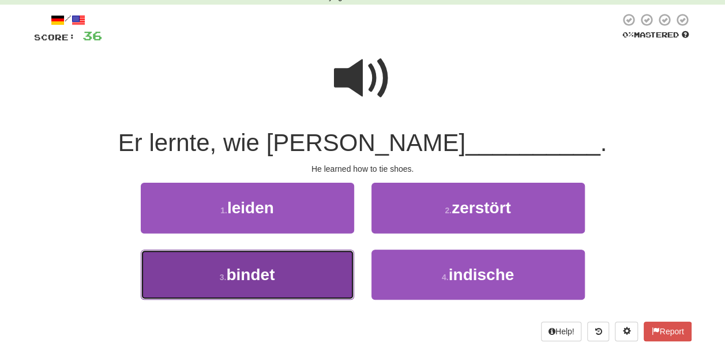
click at [320, 285] on button "3 . bindet" at bounding box center [248, 275] width 214 height 50
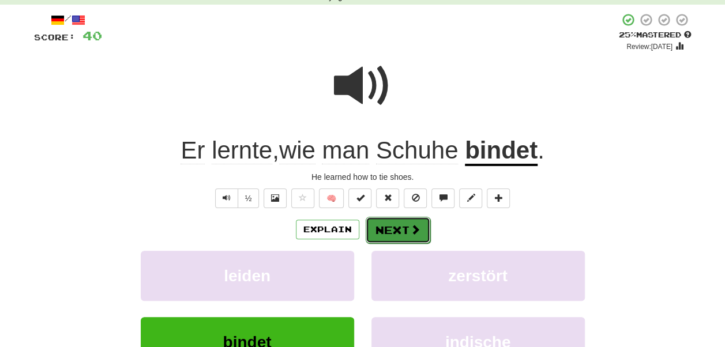
click at [405, 226] on button "Next" at bounding box center [398, 230] width 65 height 27
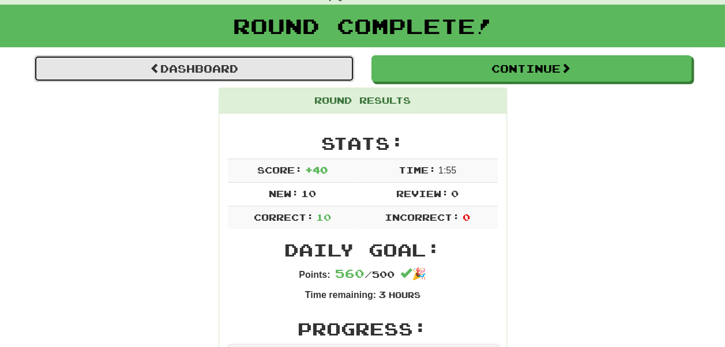
click at [306, 72] on link "Dashboard" at bounding box center [194, 68] width 320 height 27
